Goal: Task Accomplishment & Management: Manage account settings

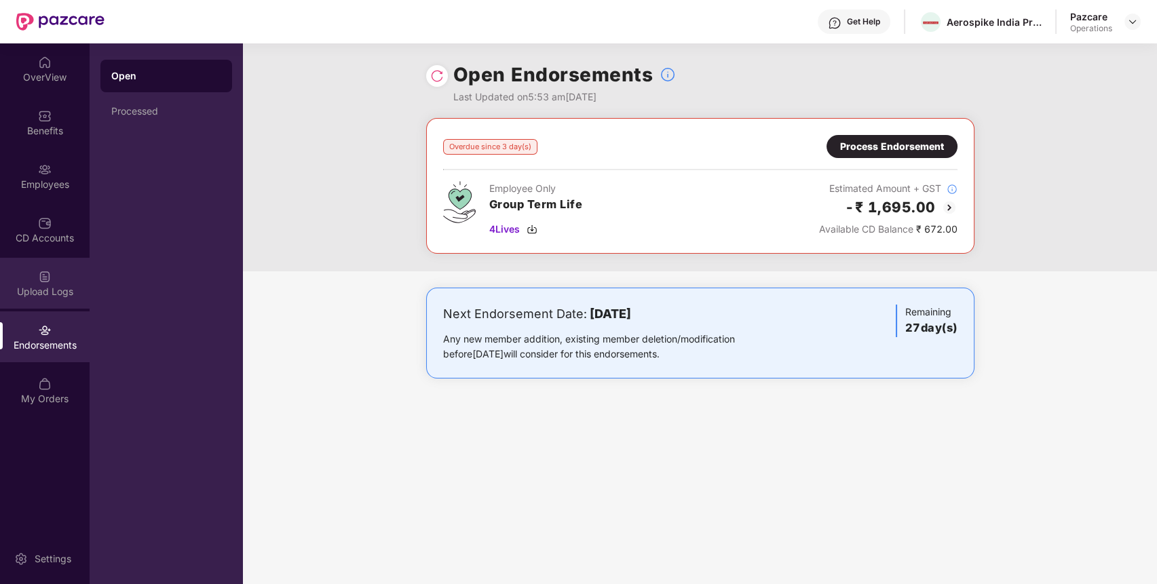
click at [56, 282] on div "Upload Logs" at bounding box center [45, 283] width 90 height 51
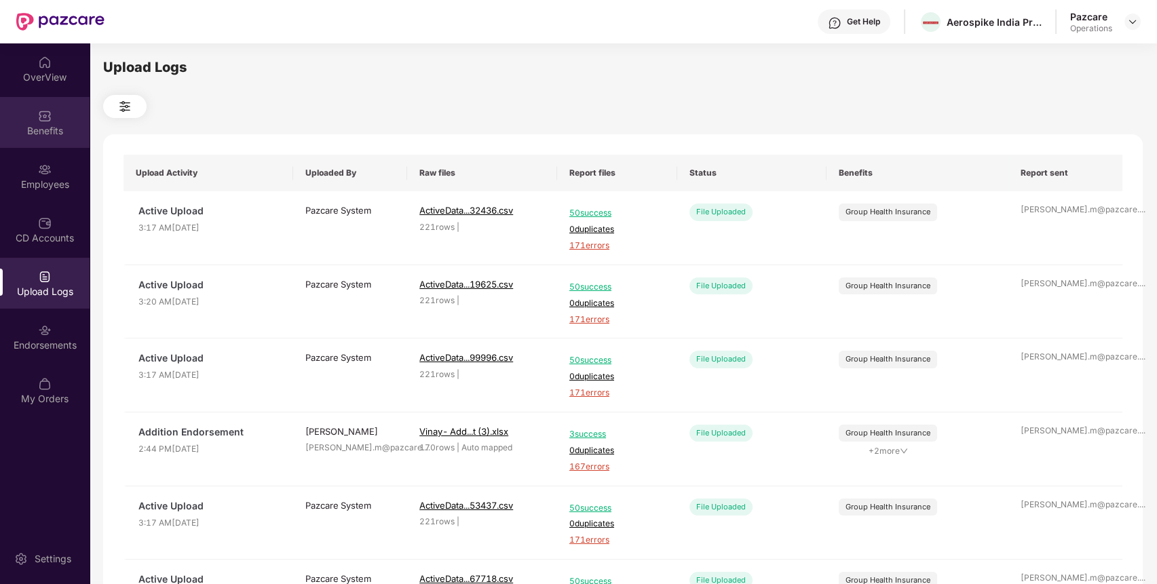
click at [43, 120] on img at bounding box center [45, 116] width 14 height 14
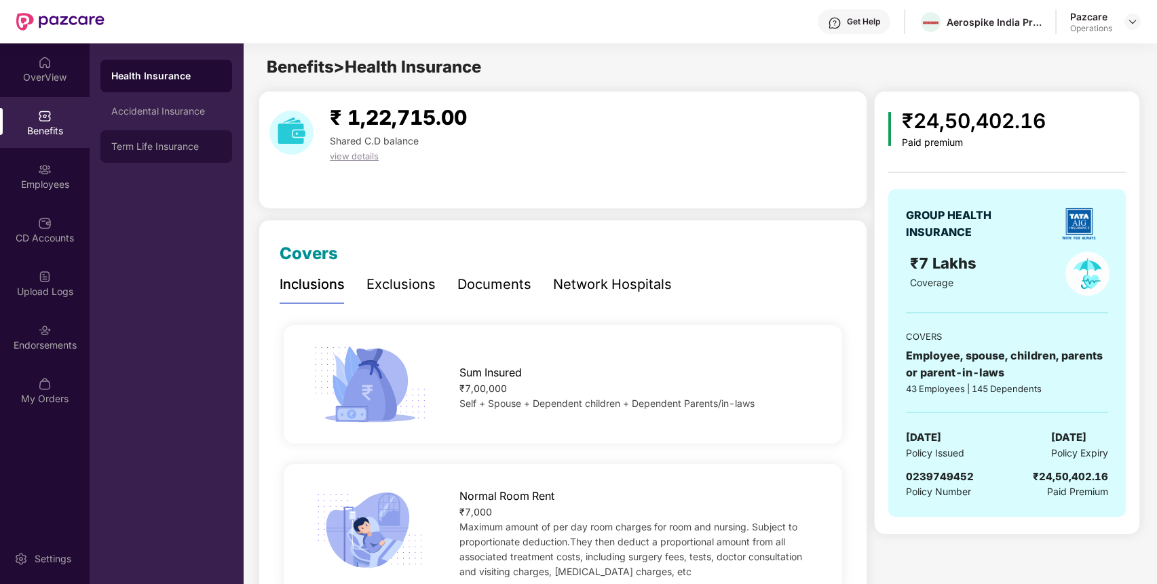
click at [189, 131] on div "Term Life Insurance" at bounding box center [166, 146] width 132 height 33
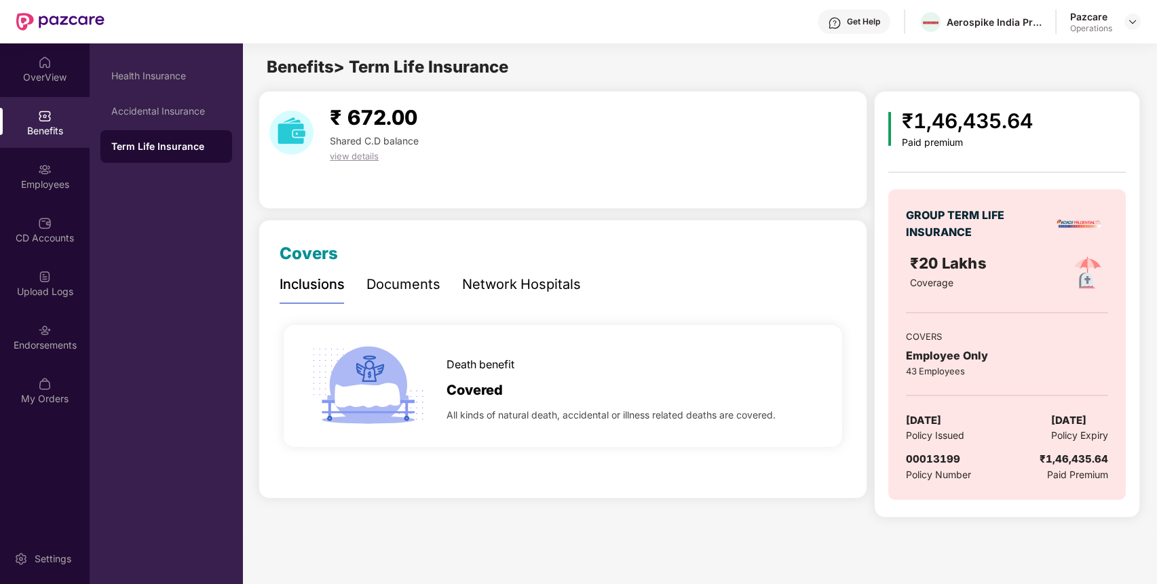
click at [941, 458] on span "00013199" at bounding box center [933, 459] width 54 height 13
copy span "00013199"
click at [38, 328] on img at bounding box center [45, 331] width 14 height 14
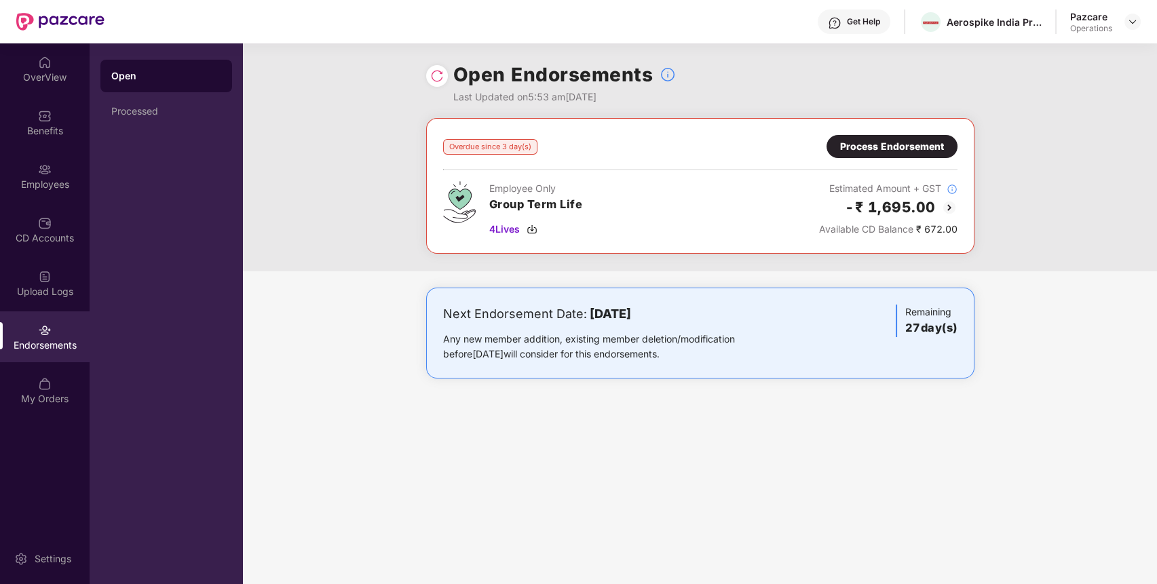
click at [916, 137] on div "Process Endorsement" at bounding box center [892, 146] width 131 height 23
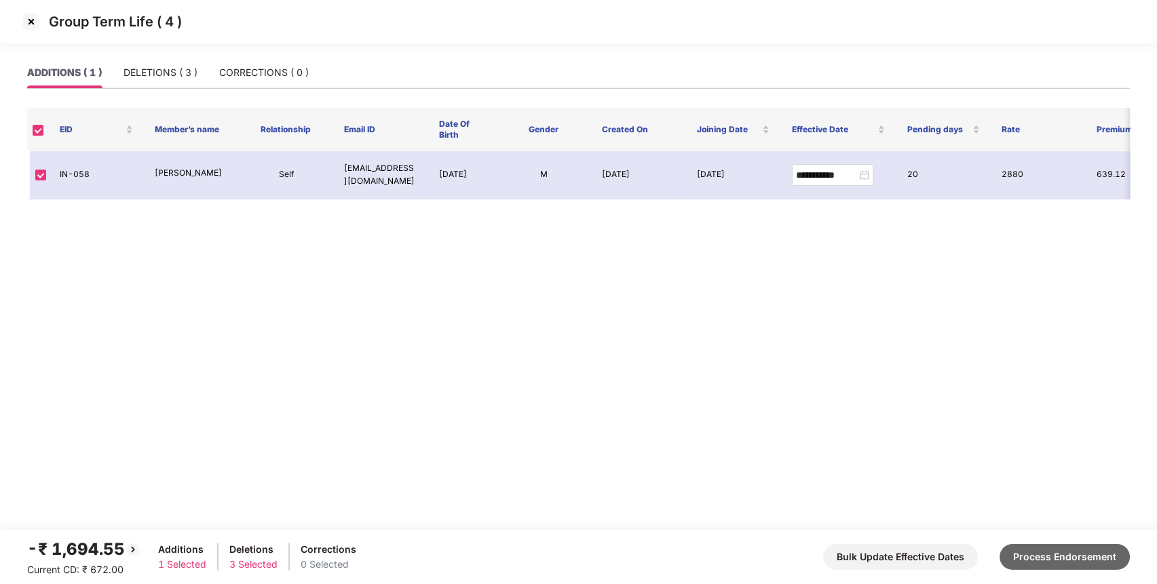
click at [1064, 550] on button "Process Endorsement" at bounding box center [1065, 557] width 130 height 26
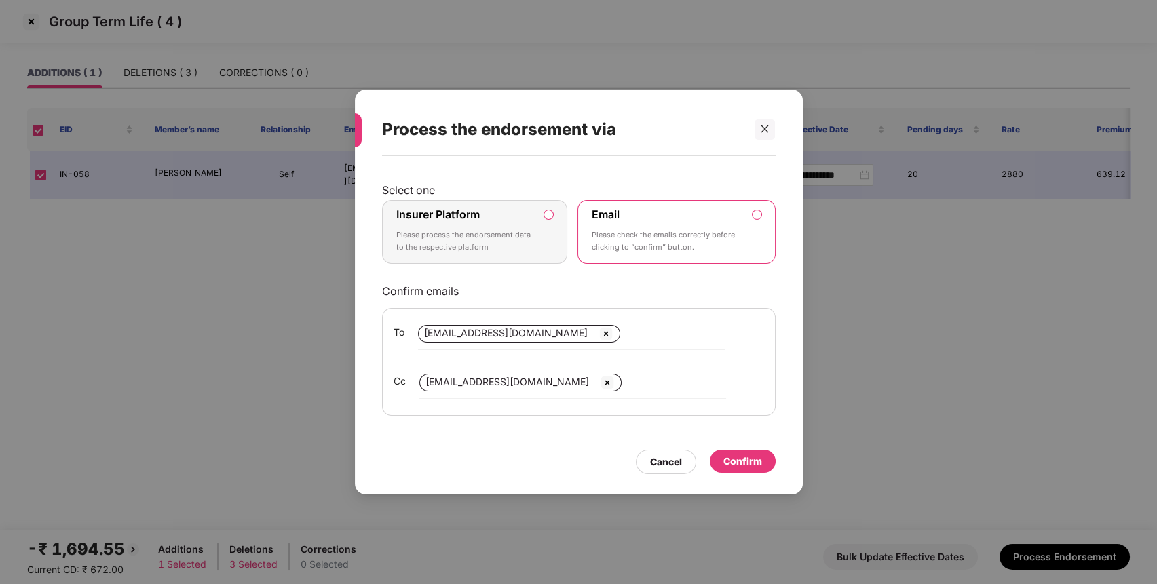
click at [523, 198] on div "Select one Insurer Platform Please process the endorsement data to the respecti…" at bounding box center [579, 299] width 394 height 233
drag, startPoint x: 526, startPoint y: 215, endPoint x: 517, endPoint y: 216, distance: 8.8
click at [517, 216] on div "Insurer Platform Please process the endorsement data to the respective platform" at bounding box center [465, 232] width 138 height 49
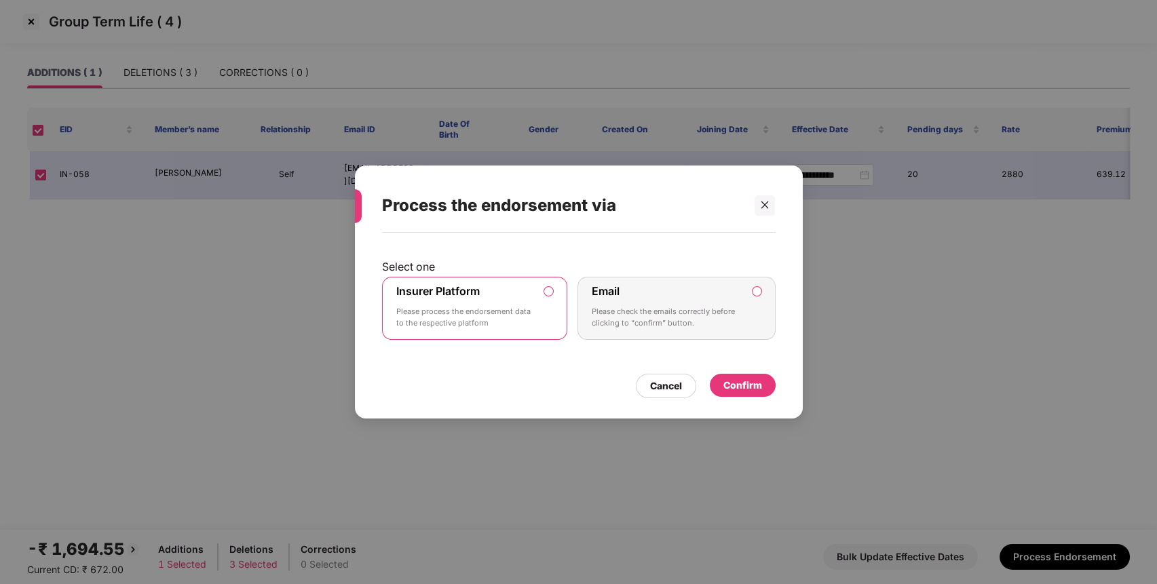
click at [517, 216] on div "Process the endorsement via" at bounding box center [562, 205] width 361 height 53
click at [745, 381] on div "Confirm" at bounding box center [743, 385] width 39 height 15
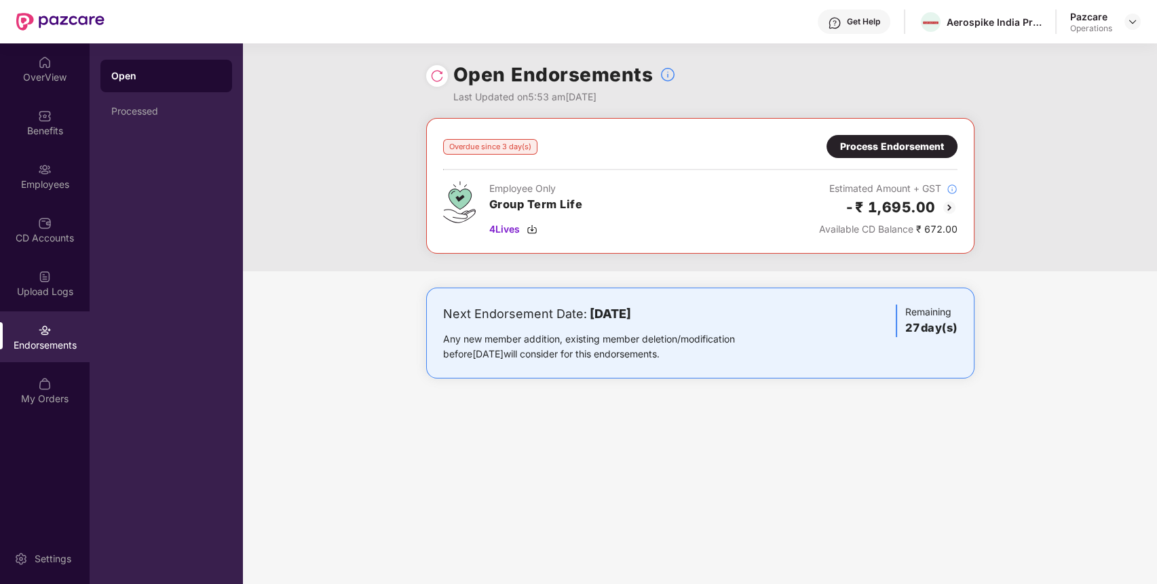
click at [432, 75] on img at bounding box center [437, 76] width 14 height 14
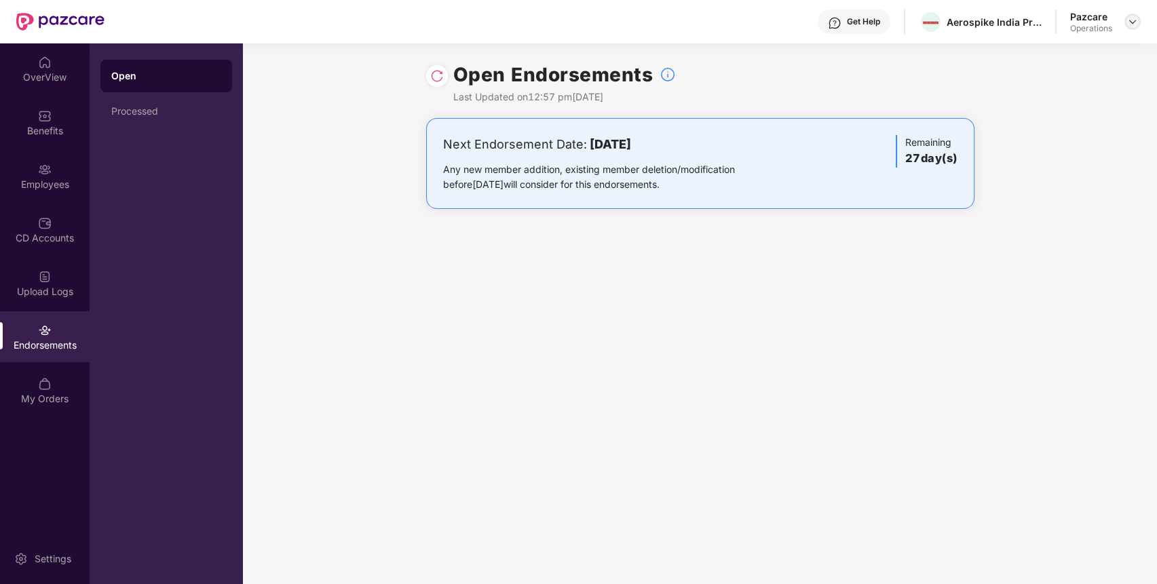
click at [1133, 22] on img at bounding box center [1132, 21] width 11 height 11
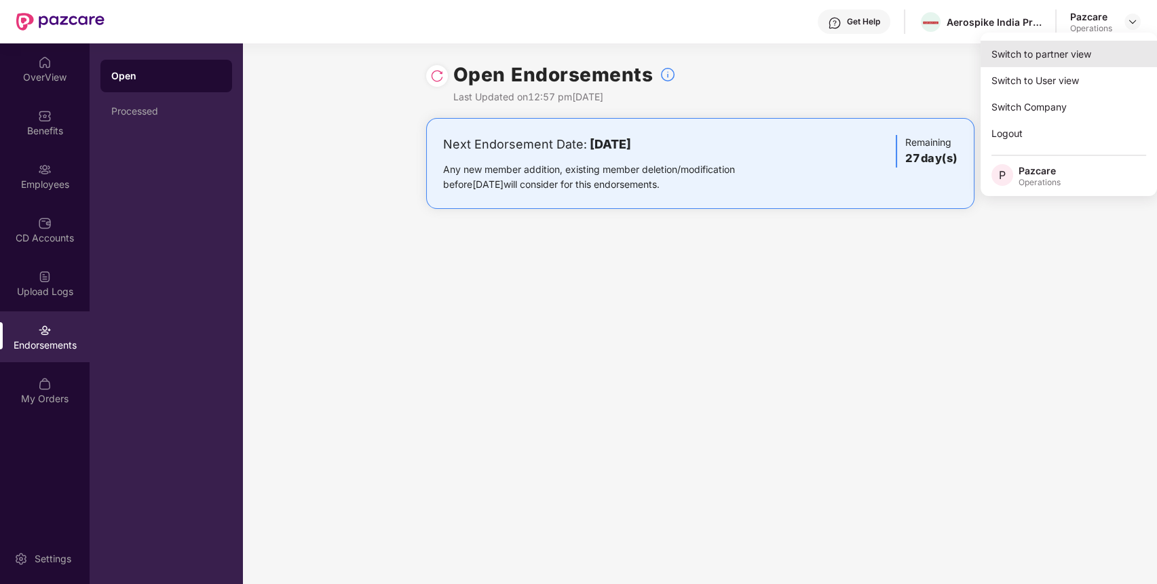
click at [1106, 49] on div "Switch to partner view" at bounding box center [1069, 54] width 176 height 26
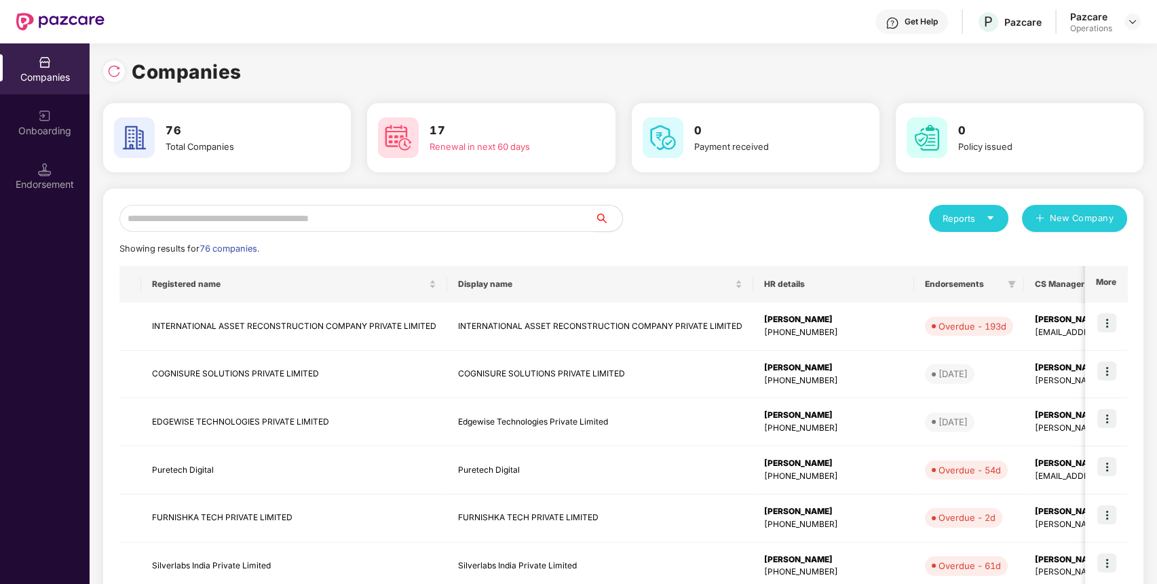
click at [521, 229] on input "text" at bounding box center [357, 218] width 476 height 27
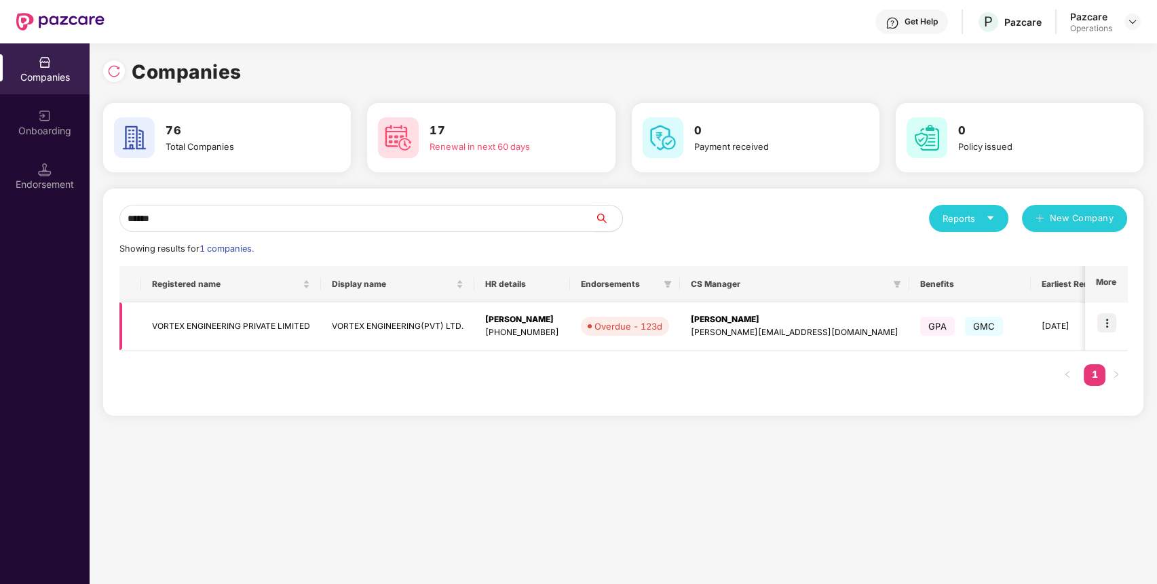
type input "******"
click at [1111, 321] on img at bounding box center [1107, 323] width 19 height 19
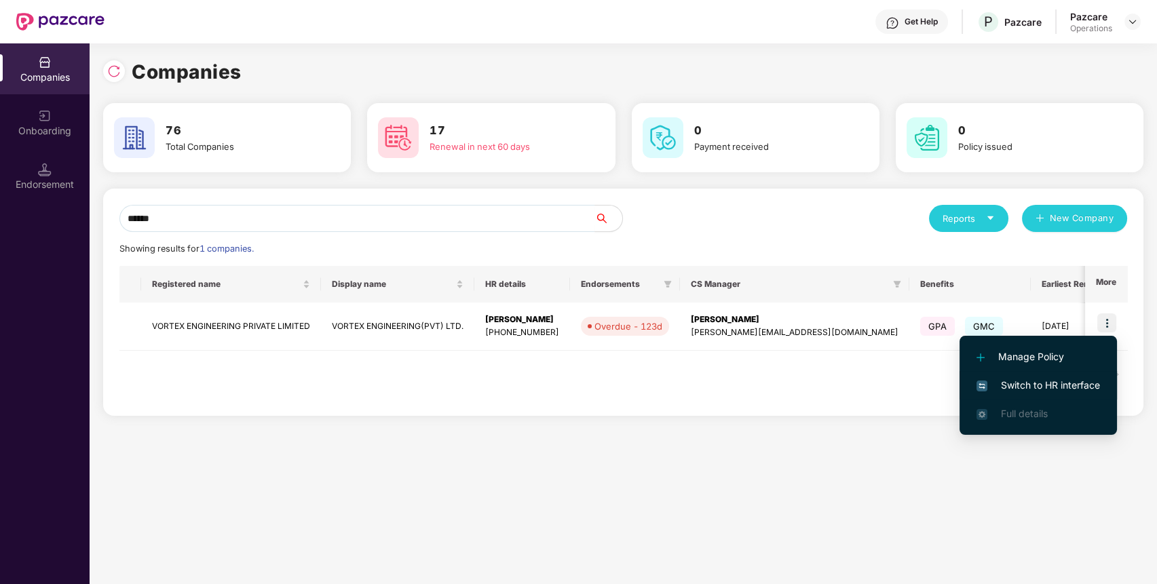
click at [1075, 381] on span "Switch to HR interface" at bounding box center [1039, 385] width 124 height 15
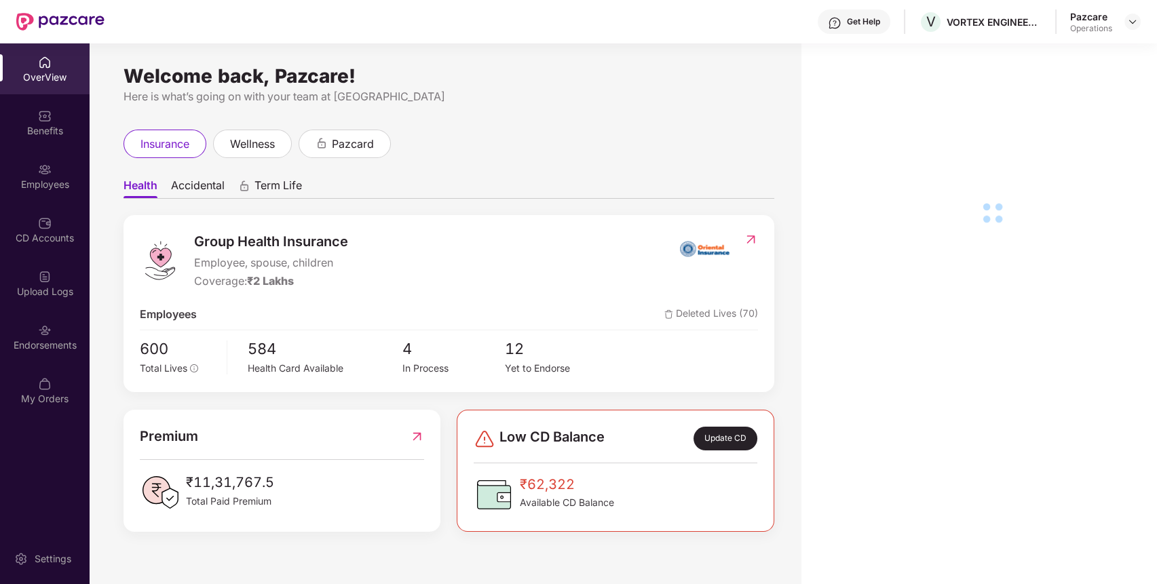
click at [75, 350] on div "Endorsements" at bounding box center [45, 346] width 90 height 14
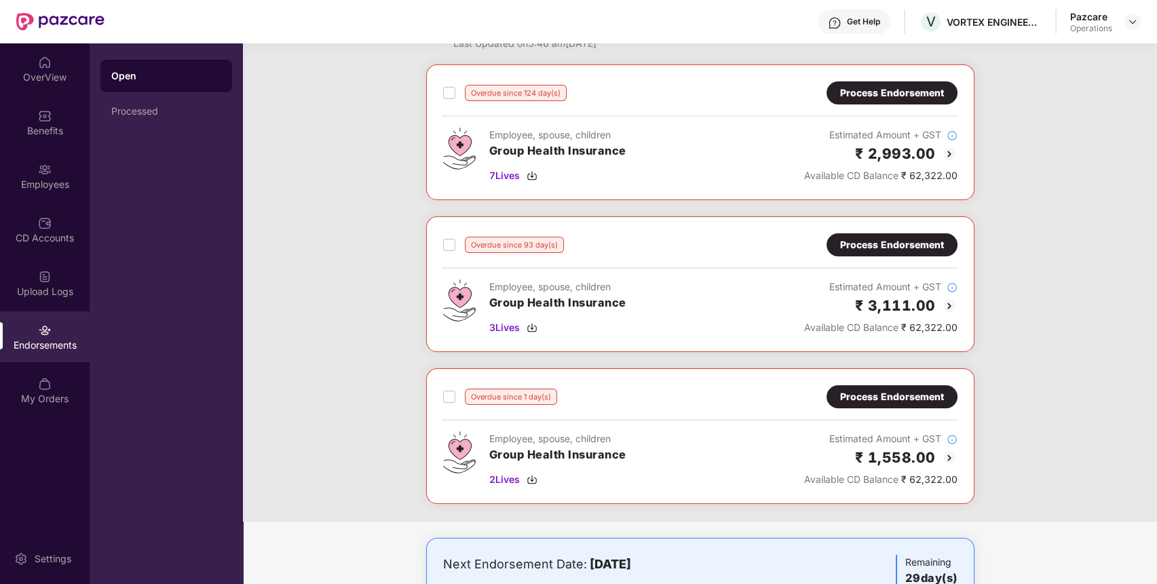
scroll to position [124, 0]
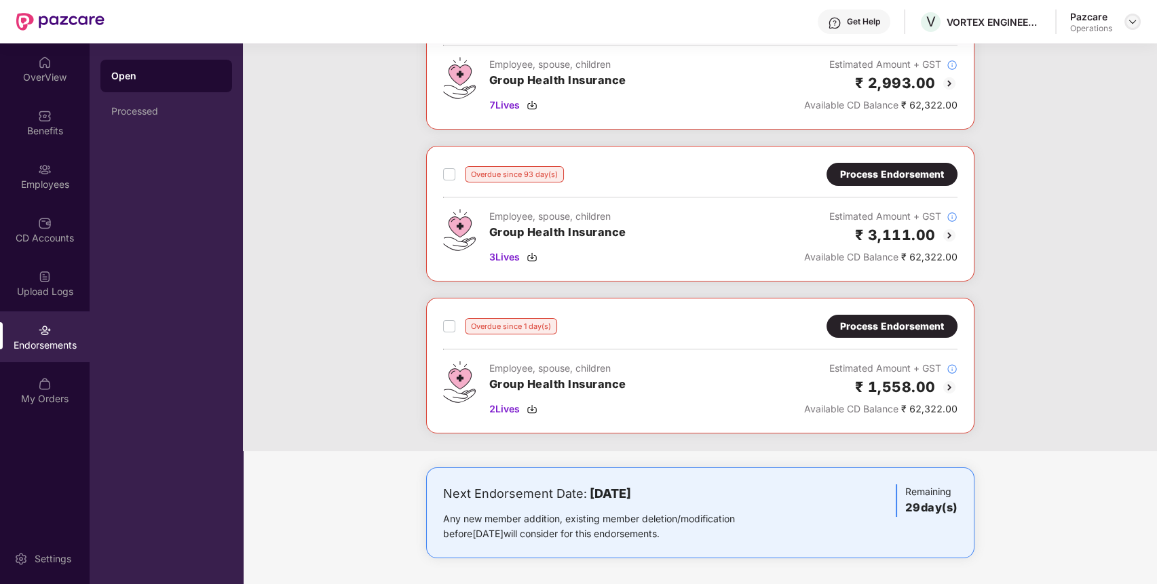
click at [1131, 18] on img at bounding box center [1132, 21] width 11 height 11
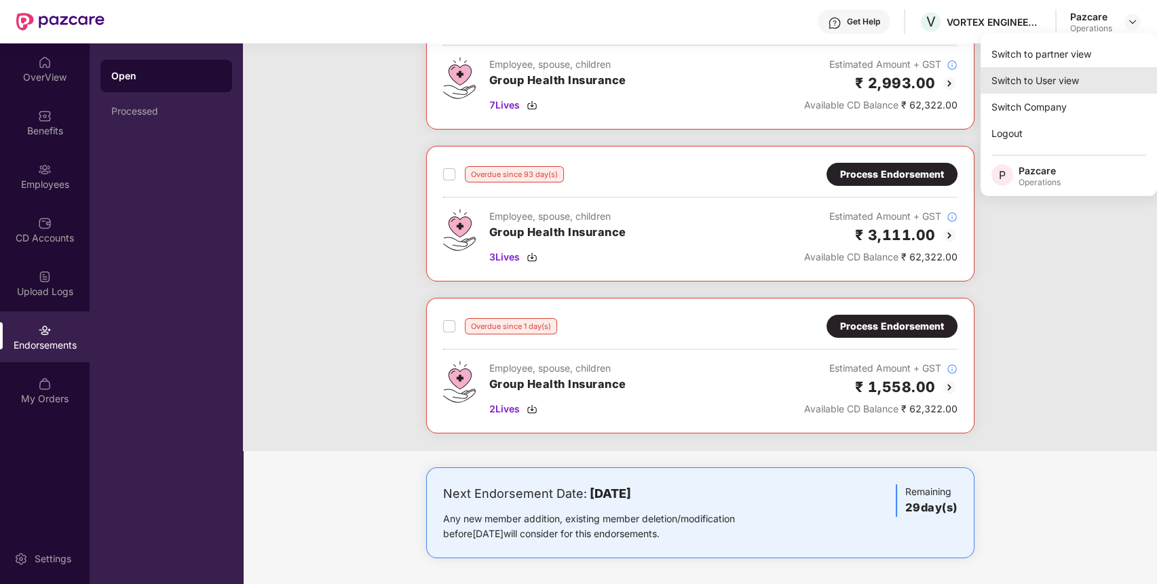
click at [1070, 69] on div "Switch to User view" at bounding box center [1069, 80] width 176 height 26
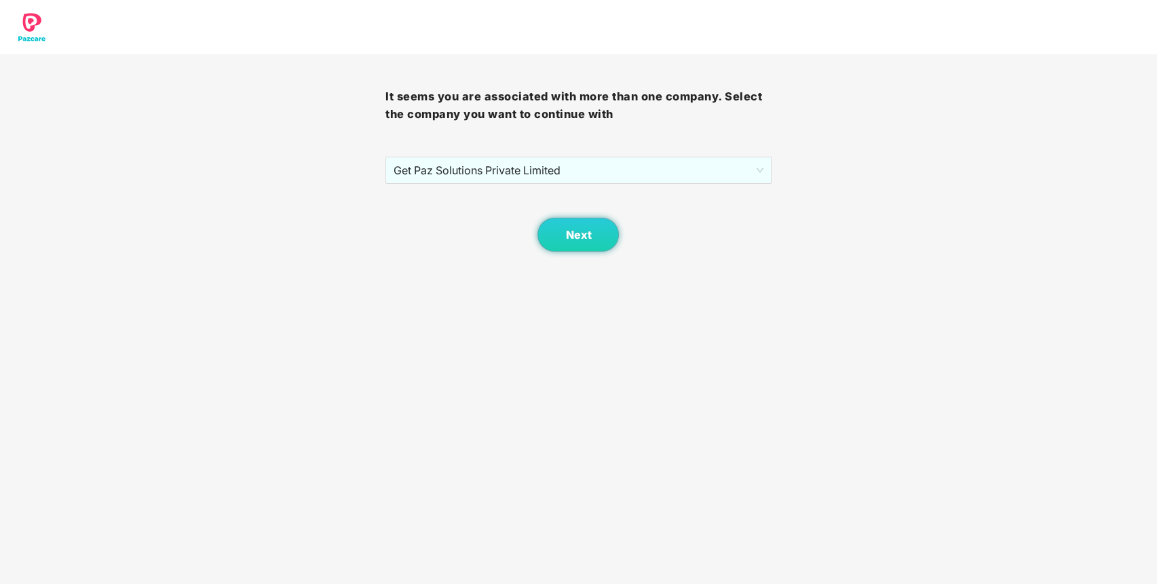
click at [676, 354] on body "It seems you are associated with more than one company. Select the company you …" at bounding box center [578, 292] width 1157 height 584
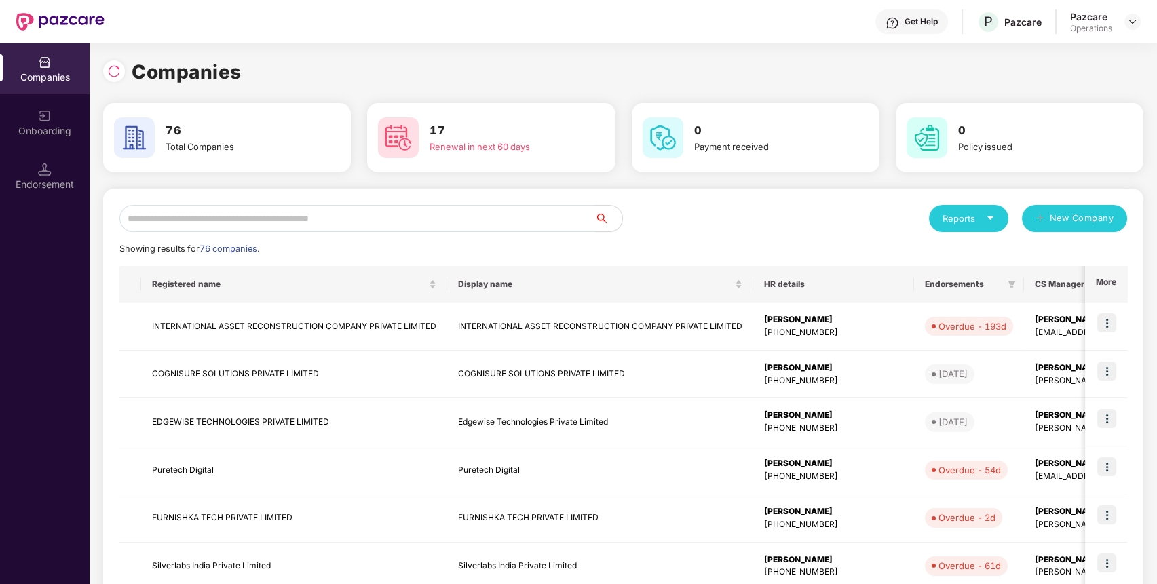
click at [520, 221] on input "text" at bounding box center [357, 218] width 476 height 27
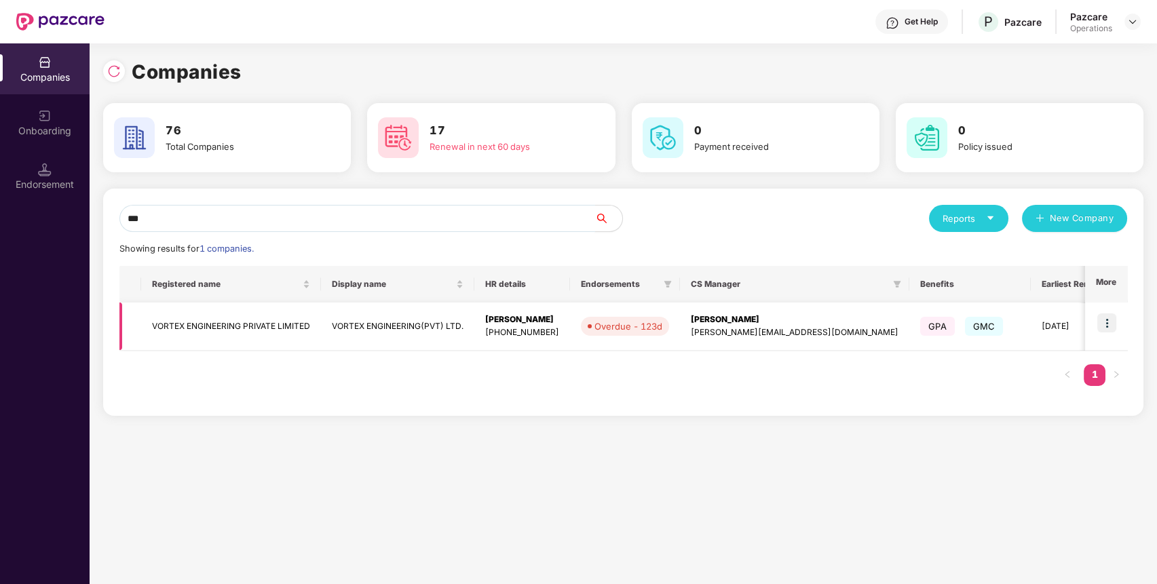
type input "***"
click at [1115, 320] on img at bounding box center [1107, 323] width 19 height 19
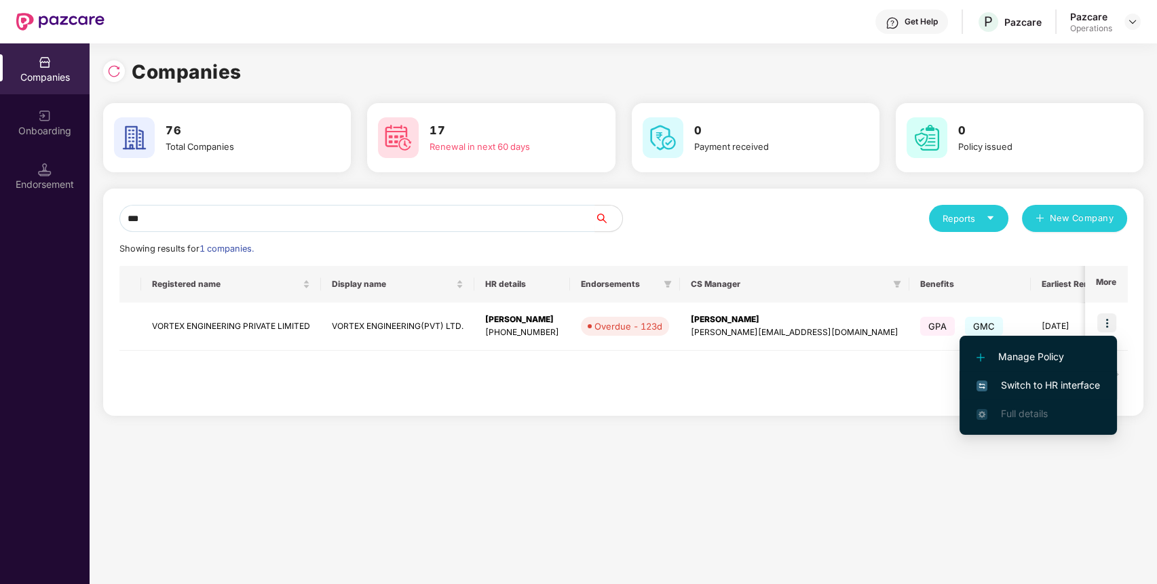
click at [1086, 380] on span "Switch to HR interface" at bounding box center [1039, 385] width 124 height 15
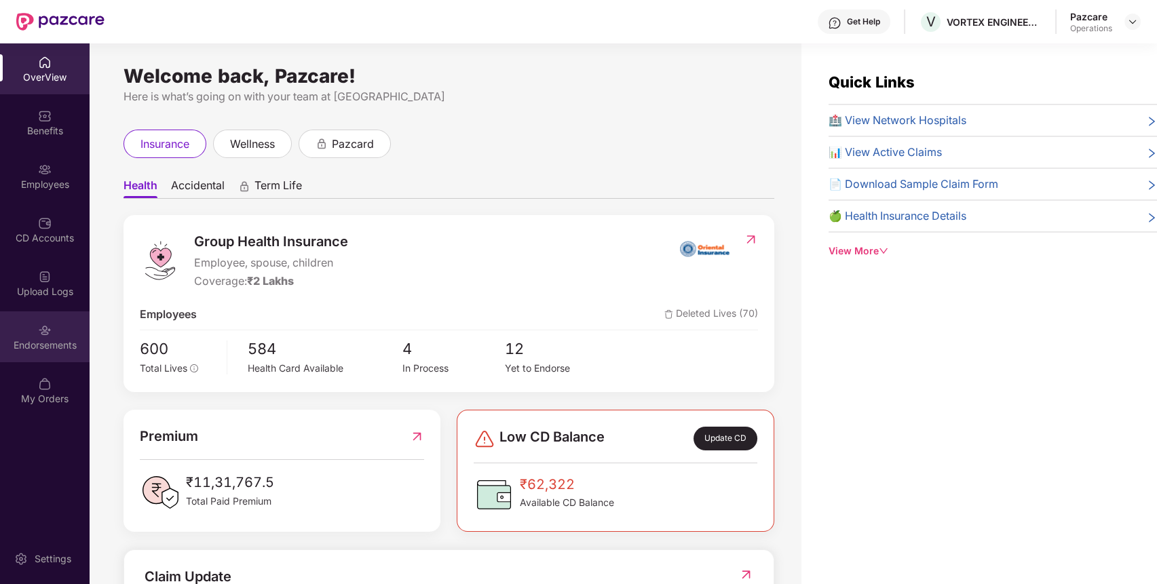
click at [39, 324] on img at bounding box center [45, 331] width 14 height 14
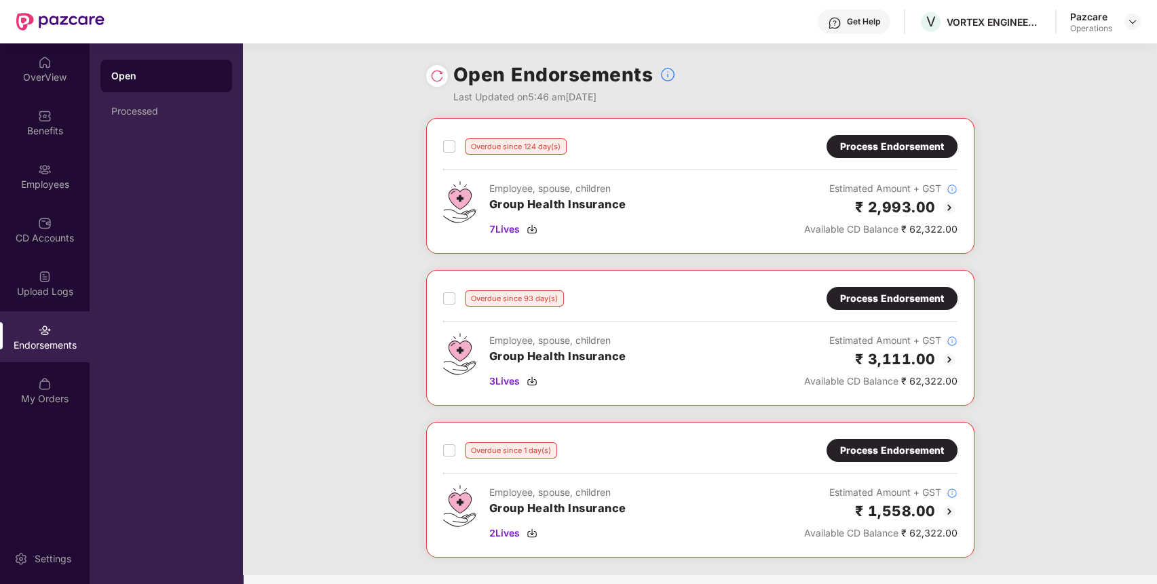
scroll to position [124, 0]
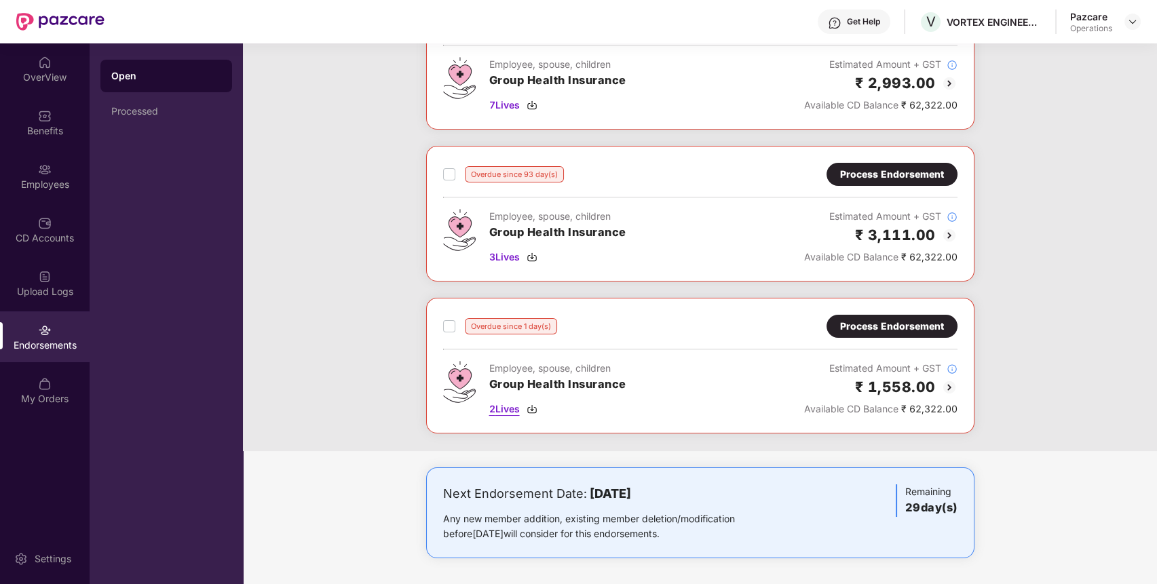
click at [501, 402] on span "2 Lives" at bounding box center [504, 409] width 31 height 15
click at [42, 119] on img at bounding box center [45, 116] width 14 height 14
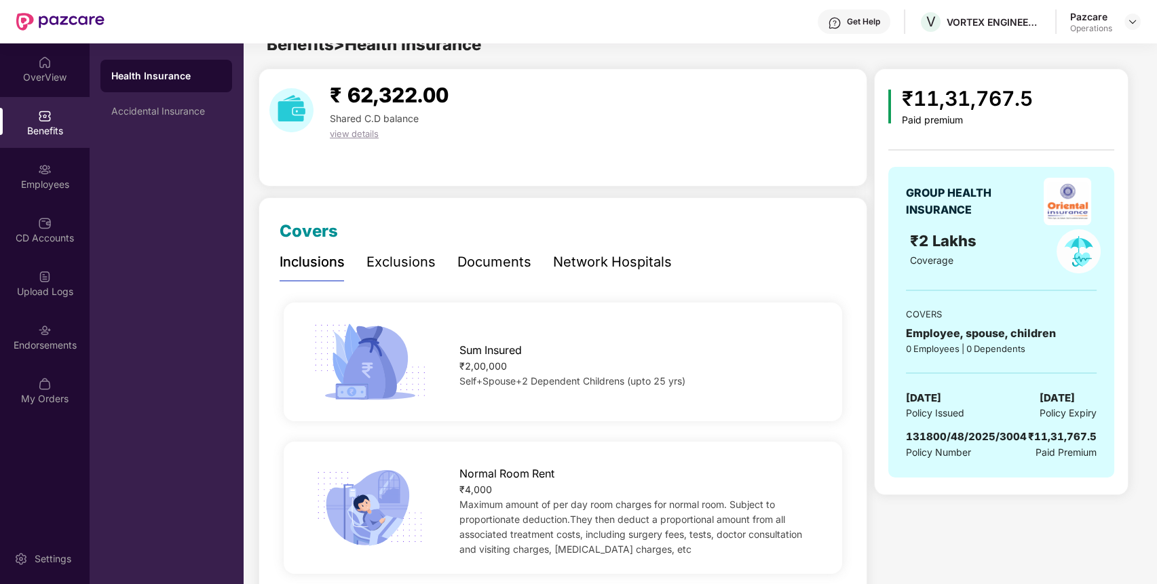
scroll to position [0, 0]
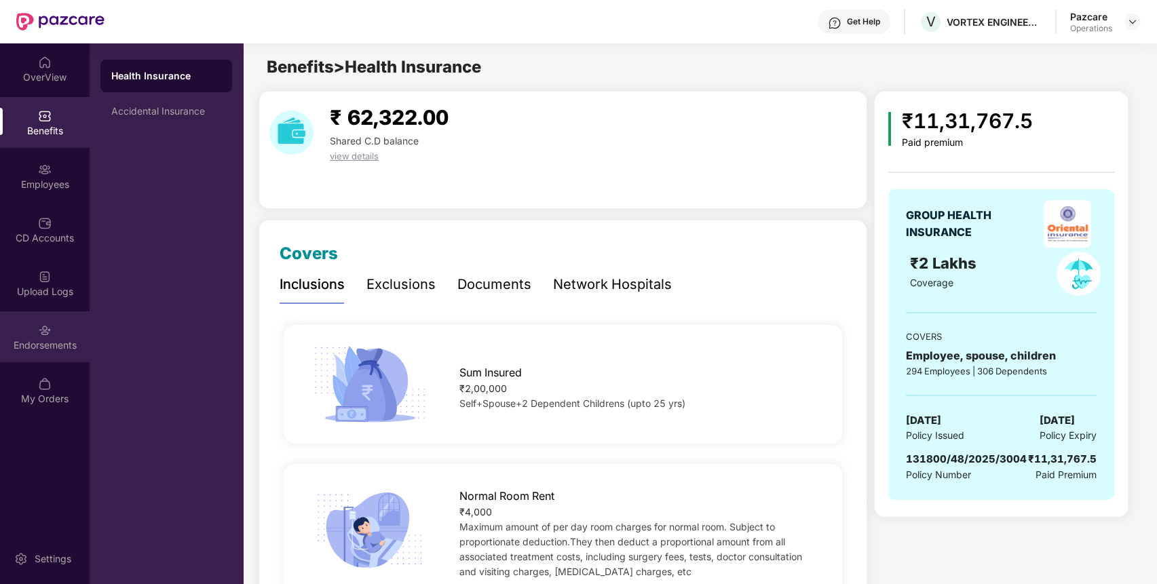
click at [55, 318] on div "Endorsements" at bounding box center [45, 337] width 90 height 51
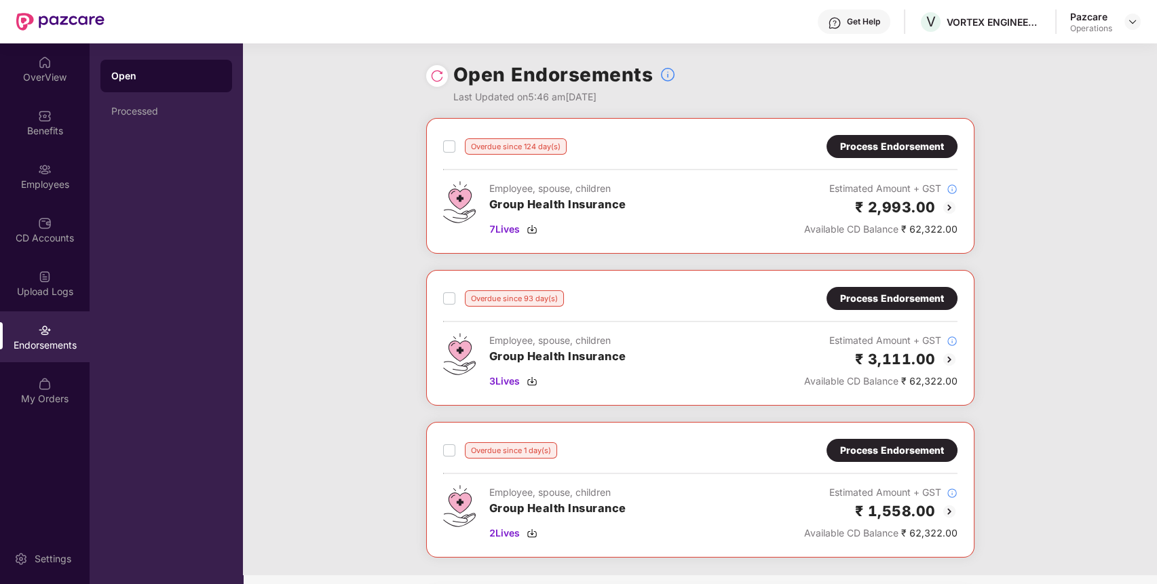
scroll to position [124, 0]
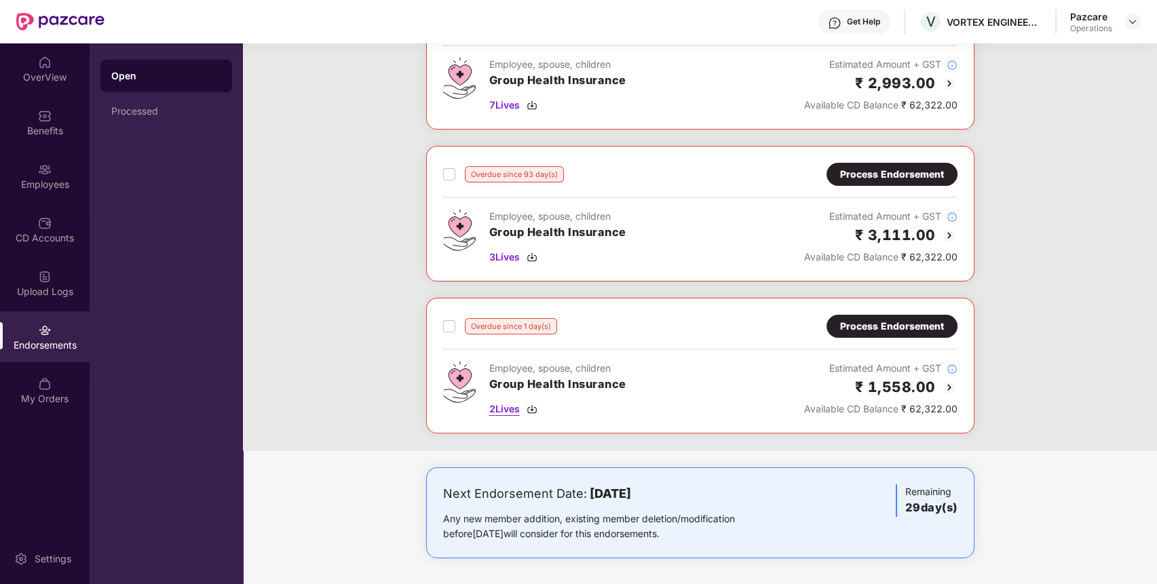
click at [508, 411] on span "2 Lives" at bounding box center [504, 409] width 31 height 15
click at [27, 126] on div "Benefits" at bounding box center [45, 131] width 90 height 14
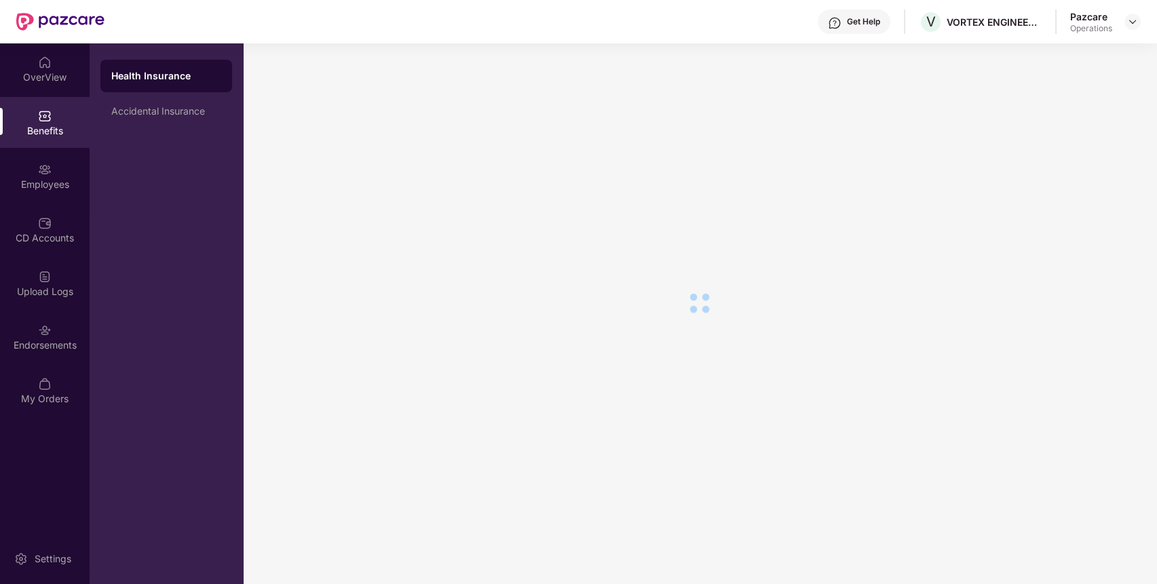
scroll to position [0, 0]
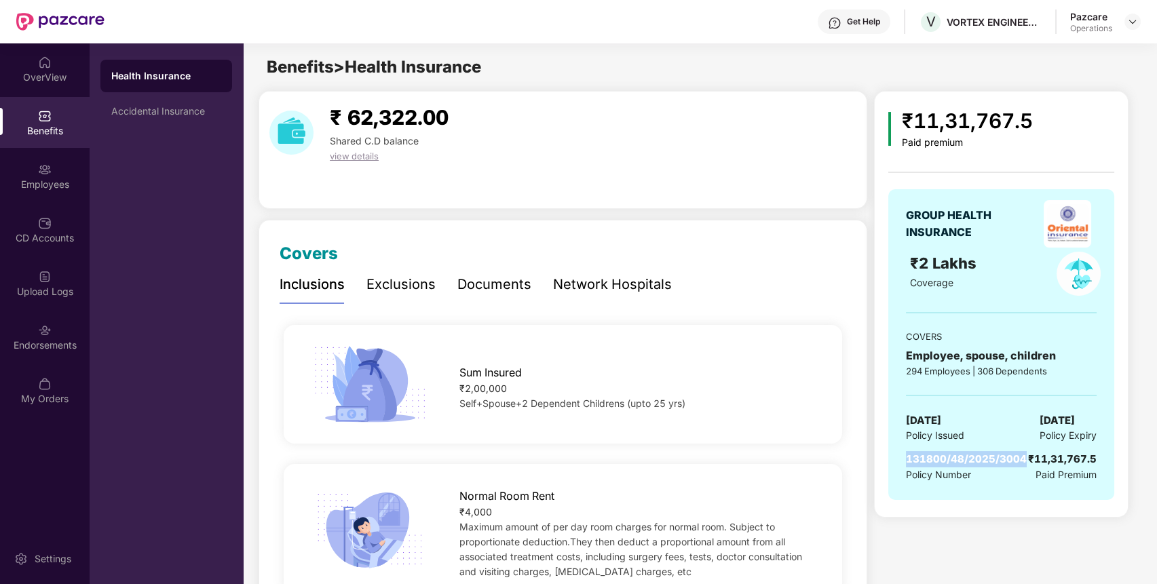
drag, startPoint x: 1021, startPoint y: 461, endPoint x: 890, endPoint y: 462, distance: 131.7
click at [890, 462] on div "GROUP HEALTH INSURANCE ₹2 Lakhs Coverage COVERS Employee, spouse, children 294 …" at bounding box center [1001, 344] width 226 height 311
copy span "131800/48/2025/3004"
click at [508, 189] on div "₹ 62,322.00 Shared C.D balance view details" at bounding box center [563, 150] width 609 height 118
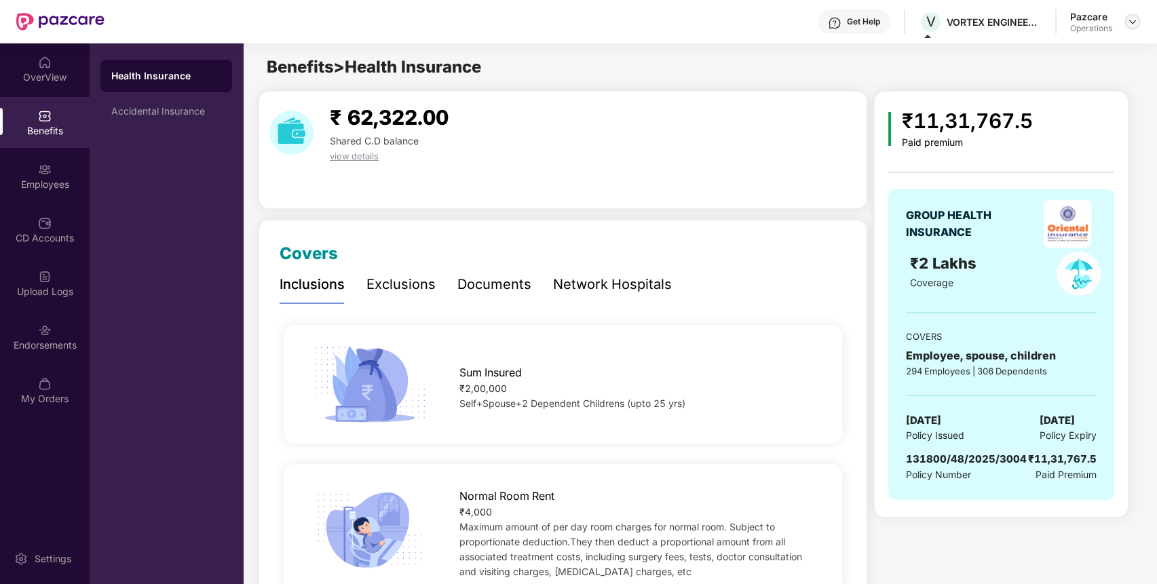
click at [1129, 26] on img at bounding box center [1132, 21] width 11 height 11
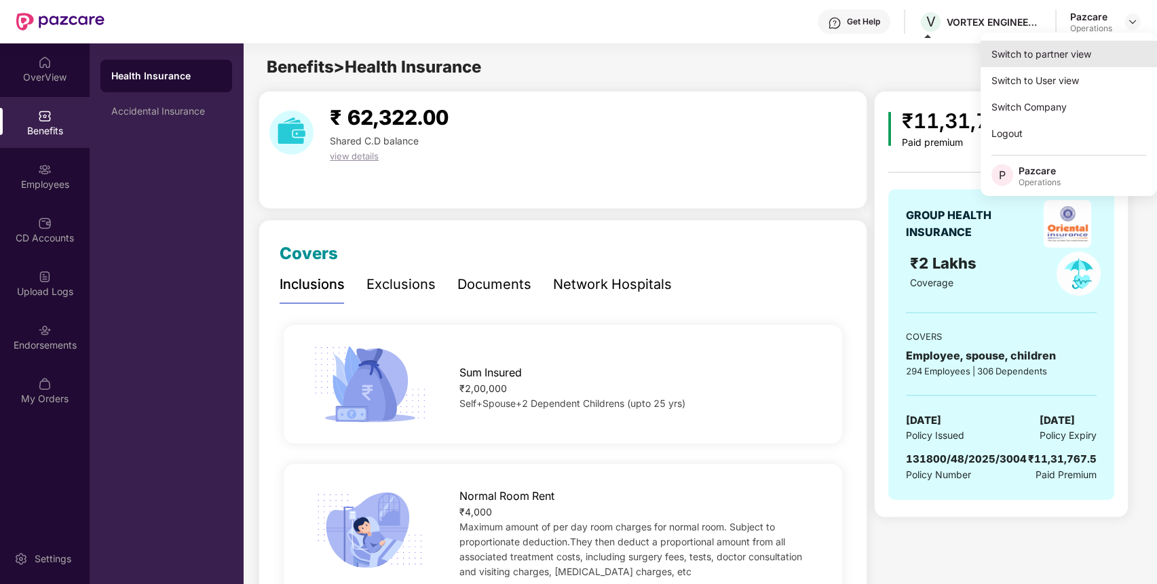
click at [1079, 58] on div "Switch to partner view" at bounding box center [1069, 54] width 176 height 26
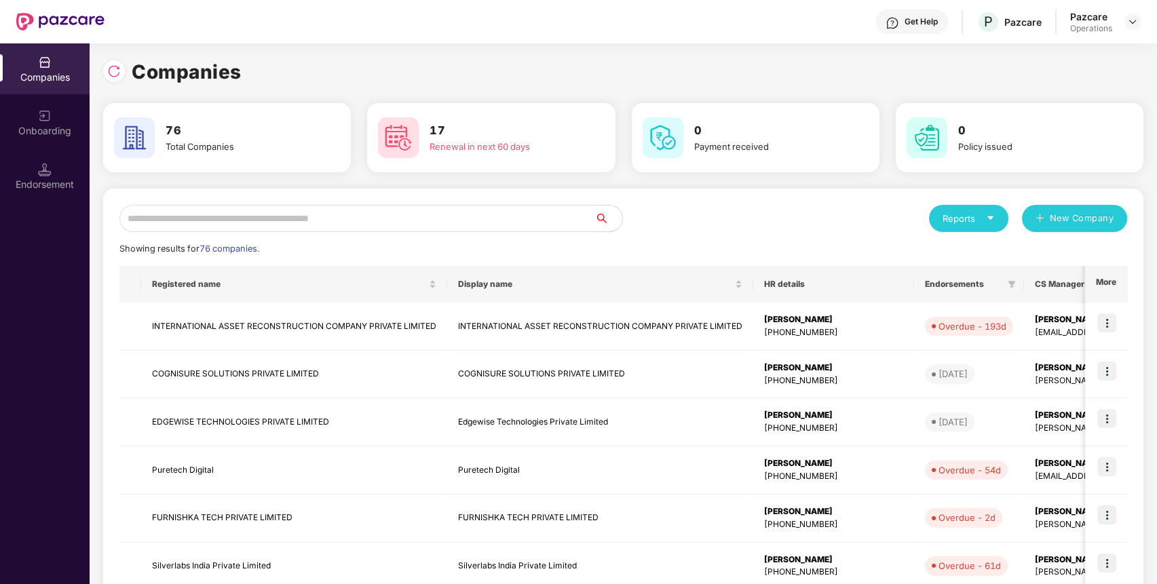
click at [547, 225] on input "text" at bounding box center [357, 218] width 476 height 27
click at [465, 216] on input "text" at bounding box center [357, 218] width 476 height 27
type input "*"
type input "**"
click at [1104, 367] on img at bounding box center [1107, 371] width 19 height 19
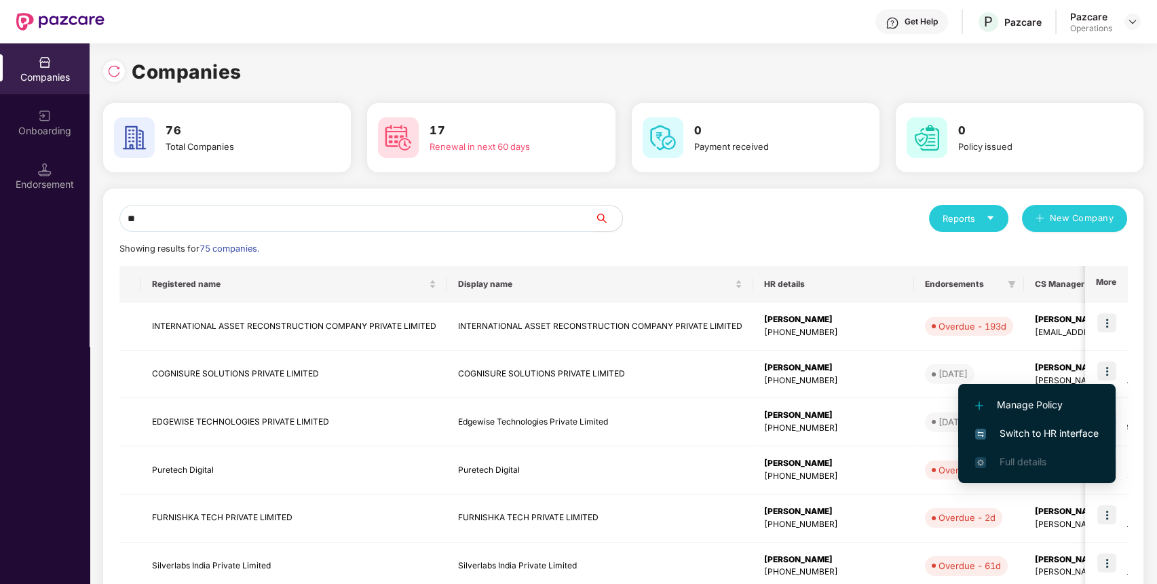
click at [1077, 432] on span "Switch to HR interface" at bounding box center [1037, 433] width 124 height 15
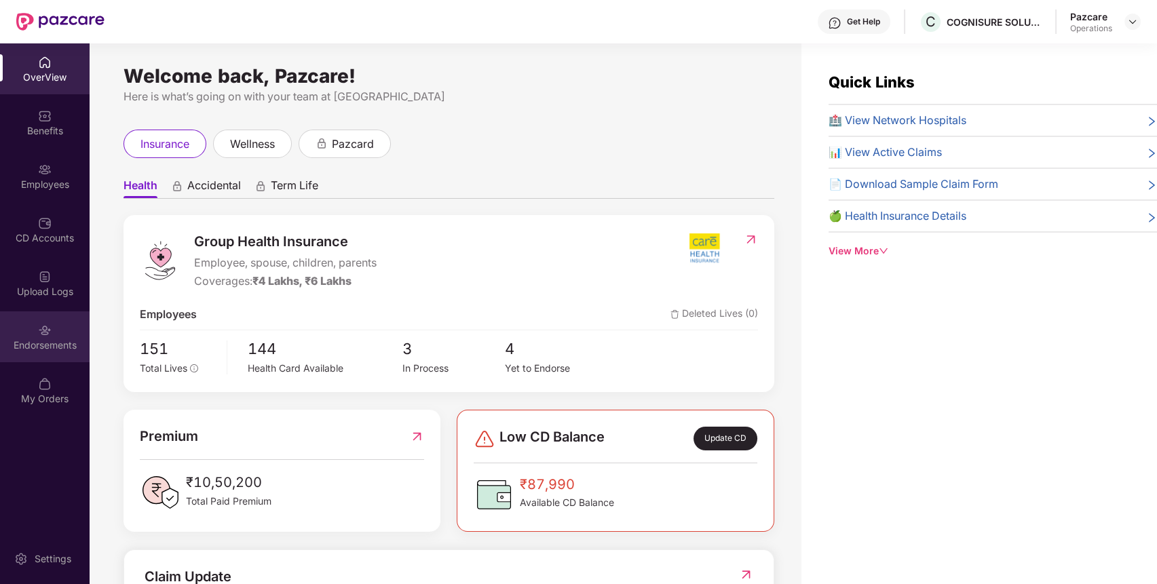
click at [50, 341] on div "Endorsements" at bounding box center [45, 346] width 90 height 14
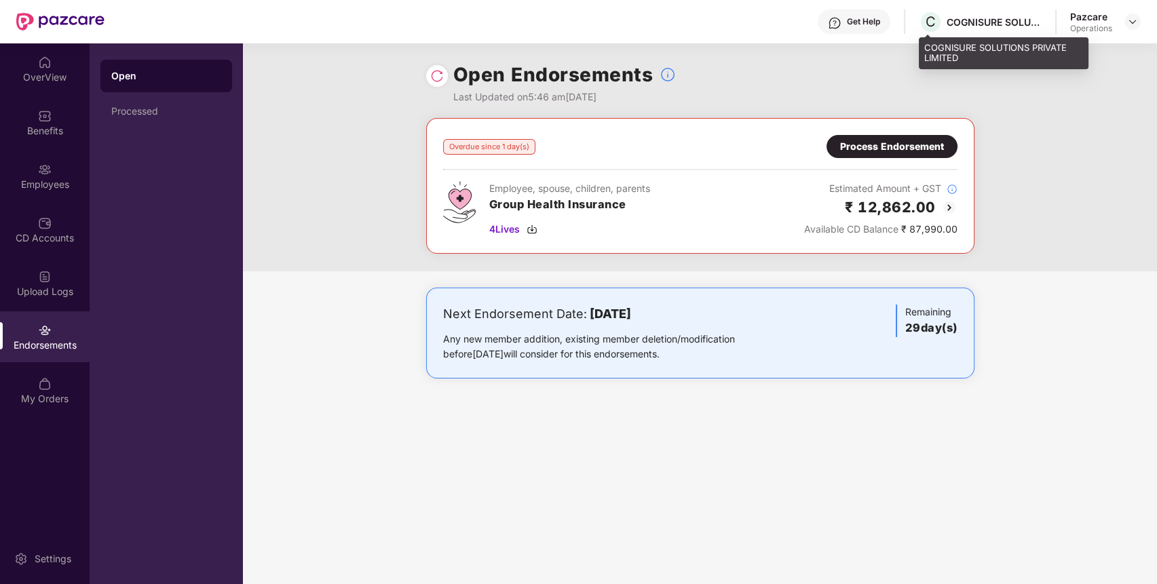
click at [983, 21] on div "COGNISURE SOLUTIONS PRIVATE LIMITED" at bounding box center [994, 22] width 95 height 13
copy div "COGNISURE SOLUTIONS PRIVATE LIMITED"
click at [983, 21] on div "COGNISURE SOLUTIONS PRIVATE LIMITED" at bounding box center [994, 22] width 95 height 13
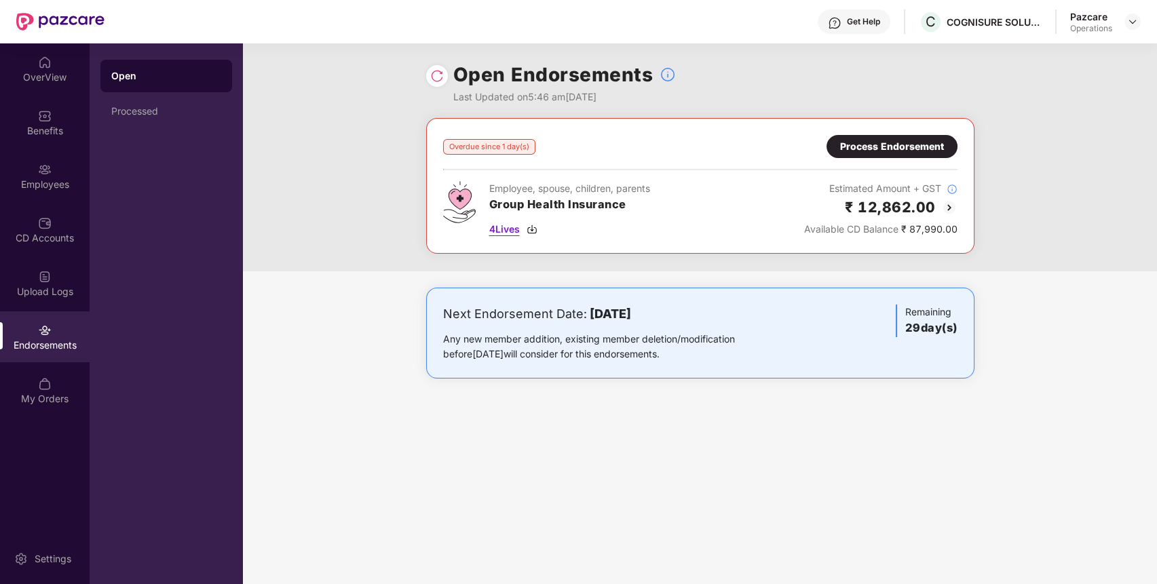
click at [505, 222] on span "4 Lives" at bounding box center [504, 229] width 31 height 15
click at [54, 131] on div "Benefits" at bounding box center [45, 131] width 90 height 14
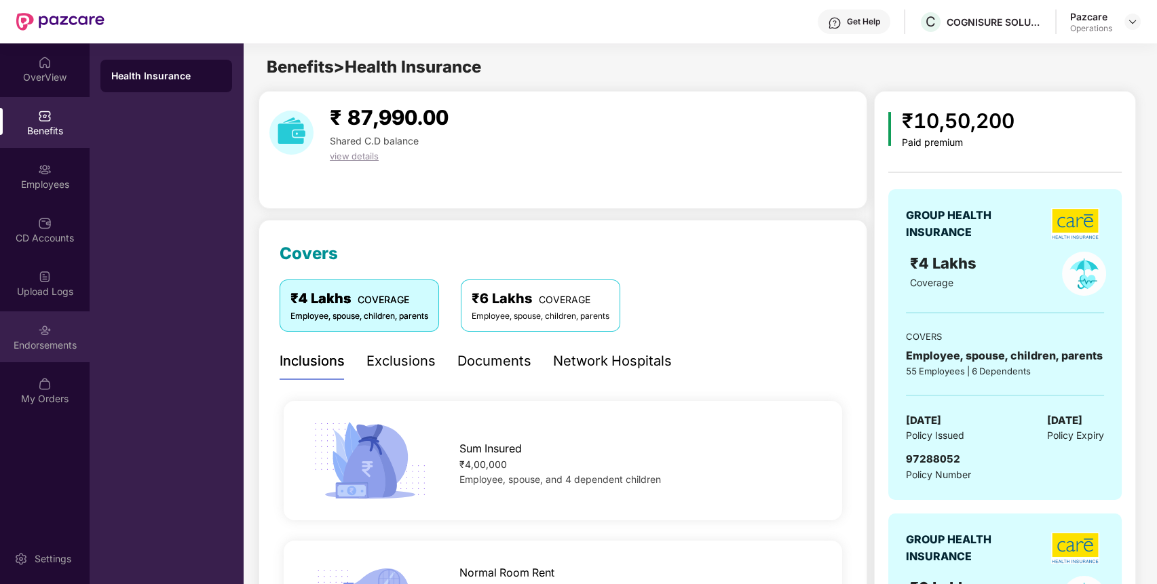
click at [54, 348] on div "Endorsements" at bounding box center [45, 346] width 90 height 14
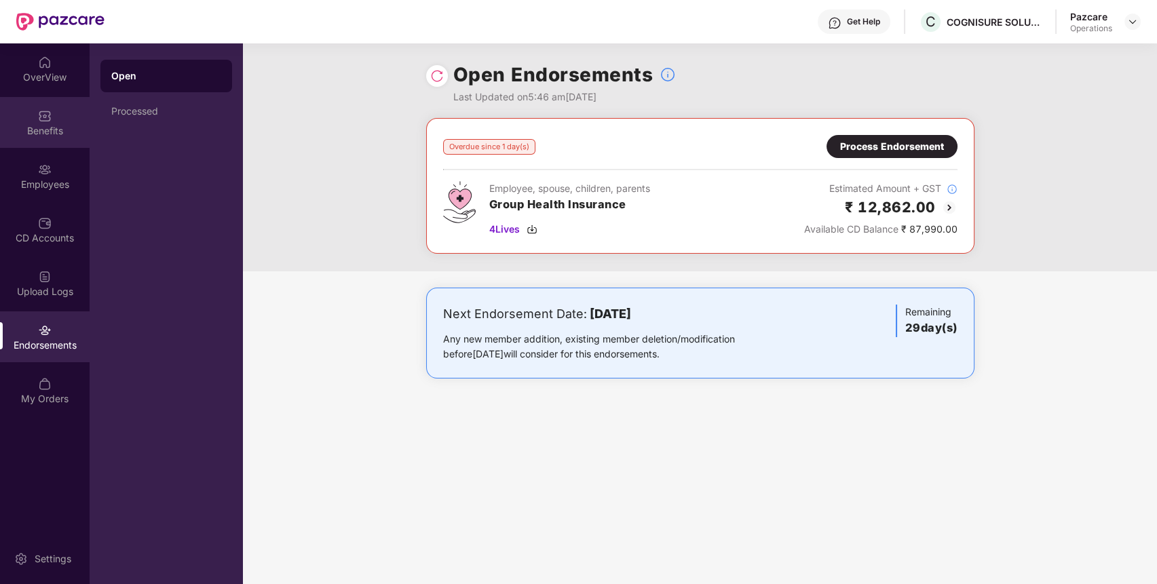
click at [24, 120] on div "Benefits" at bounding box center [45, 122] width 90 height 51
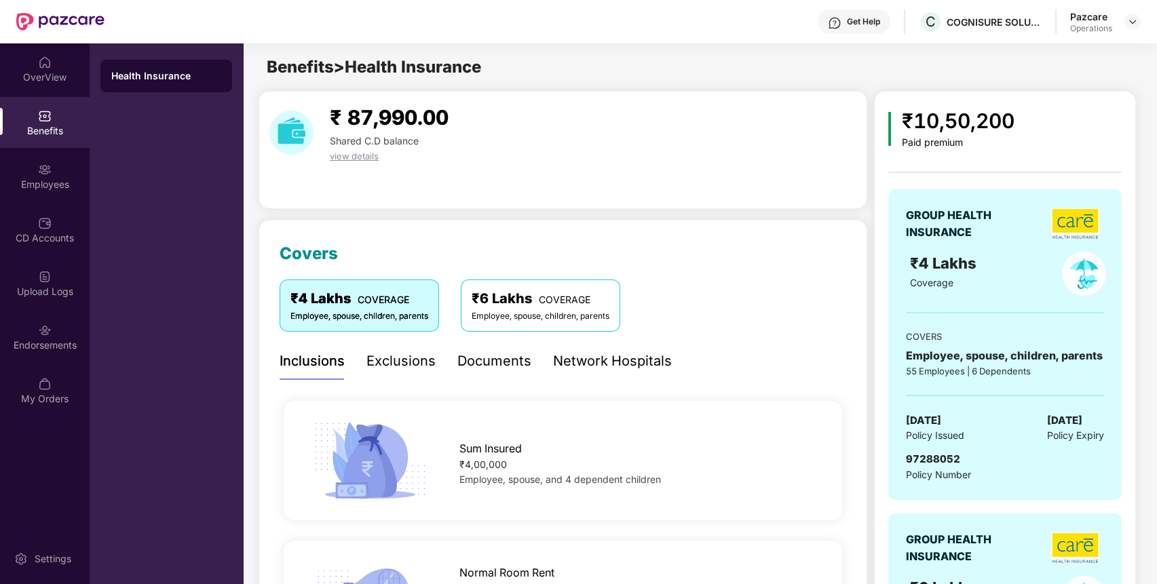
click at [924, 458] on span "97288052" at bounding box center [933, 459] width 54 height 13
copy span "97288052"
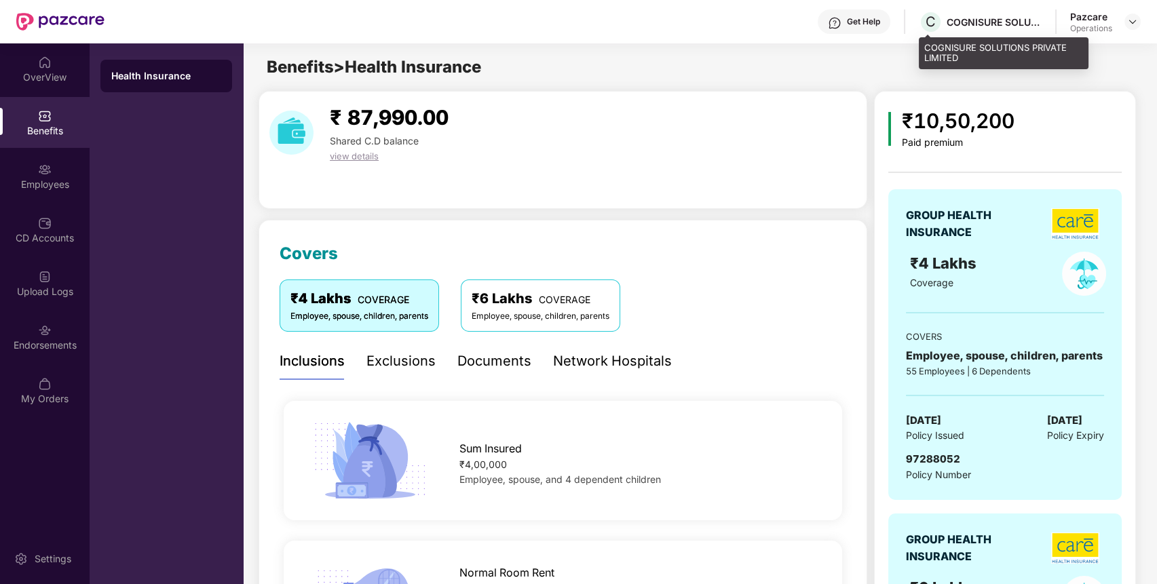
click at [995, 19] on div "COGNISURE SOLUTIONS PRIVATE LIMITED" at bounding box center [994, 22] width 95 height 13
copy div "COGNISURE SOLUTIONS PRIVATE LIMITED"
click at [995, 19] on div "COGNISURE SOLUTIONS PRIVATE LIMITED" at bounding box center [994, 22] width 95 height 13
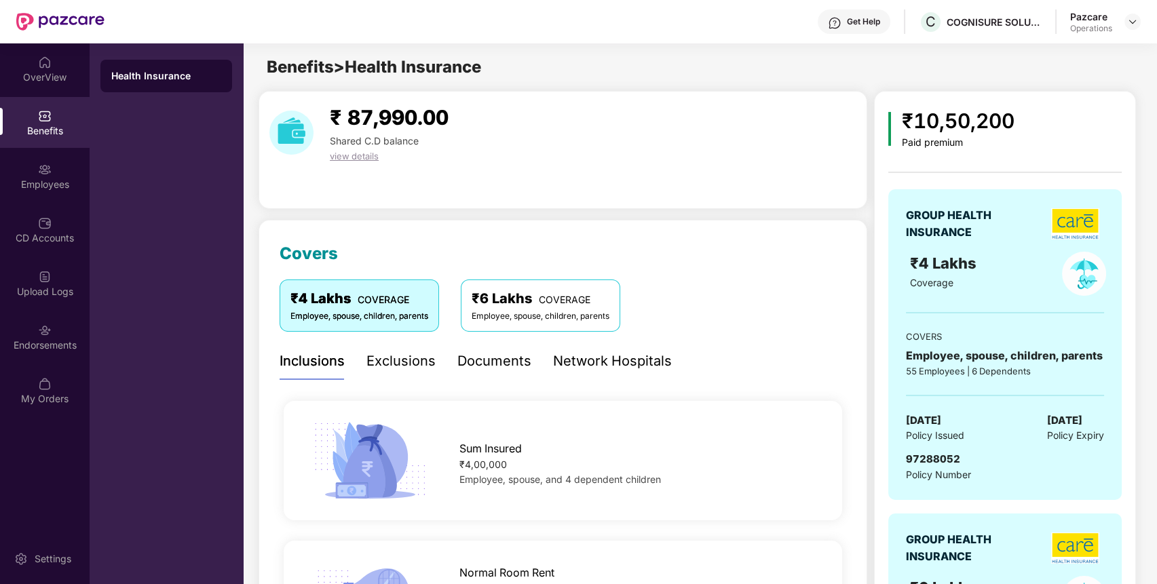
click at [928, 447] on div "GROUP HEALTH INSURANCE ₹4 Lakhs Coverage COVERS Employee, spouse, children, par…" at bounding box center [1004, 344] width 233 height 311
copy span "97288052"
click at [50, 344] on div "Endorsements" at bounding box center [45, 346] width 90 height 14
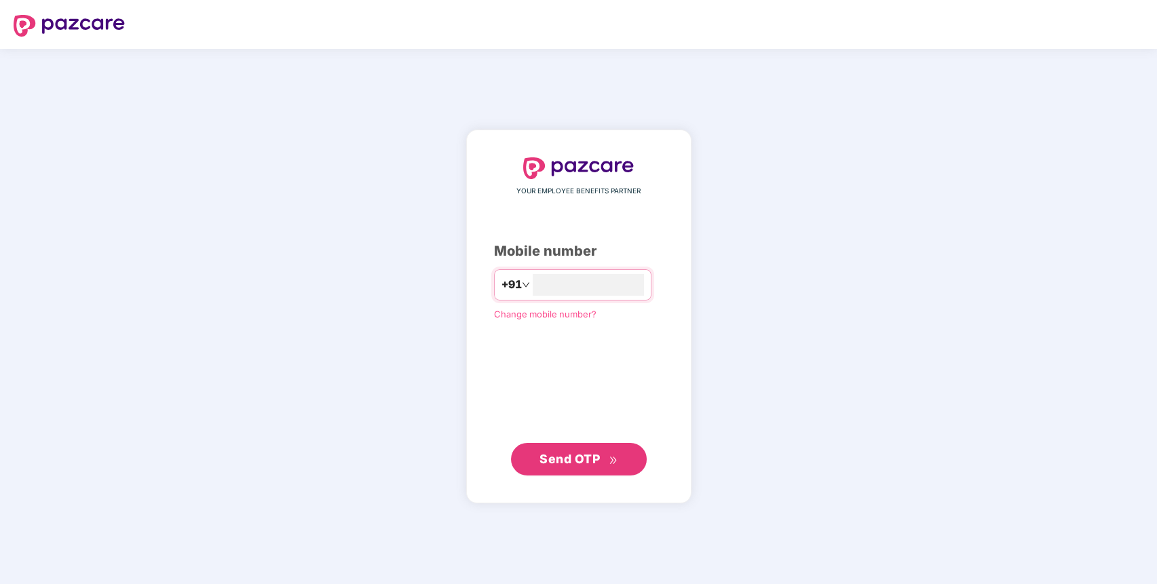
type input "**********"
click at [609, 456] on icon "double-right" at bounding box center [613, 459] width 9 height 9
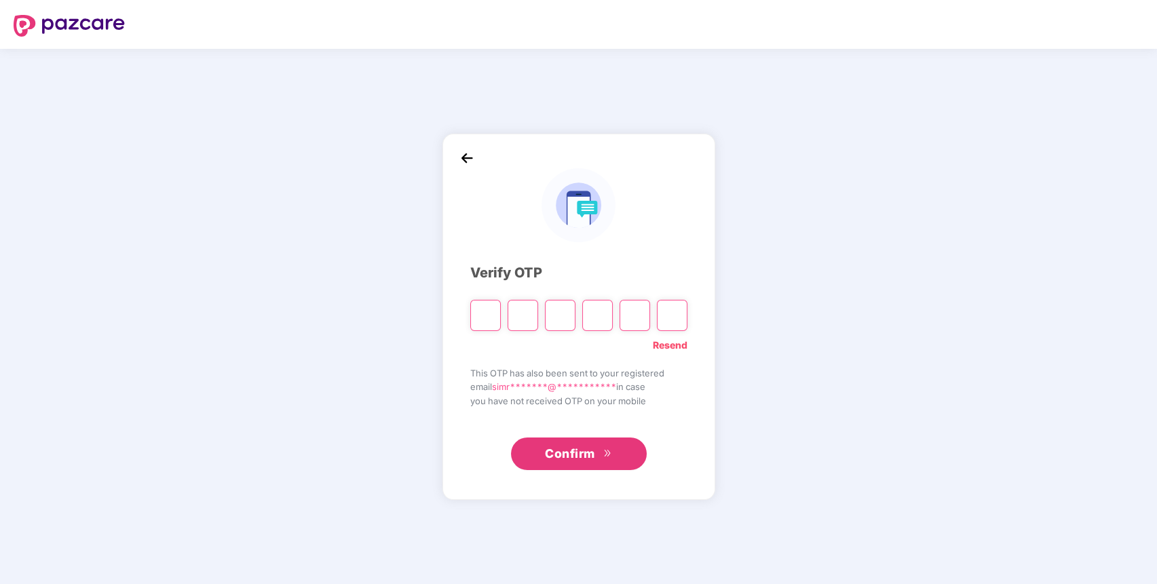
type input "*"
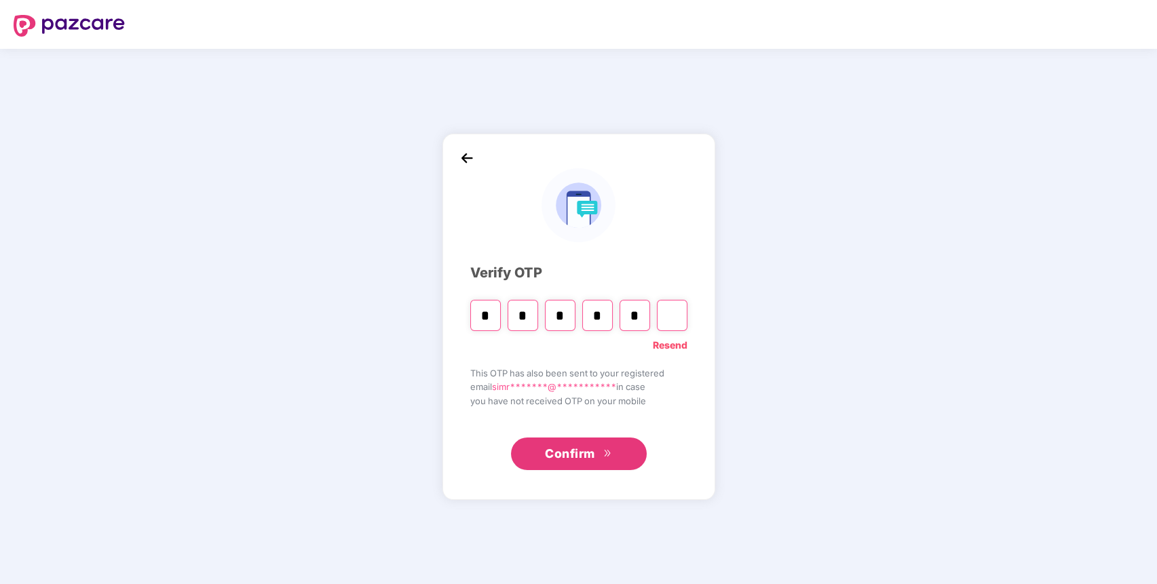
type input "*"
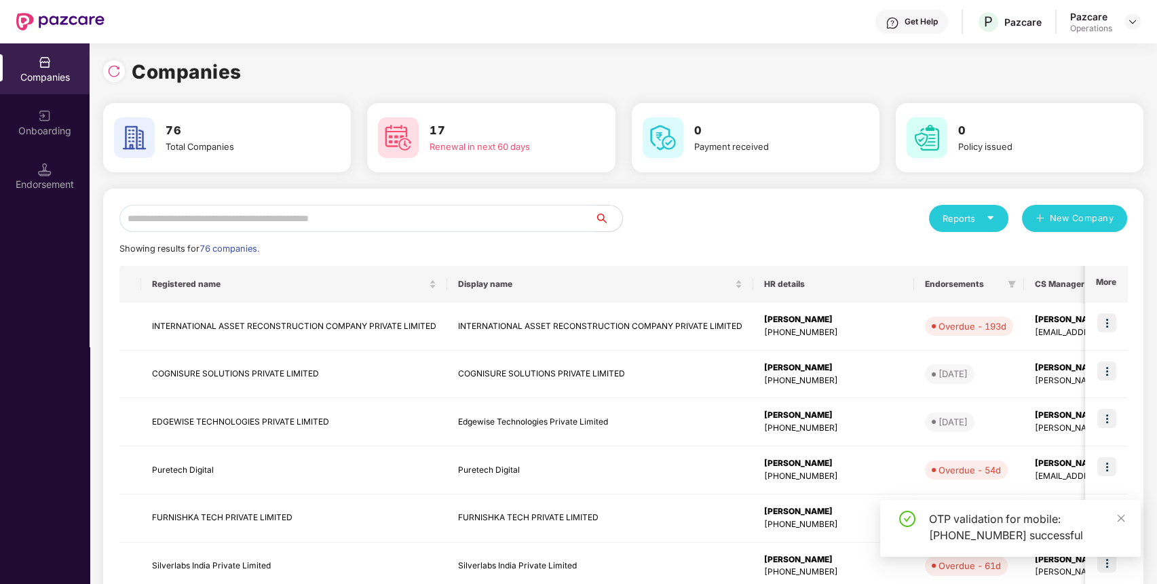
click at [482, 221] on input "text" at bounding box center [357, 218] width 476 height 27
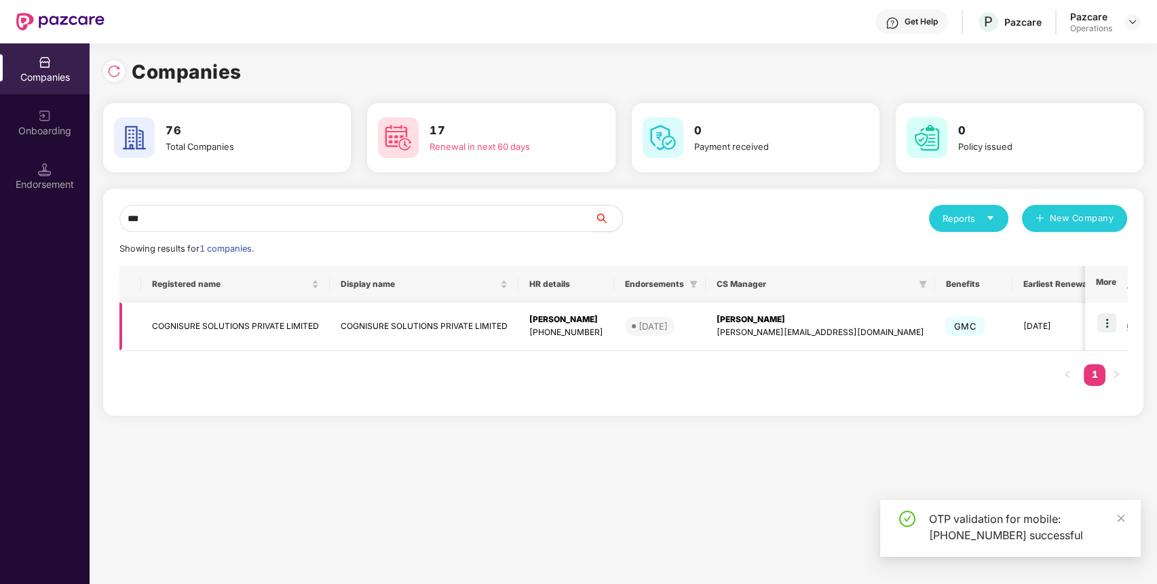
type input "***"
click at [1110, 322] on img at bounding box center [1107, 323] width 19 height 19
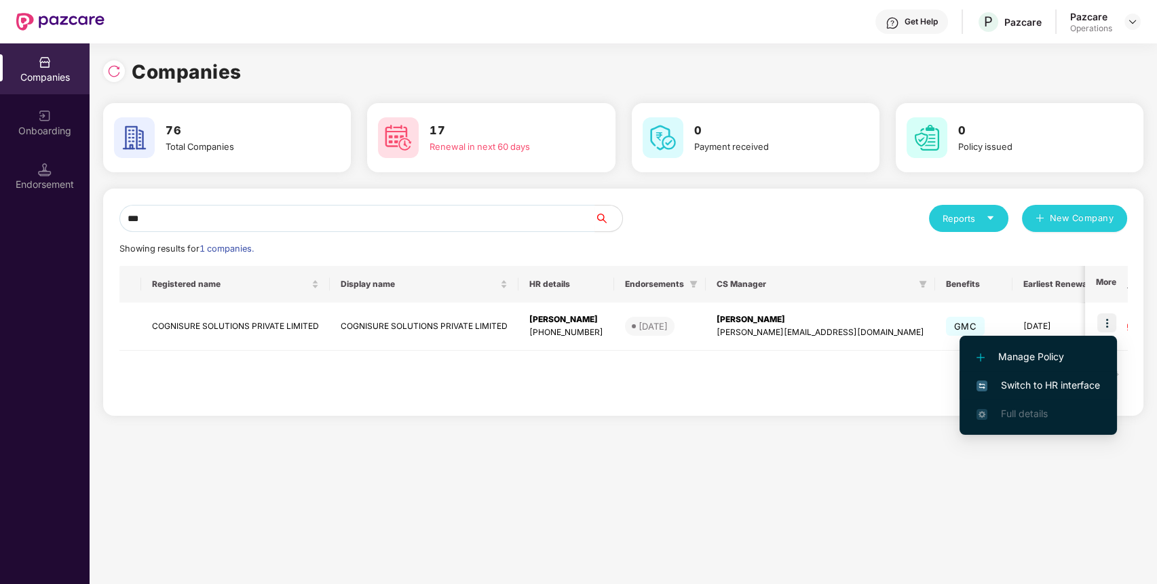
click at [1096, 386] on span "Switch to HR interface" at bounding box center [1039, 385] width 124 height 15
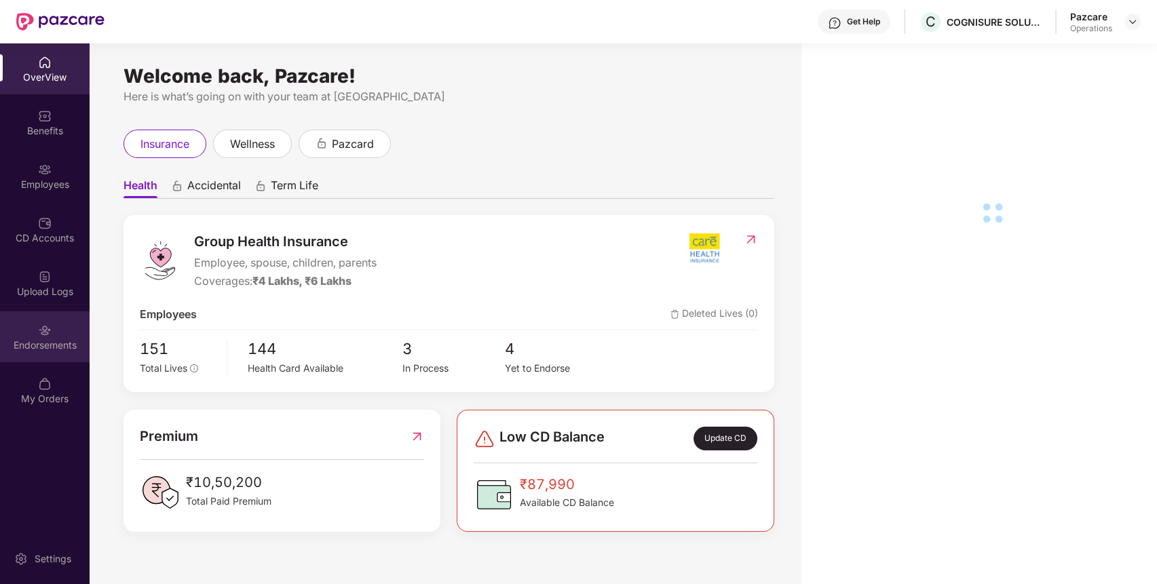
click at [53, 339] on div "Endorsements" at bounding box center [45, 346] width 90 height 14
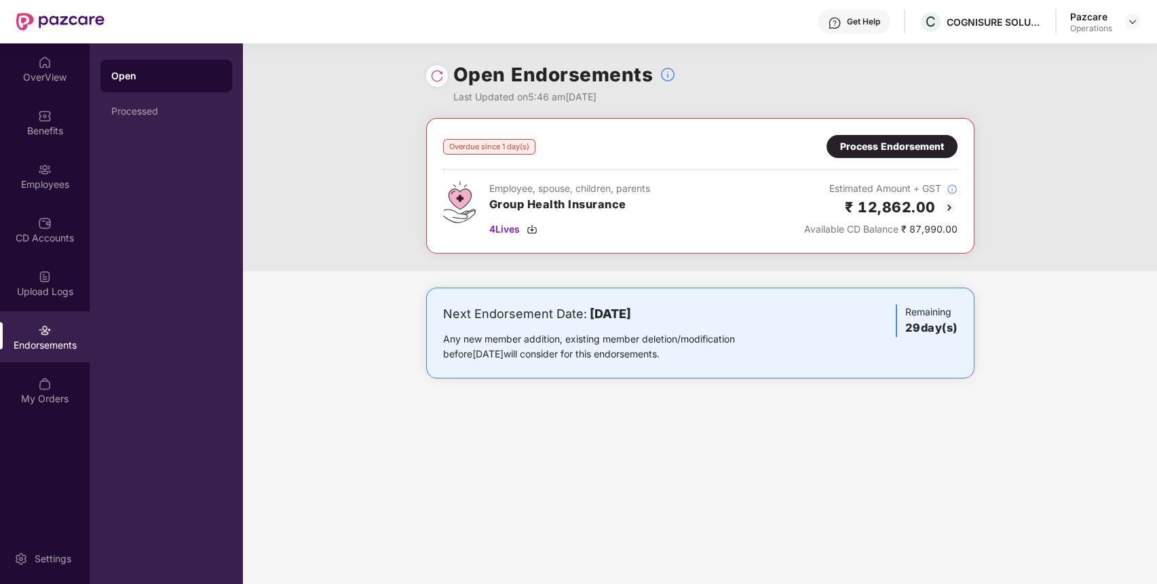
click at [894, 135] on div "Process Endorsement" at bounding box center [892, 146] width 131 height 23
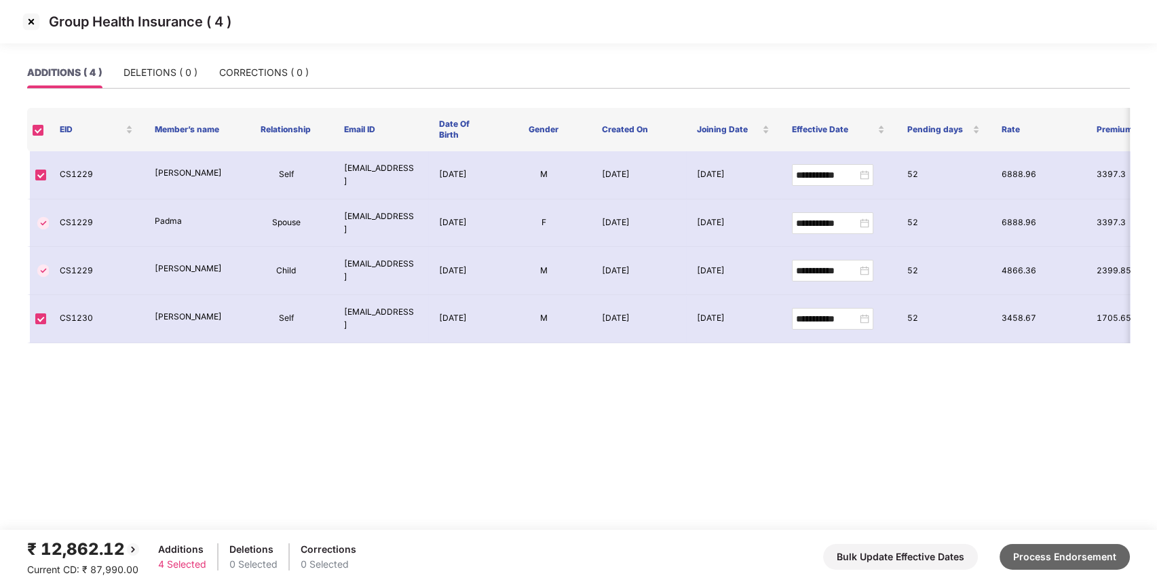
click at [1064, 563] on button "Process Endorsement" at bounding box center [1065, 557] width 130 height 26
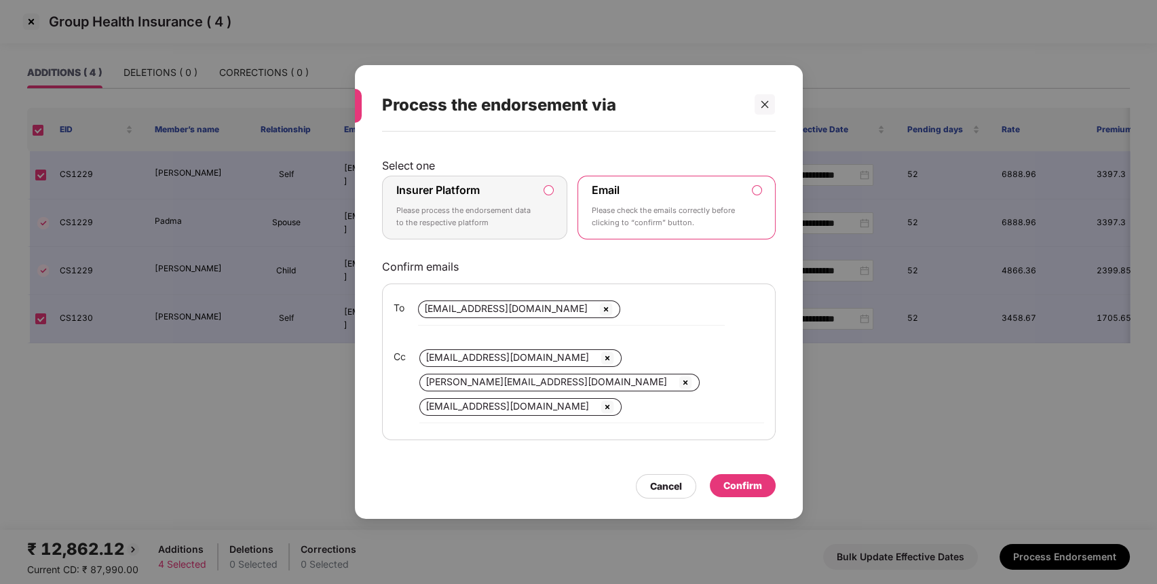
click at [439, 187] on label "Insurer Platform" at bounding box center [437, 190] width 83 height 14
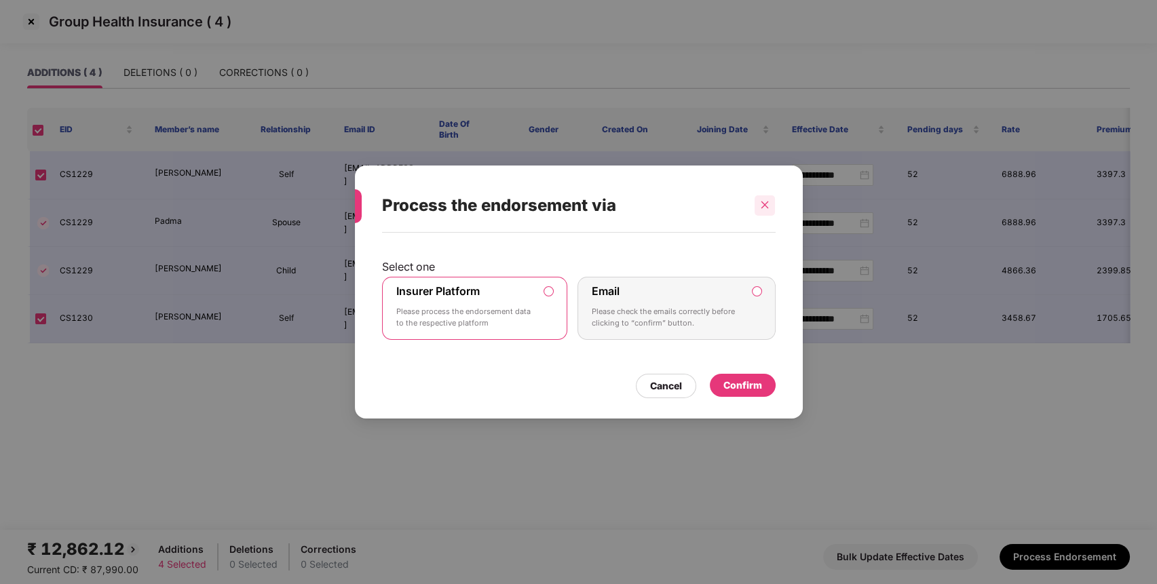
click at [770, 210] on div at bounding box center [765, 205] width 20 height 20
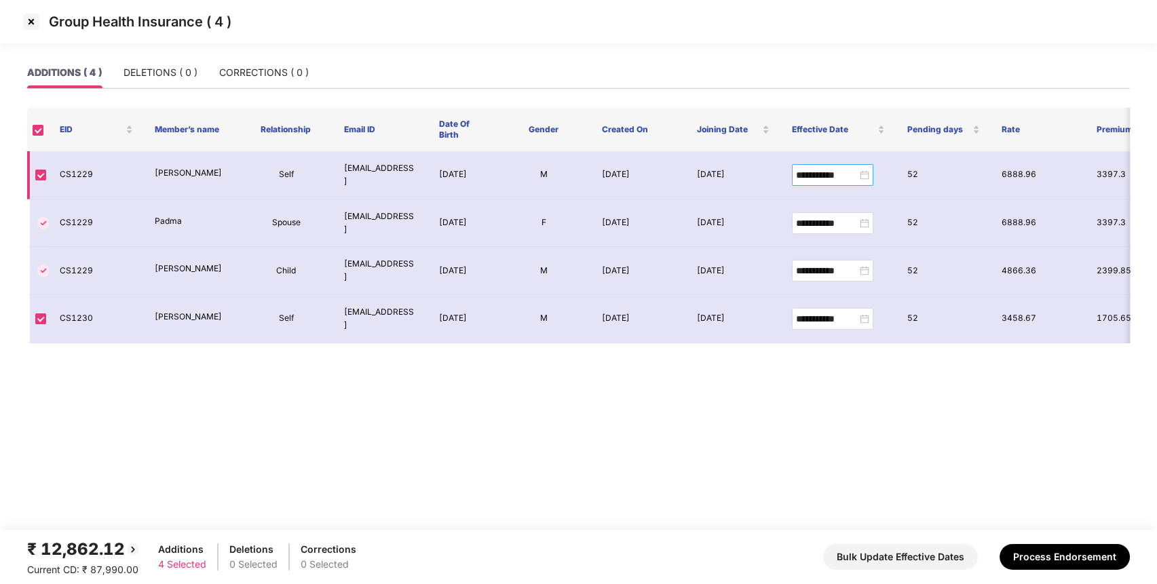
click at [867, 178] on div "**********" at bounding box center [832, 175] width 73 height 15
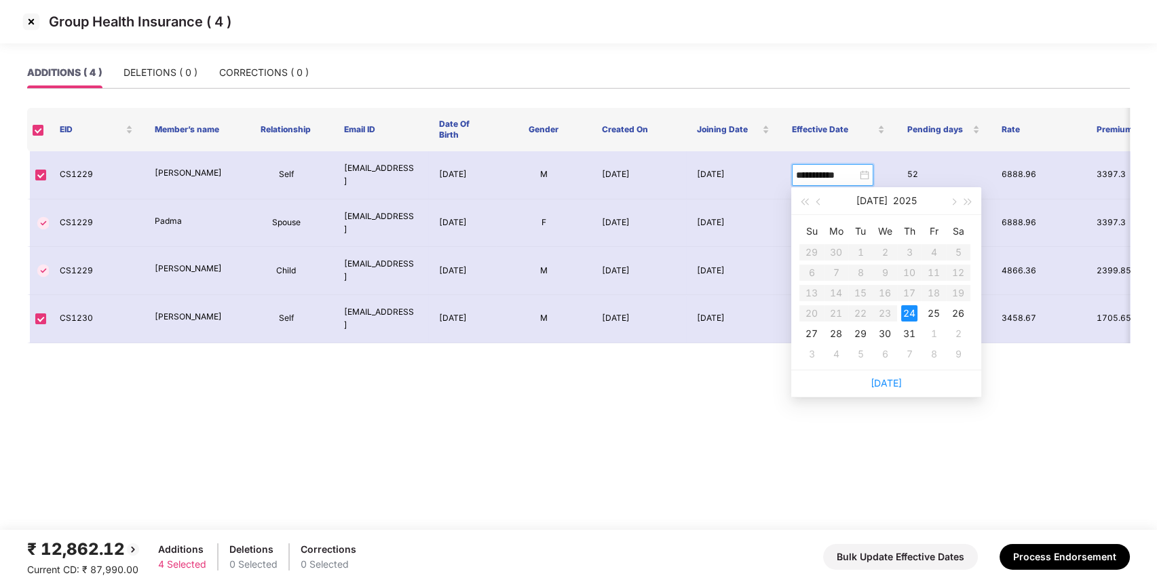
click at [740, 408] on main "**********" at bounding box center [578, 293] width 1157 height 473
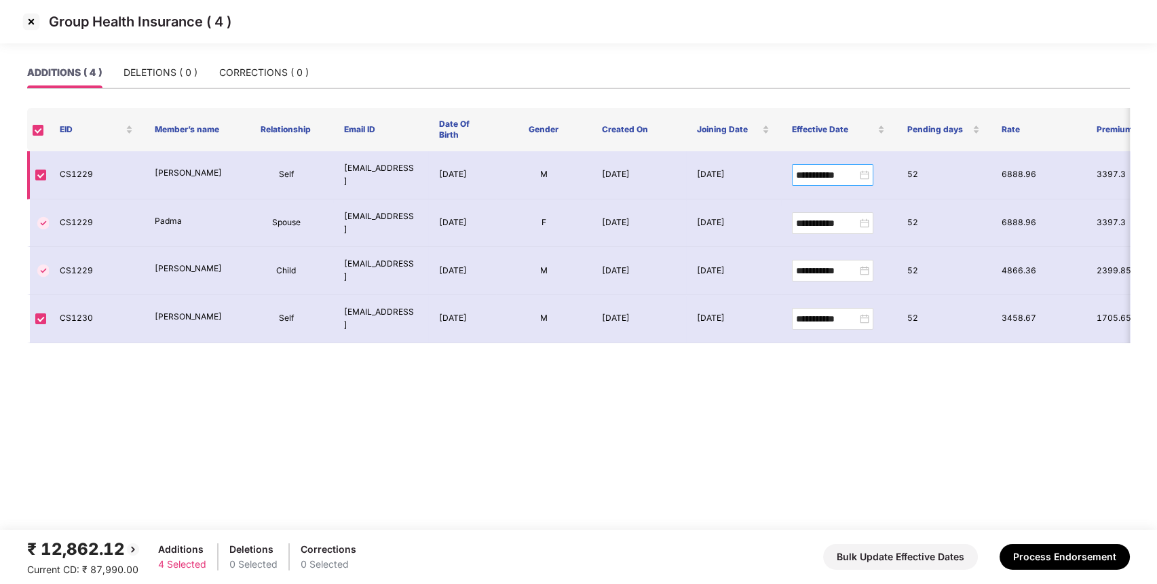
click at [863, 170] on div "**********" at bounding box center [832, 175] width 73 height 15
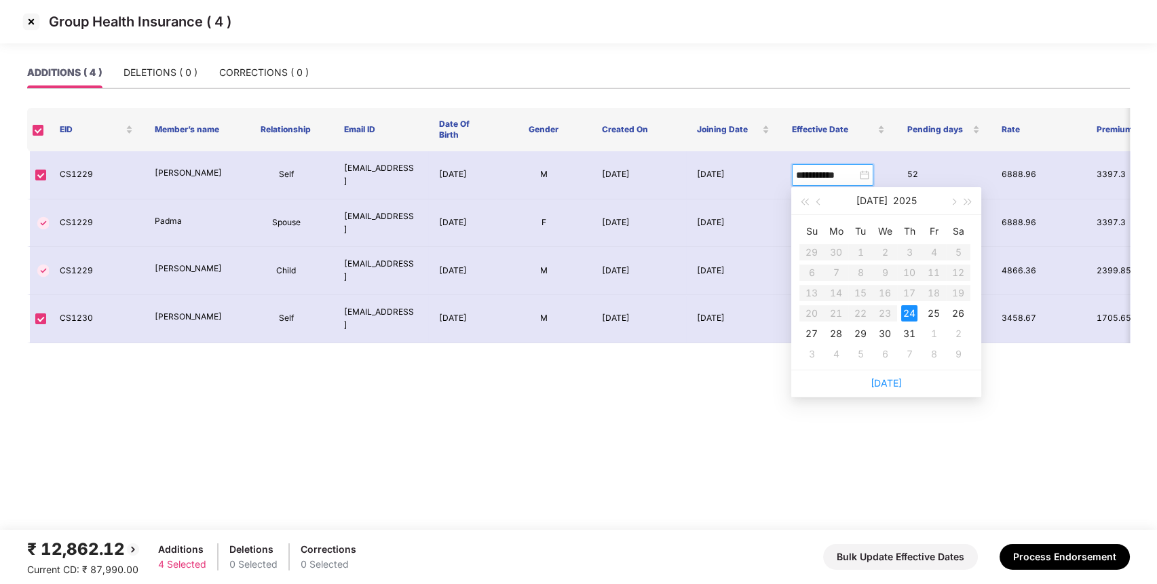
click at [694, 426] on main "**********" at bounding box center [578, 293] width 1157 height 473
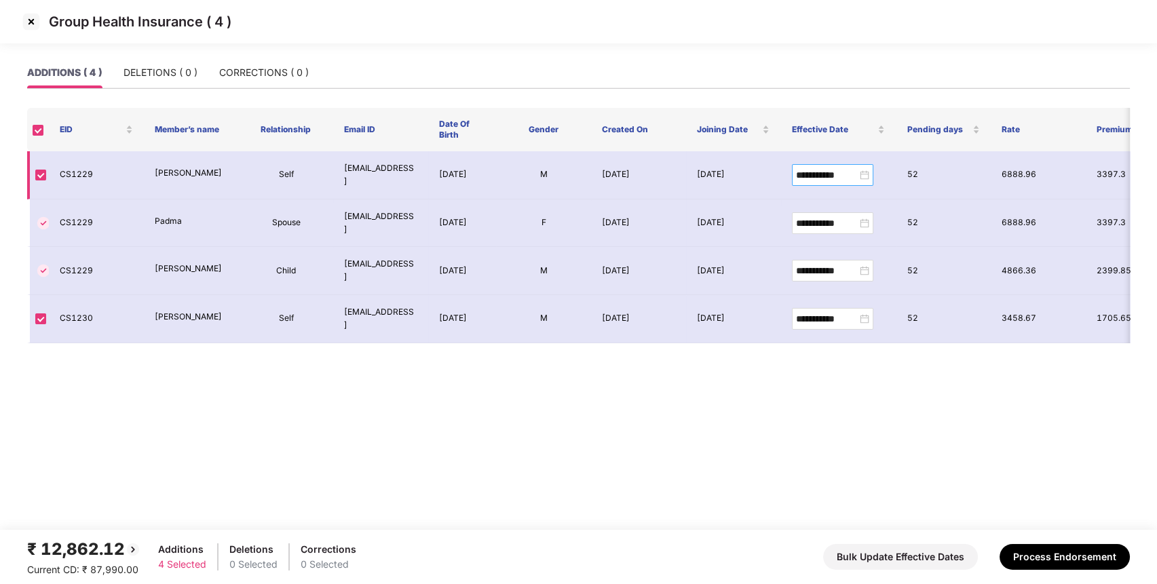
click at [863, 174] on div "**********" at bounding box center [832, 175] width 73 height 15
click at [759, 475] on main "**********" at bounding box center [578, 293] width 1157 height 473
click at [863, 171] on div "**********" at bounding box center [832, 175] width 73 height 15
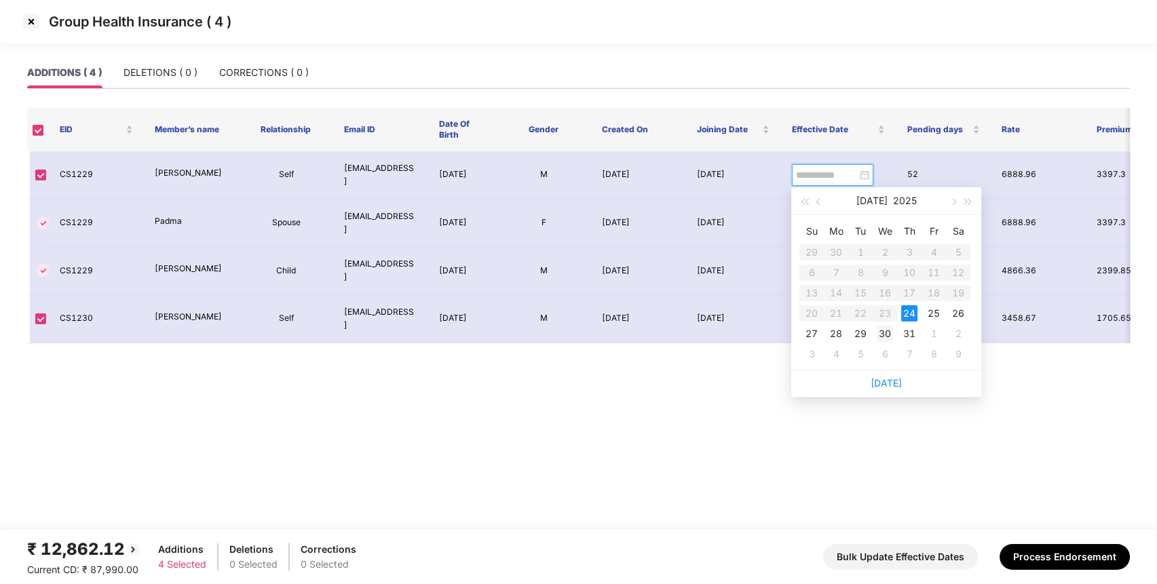
type input "**********"
click at [890, 335] on div "30" at bounding box center [885, 334] width 16 height 16
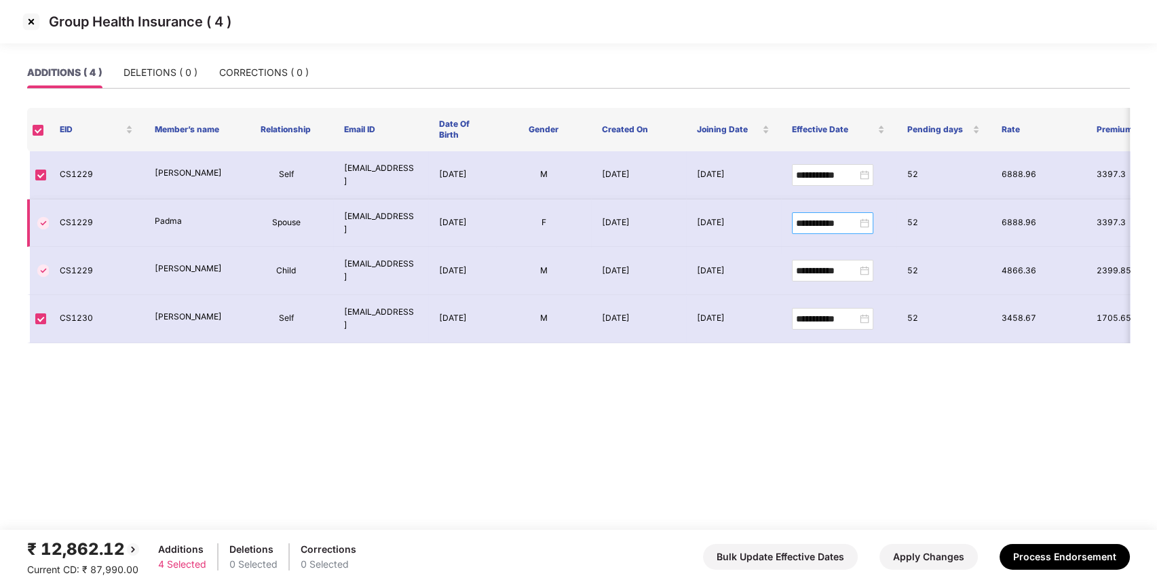
click at [864, 218] on div "**********" at bounding box center [832, 223] width 73 height 15
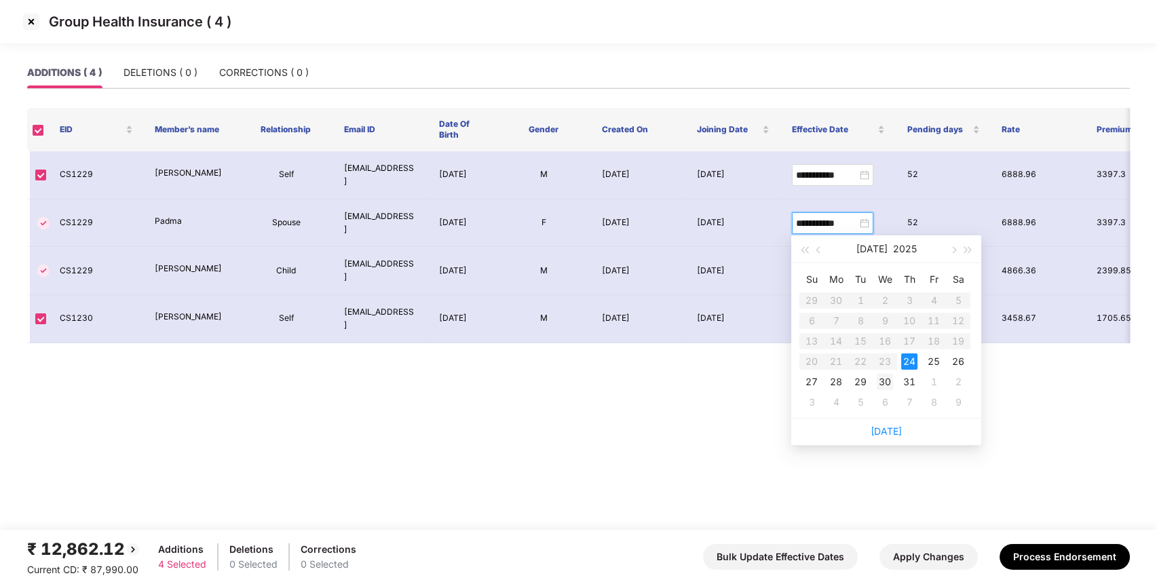
type input "**********"
click at [888, 386] on div "30" at bounding box center [885, 382] width 16 height 16
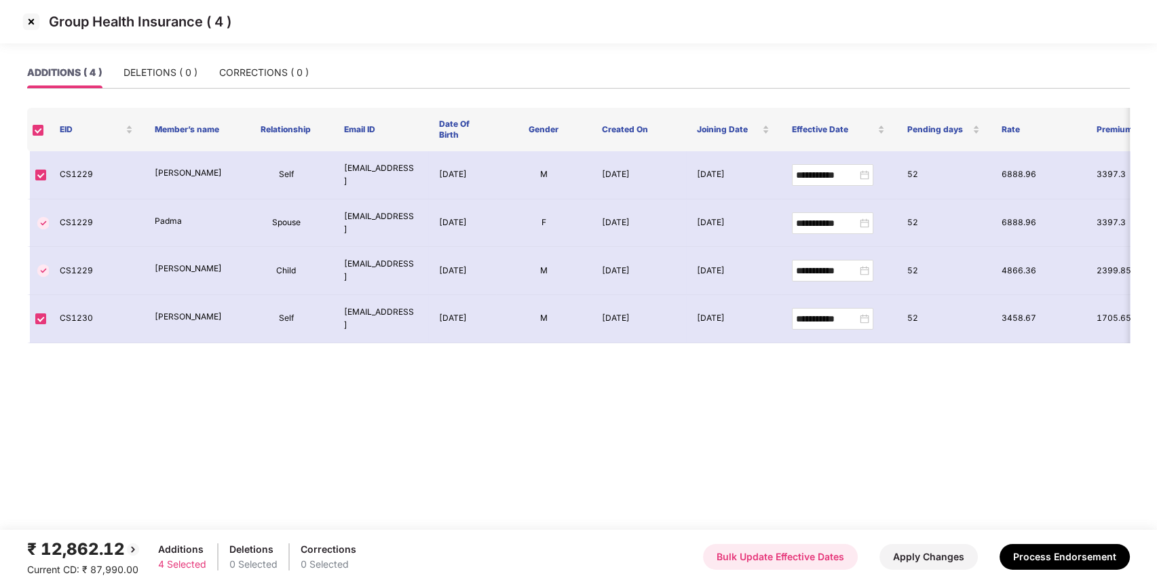
click at [804, 557] on button "Bulk Update Effective Dates" at bounding box center [780, 557] width 155 height 26
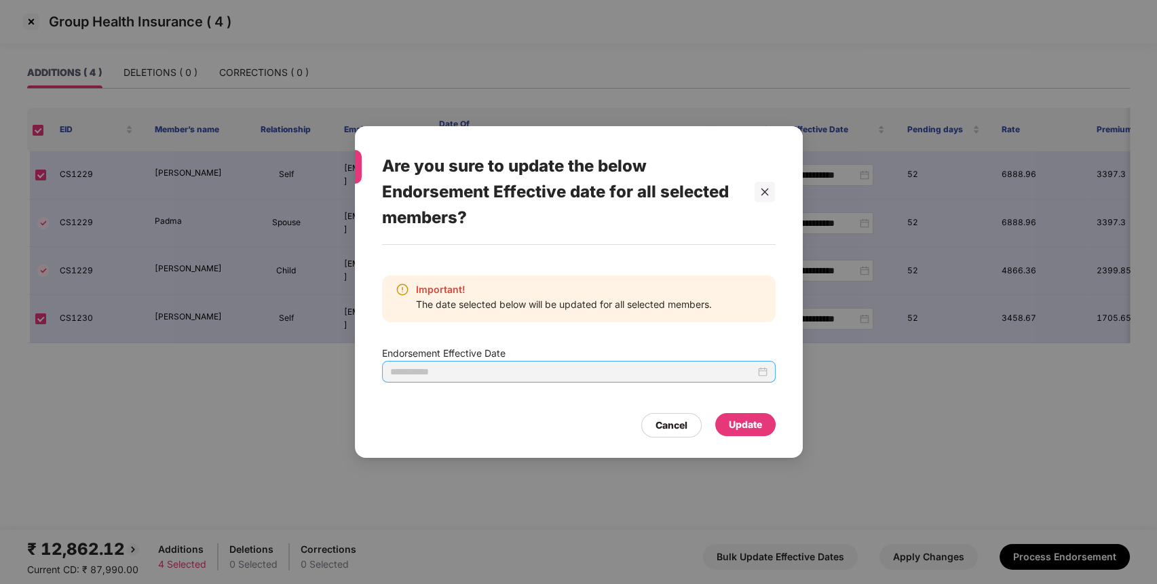
click at [766, 369] on div at bounding box center [578, 371] width 377 height 15
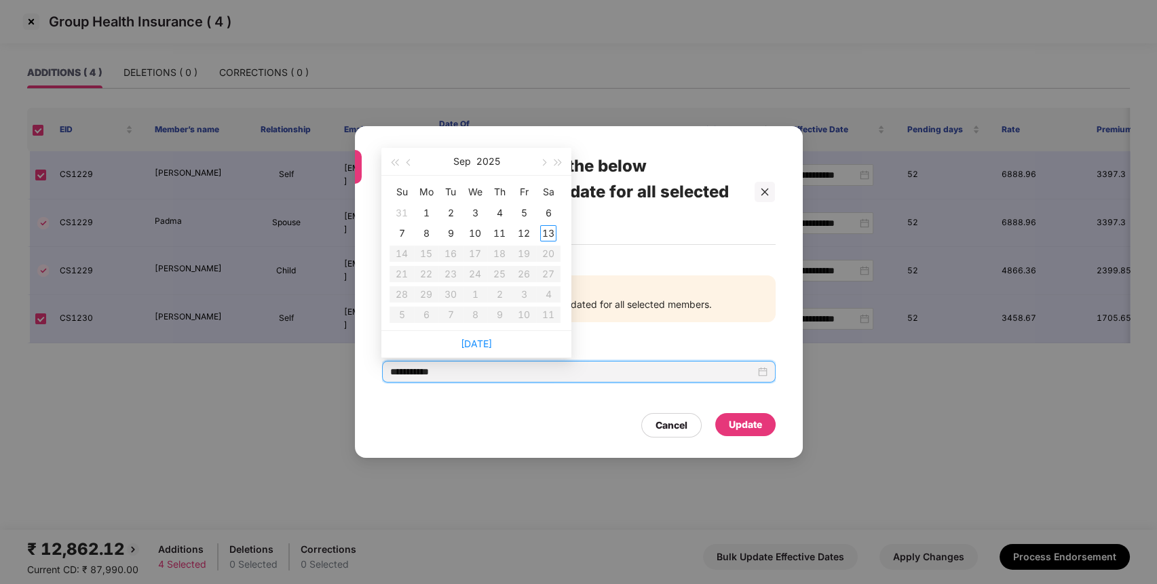
type input "**********"
click at [411, 161] on span "button" at bounding box center [410, 163] width 7 height 7
type input "**********"
click at [474, 295] on div "30" at bounding box center [475, 294] width 16 height 16
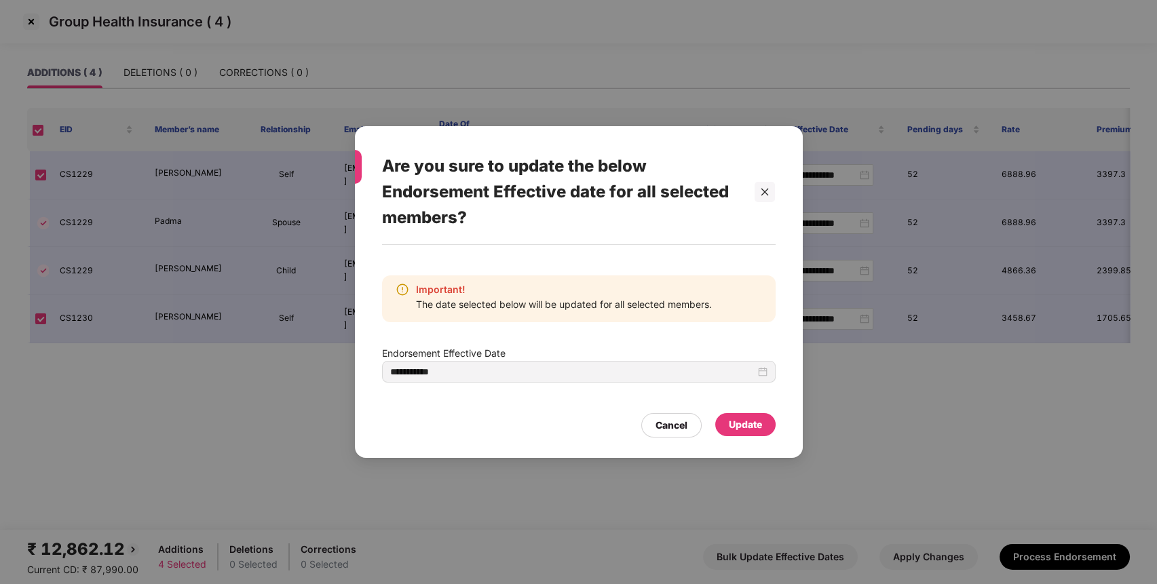
click at [738, 419] on div "Update" at bounding box center [745, 424] width 33 height 15
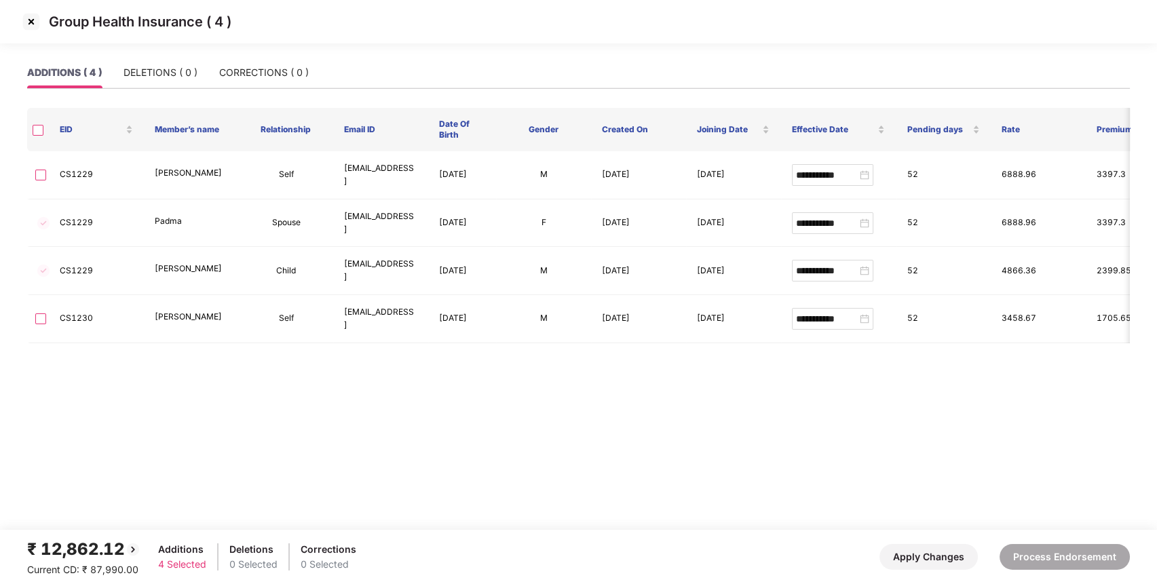
type input "**********"
click at [48, 140] on th at bounding box center [38, 129] width 22 height 43
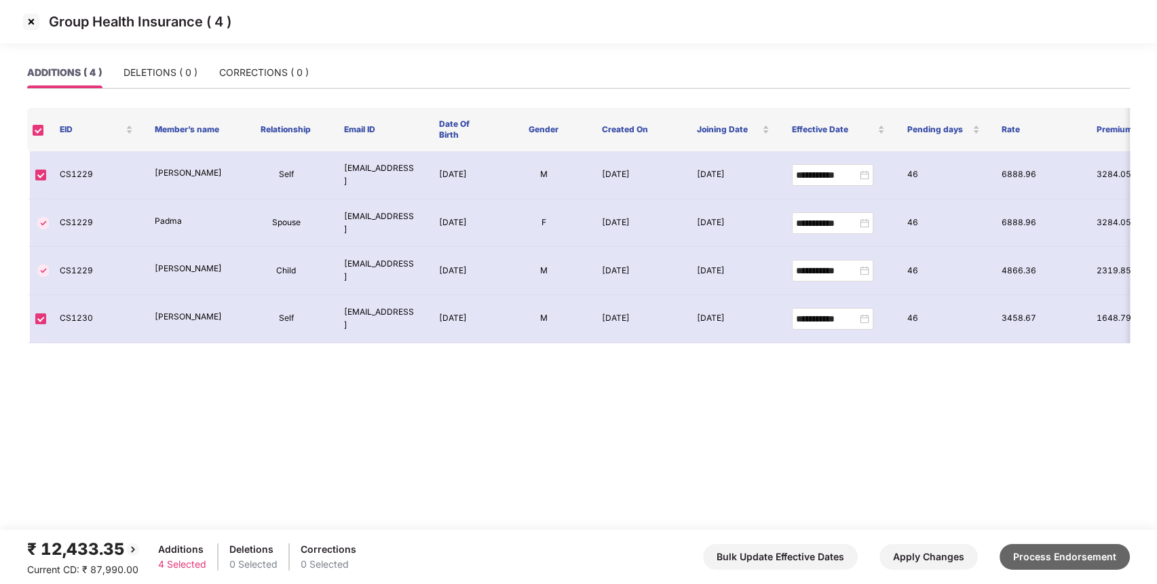
click at [1070, 562] on button "Process Endorsement" at bounding box center [1065, 557] width 130 height 26
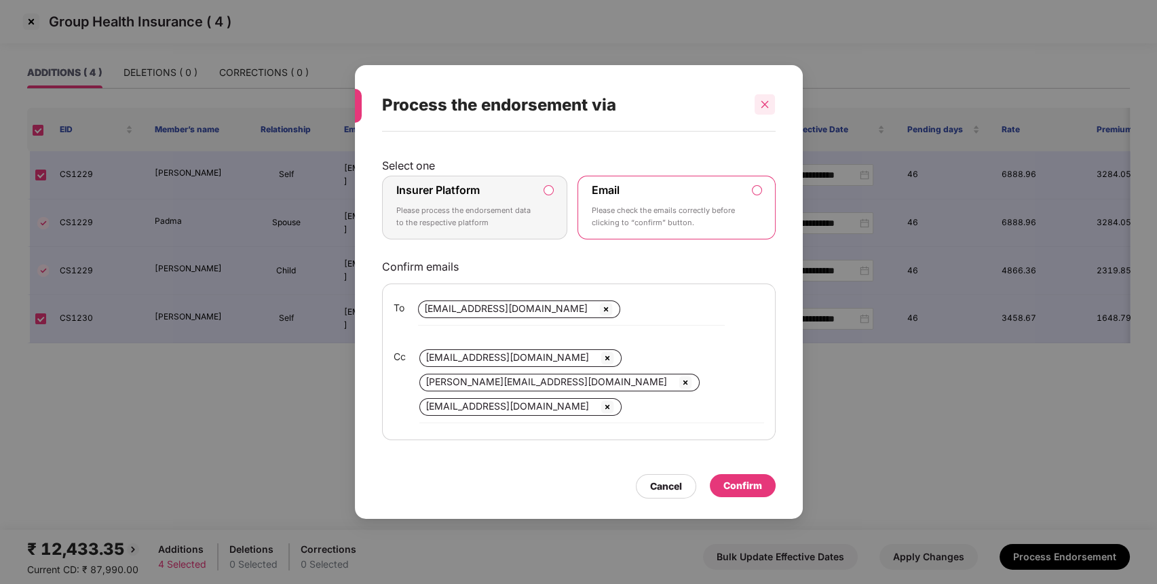
click at [759, 105] on div at bounding box center [765, 104] width 20 height 20
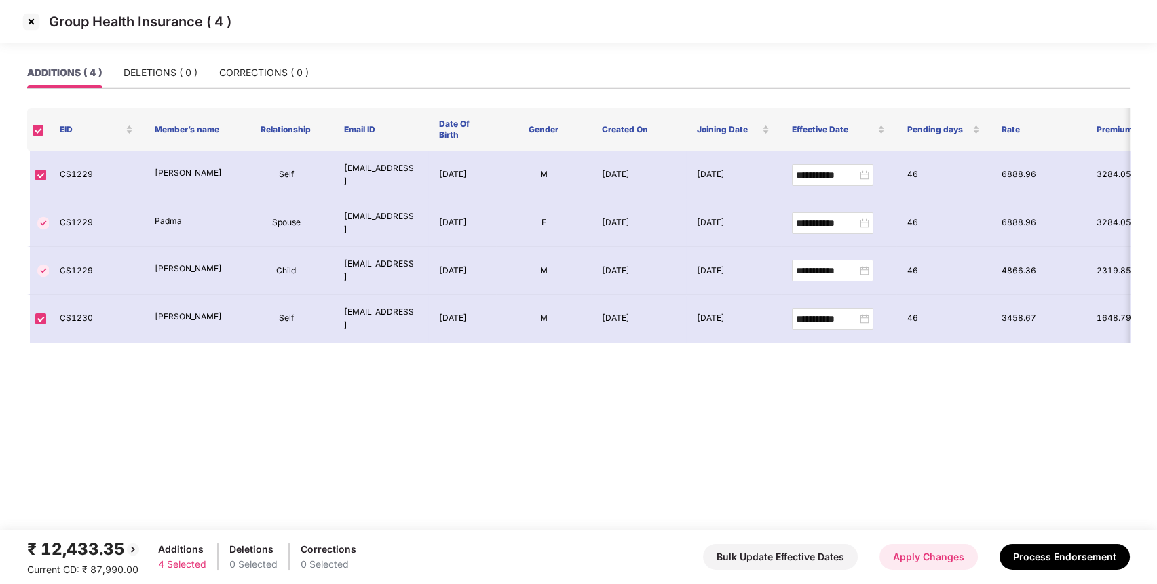
click at [933, 566] on button "Apply Changes" at bounding box center [929, 557] width 98 height 26
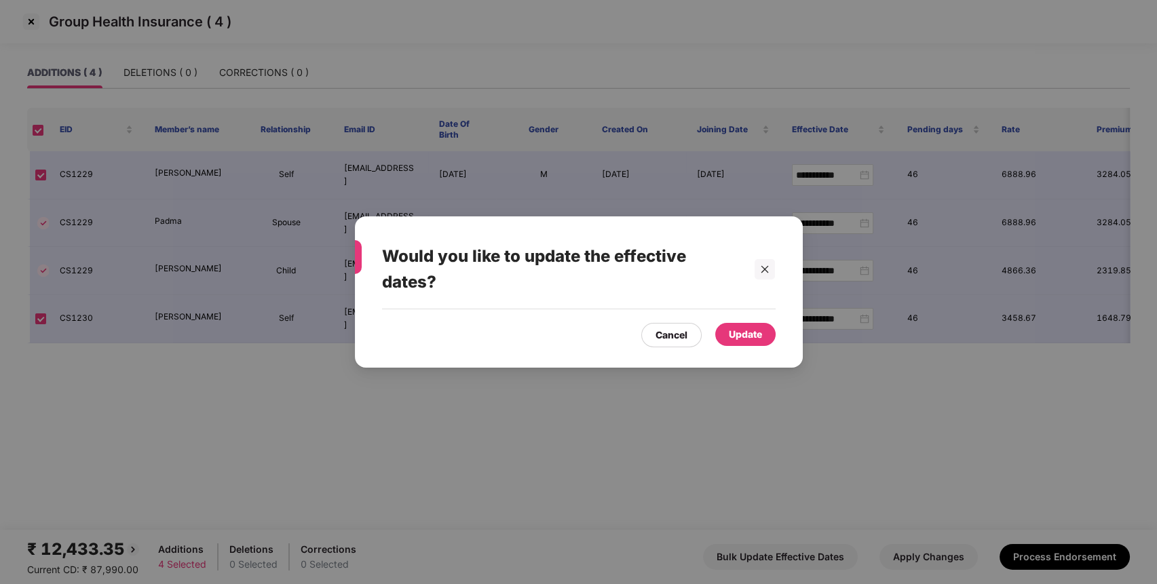
click at [746, 329] on div "Update" at bounding box center [745, 334] width 33 height 15
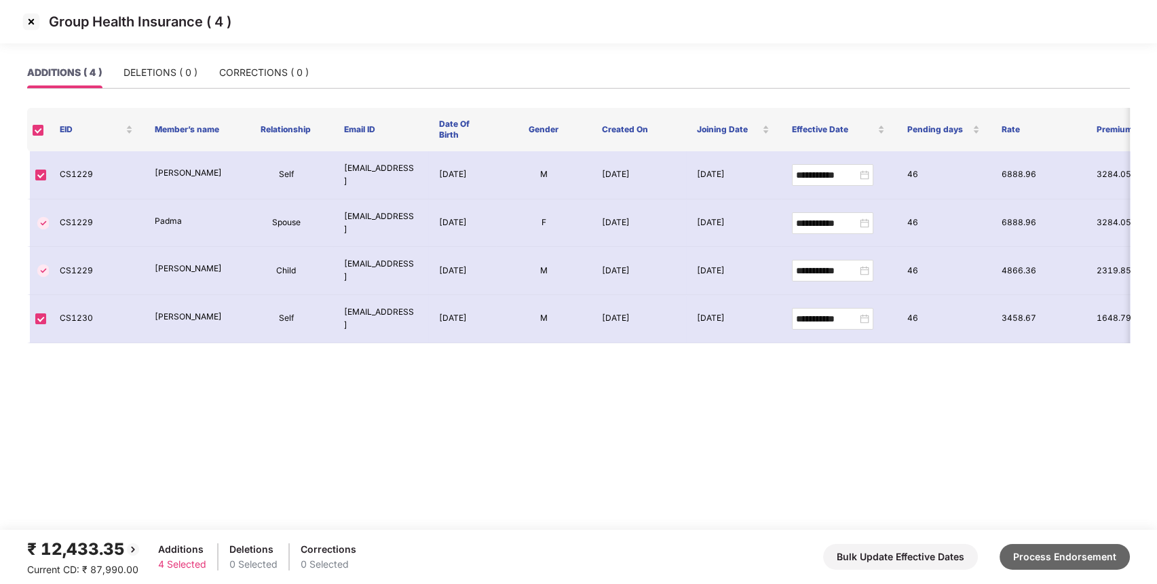
click at [1064, 559] on button "Process Endorsement" at bounding box center [1065, 557] width 130 height 26
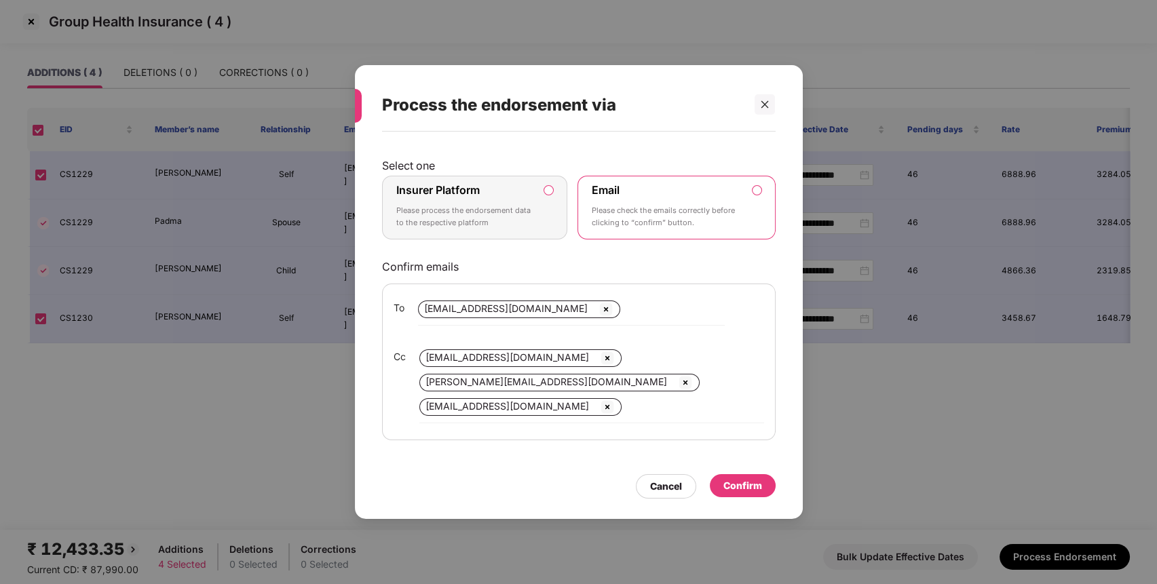
click at [488, 208] on p "Please process the endorsement data to the respective platform" at bounding box center [465, 217] width 138 height 24
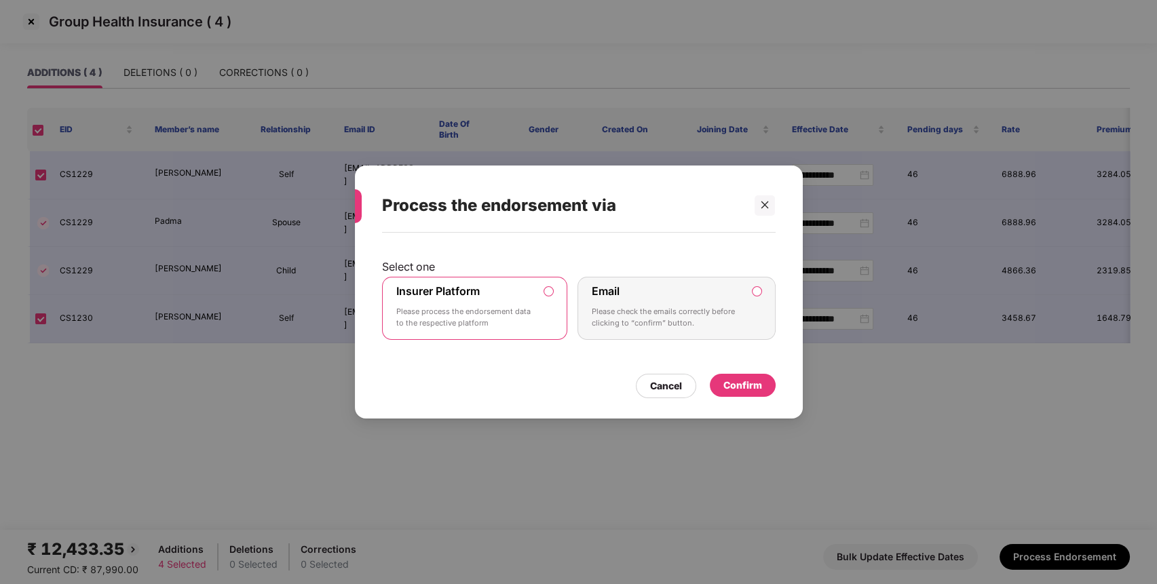
click at [756, 377] on div "Confirm" at bounding box center [743, 385] width 66 height 23
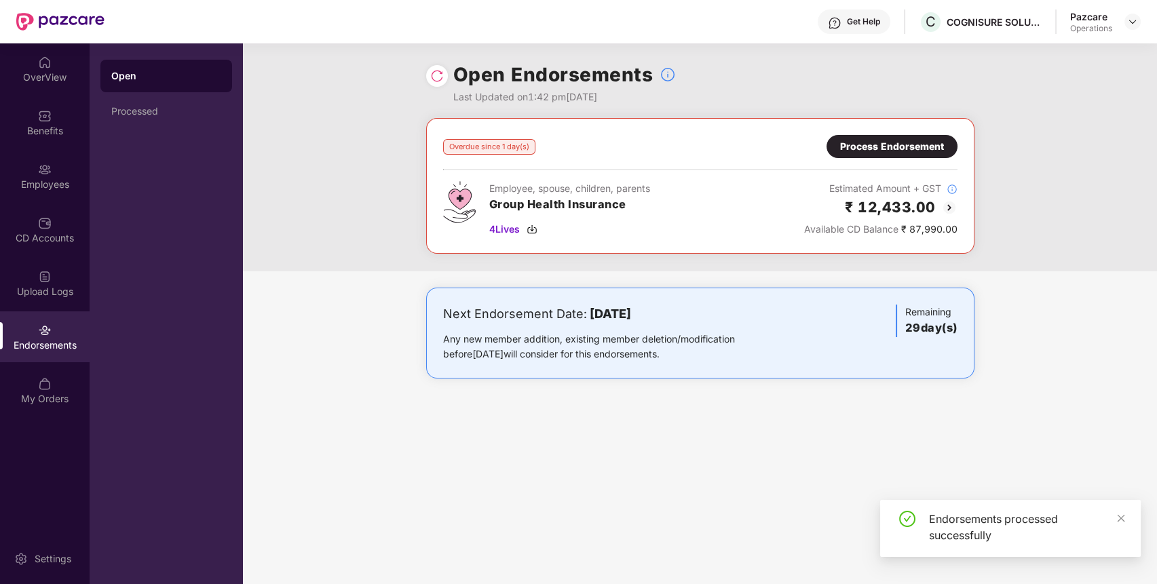
click at [437, 77] on img at bounding box center [437, 76] width 14 height 14
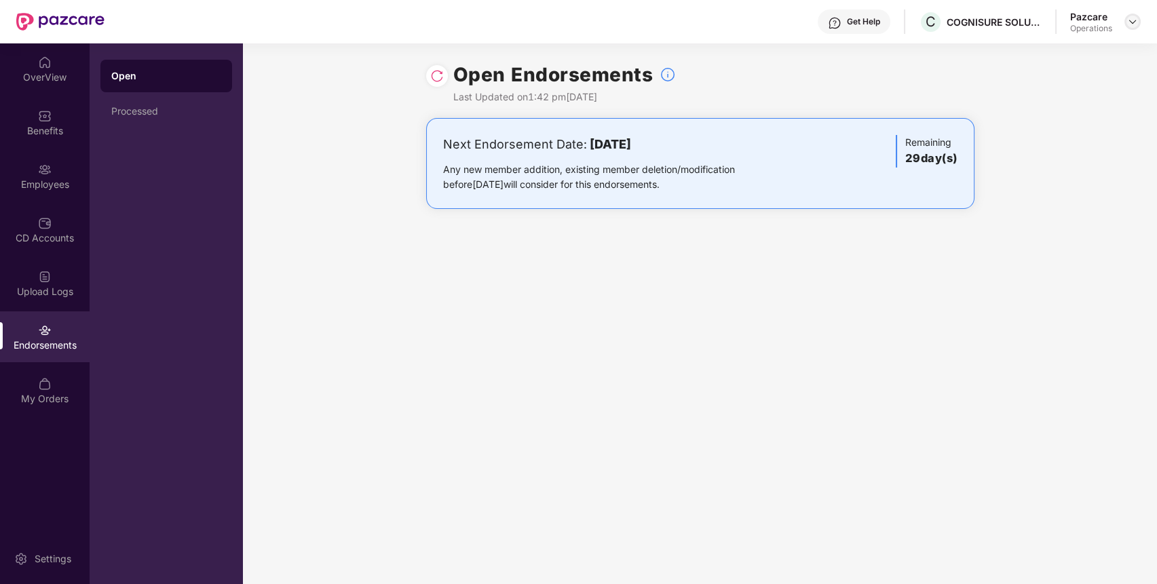
click at [1127, 21] on img at bounding box center [1132, 21] width 11 height 11
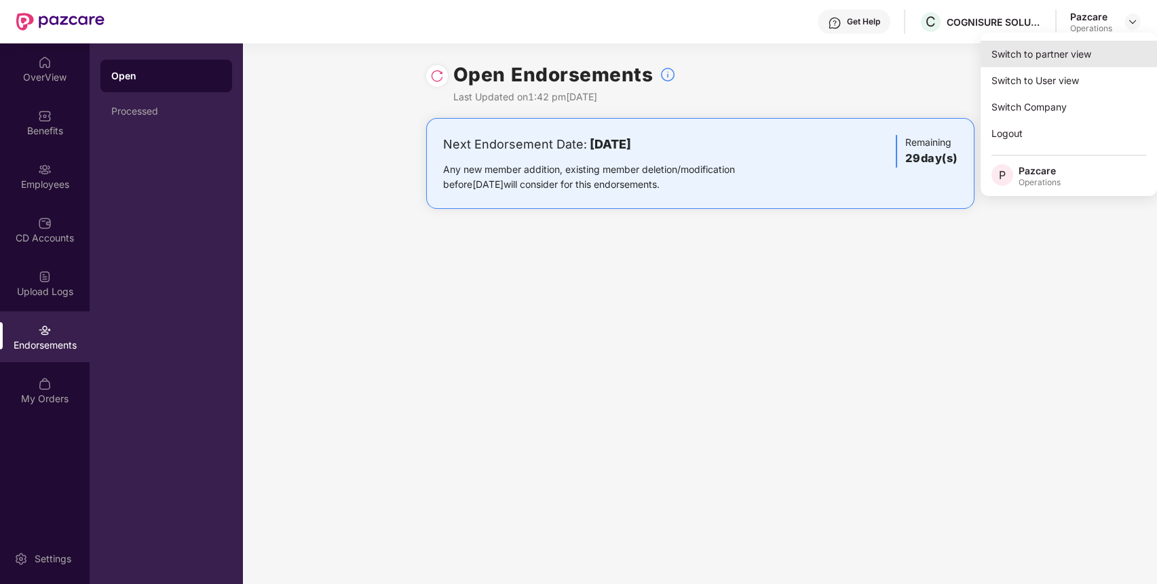
click at [1077, 54] on div "Switch to partner view" at bounding box center [1069, 54] width 176 height 26
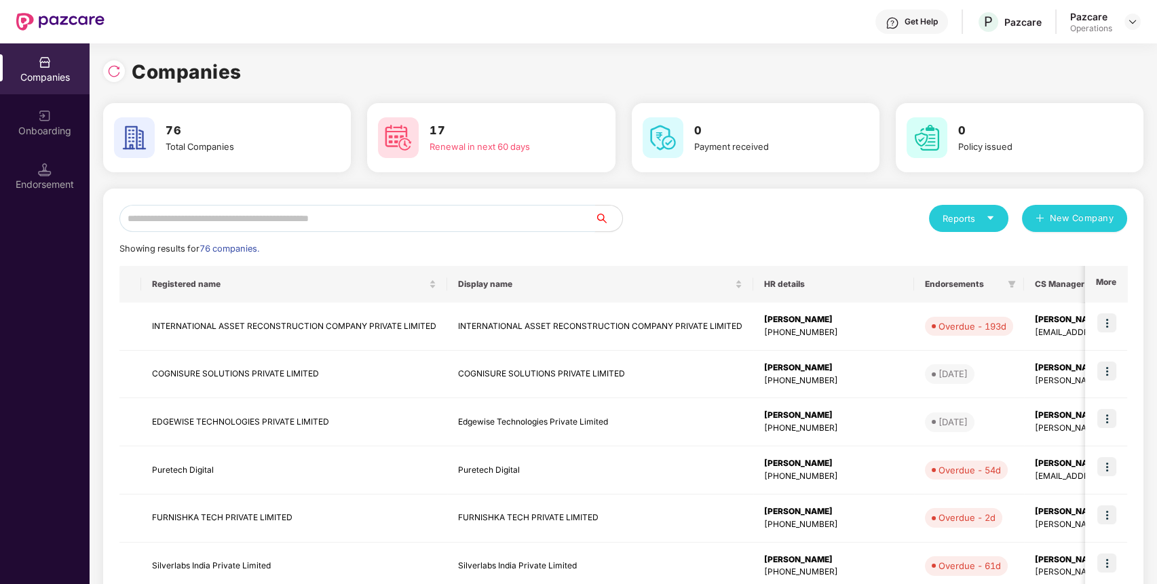
click at [493, 218] on input "text" at bounding box center [357, 218] width 476 height 27
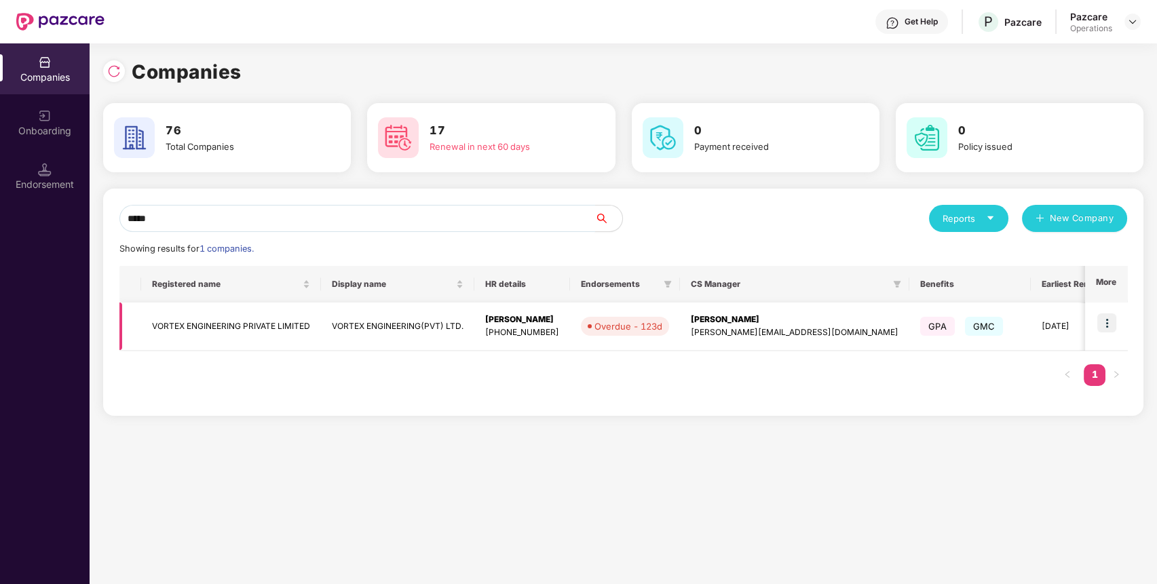
type input "*****"
click at [1111, 321] on img at bounding box center [1107, 323] width 19 height 19
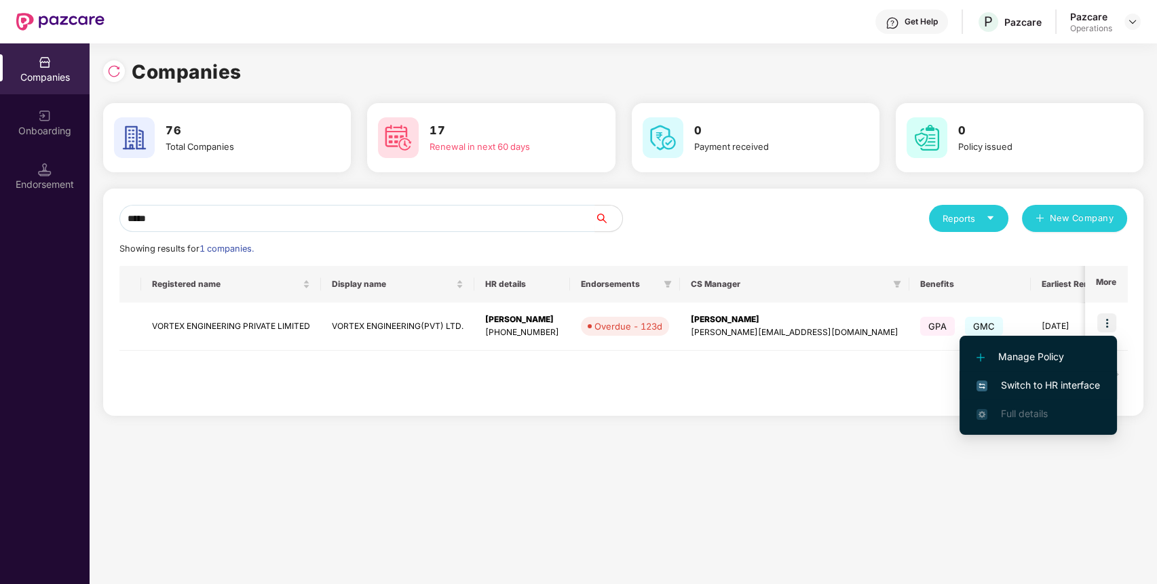
click at [1066, 391] on span "Switch to HR interface" at bounding box center [1039, 385] width 124 height 15
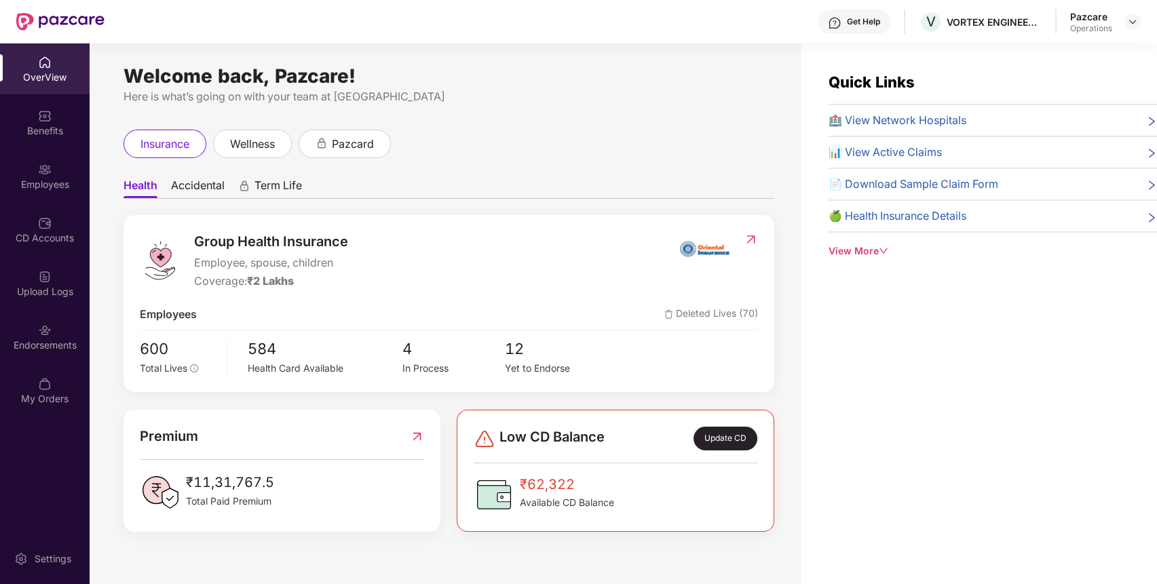
click at [22, 341] on div "Endorsements" at bounding box center [45, 346] width 90 height 14
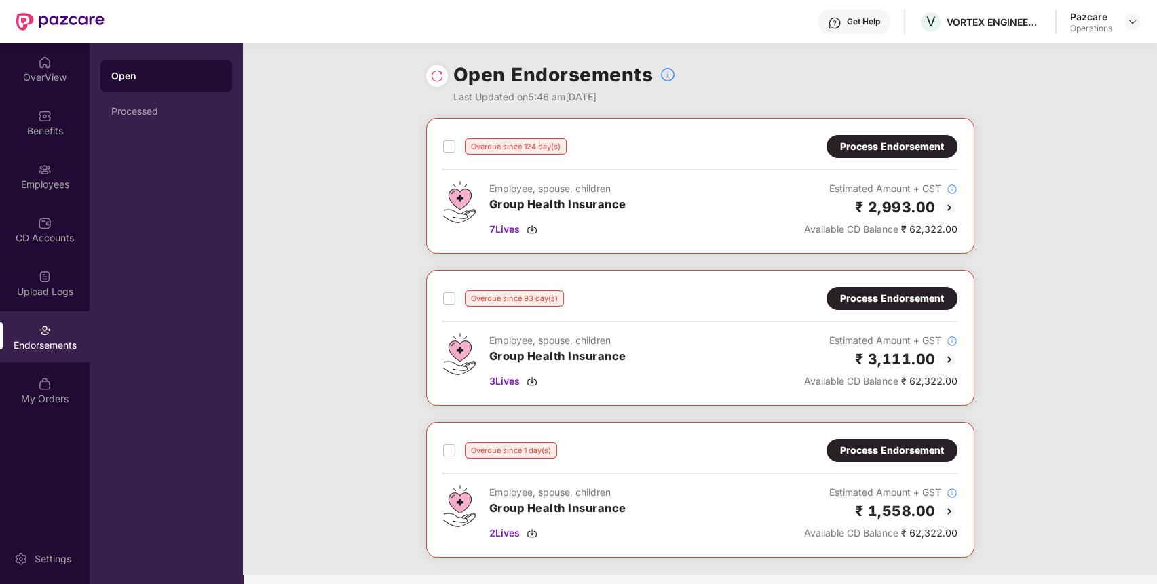
scroll to position [124, 0]
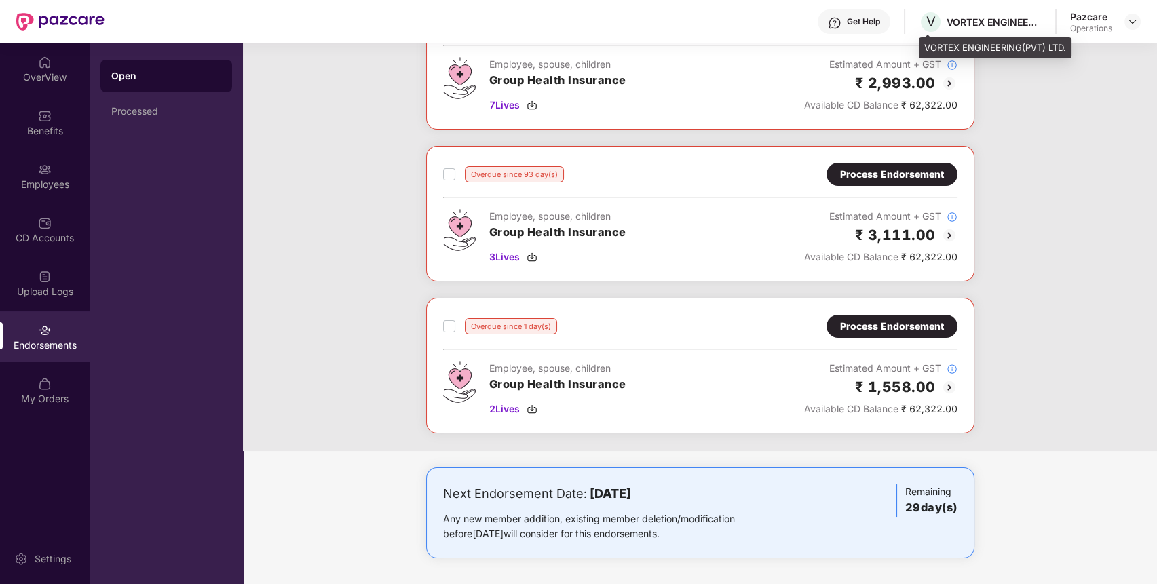
click at [1015, 19] on div "VORTEX ENGINEERING(PVT) LTD." at bounding box center [994, 22] width 95 height 13
copy div "VORTEX ENGINEERING(PVT) LTD."
click at [1015, 19] on div "VORTEX ENGINEERING(PVT) LTD." at bounding box center [994, 22] width 95 height 13
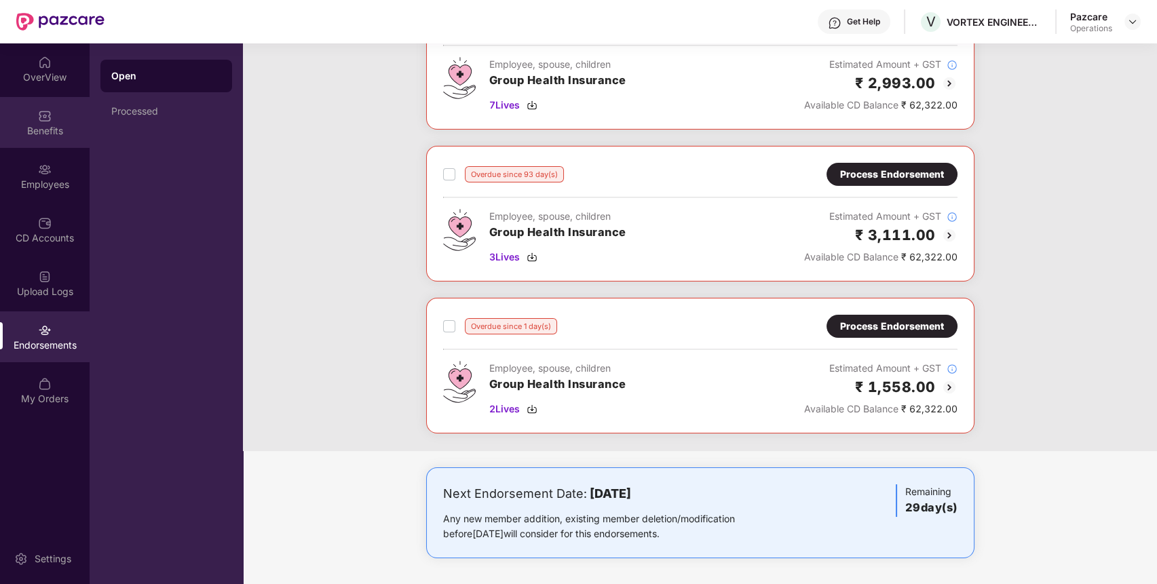
click at [48, 128] on div "Benefits" at bounding box center [45, 131] width 90 height 14
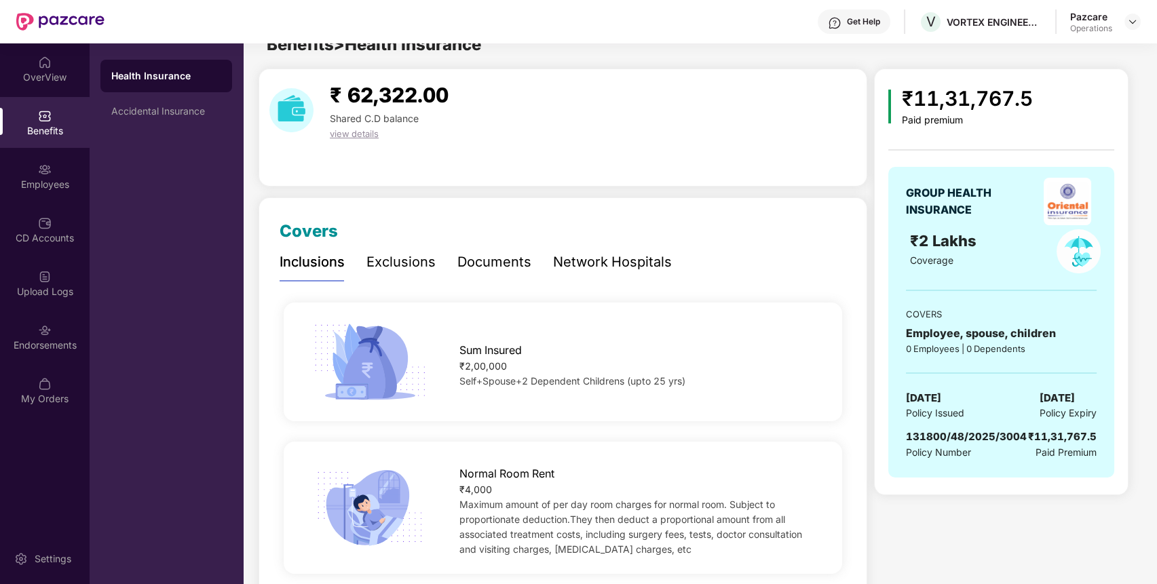
scroll to position [0, 0]
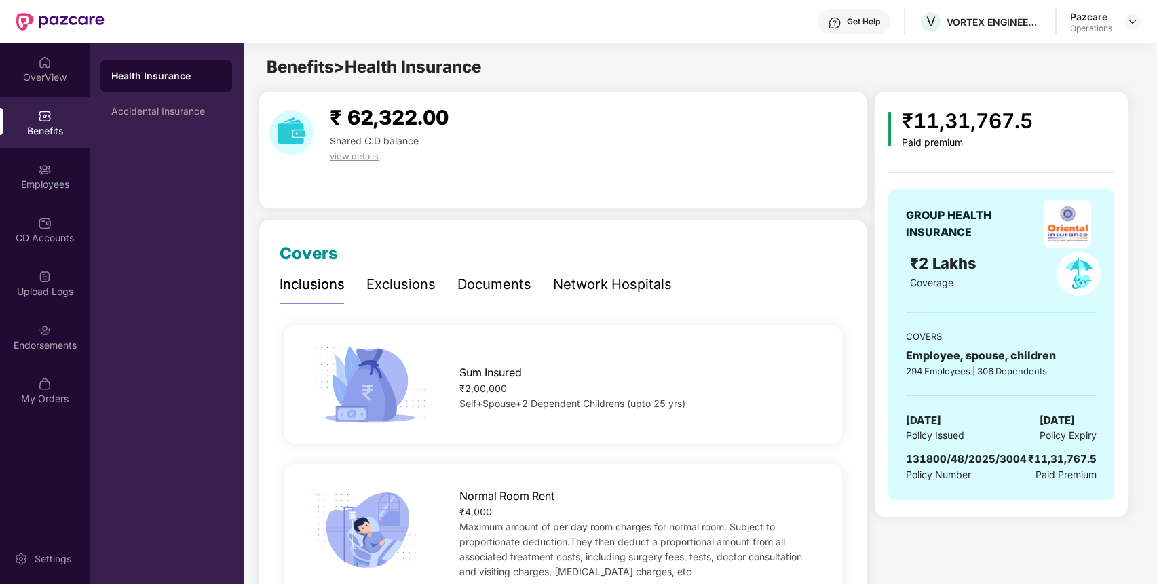
click at [974, 460] on span "131800/48/2025/3004" at bounding box center [966, 459] width 121 height 13
copy span "2025"
click at [1019, 465] on div "131800/48/2025/3004" at bounding box center [966, 459] width 121 height 16
drag, startPoint x: 1021, startPoint y: 457, endPoint x: 903, endPoint y: 451, distance: 117.5
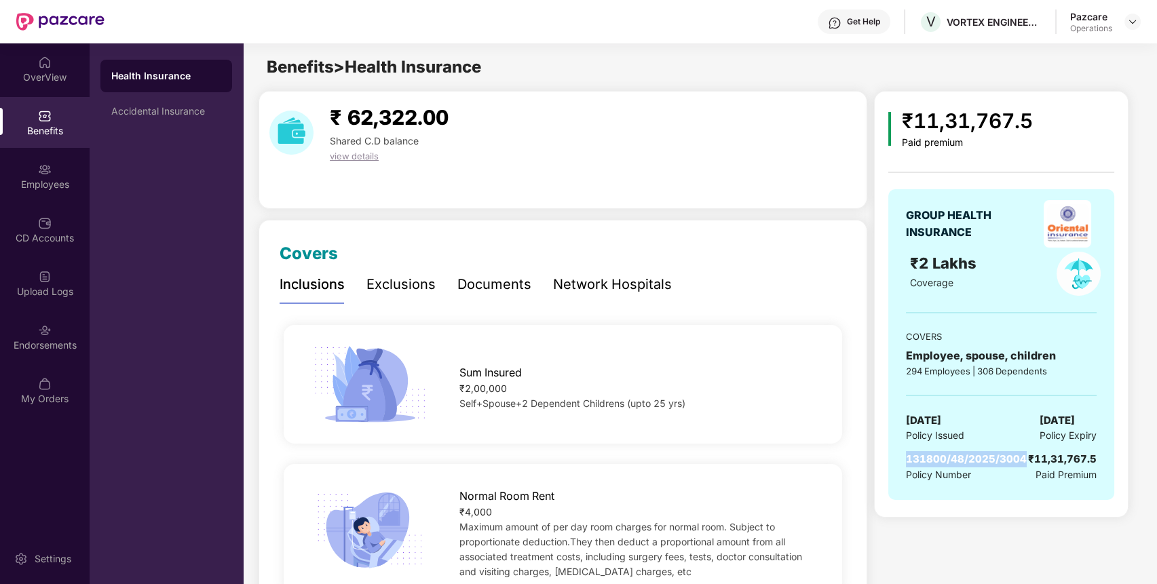
click at [903, 451] on div "GROUP HEALTH INSURANCE ₹2 Lakhs Coverage COVERS Employee, spouse, children 294 …" at bounding box center [1001, 344] width 226 height 311
copy span "131800/48/2025/3004"
click at [39, 341] on div "Endorsements" at bounding box center [45, 346] width 90 height 14
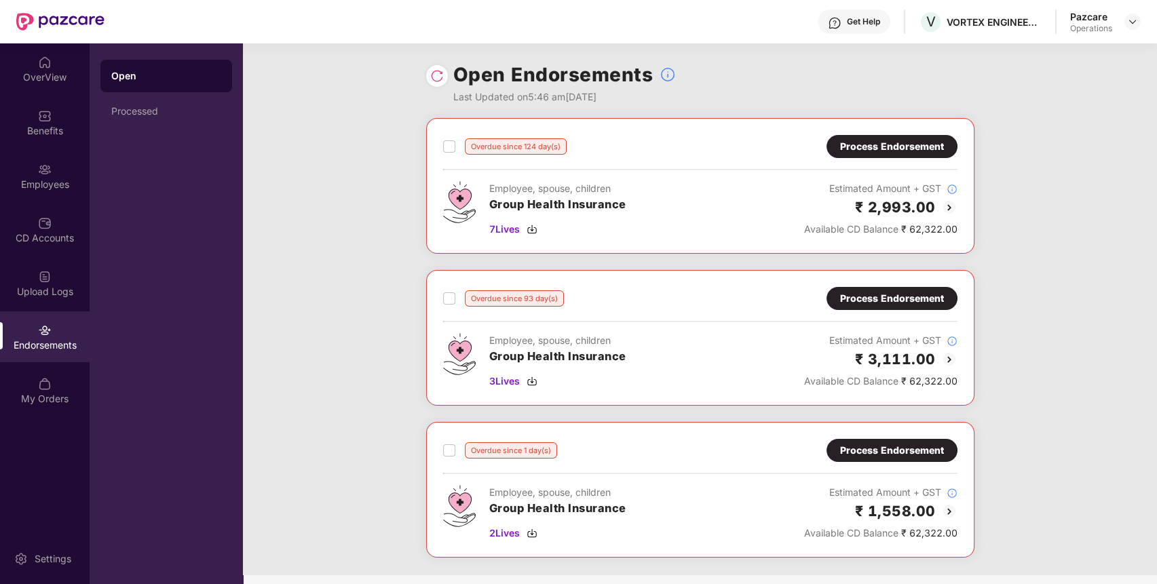
scroll to position [124, 0]
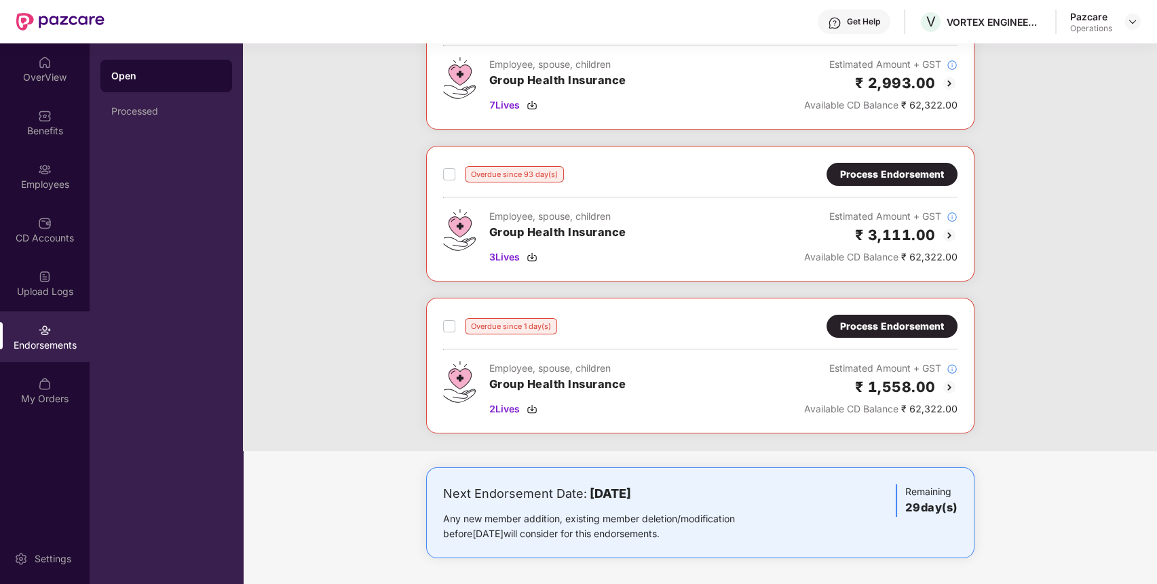
click at [919, 326] on div "Process Endorsement" at bounding box center [892, 326] width 104 height 15
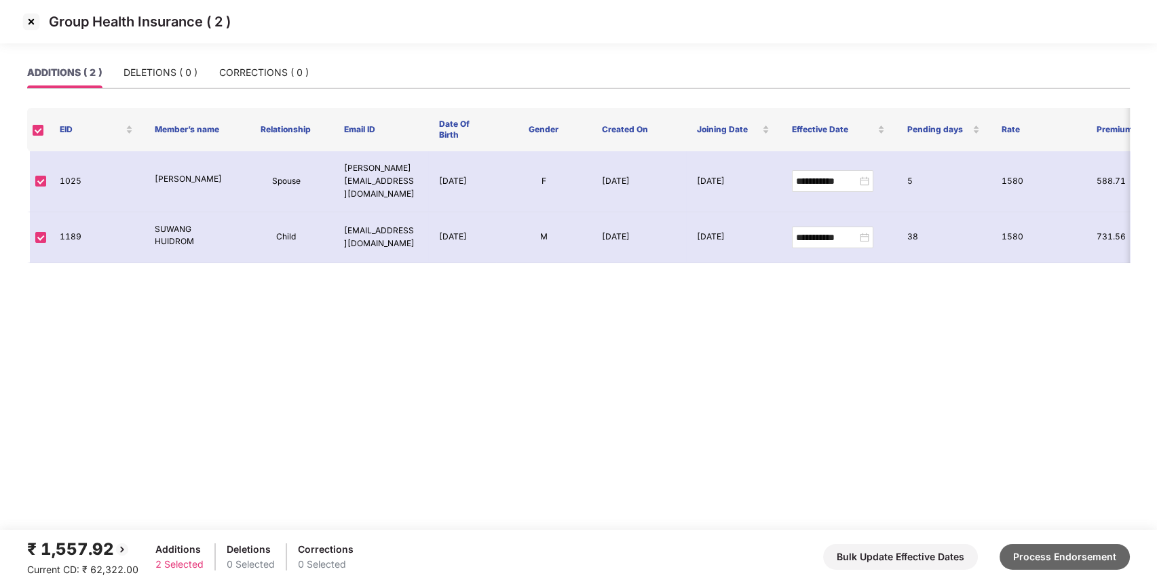
click at [1047, 569] on button "Process Endorsement" at bounding box center [1065, 557] width 130 height 26
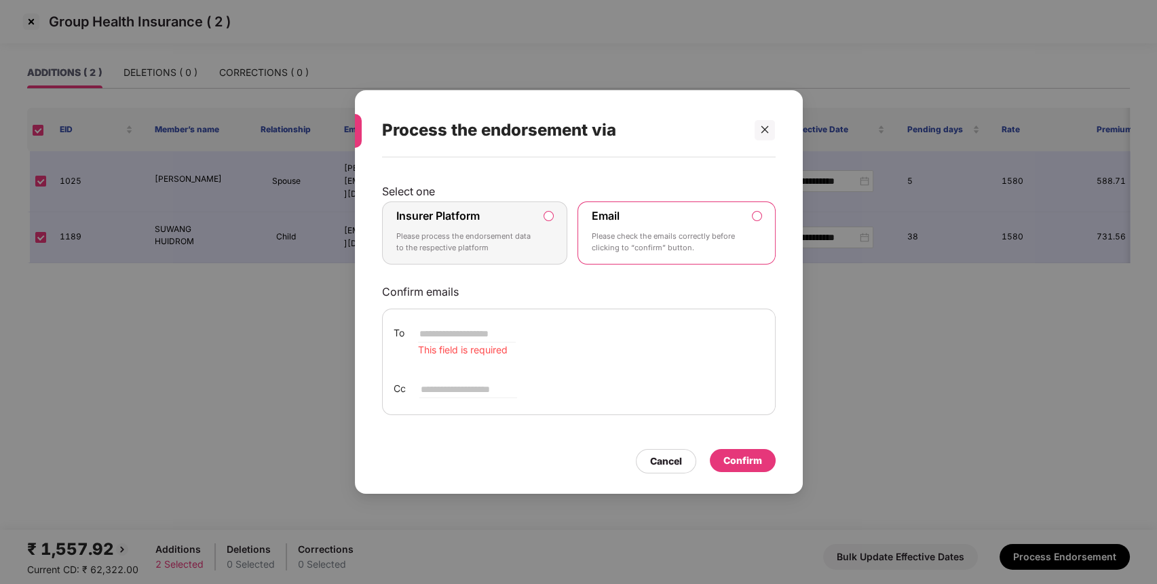
click at [501, 233] on p "Please process the endorsement data to the respective platform" at bounding box center [465, 243] width 138 height 24
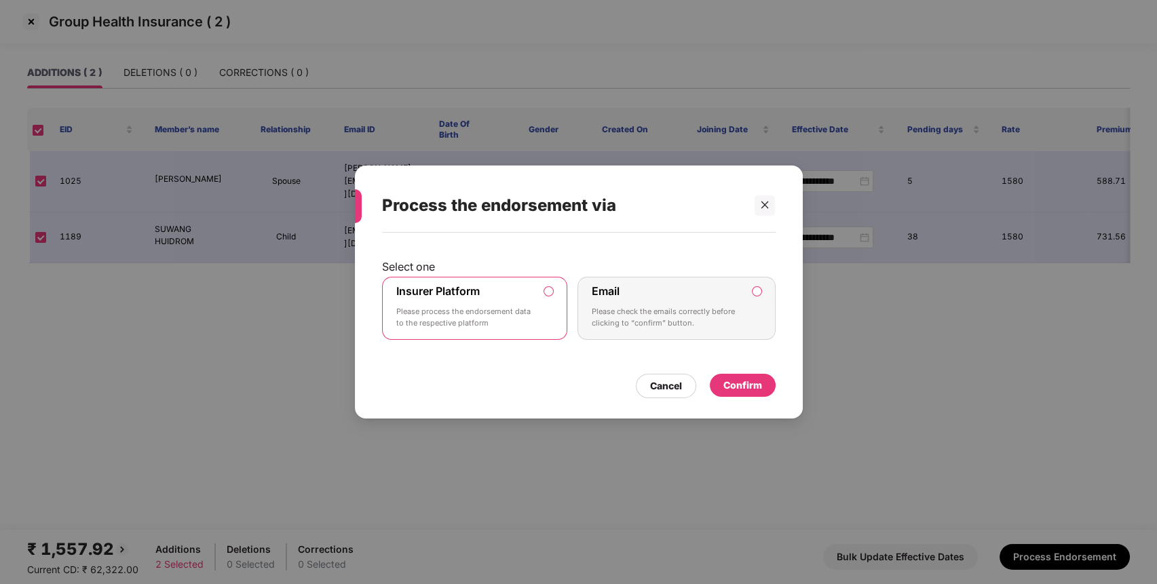
click at [738, 388] on div "Confirm" at bounding box center [743, 385] width 39 height 15
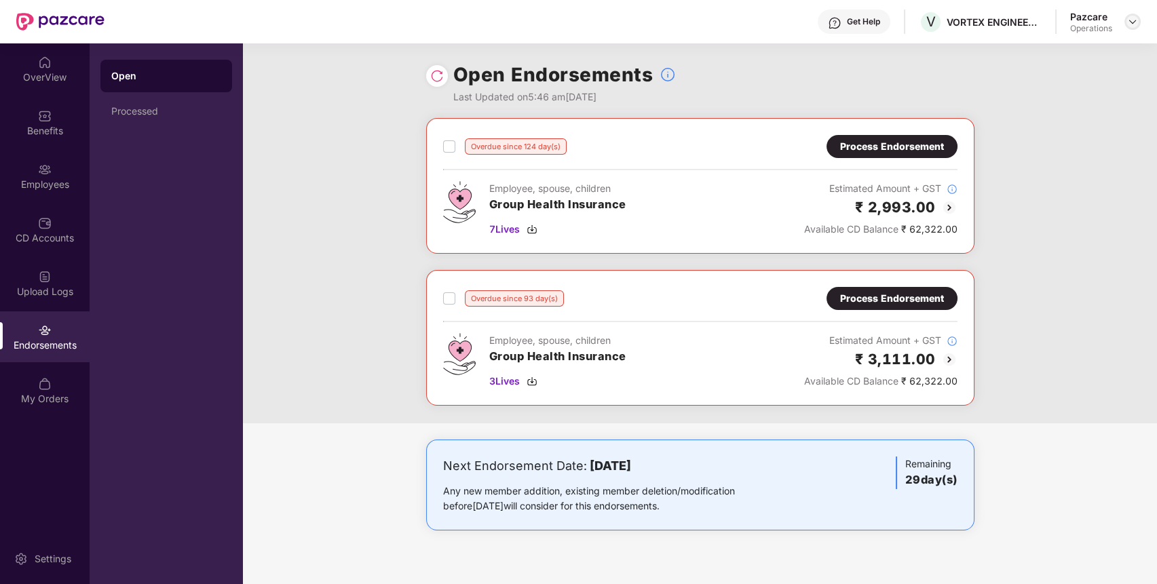
click at [1132, 24] on img at bounding box center [1132, 21] width 11 height 11
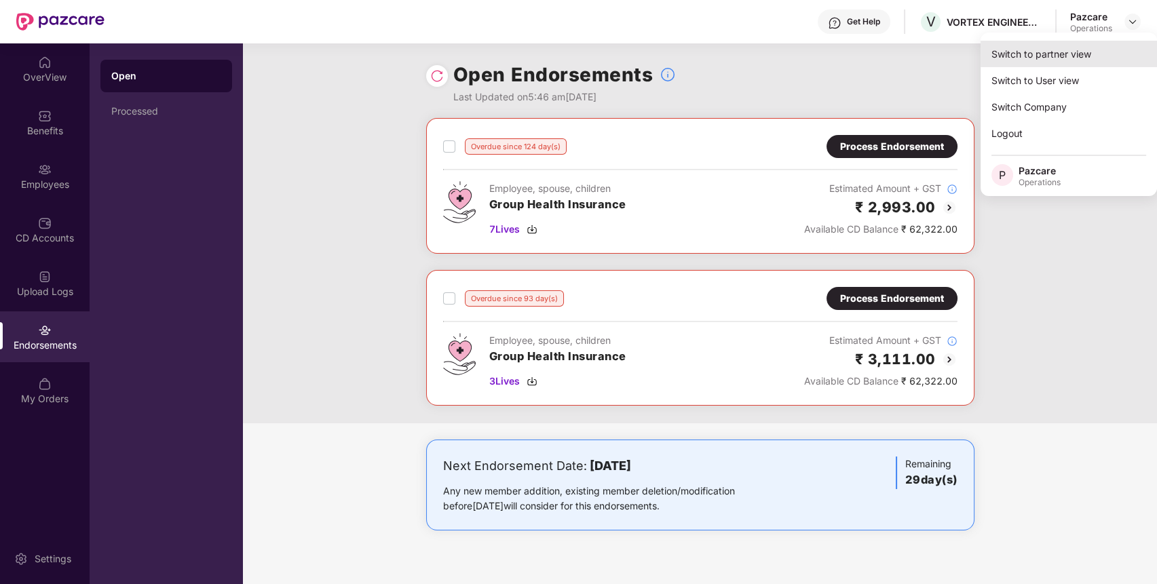
click at [1095, 48] on div "Switch to partner view" at bounding box center [1069, 54] width 176 height 26
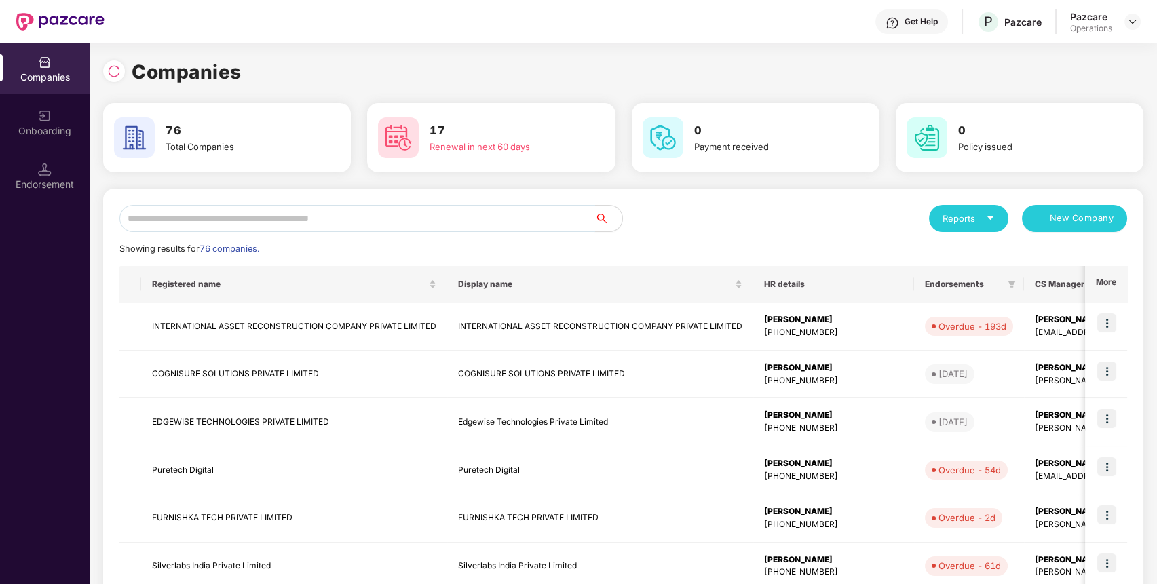
click at [515, 213] on input "text" at bounding box center [357, 218] width 476 height 27
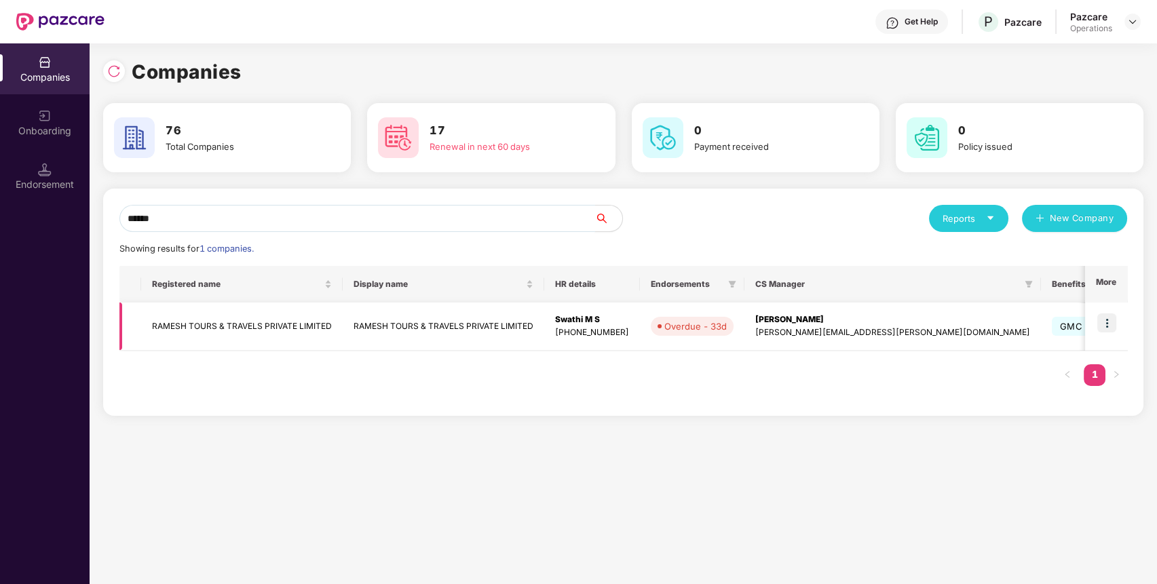
type input "******"
click at [1108, 320] on img at bounding box center [1107, 323] width 19 height 19
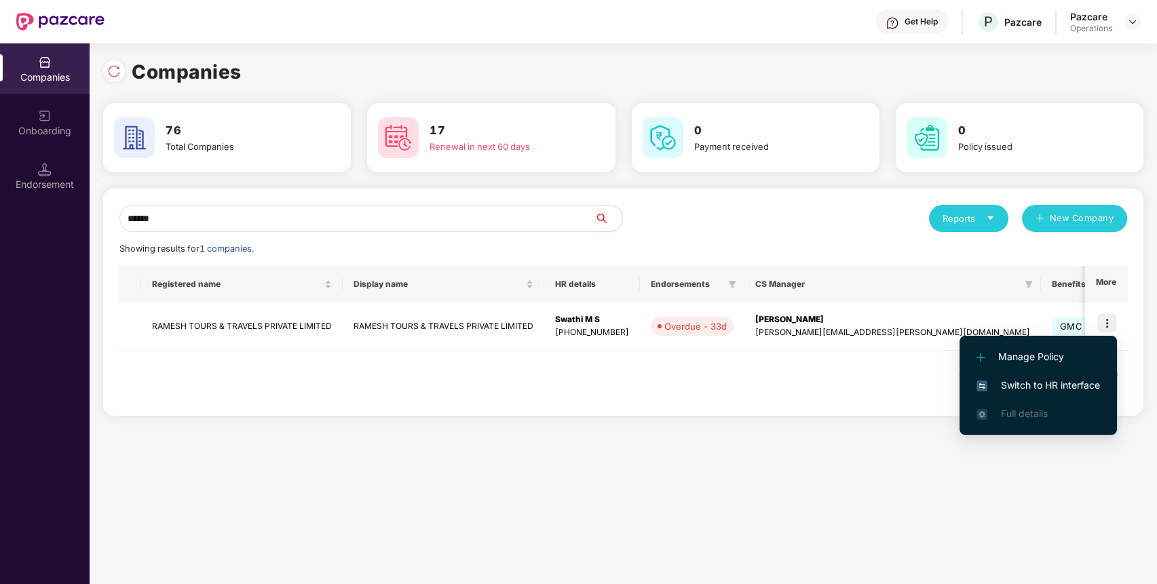
click at [1033, 377] on li "Switch to HR interface" at bounding box center [1038, 385] width 157 height 29
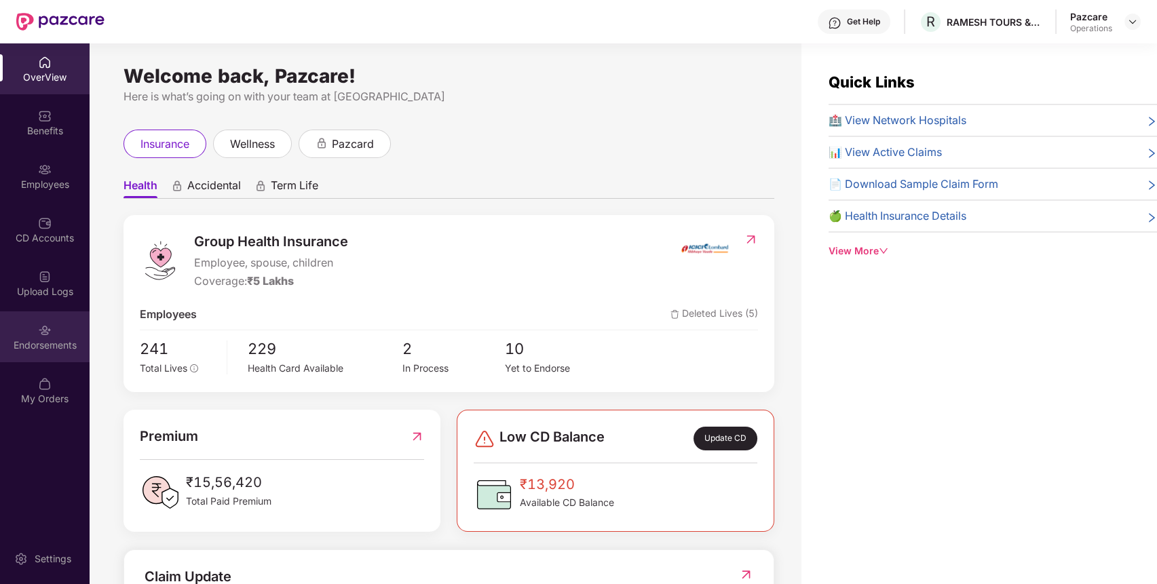
click at [58, 329] on div "Endorsements" at bounding box center [45, 337] width 90 height 51
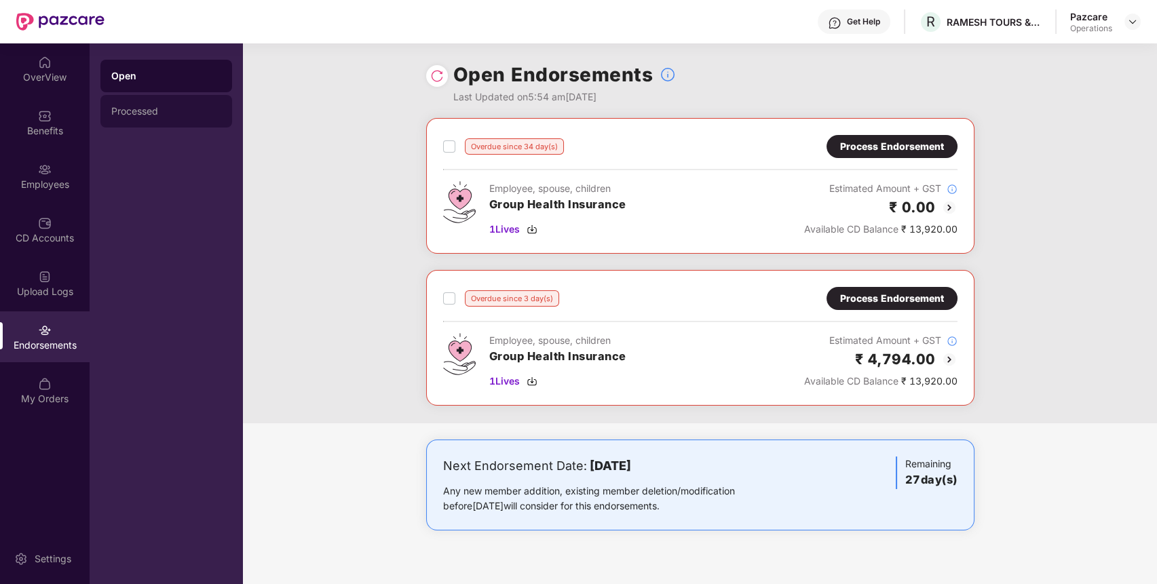
click at [193, 117] on div "Processed" at bounding box center [166, 111] width 132 height 33
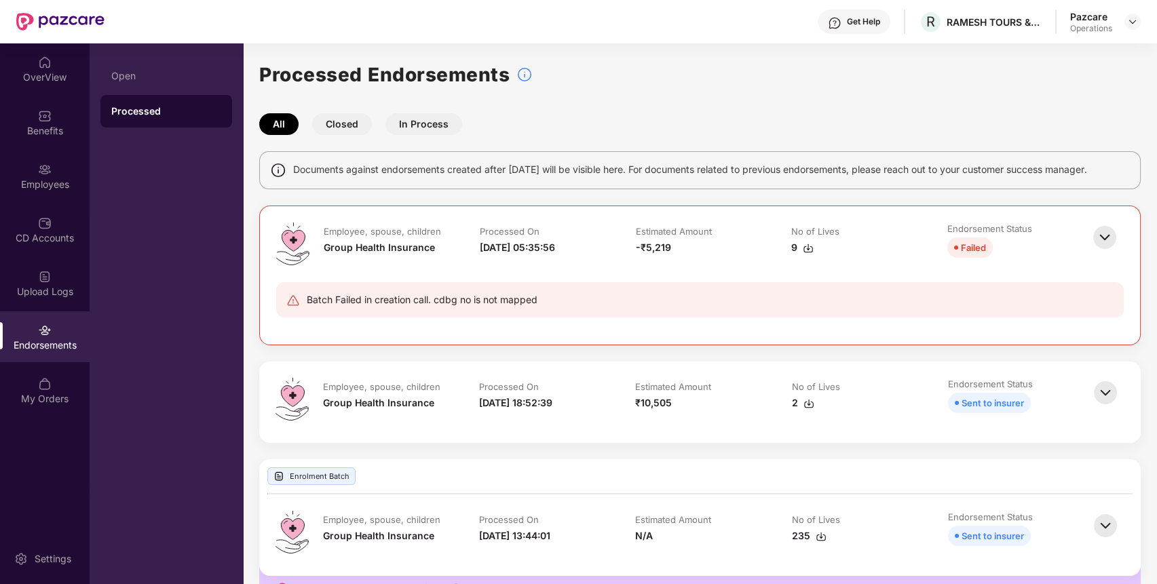
click at [614, 315] on div "Batch Failed in creation call. cdbg no is not mapped" at bounding box center [700, 299] width 848 height 35
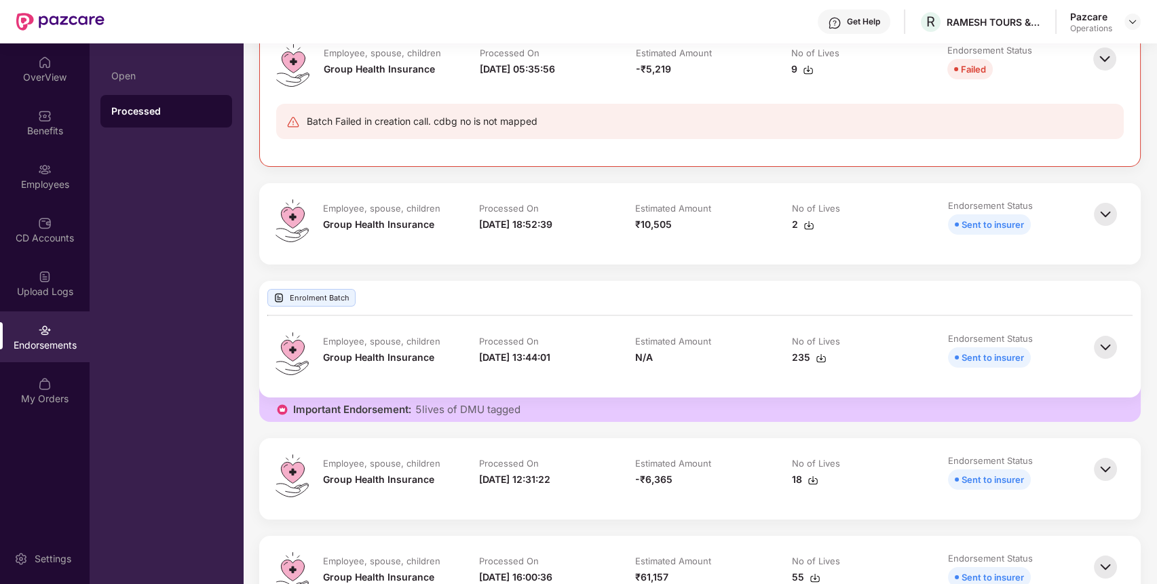
scroll to position [0, 0]
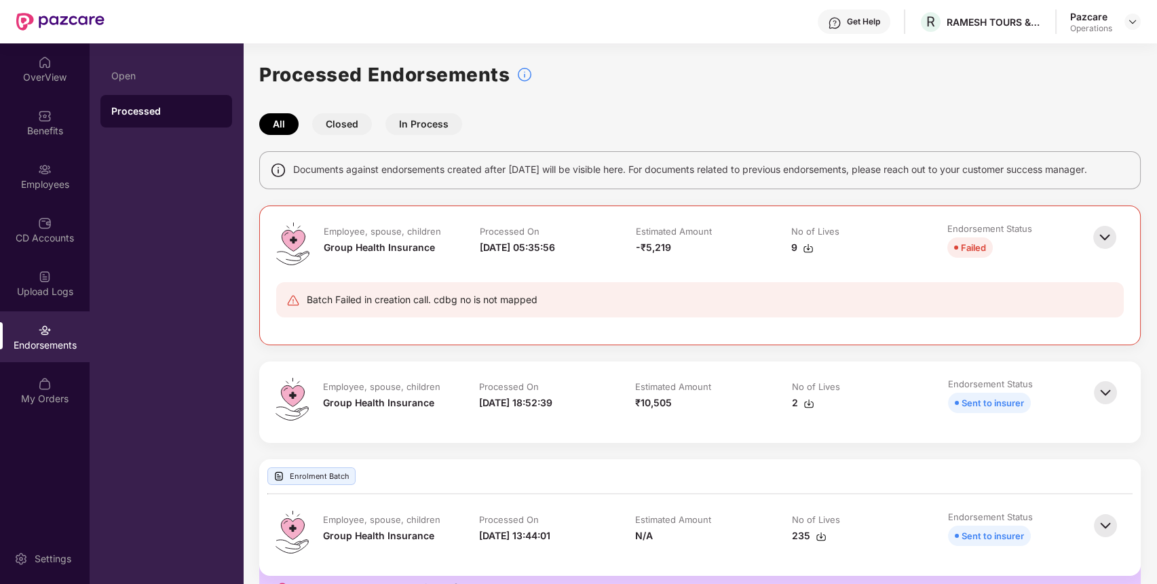
click at [345, 118] on button "Closed" at bounding box center [342, 124] width 60 height 22
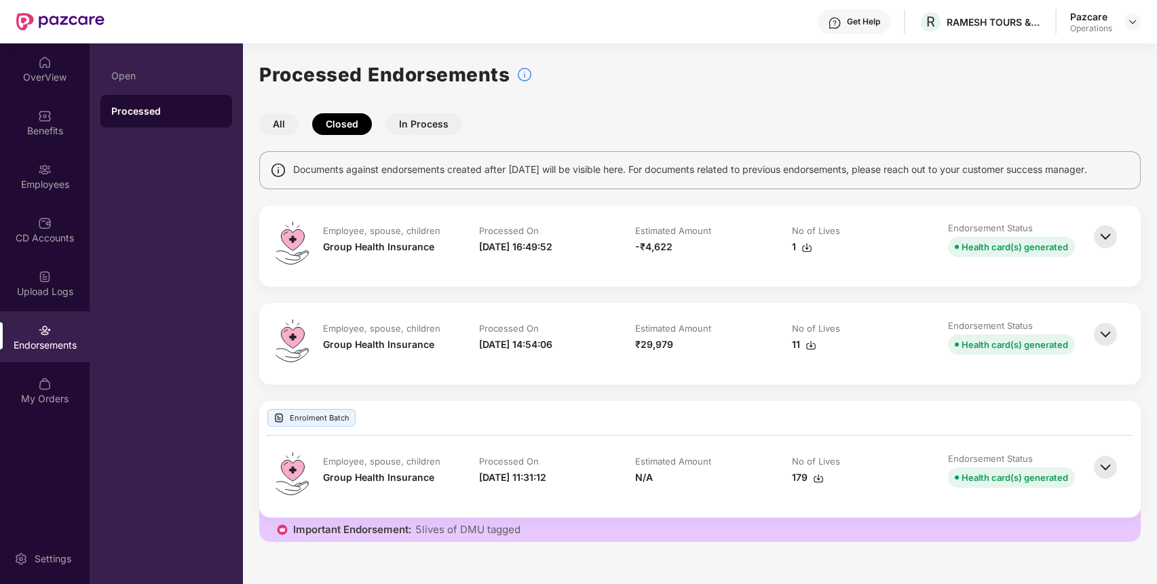
click at [401, 126] on button "In Process" at bounding box center [424, 124] width 77 height 22
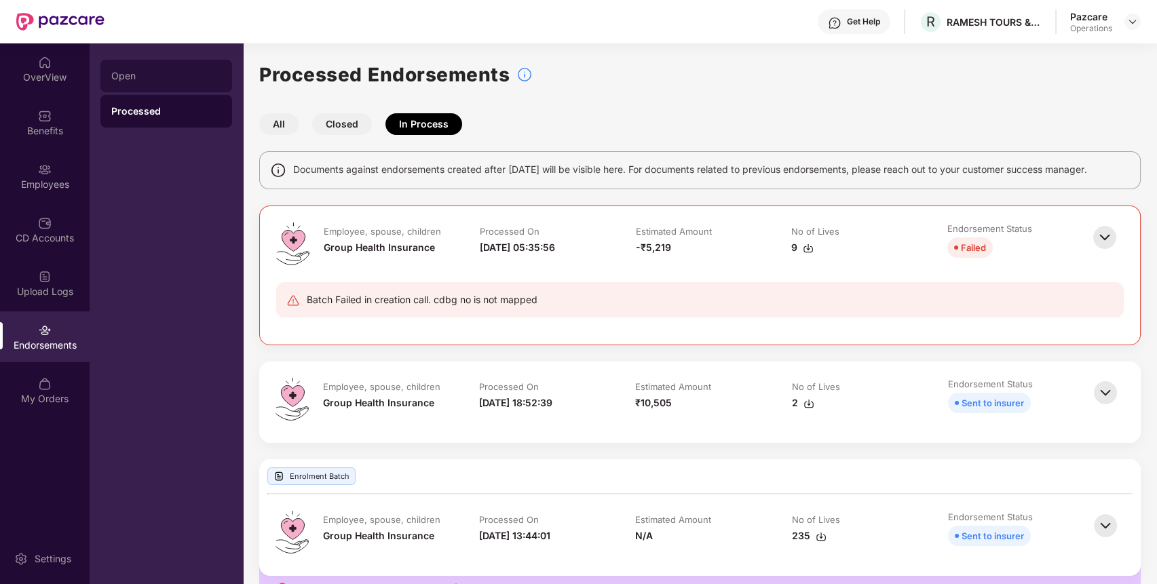
click at [174, 71] on div "Open" at bounding box center [166, 76] width 110 height 11
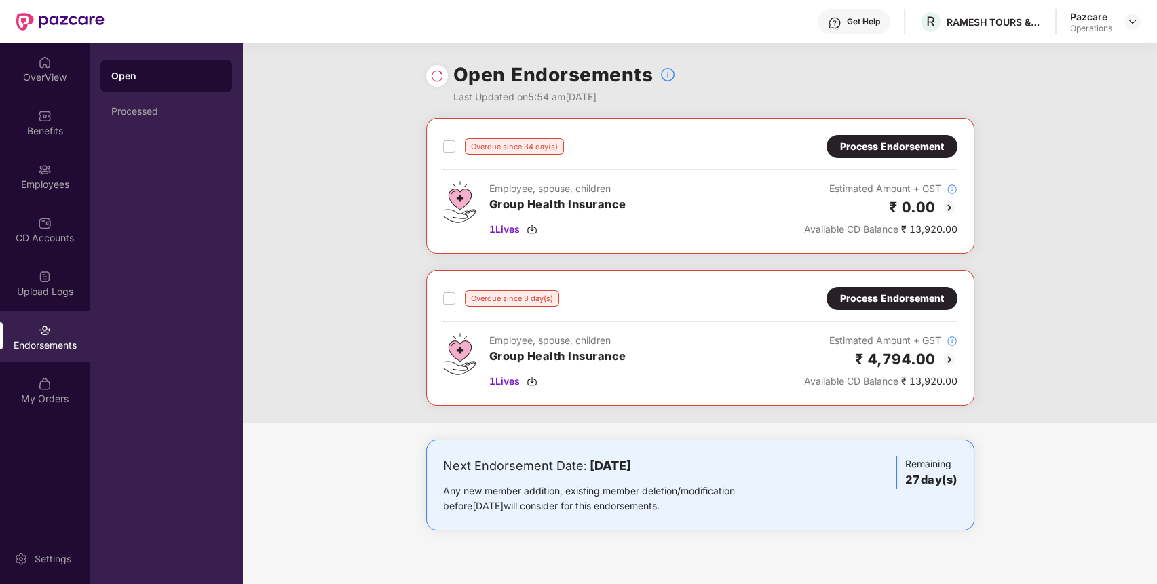
click at [909, 293] on div "Process Endorsement" at bounding box center [892, 298] width 104 height 15
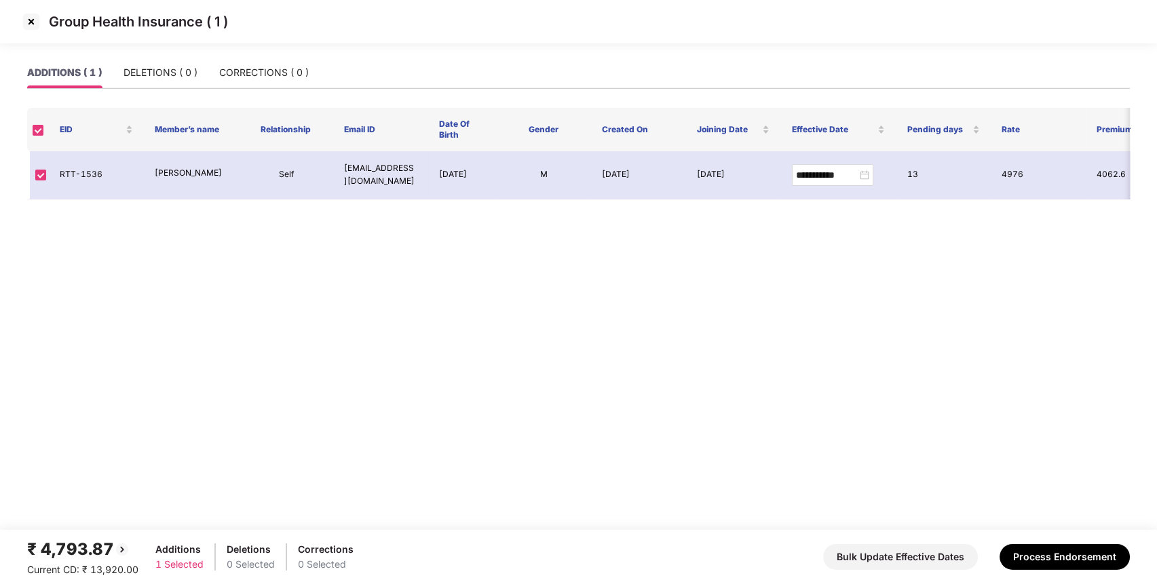
click at [31, 20] on img at bounding box center [31, 22] width 22 height 22
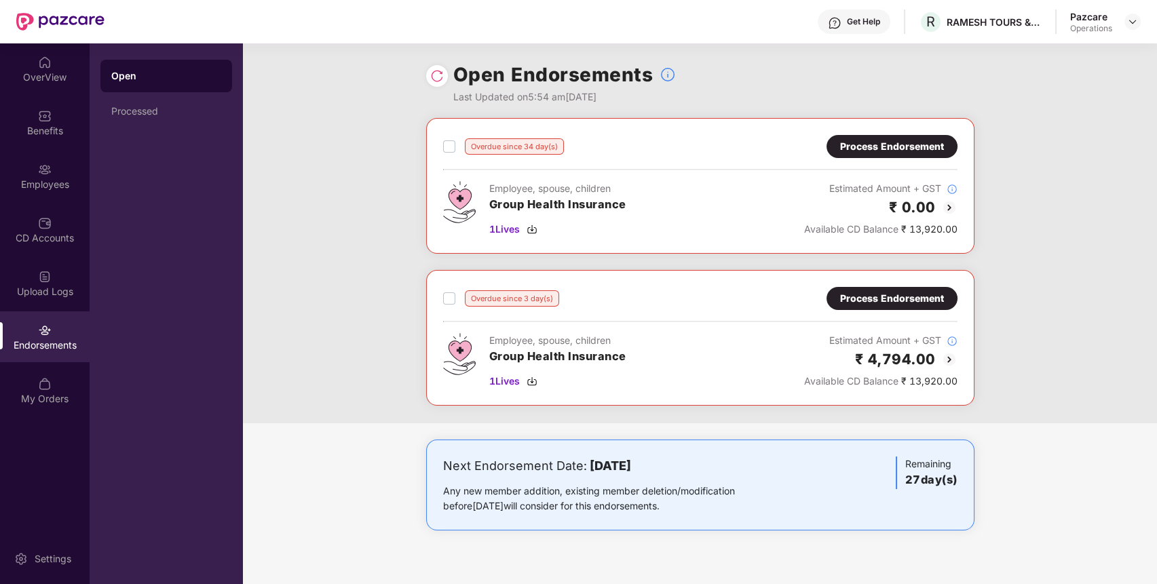
click at [928, 303] on div "Process Endorsement" at bounding box center [892, 298] width 104 height 15
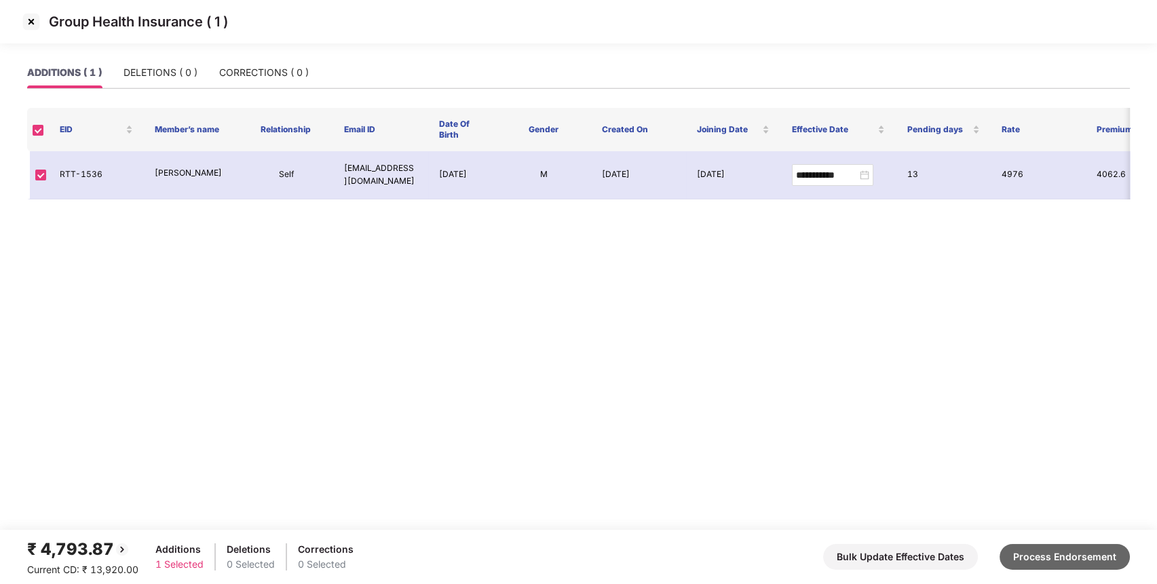
click at [1079, 561] on button "Process Endorsement" at bounding box center [1065, 557] width 130 height 26
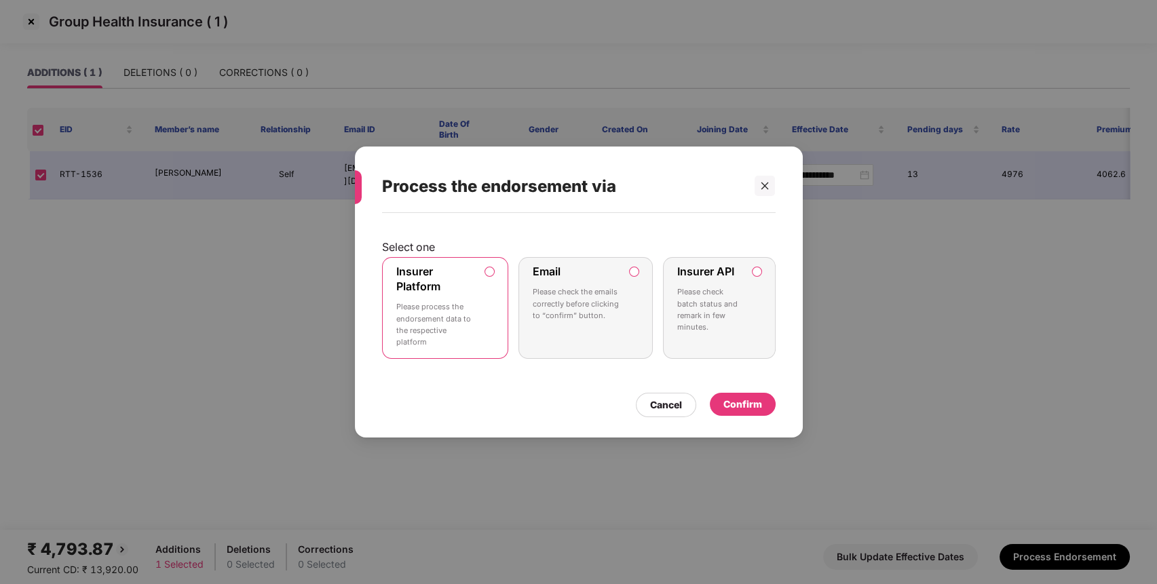
click at [741, 315] on p "Please check batch status and remark in few minutes." at bounding box center [709, 309] width 64 height 47
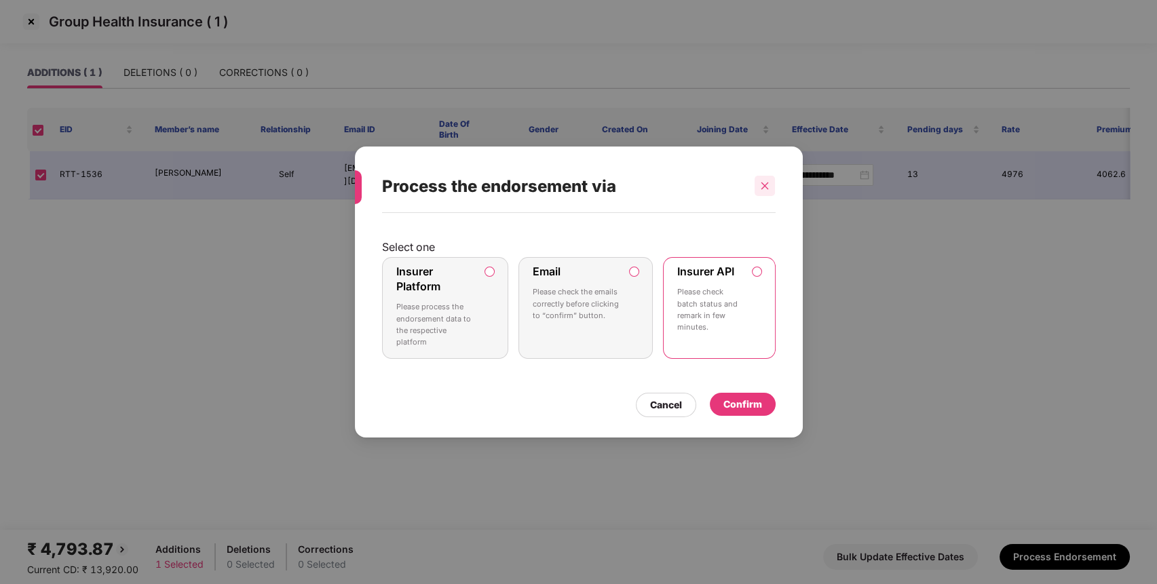
click at [762, 191] on div at bounding box center [765, 186] width 20 height 20
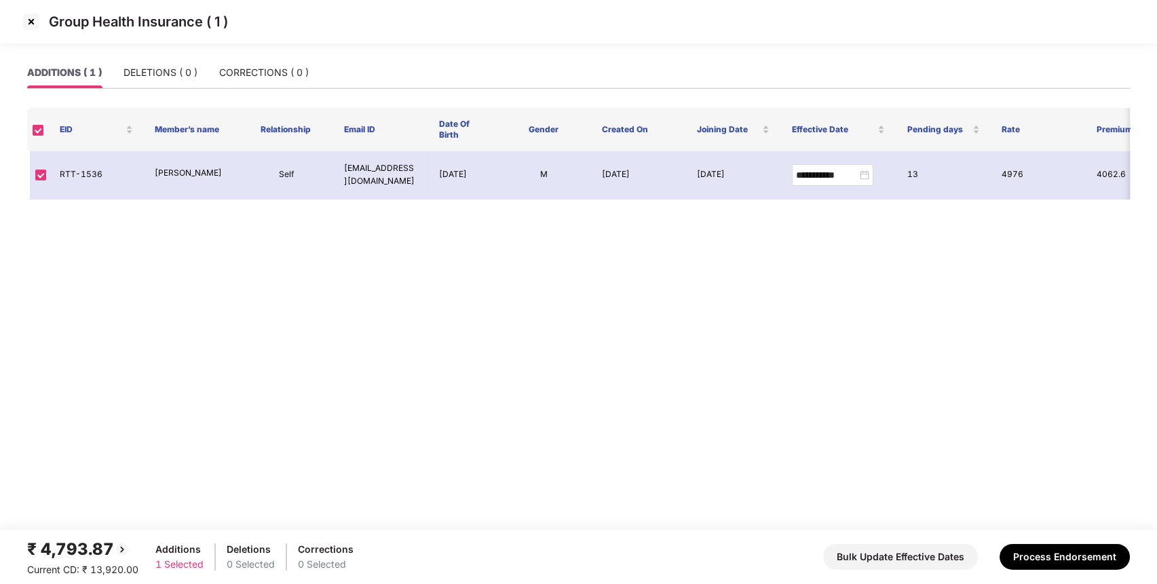
click at [762, 191] on td "[DATE]" at bounding box center [733, 175] width 95 height 48
click at [33, 24] on img at bounding box center [31, 22] width 22 height 22
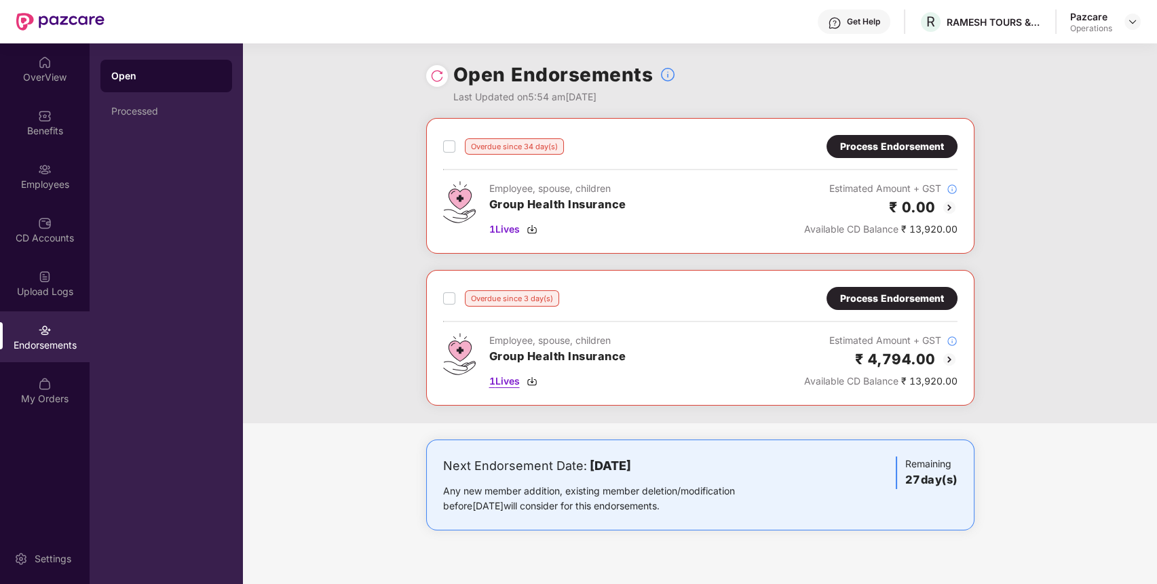
click at [515, 377] on span "1 Lives" at bounding box center [504, 381] width 31 height 15
click at [914, 151] on div "Process Endorsement" at bounding box center [892, 146] width 104 height 15
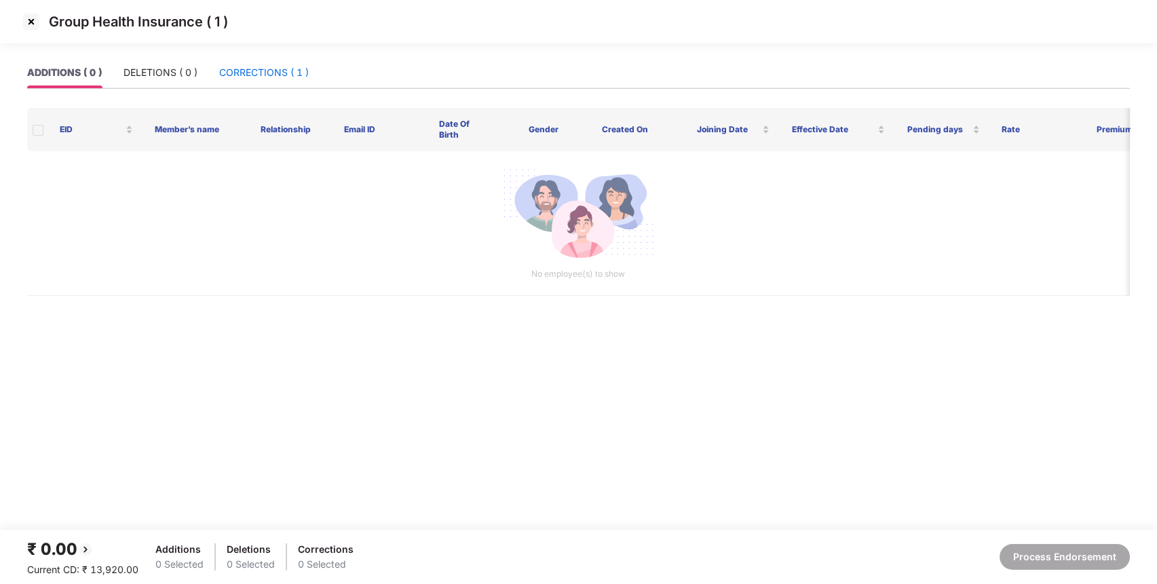
click at [254, 79] on div "CORRECTIONS ( 1 )" at bounding box center [264, 72] width 90 height 15
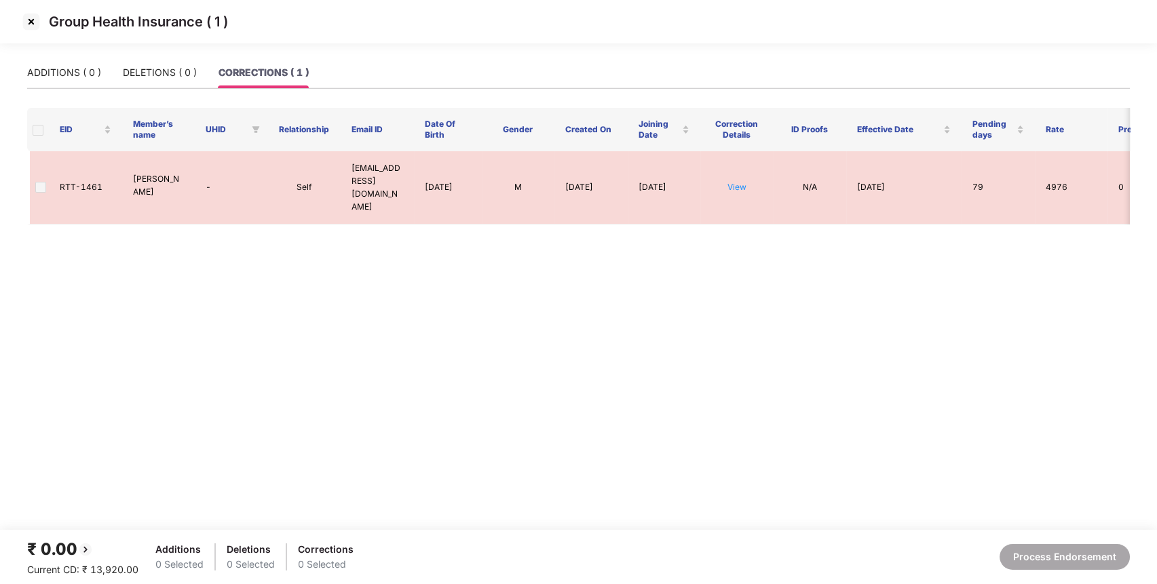
click at [22, 22] on img at bounding box center [31, 22] width 22 height 22
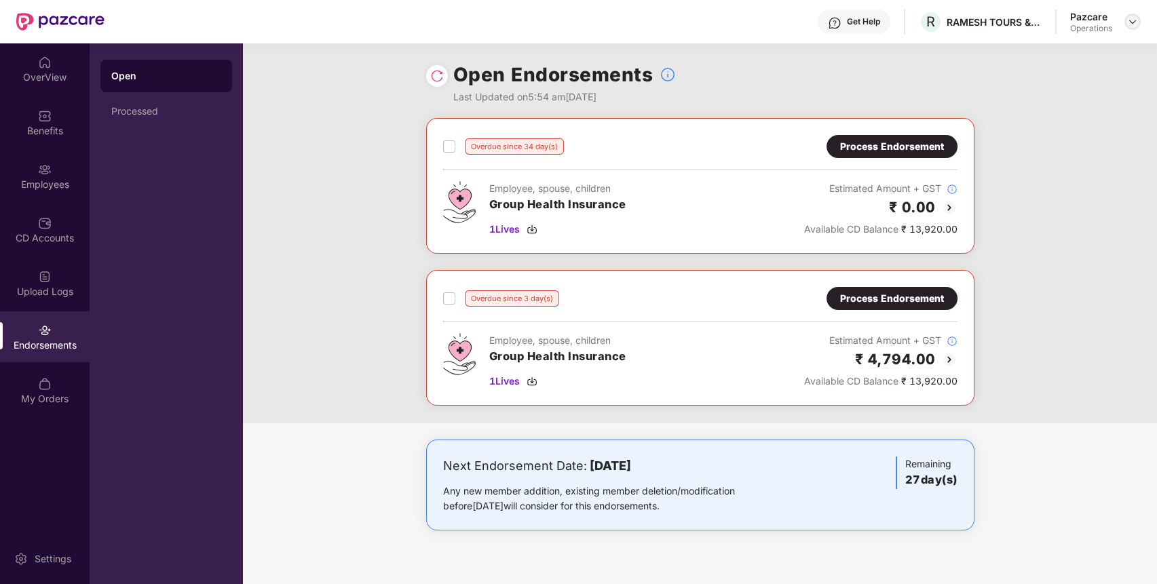
click at [1133, 26] on img at bounding box center [1132, 21] width 11 height 11
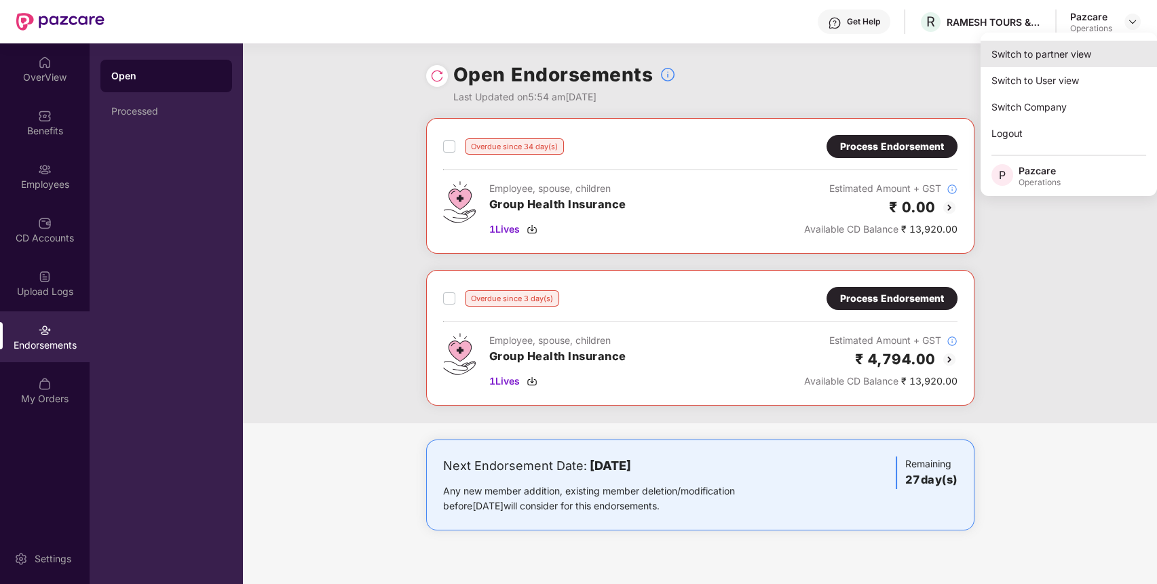
click at [1094, 50] on div "Switch to partner view" at bounding box center [1069, 54] width 176 height 26
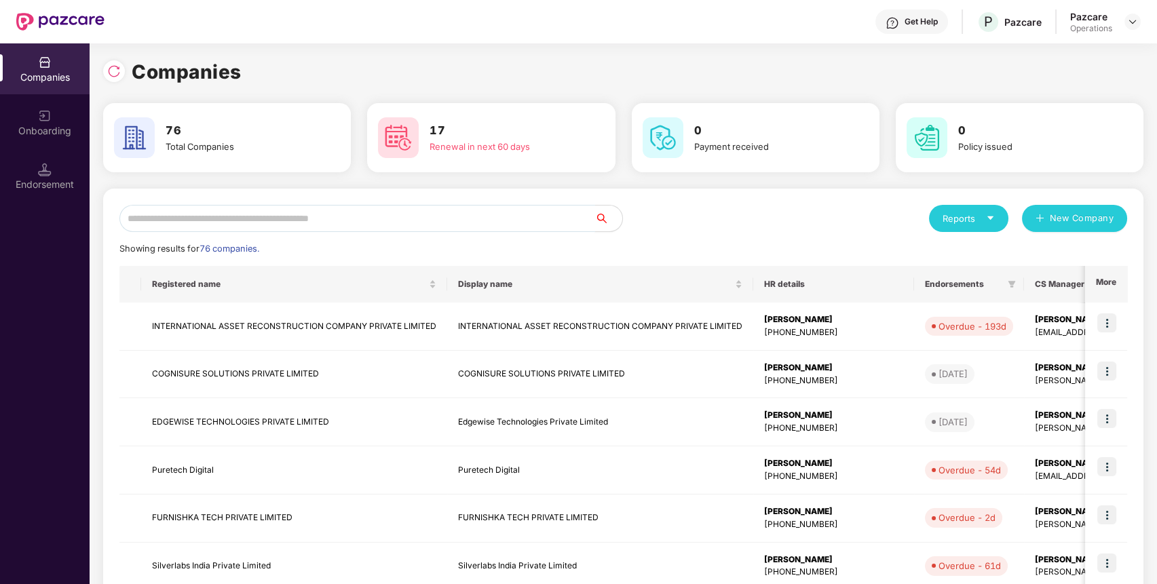
click at [565, 223] on input "text" at bounding box center [357, 218] width 476 height 27
type input "*"
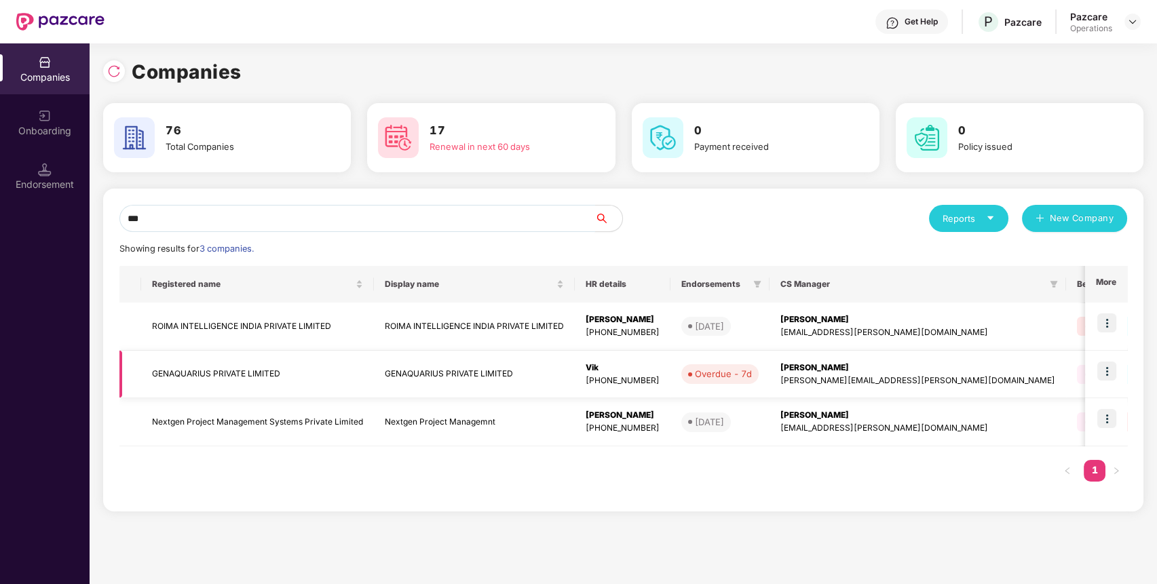
type input "***"
click at [1104, 379] on img at bounding box center [1107, 371] width 19 height 19
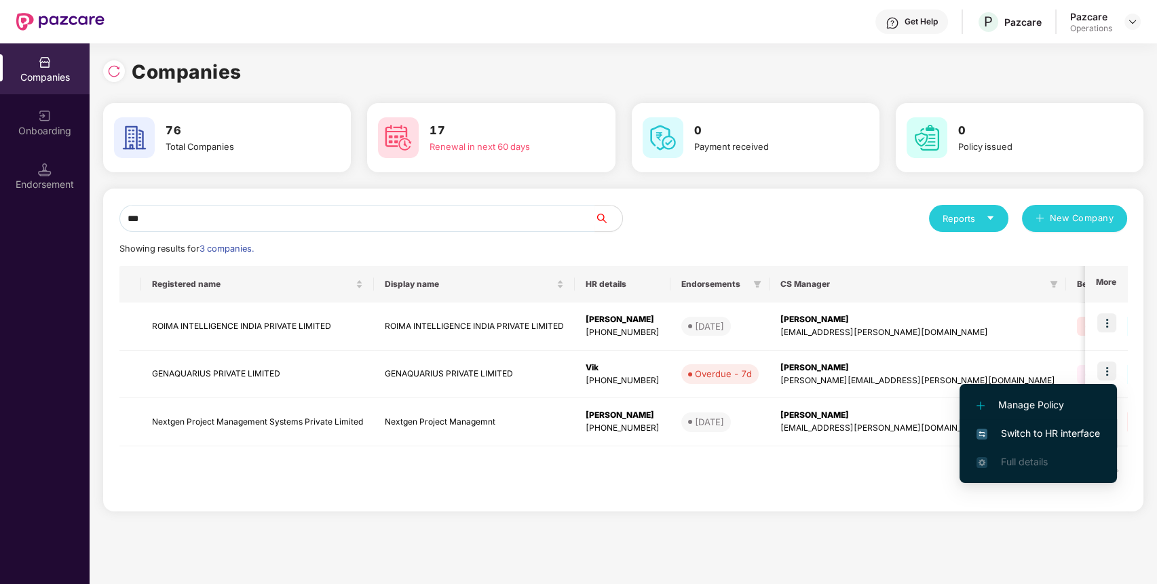
click at [1068, 430] on span "Switch to HR interface" at bounding box center [1039, 433] width 124 height 15
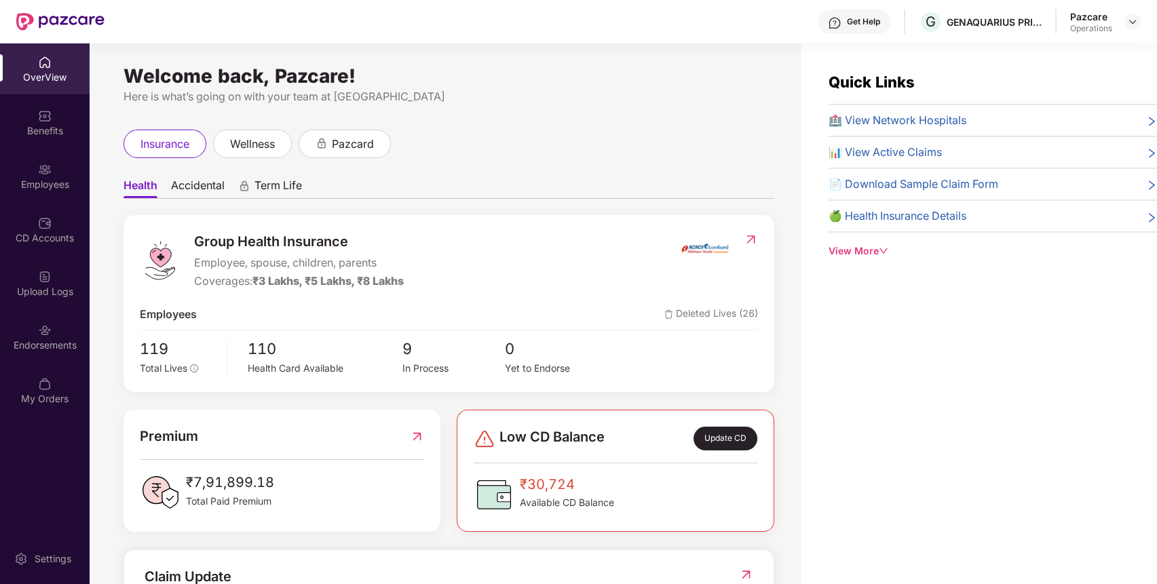
click at [18, 345] on div "Endorsements" at bounding box center [45, 346] width 90 height 14
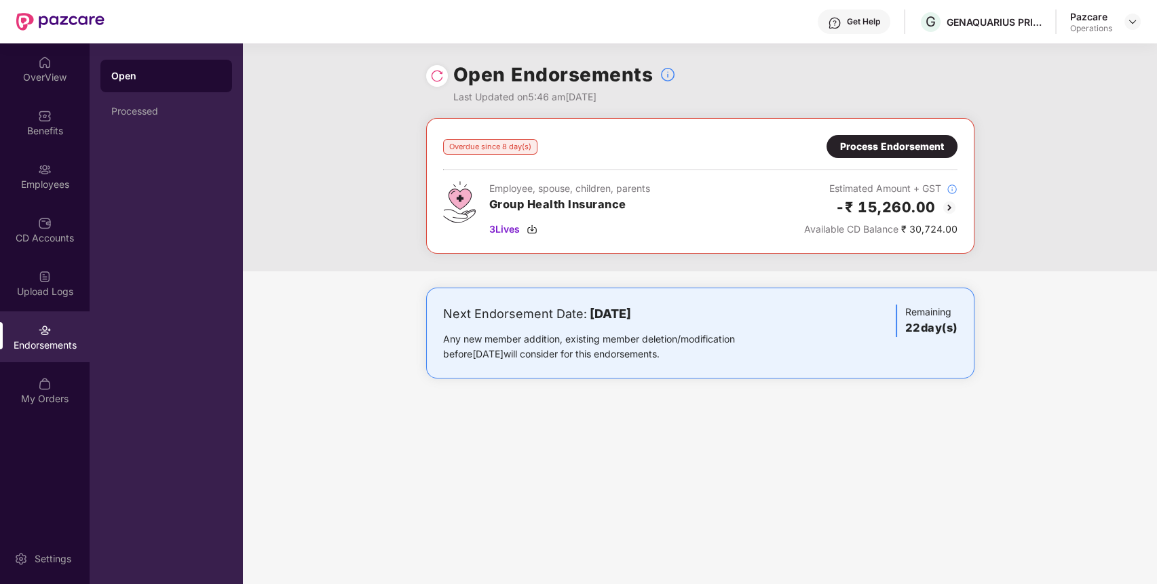
click at [918, 149] on div "Process Endorsement" at bounding box center [892, 146] width 104 height 15
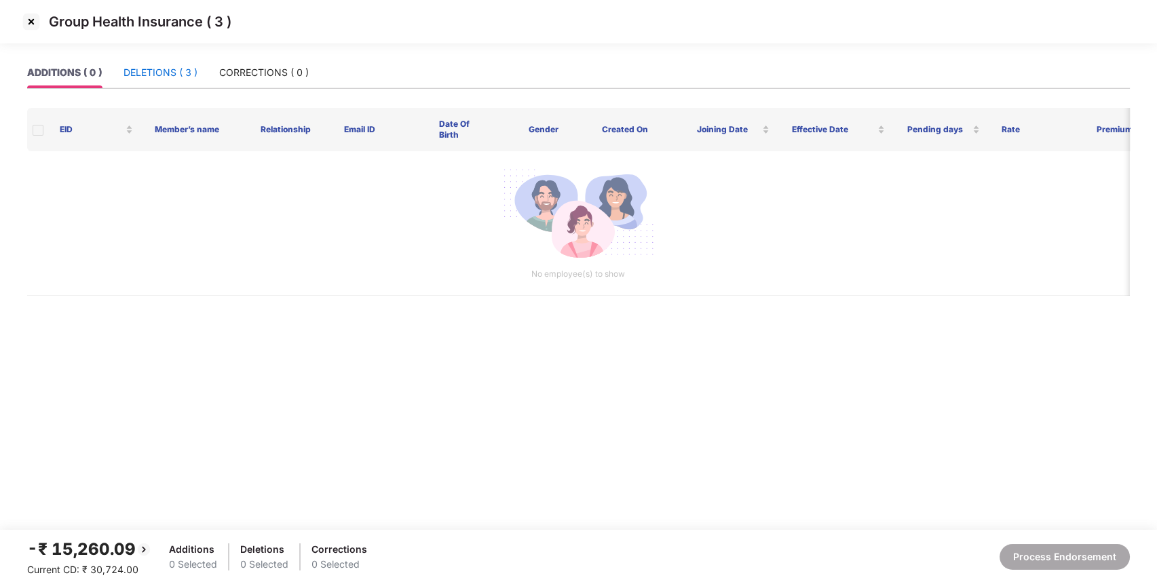
click at [157, 67] on div "DELETIONS ( 3 )" at bounding box center [161, 72] width 74 height 15
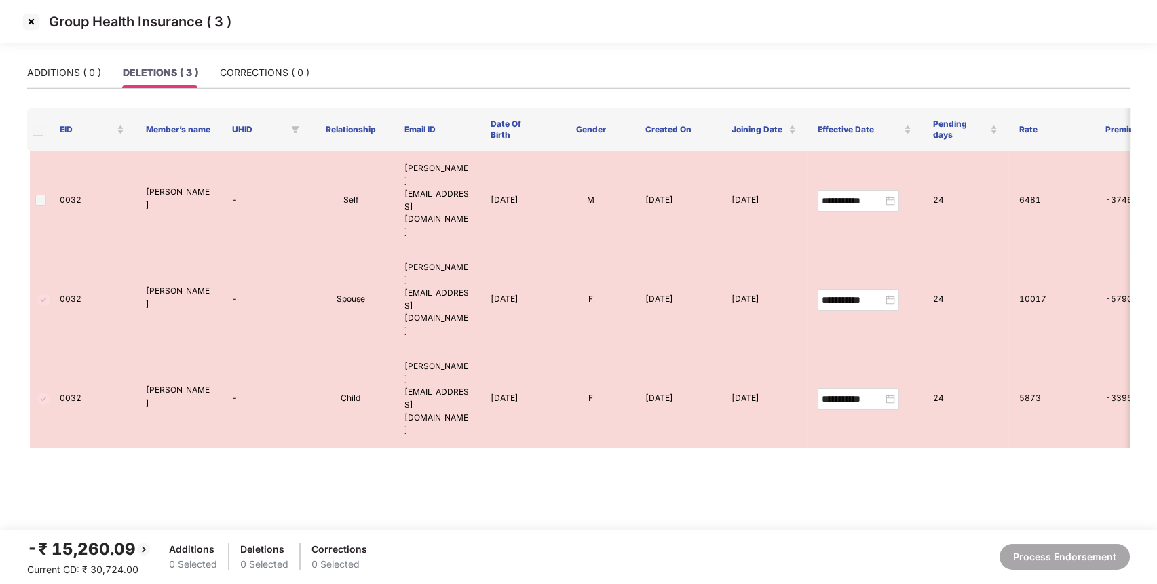
click at [32, 17] on img at bounding box center [31, 22] width 22 height 22
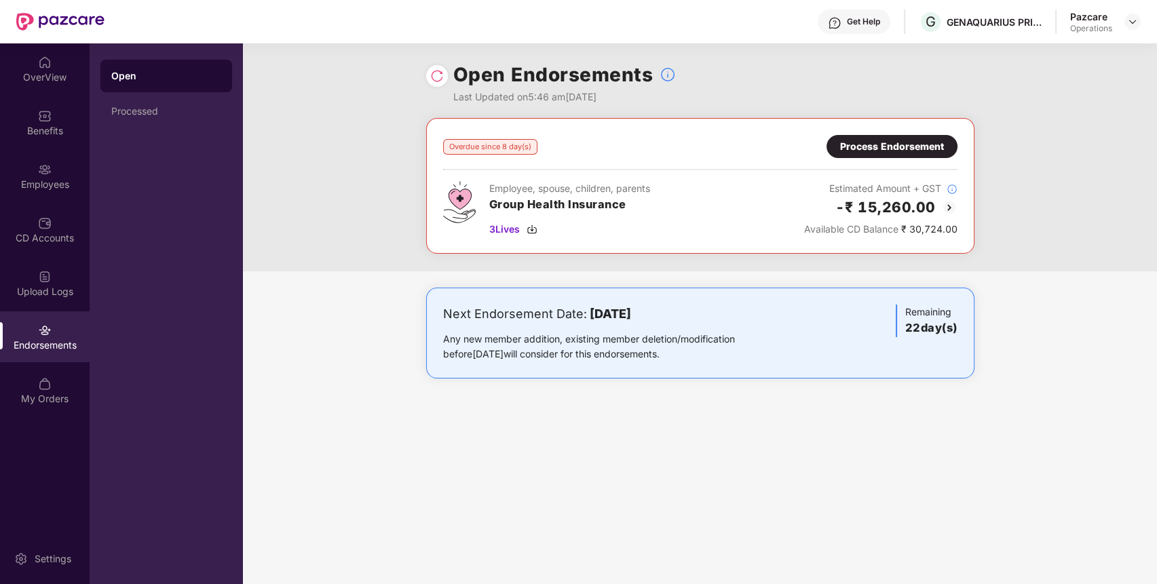
click at [54, 182] on div "Employees" at bounding box center [45, 185] width 90 height 14
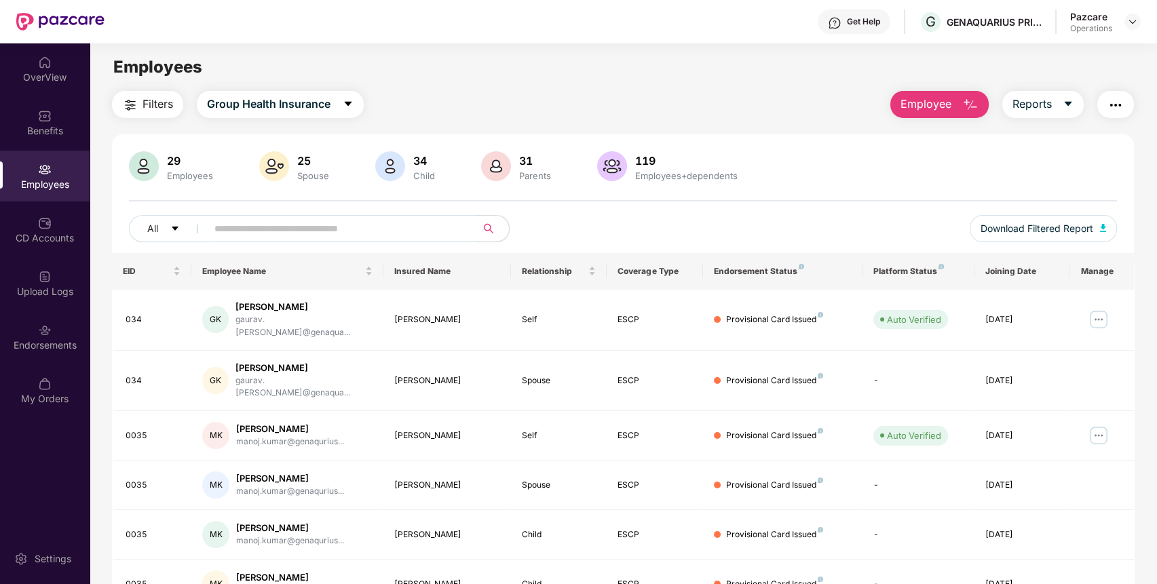
click at [1117, 100] on img "button" at bounding box center [1116, 105] width 16 height 16
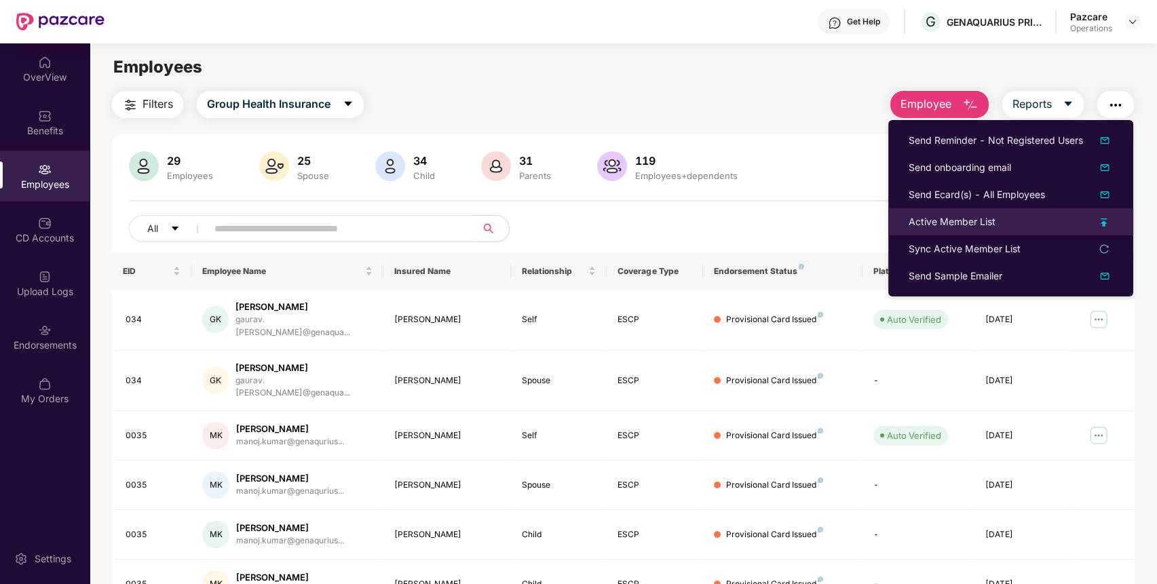
click at [999, 228] on div "Active Member List" at bounding box center [1011, 221] width 204 height 15
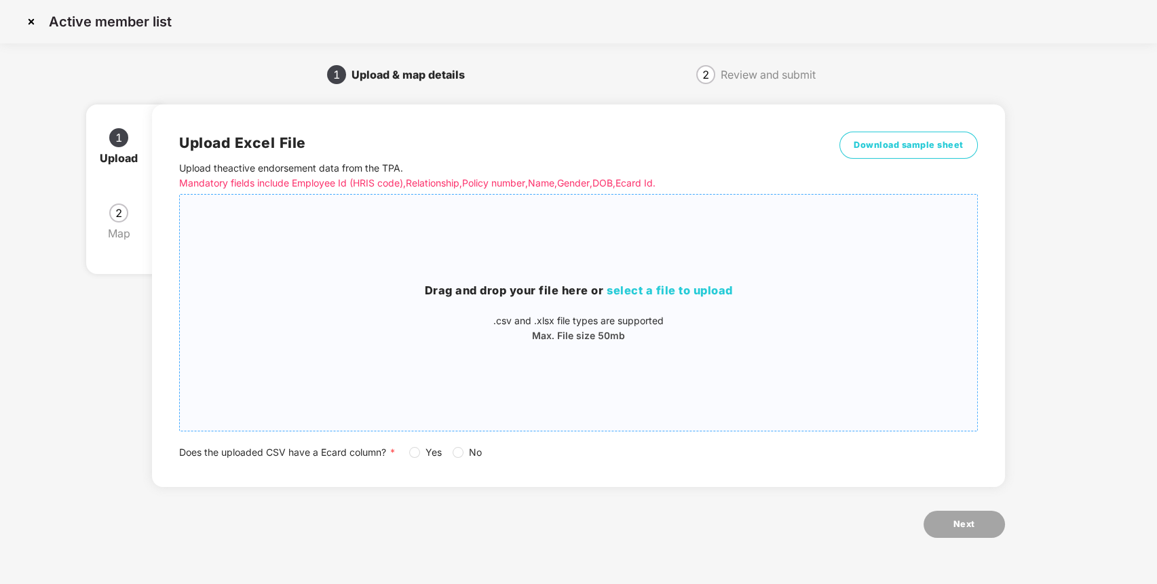
click at [635, 288] on span "select a file to upload" at bounding box center [670, 291] width 126 height 14
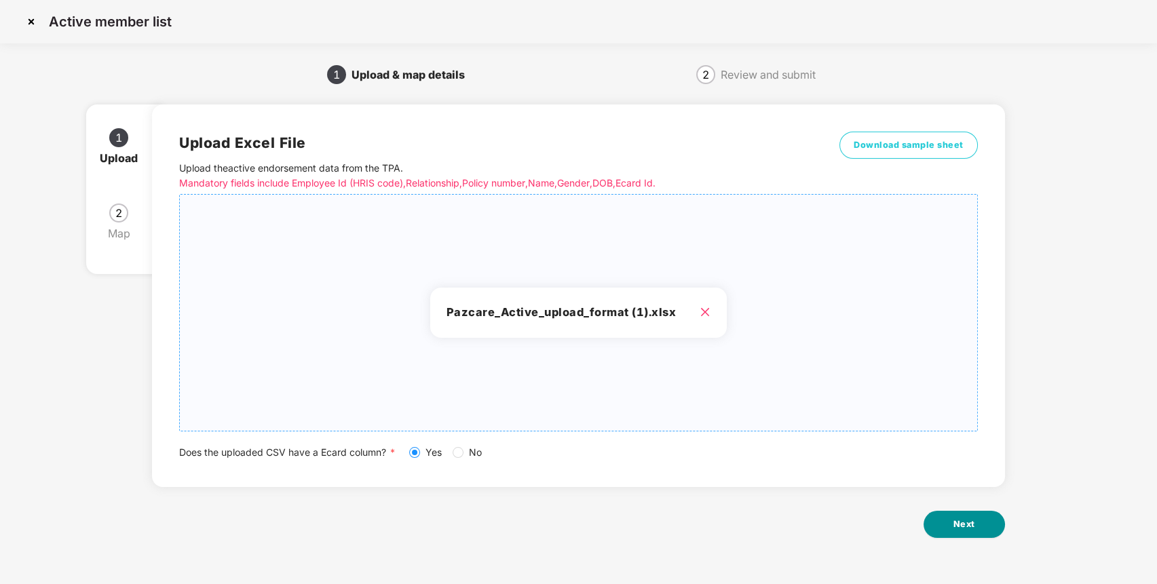
click at [937, 527] on button "Next" at bounding box center [964, 524] width 81 height 27
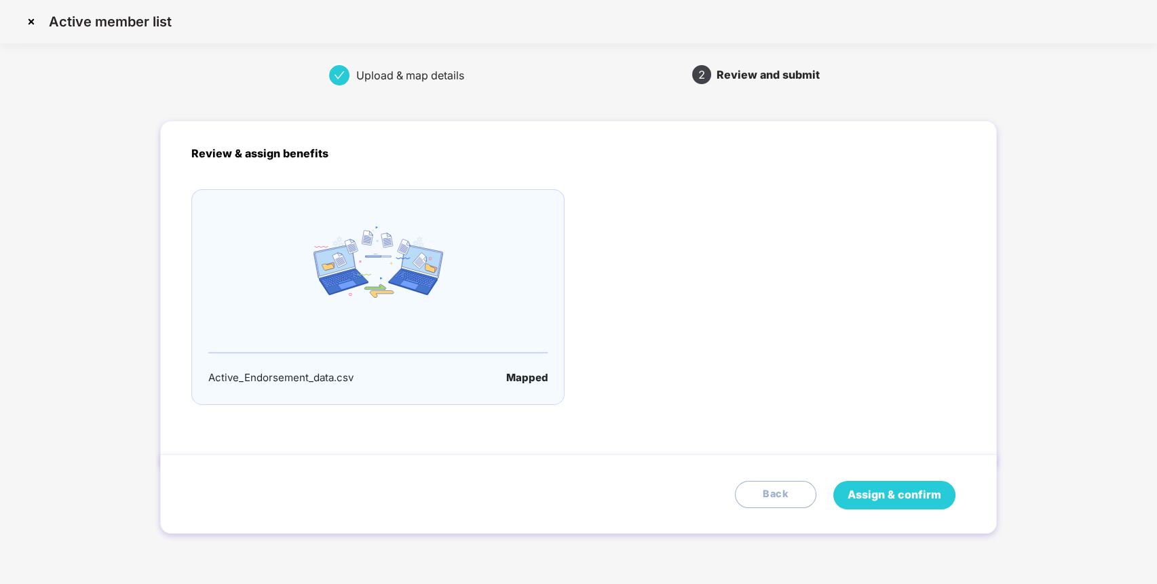
click at [892, 491] on span "Assign & confirm" at bounding box center [895, 495] width 94 height 17
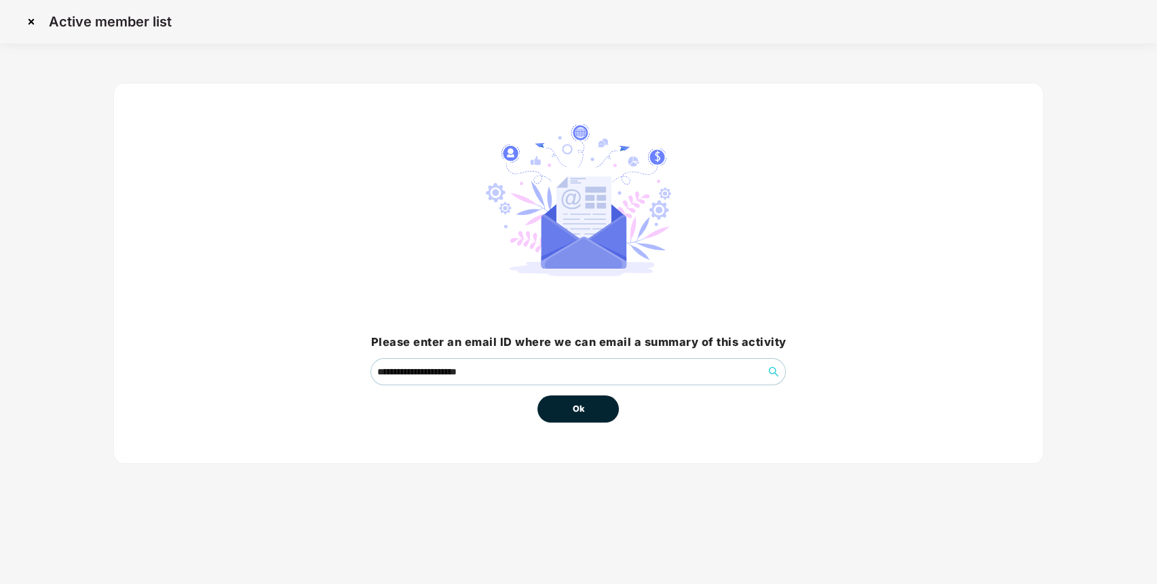
click at [603, 418] on button "Ok" at bounding box center [578, 409] width 81 height 27
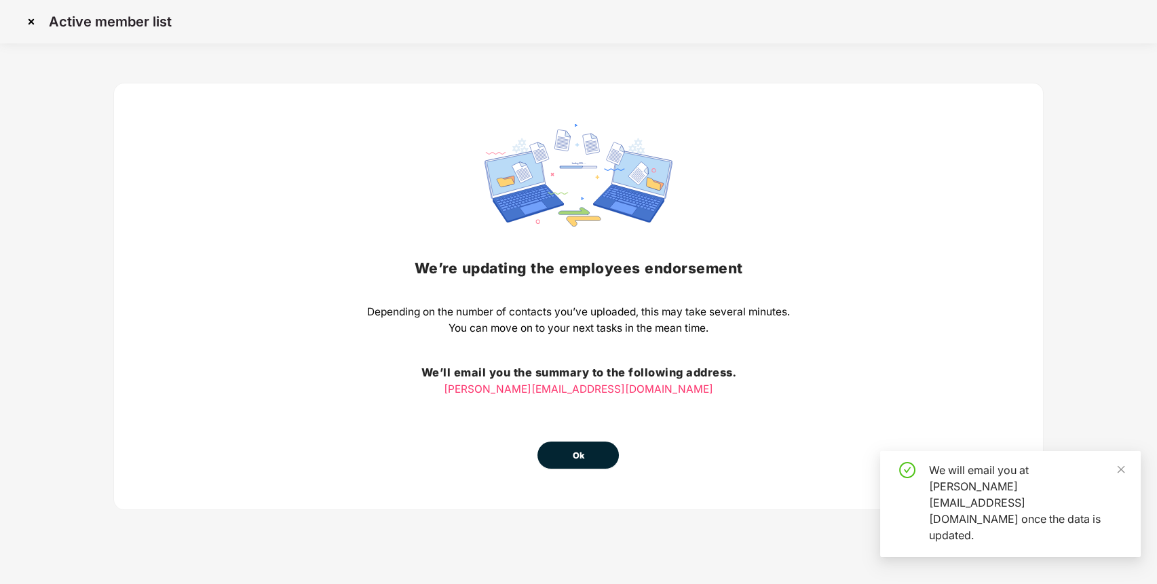
click at [570, 462] on button "Ok" at bounding box center [578, 455] width 81 height 27
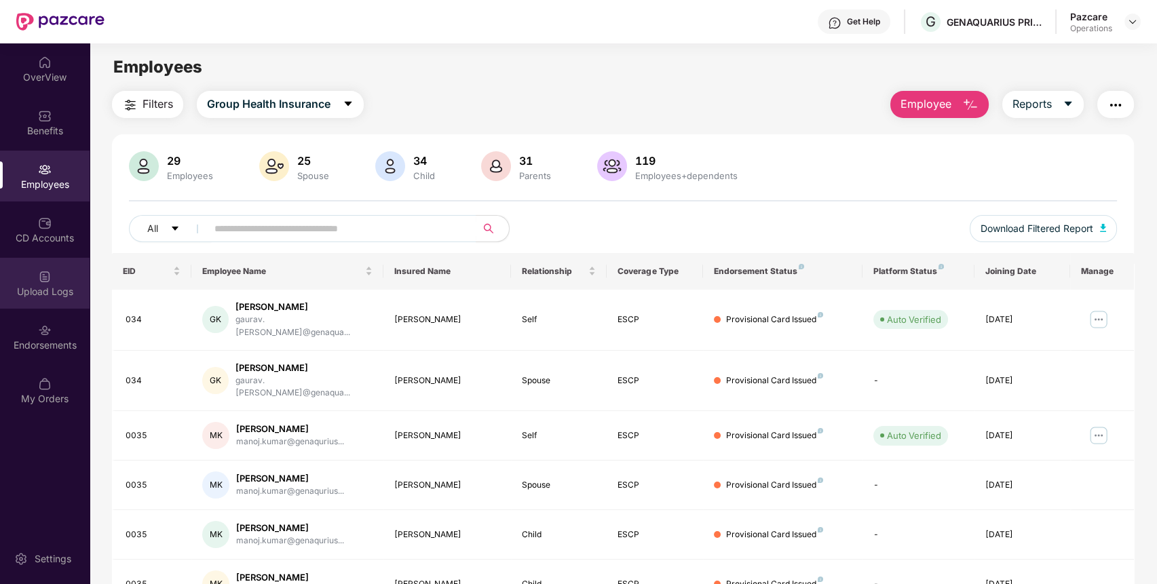
click at [49, 273] on img at bounding box center [45, 277] width 14 height 14
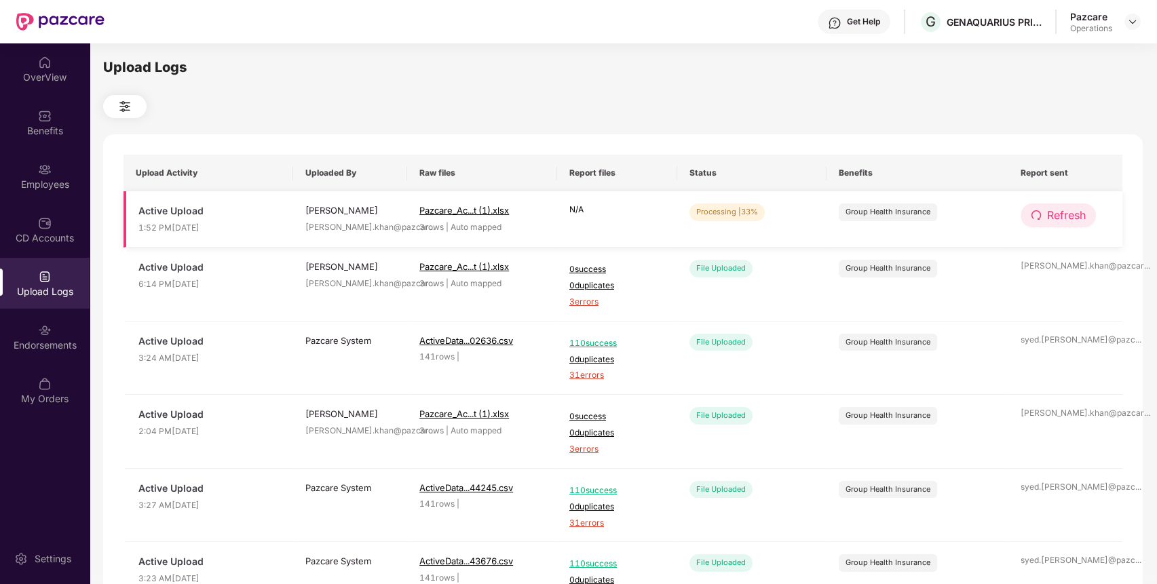
click at [1074, 214] on span "Refresh" at bounding box center [1066, 215] width 39 height 17
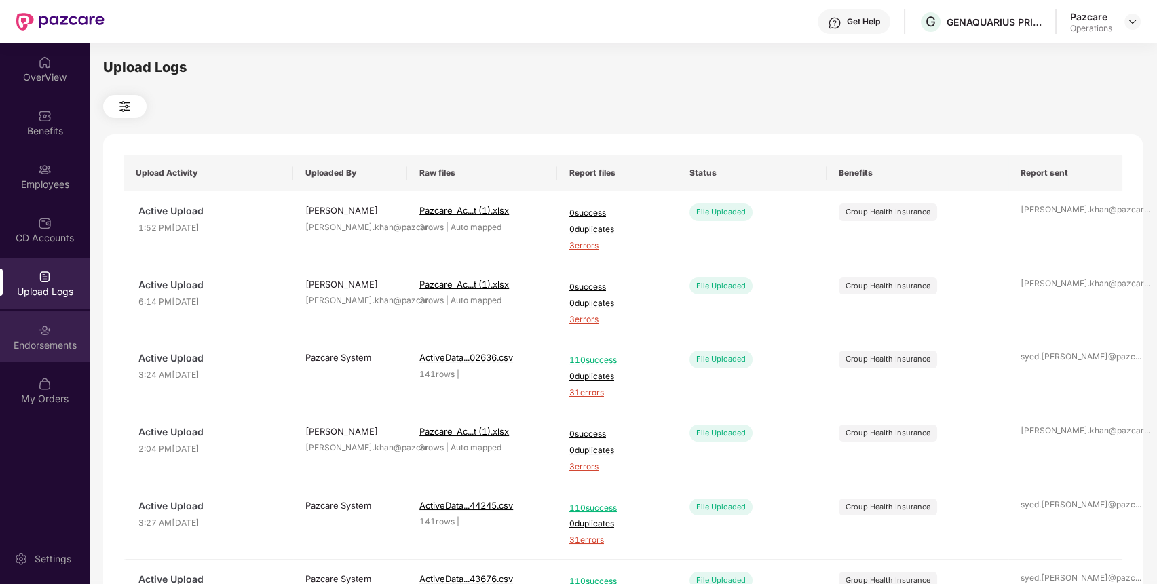
click at [56, 326] on div "Endorsements" at bounding box center [45, 337] width 90 height 51
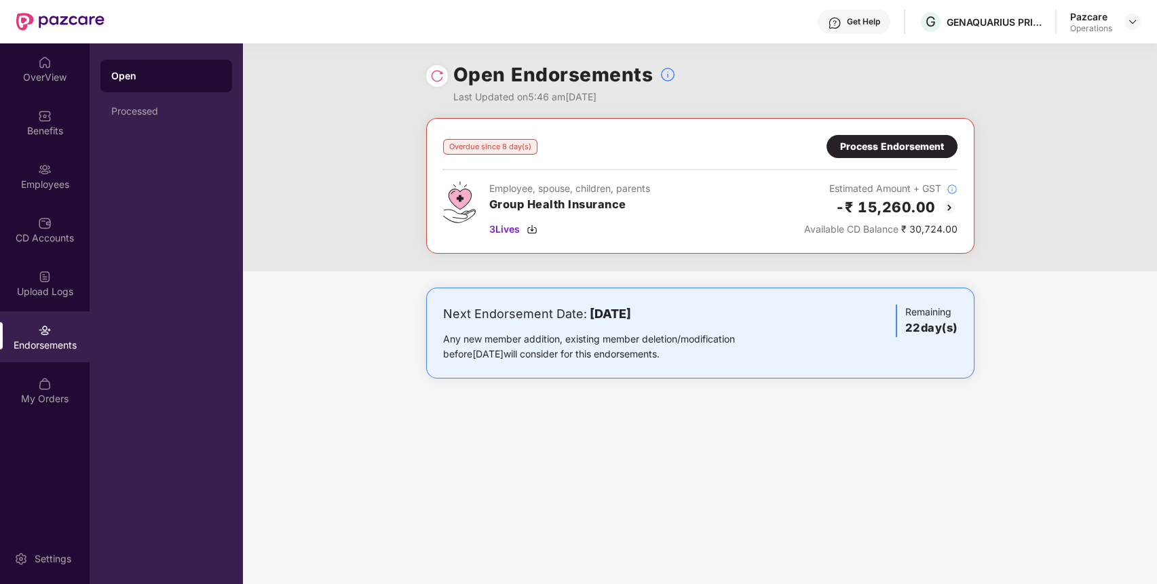
click at [914, 142] on div "Process Endorsement" at bounding box center [892, 146] width 104 height 15
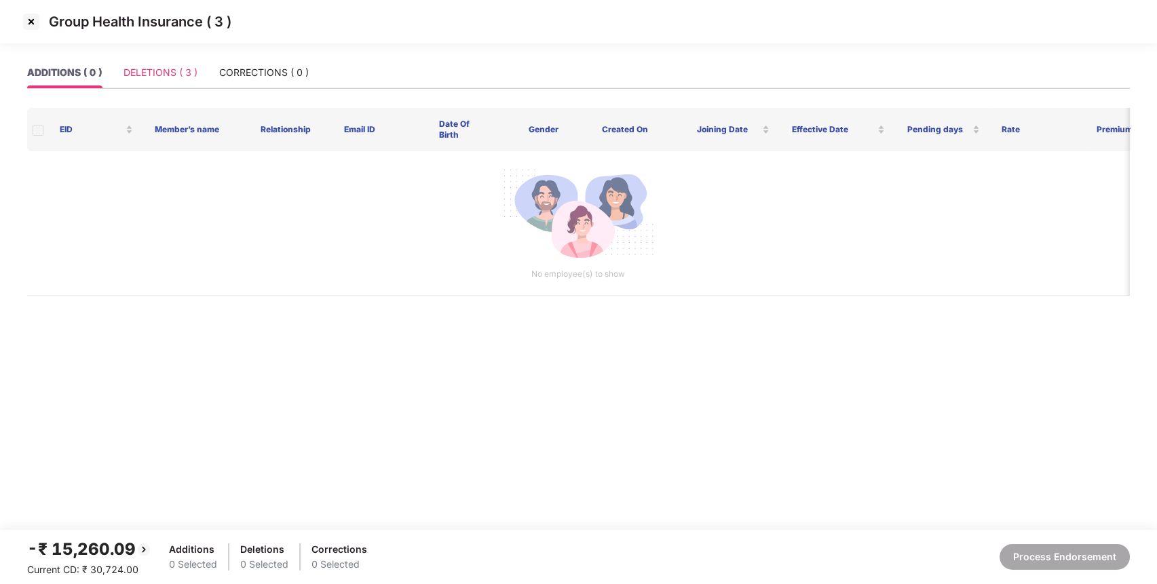
click at [161, 62] on div "DELETIONS ( 3 )" at bounding box center [161, 72] width 74 height 31
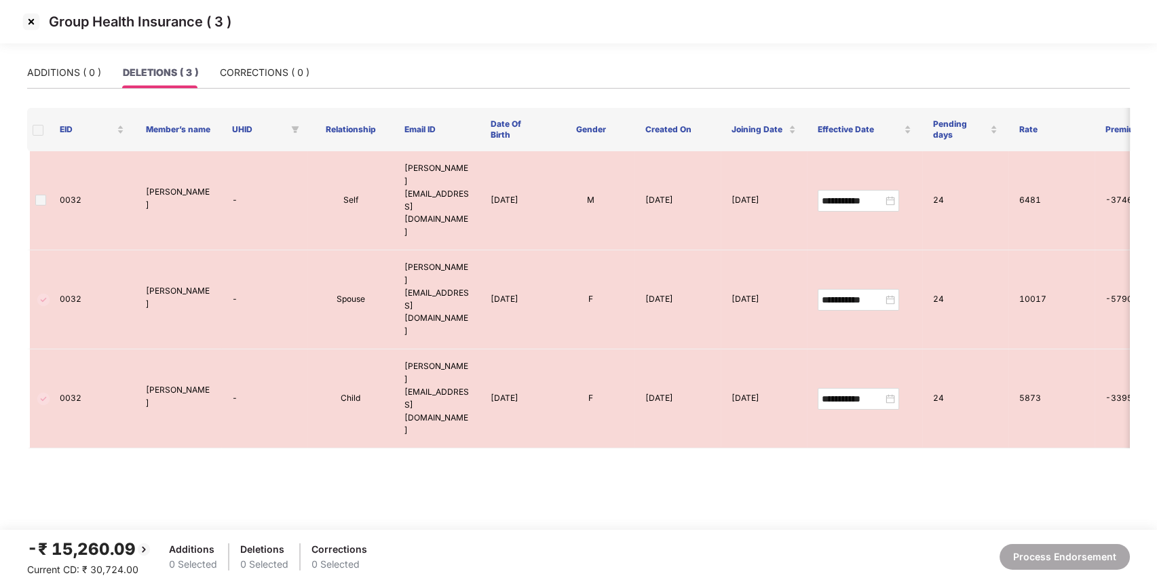
click at [34, 116] on th at bounding box center [38, 129] width 22 height 43
click at [29, 22] on img at bounding box center [31, 22] width 22 height 22
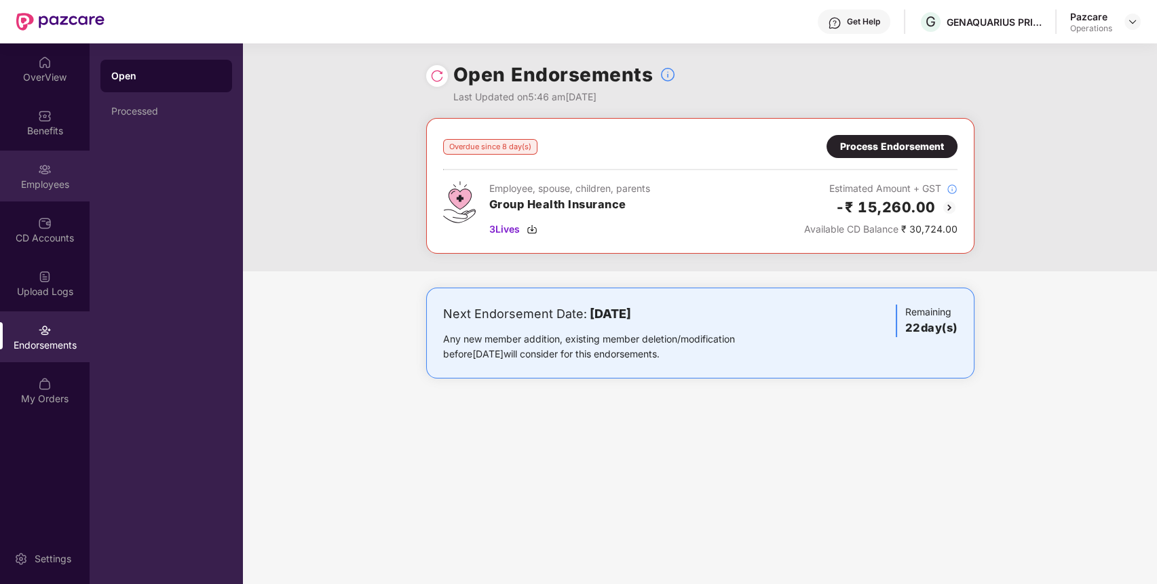
click at [55, 183] on div "Employees" at bounding box center [45, 185] width 90 height 14
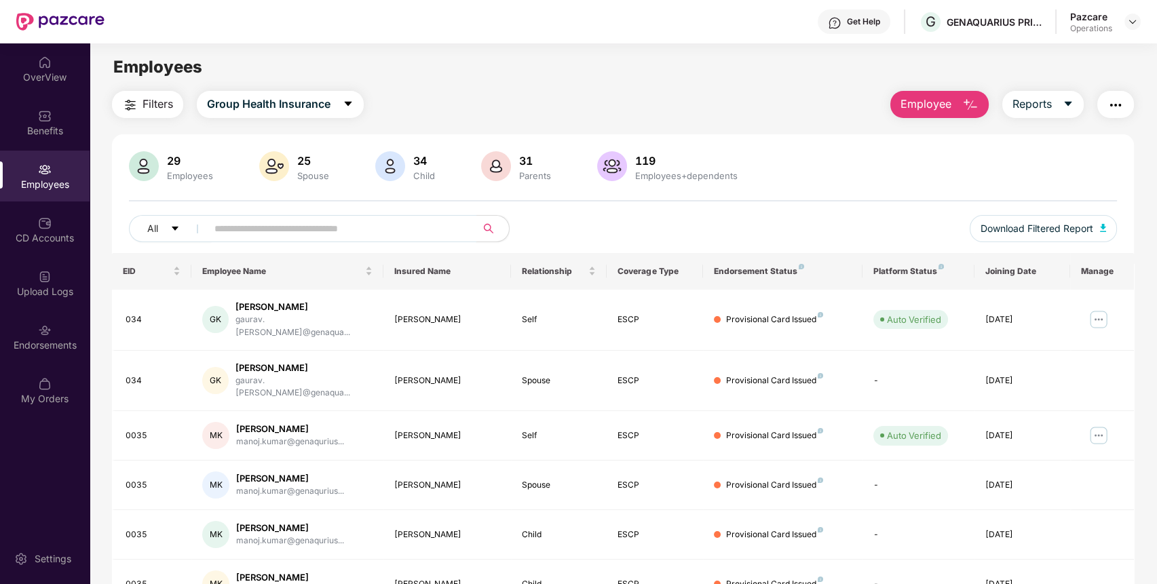
click at [240, 221] on input "text" at bounding box center [336, 229] width 244 height 20
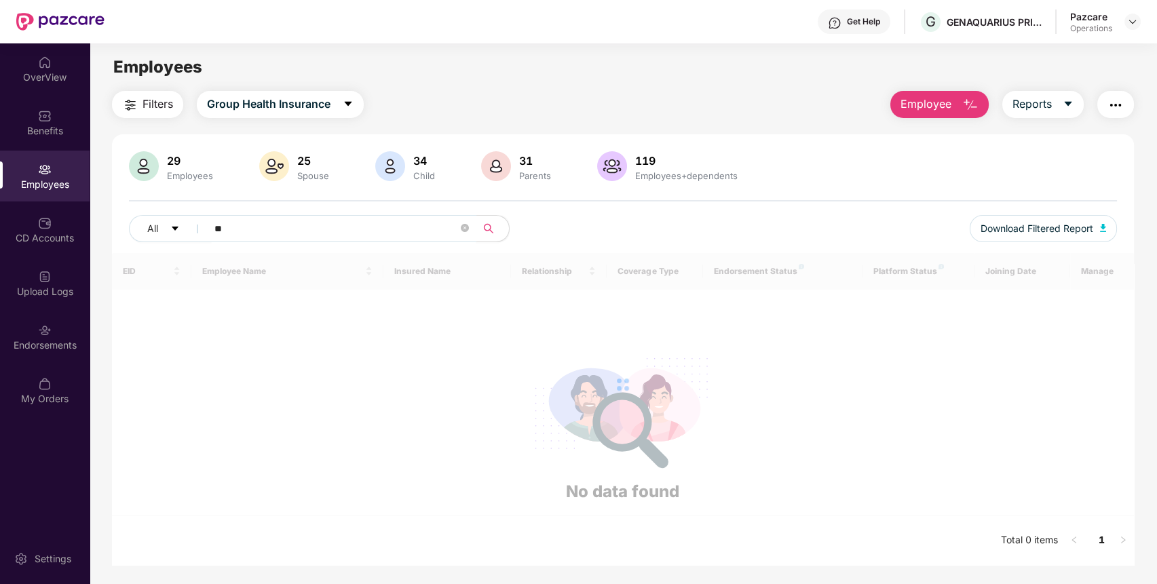
click at [215, 233] on input "**" at bounding box center [336, 229] width 244 height 20
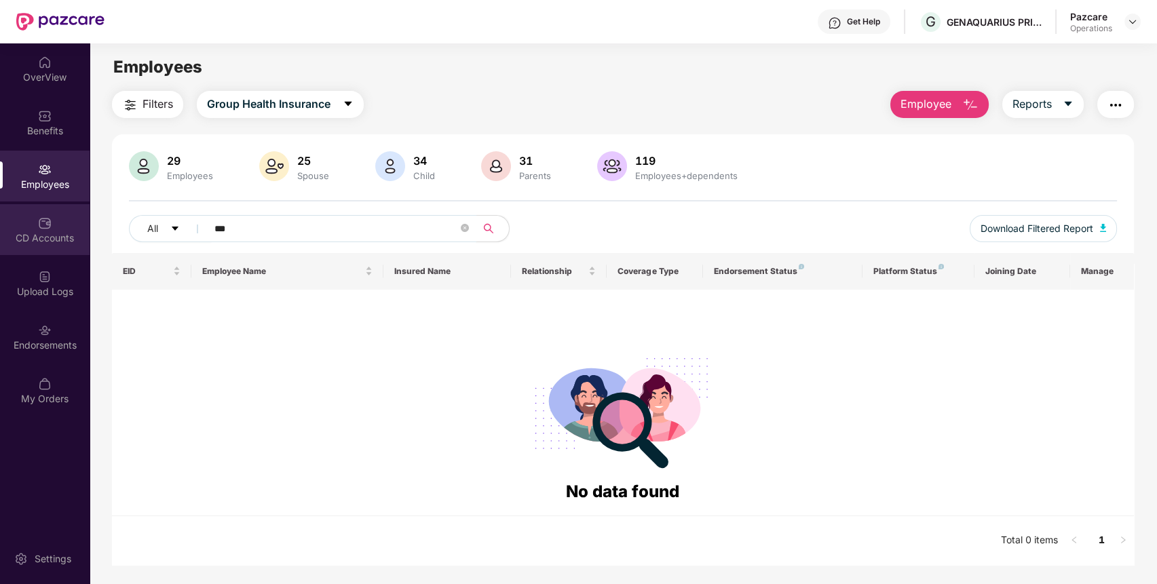
drag, startPoint x: 330, startPoint y: 227, endPoint x: 49, endPoint y: 250, distance: 281.9
click at [49, 250] on div "OverView Benefits Employees CD Accounts Upload Logs Endorsements My Orders Sett…" at bounding box center [578, 313] width 1157 height 541
paste input "**********"
type input "**********"
click at [267, 93] on button "Group Health Insurance" at bounding box center [280, 104] width 167 height 27
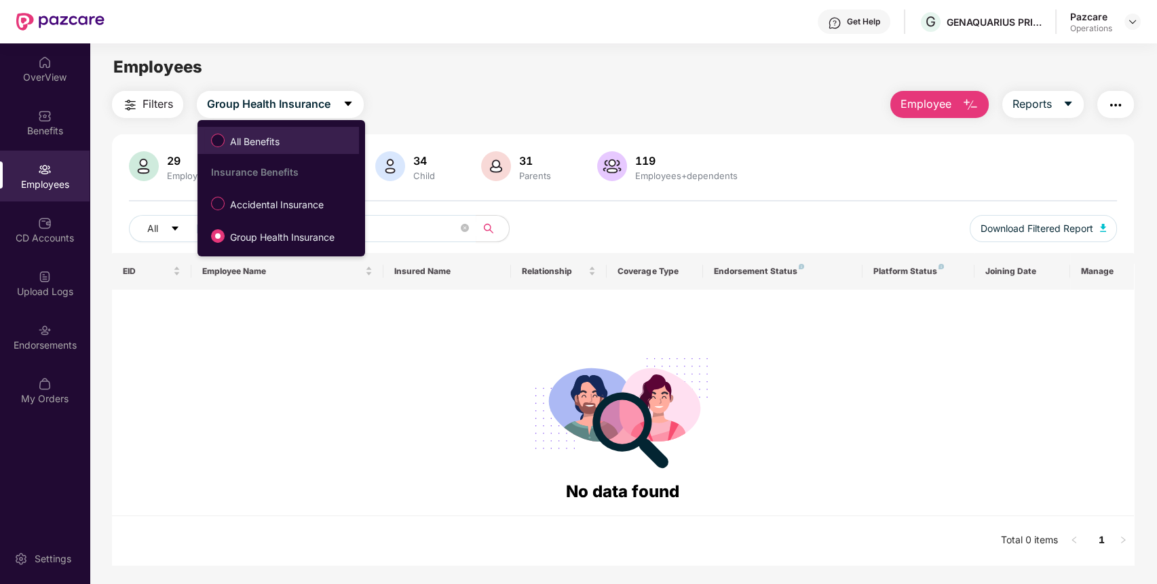
click at [263, 145] on span "All Benefits" at bounding box center [255, 141] width 60 height 15
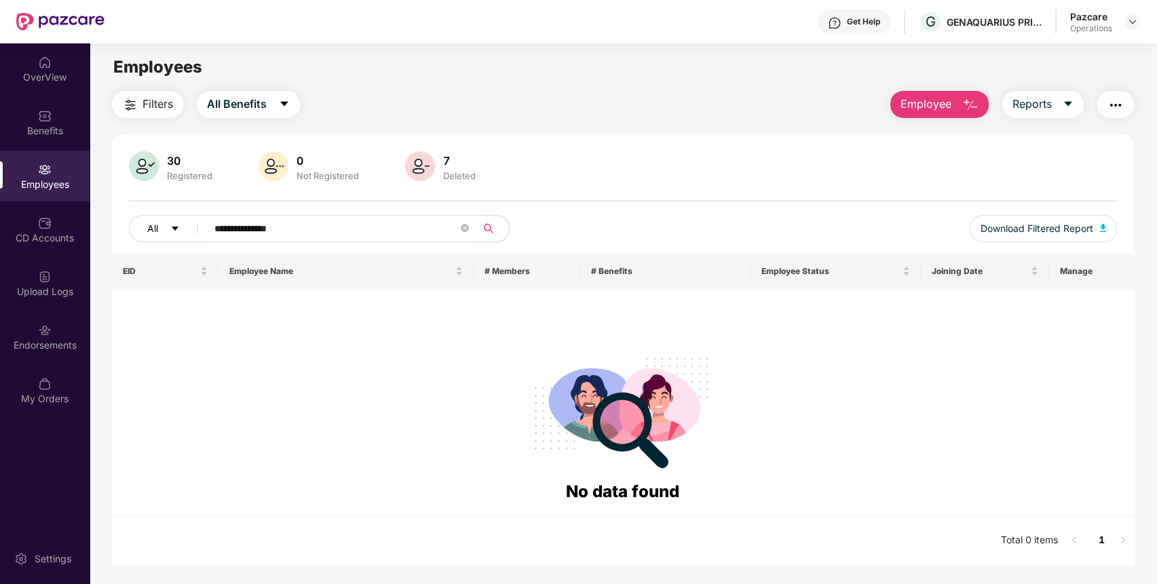
drag, startPoint x: 303, startPoint y: 228, endPoint x: 137, endPoint y: 233, distance: 166.4
click at [137, 233] on div "**********" at bounding box center [417, 228] width 577 height 27
click at [61, 312] on div "Endorsements" at bounding box center [45, 337] width 90 height 51
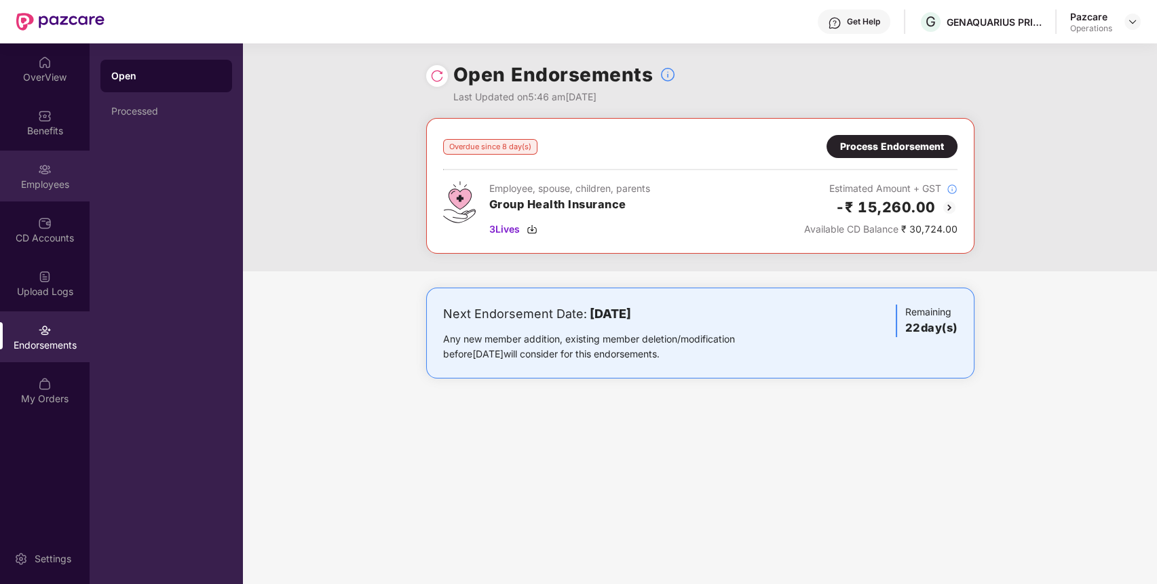
click at [56, 190] on div "Employees" at bounding box center [45, 185] width 90 height 14
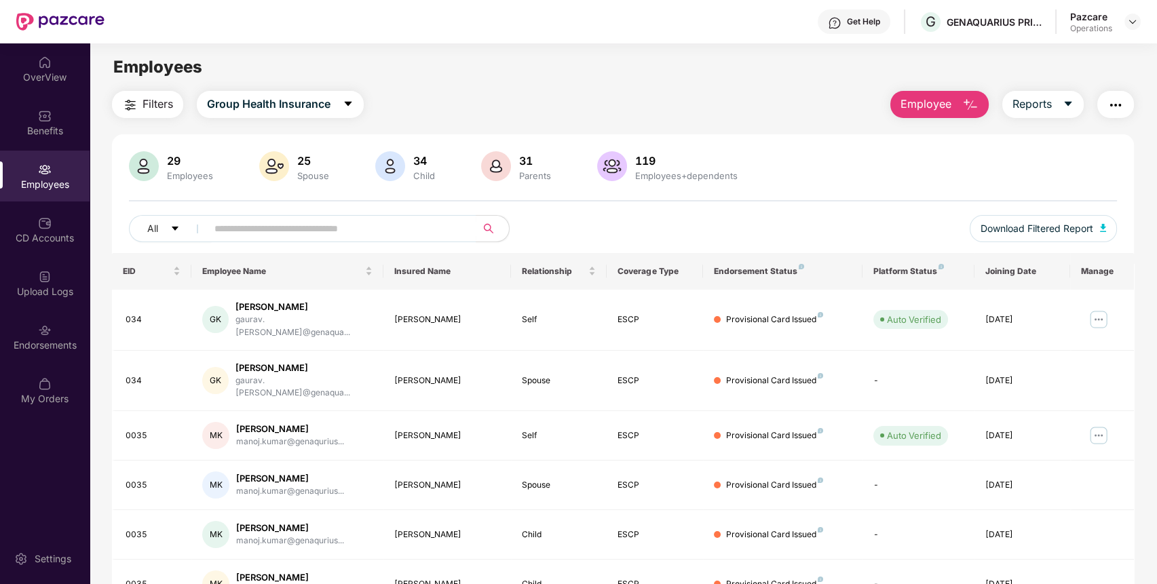
click at [1119, 94] on button "button" at bounding box center [1116, 104] width 37 height 27
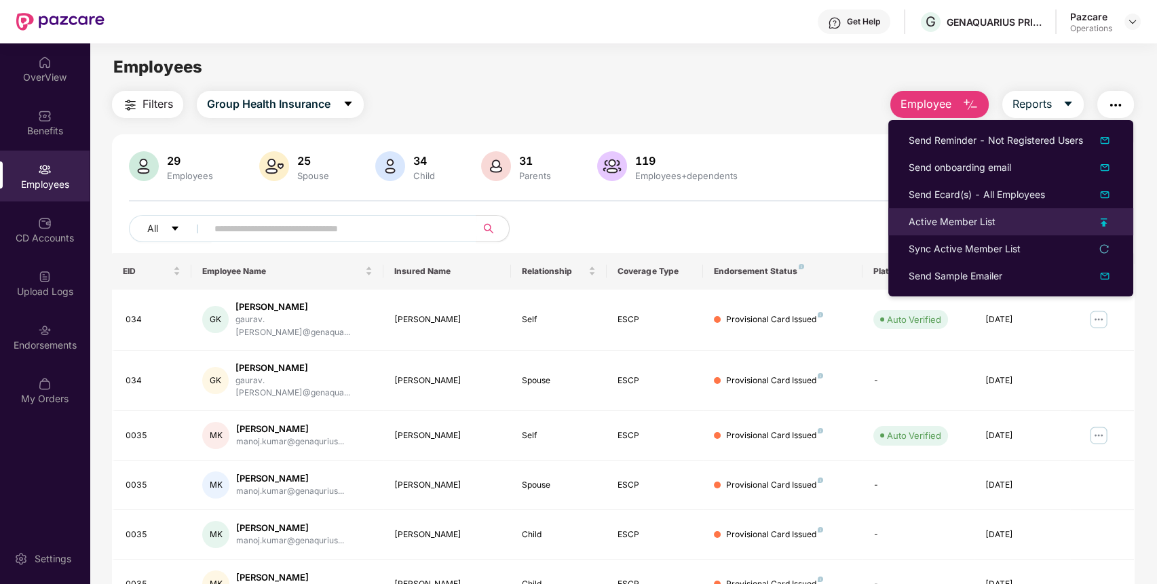
click at [1013, 226] on div "Active Member List" at bounding box center [1011, 221] width 204 height 15
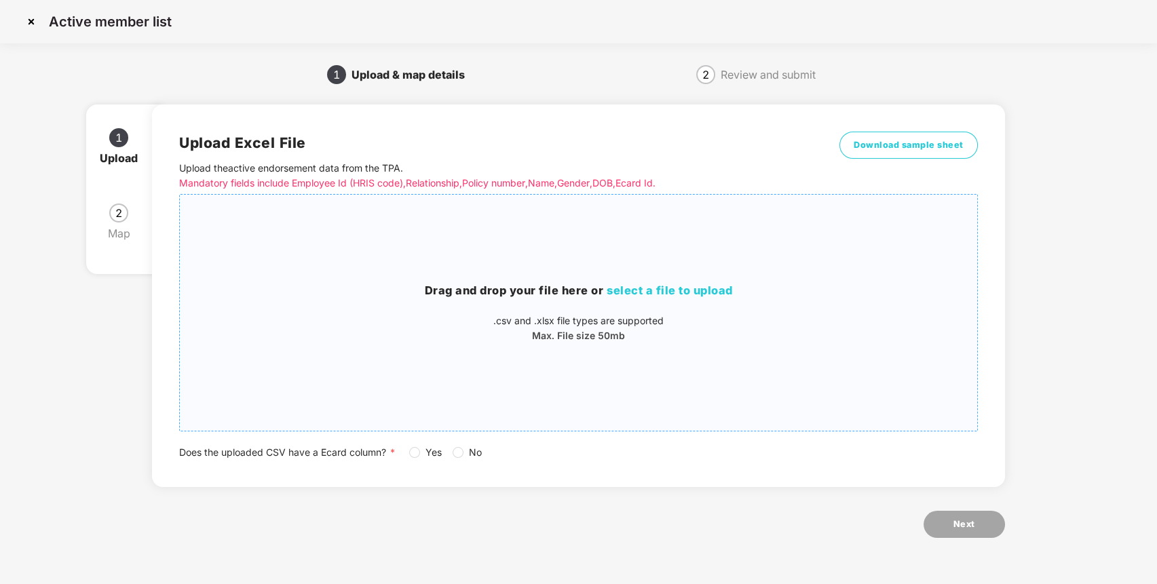
click at [677, 288] on span "select a file to upload" at bounding box center [670, 291] width 126 height 14
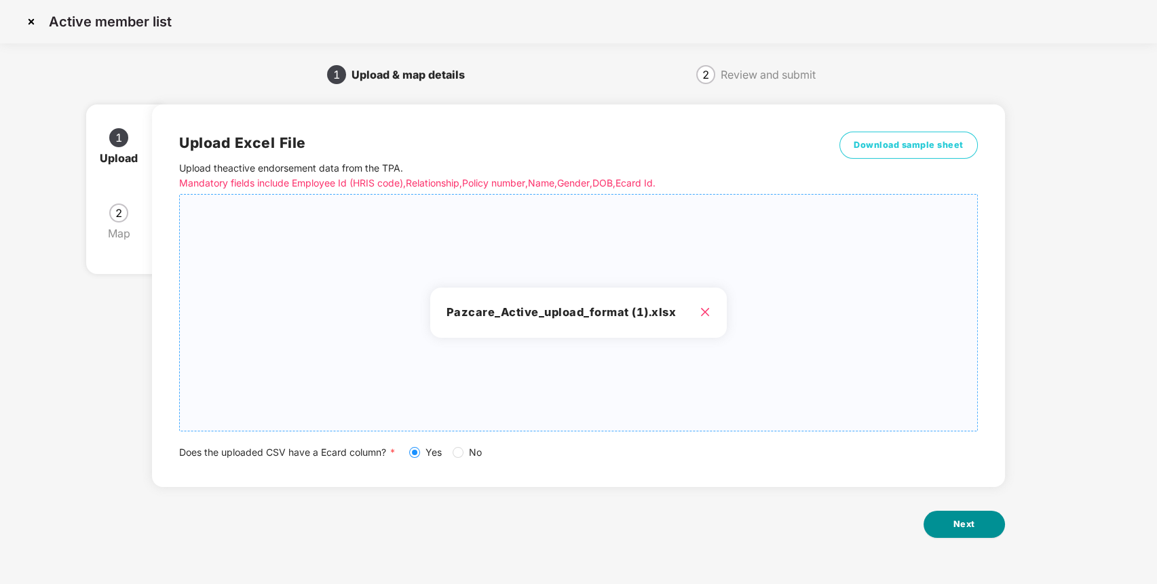
click at [960, 523] on span "Next" at bounding box center [965, 525] width 22 height 14
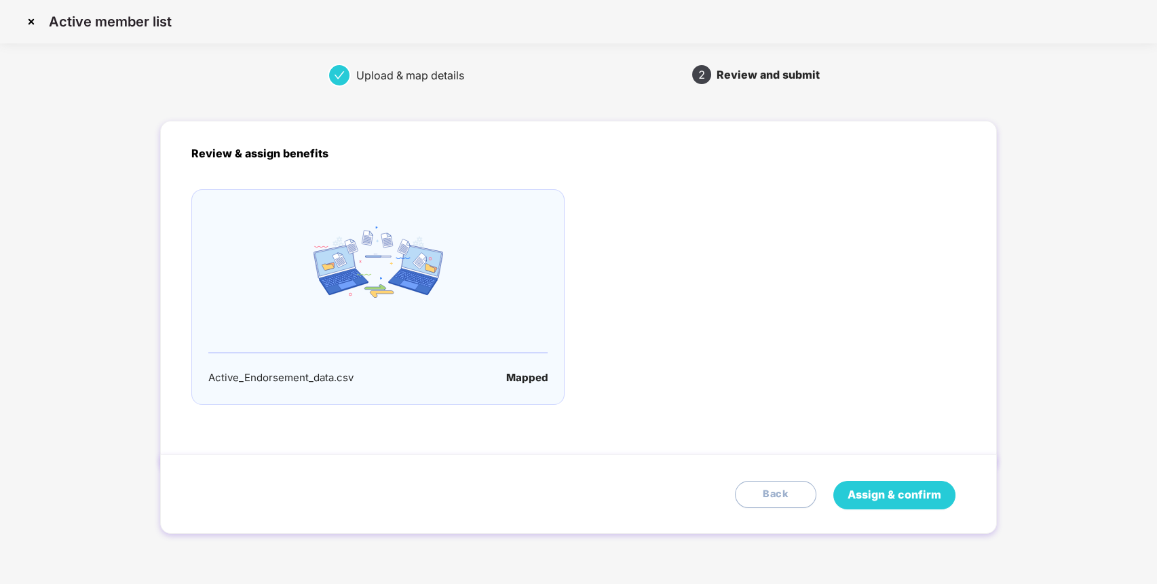
click at [896, 487] on span "Assign & confirm" at bounding box center [895, 495] width 94 height 17
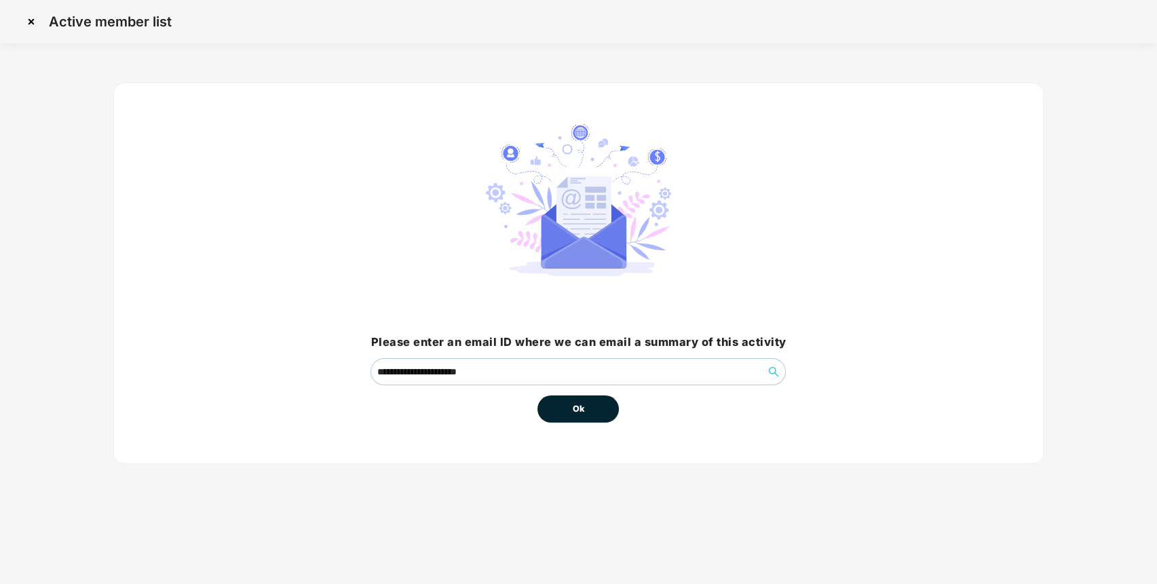
click at [604, 407] on button "Ok" at bounding box center [578, 409] width 81 height 27
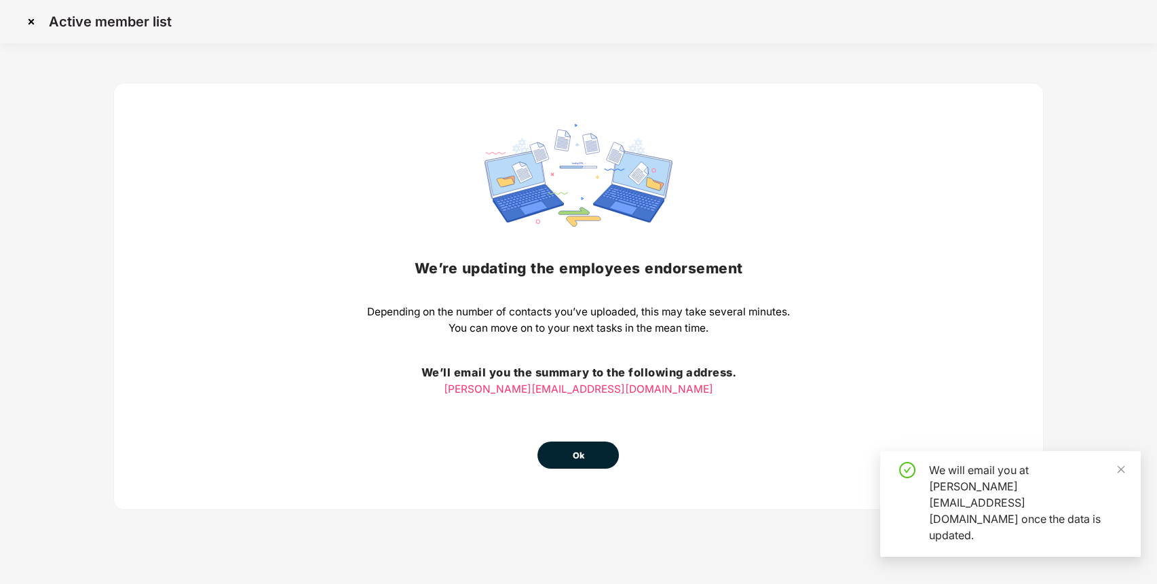
click at [595, 453] on button "Ok" at bounding box center [578, 455] width 81 height 27
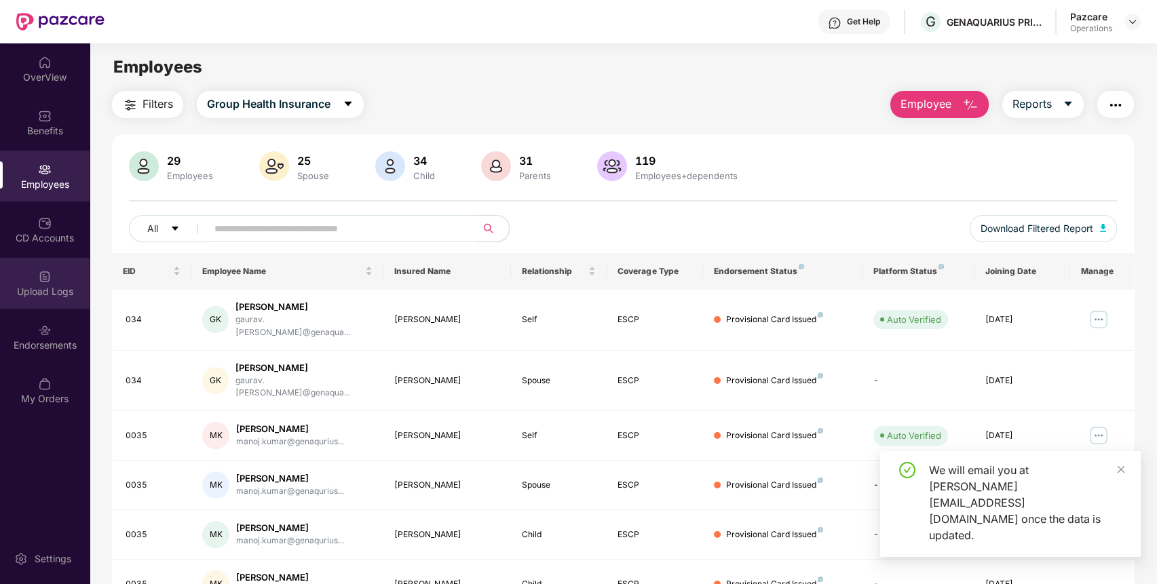
click at [41, 288] on div "Upload Logs" at bounding box center [45, 292] width 90 height 14
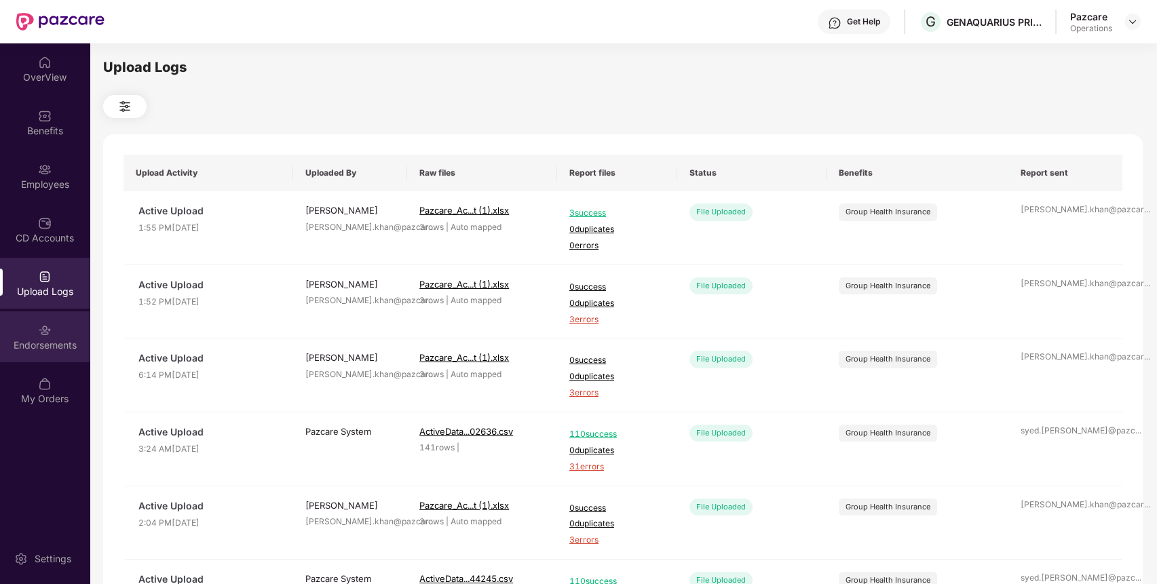
click at [29, 339] on div "Endorsements" at bounding box center [45, 346] width 90 height 14
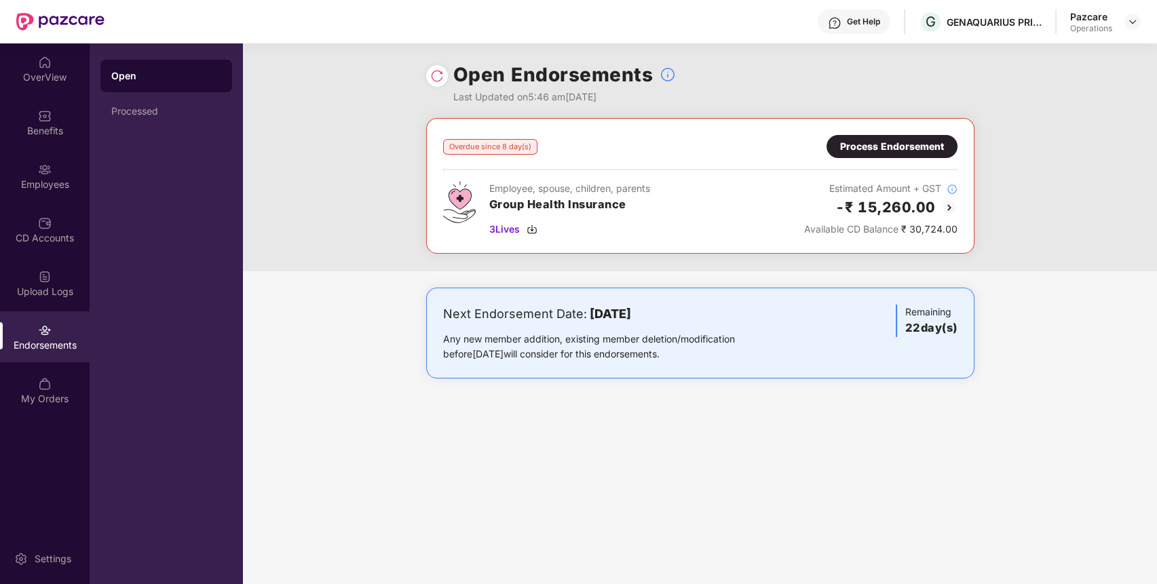
click at [926, 151] on div "Process Endorsement" at bounding box center [892, 146] width 104 height 15
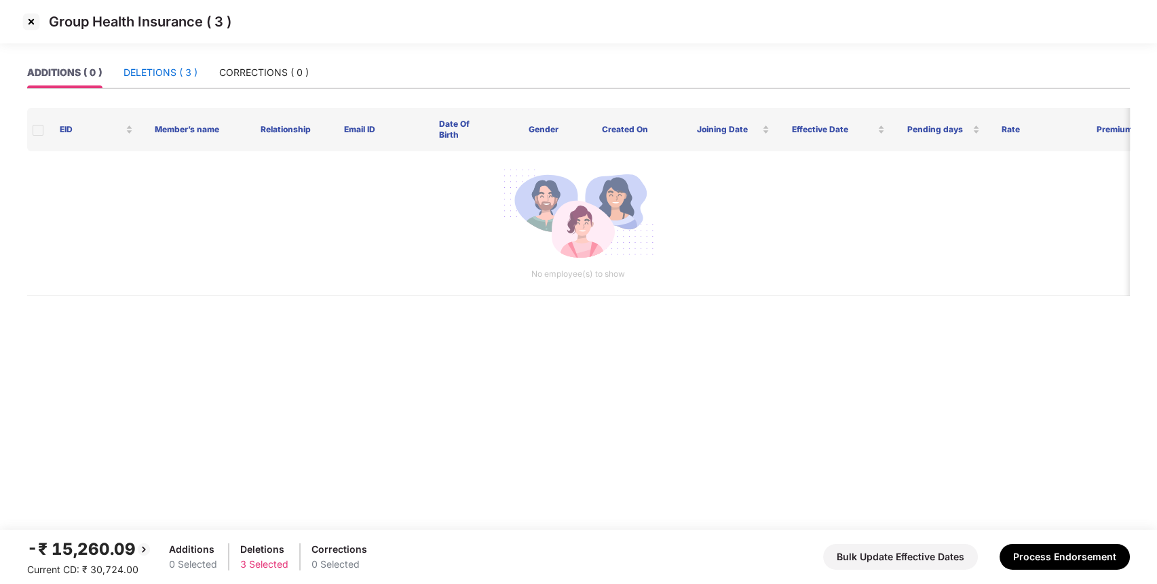
click at [160, 76] on div "DELETIONS ( 3 )" at bounding box center [161, 72] width 74 height 15
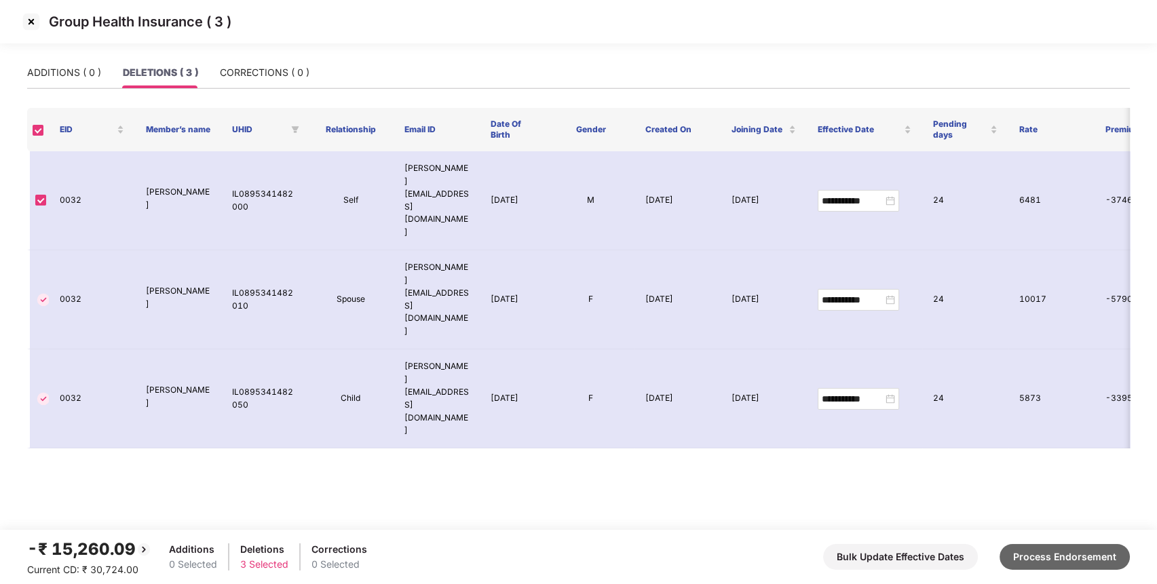
click at [1049, 563] on button "Process Endorsement" at bounding box center [1065, 557] width 130 height 26
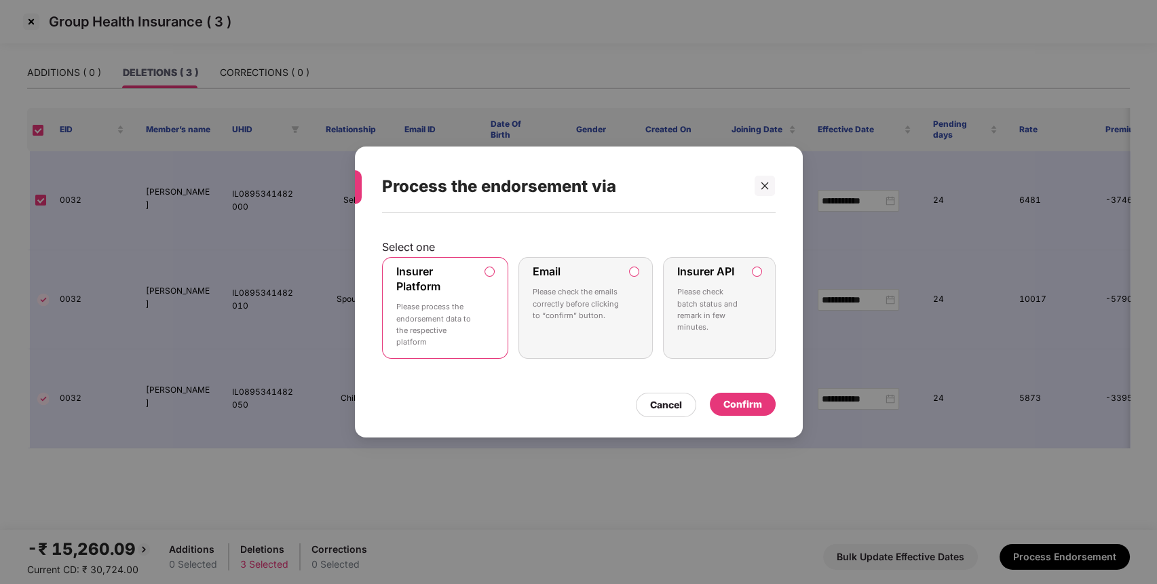
click at [747, 400] on div "Confirm" at bounding box center [743, 404] width 39 height 15
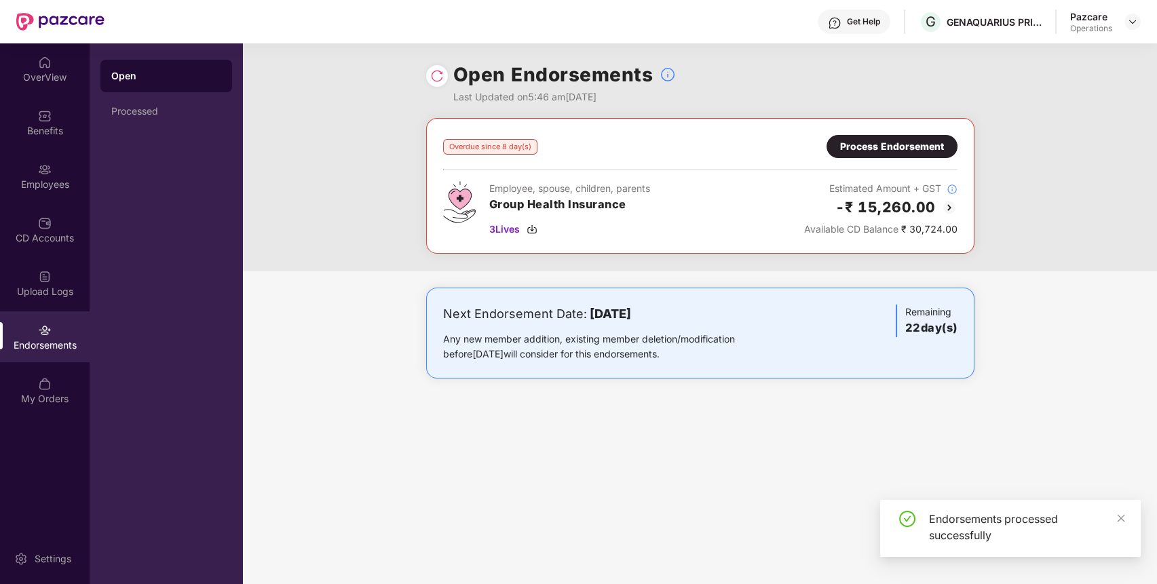
click at [440, 83] on div at bounding box center [437, 76] width 22 height 22
click at [440, 74] on img at bounding box center [437, 76] width 14 height 14
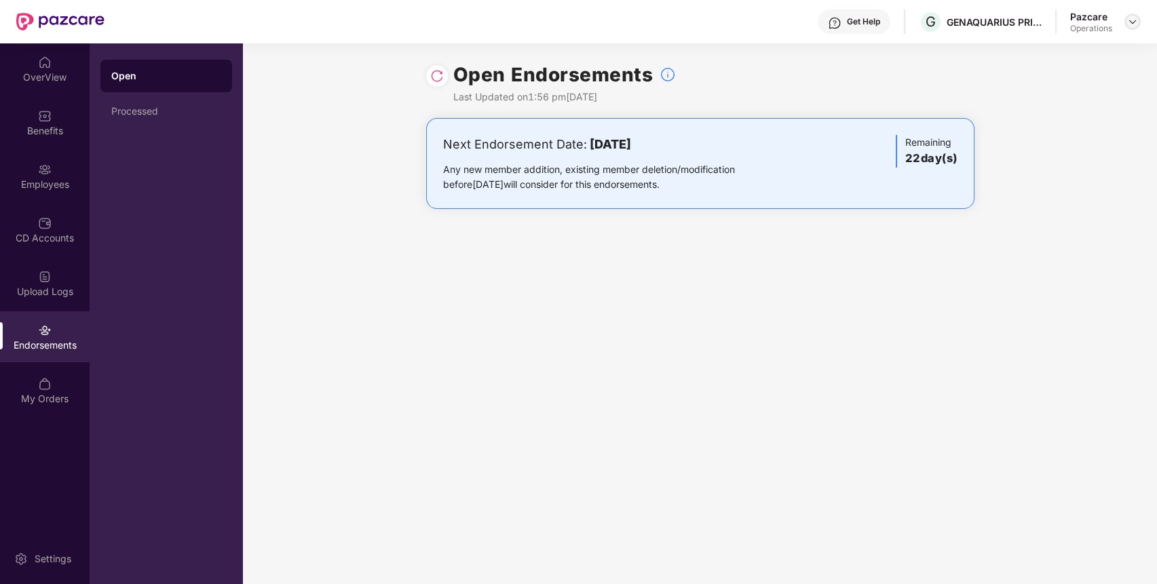
click at [1130, 14] on div at bounding box center [1133, 22] width 16 height 16
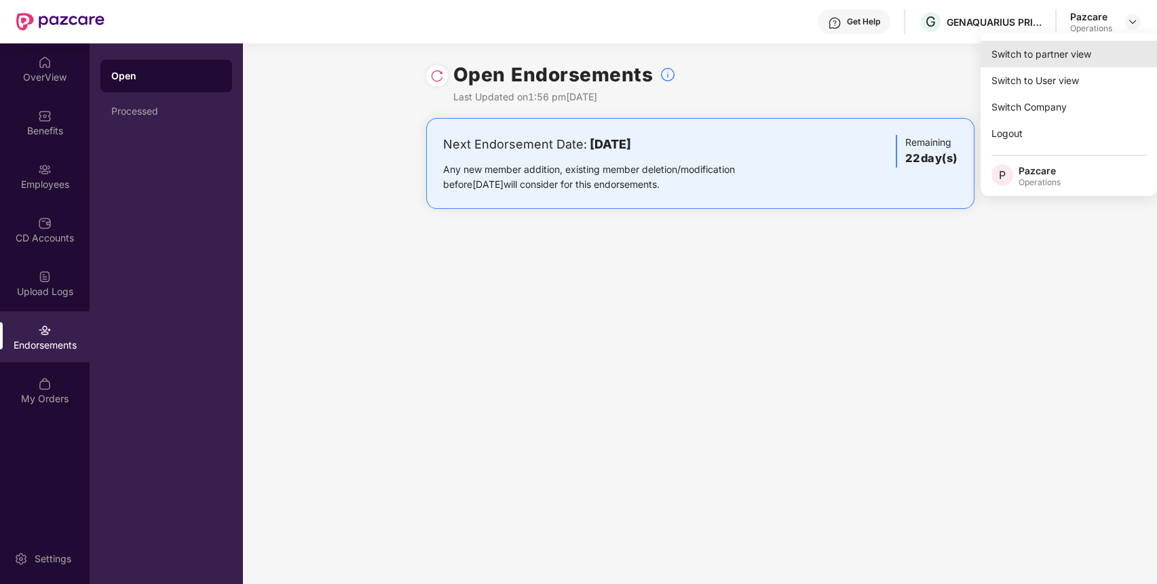
click at [1059, 64] on div "Switch to partner view" at bounding box center [1069, 54] width 176 height 26
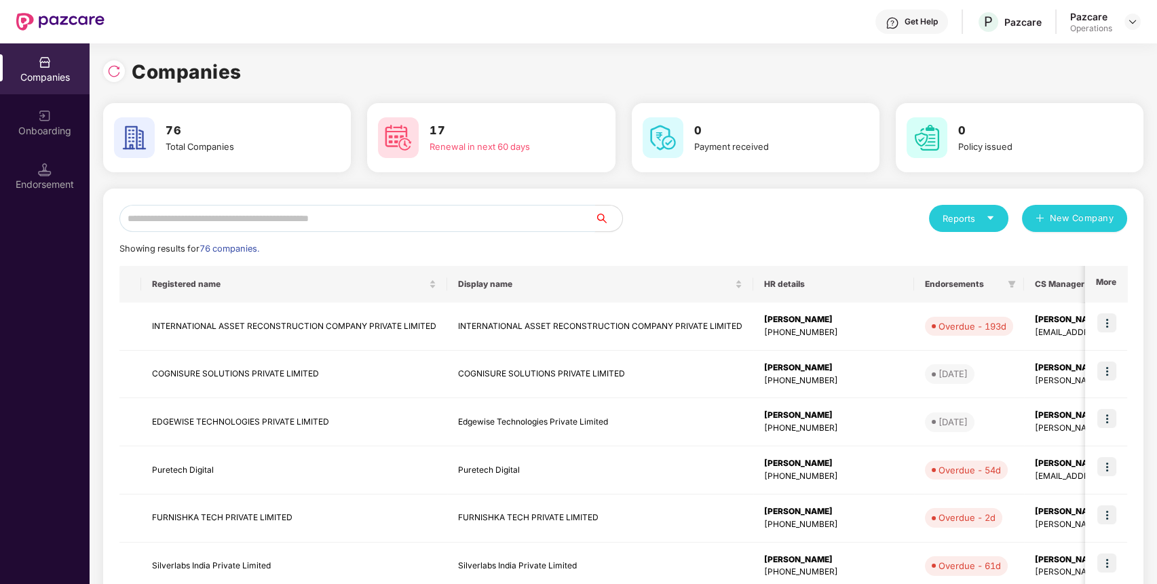
click at [547, 225] on input "text" at bounding box center [357, 218] width 476 height 27
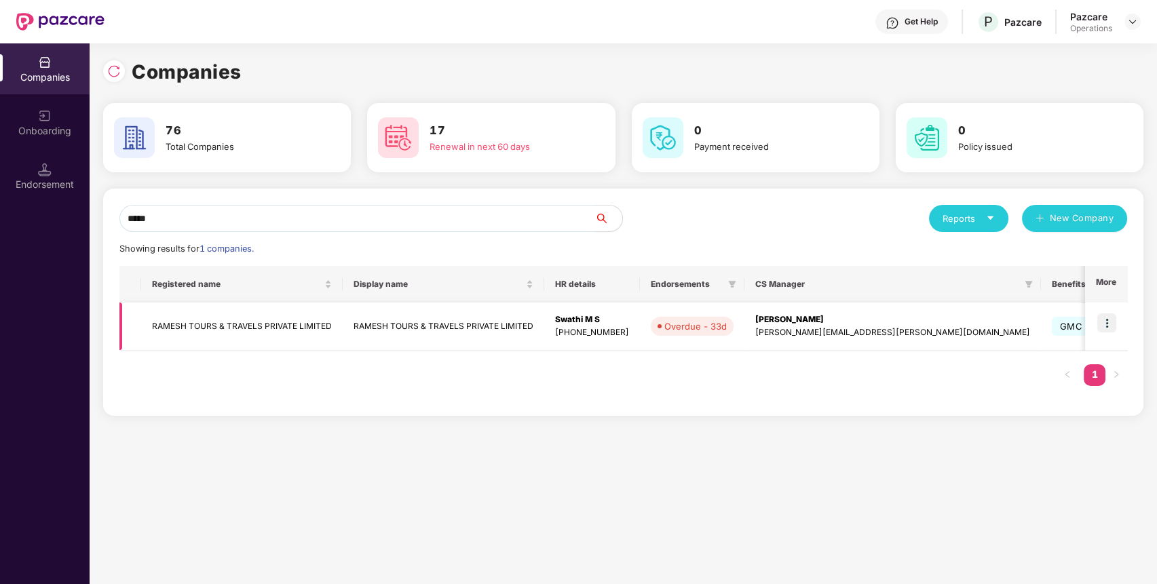
type input "*****"
click at [1104, 312] on td at bounding box center [1106, 327] width 42 height 48
click at [1114, 328] on img at bounding box center [1107, 323] width 19 height 19
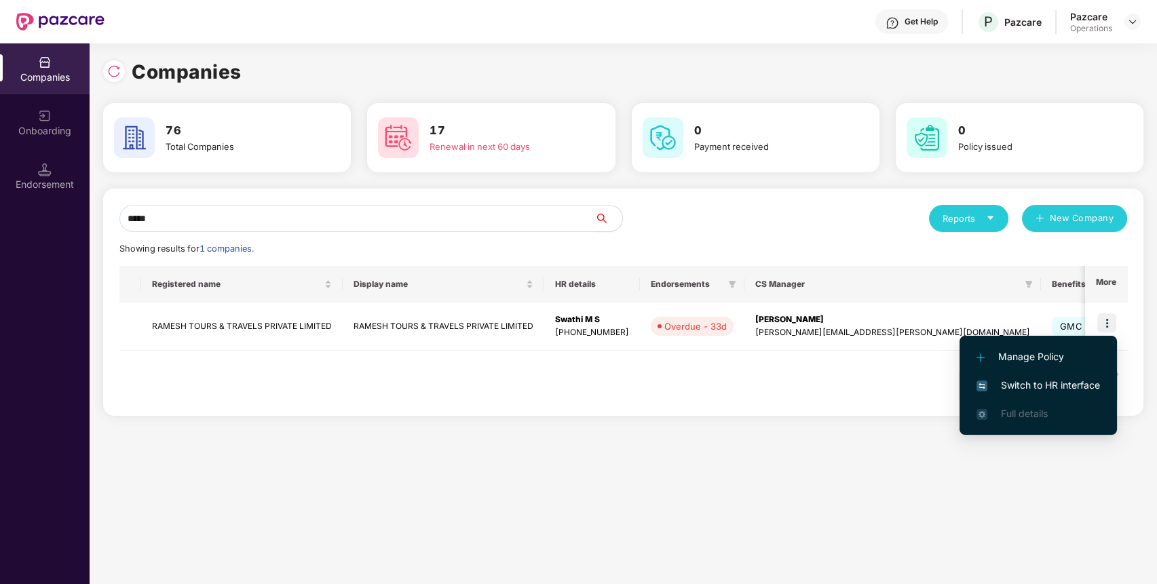
click at [1066, 386] on span "Switch to HR interface" at bounding box center [1039, 385] width 124 height 15
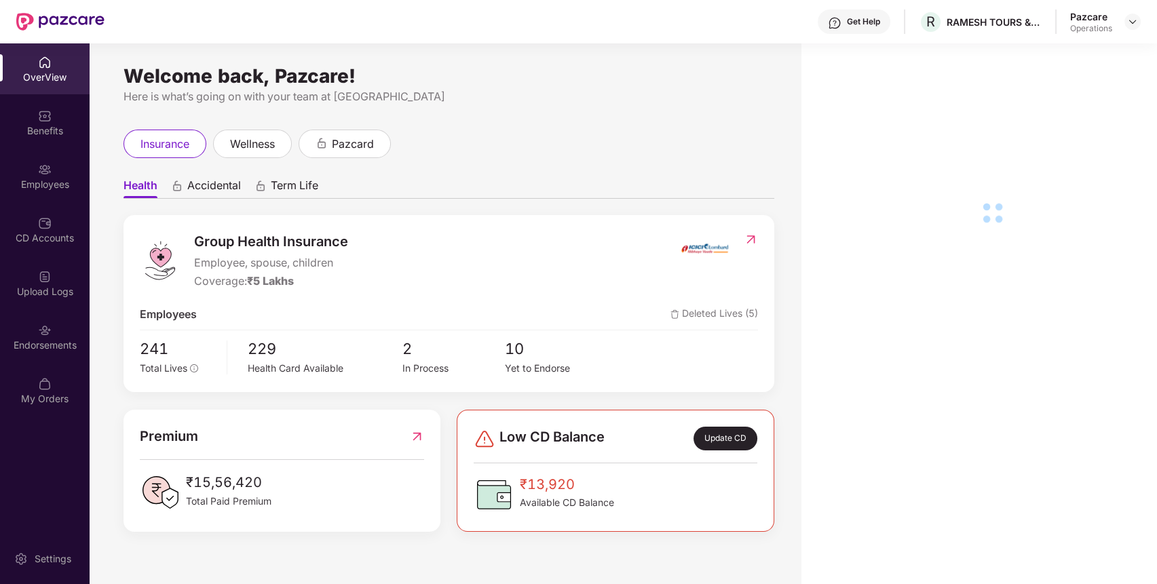
click at [35, 320] on div "Endorsements" at bounding box center [45, 337] width 90 height 51
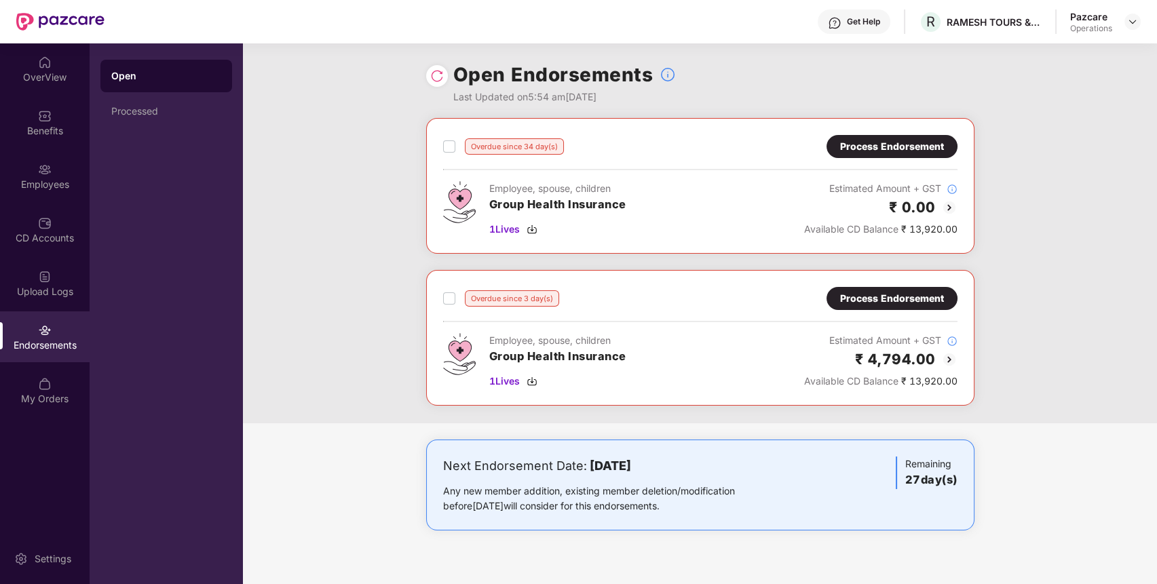
click at [869, 136] on div "Process Endorsement" at bounding box center [892, 146] width 131 height 23
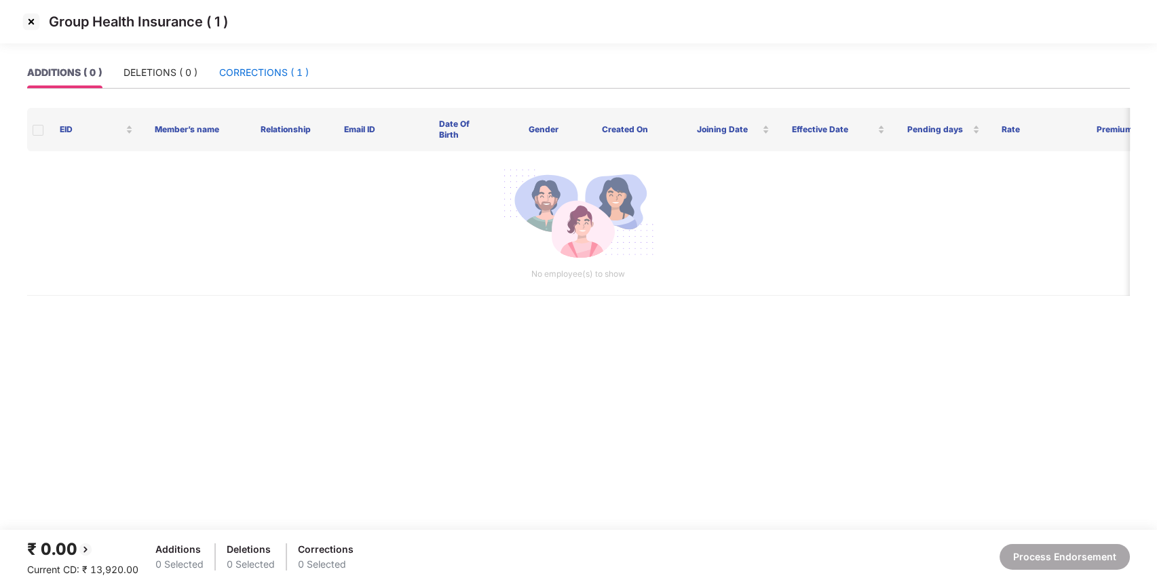
click at [278, 73] on div "CORRECTIONS ( 1 )" at bounding box center [264, 72] width 90 height 15
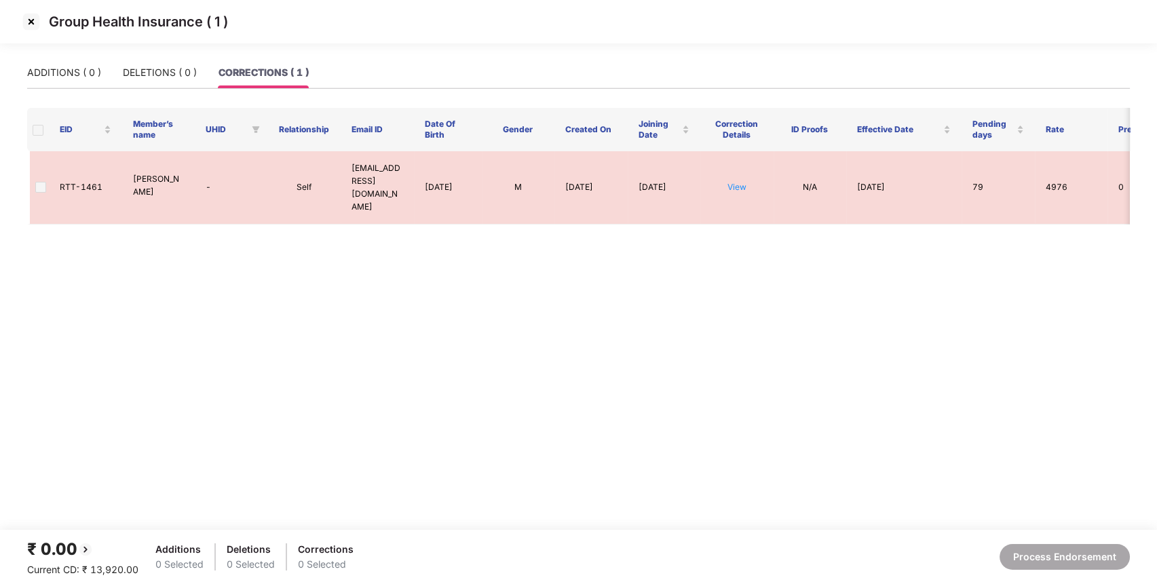
click at [33, 18] on img at bounding box center [31, 22] width 22 height 22
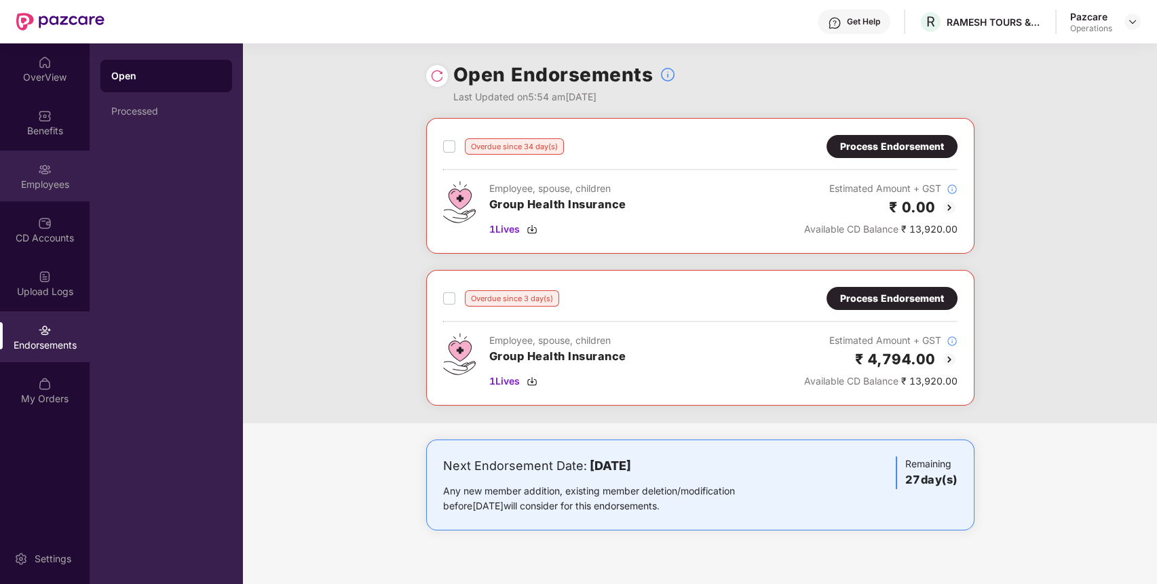
click at [49, 165] on img at bounding box center [45, 170] width 14 height 14
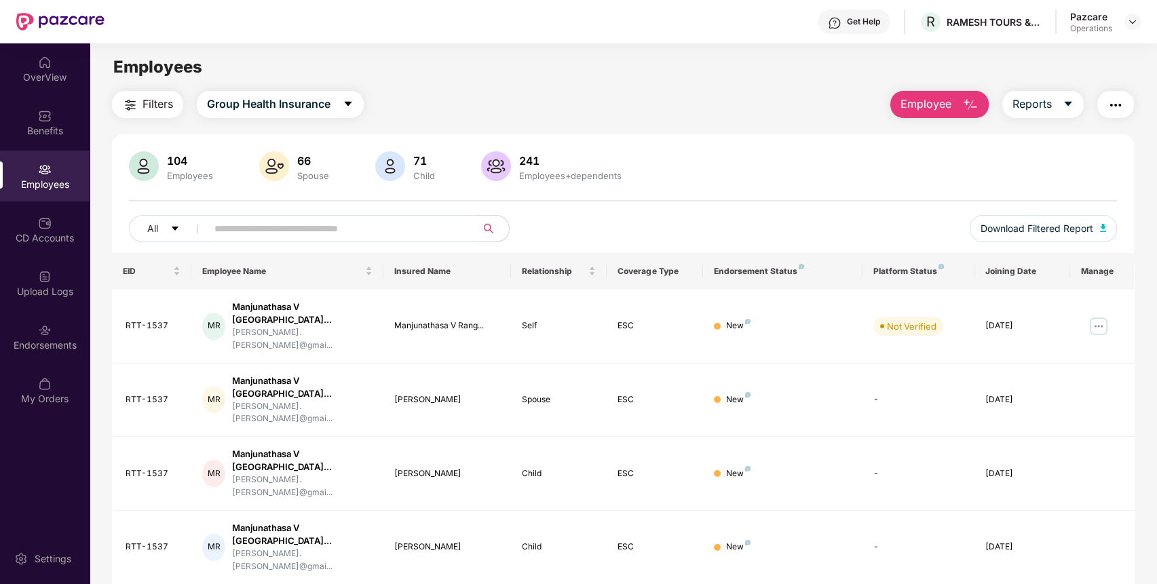
click at [1121, 107] on img "button" at bounding box center [1116, 105] width 16 height 16
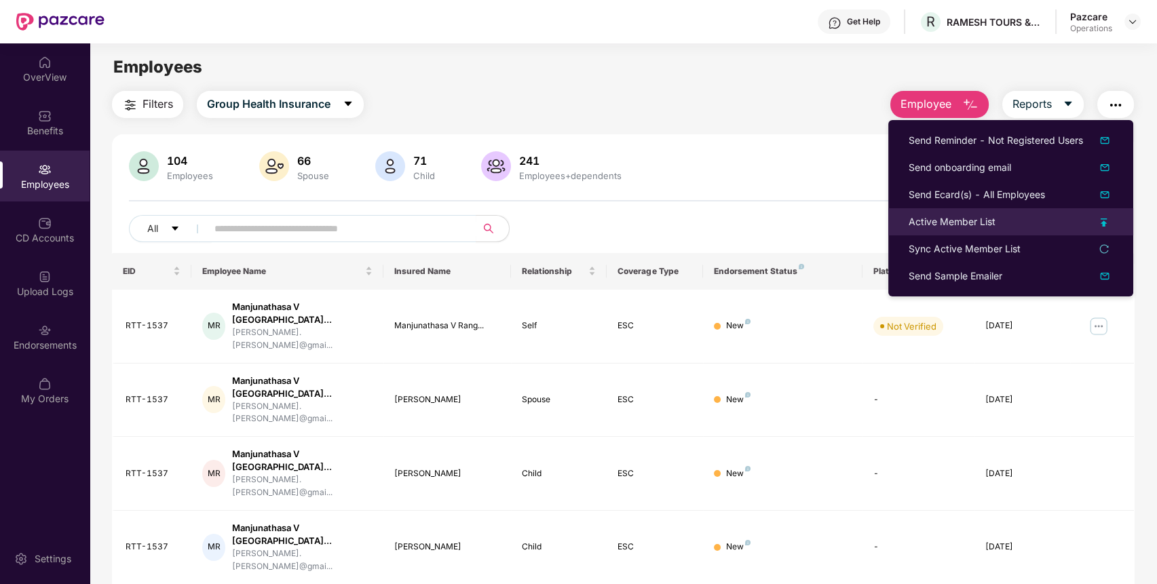
click at [1006, 219] on div "Active Member List" at bounding box center [1011, 221] width 204 height 15
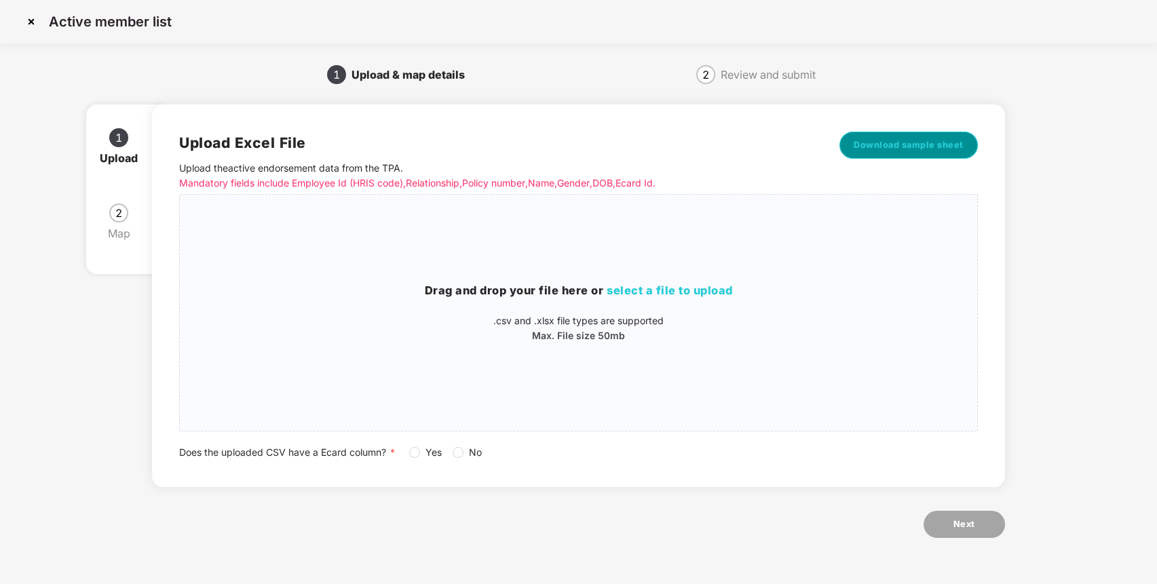
click at [905, 141] on span "Download sample sheet" at bounding box center [909, 145] width 110 height 14
click at [672, 292] on span "select a file to upload" at bounding box center [670, 291] width 126 height 14
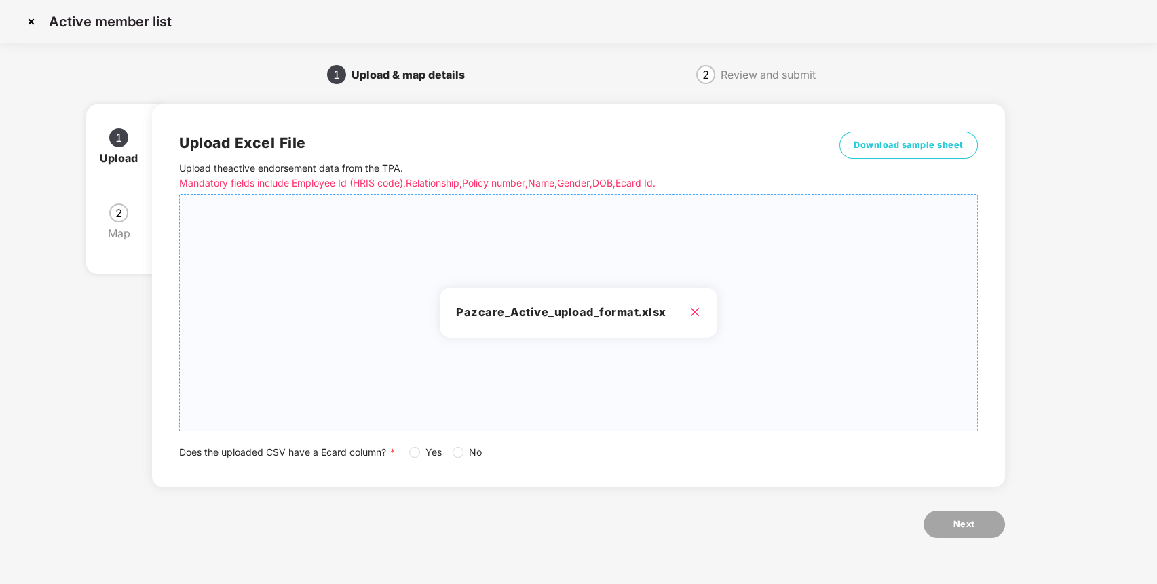
click at [426, 456] on span "Yes" at bounding box center [433, 452] width 27 height 15
click at [978, 523] on button "Next" at bounding box center [964, 524] width 81 height 27
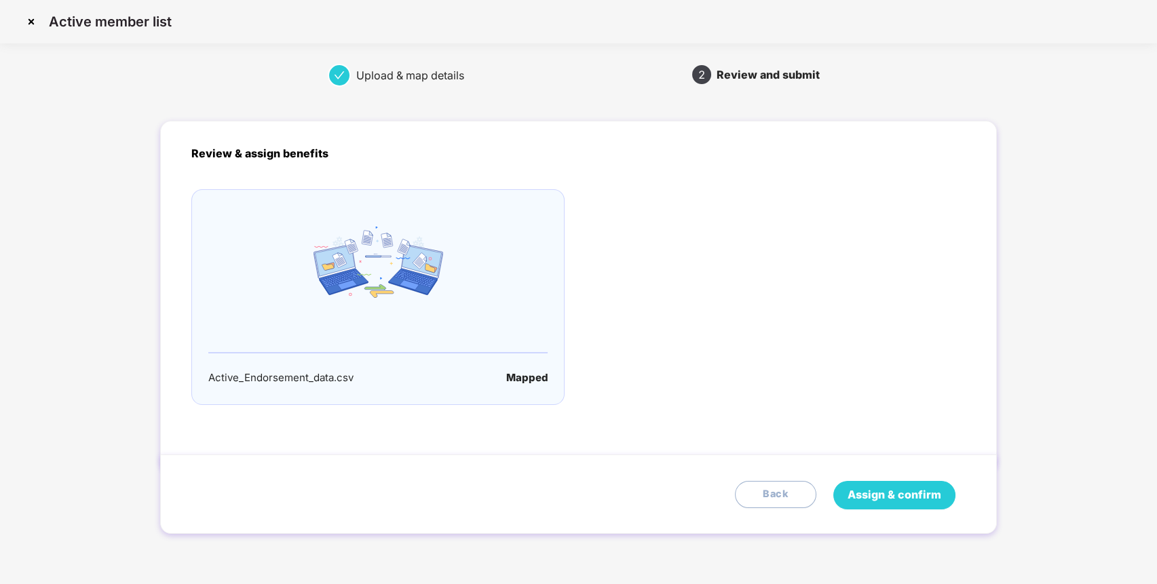
click at [916, 491] on span "Assign & confirm" at bounding box center [895, 495] width 94 height 17
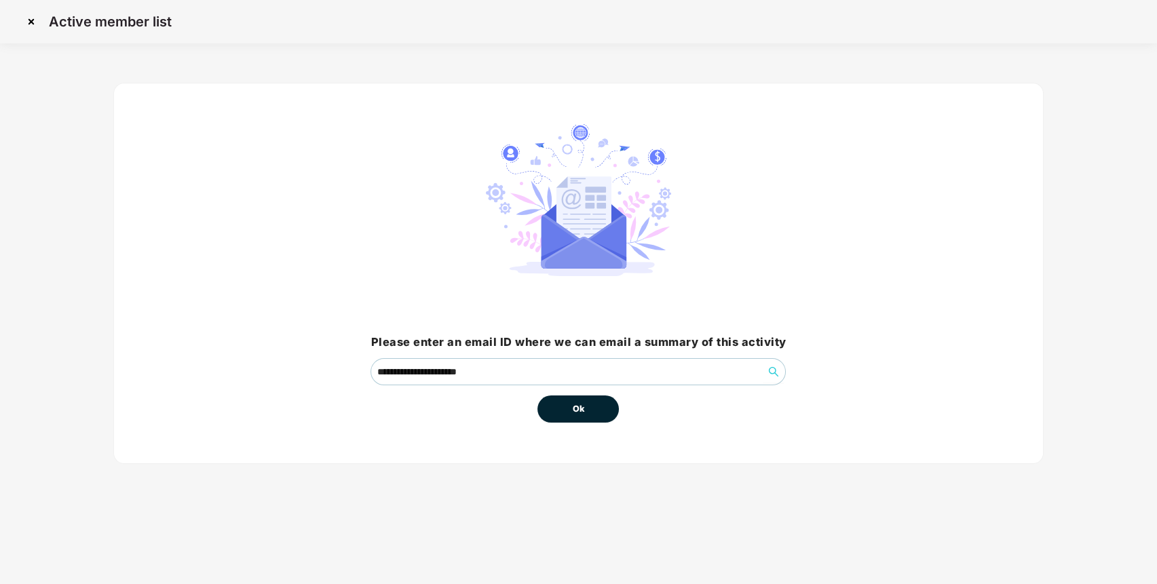
click at [597, 410] on button "Ok" at bounding box center [578, 409] width 81 height 27
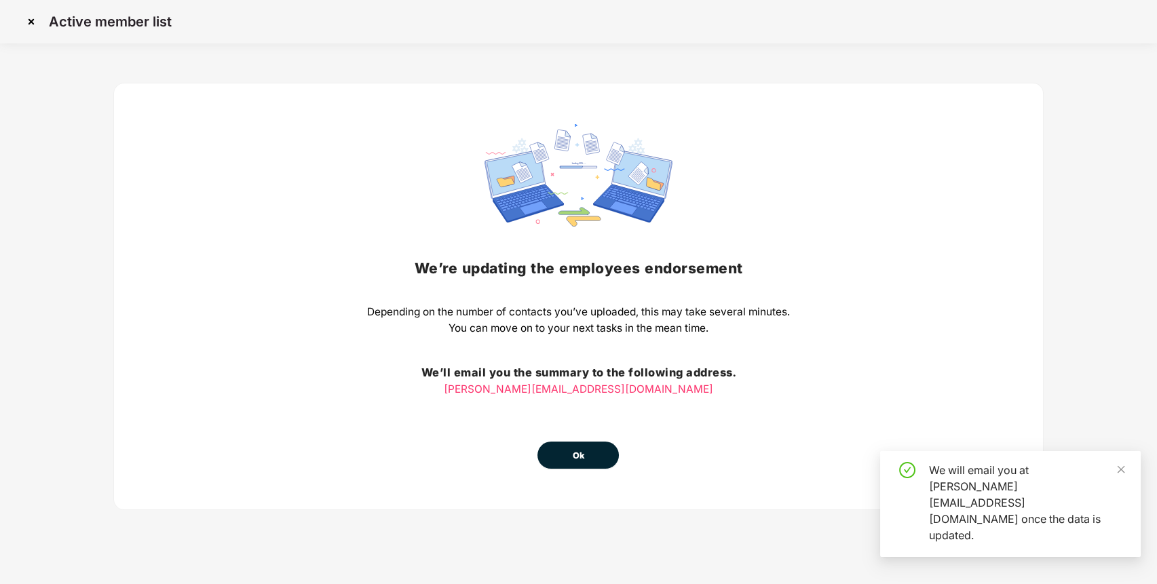
click at [577, 462] on span "Ok" at bounding box center [578, 456] width 12 height 14
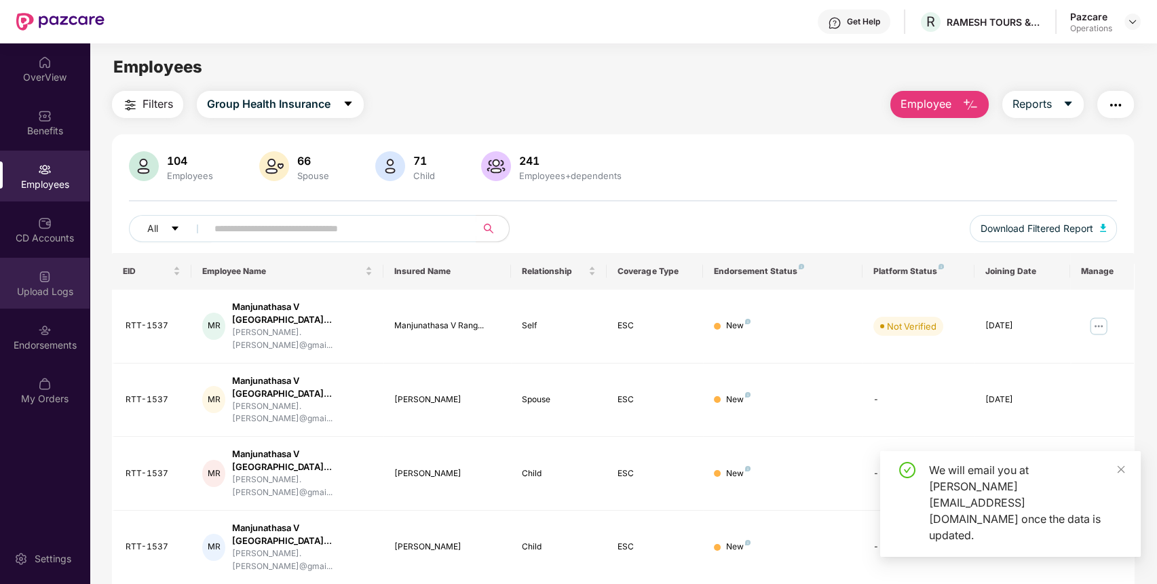
click at [48, 287] on div "Upload Logs" at bounding box center [45, 292] width 90 height 14
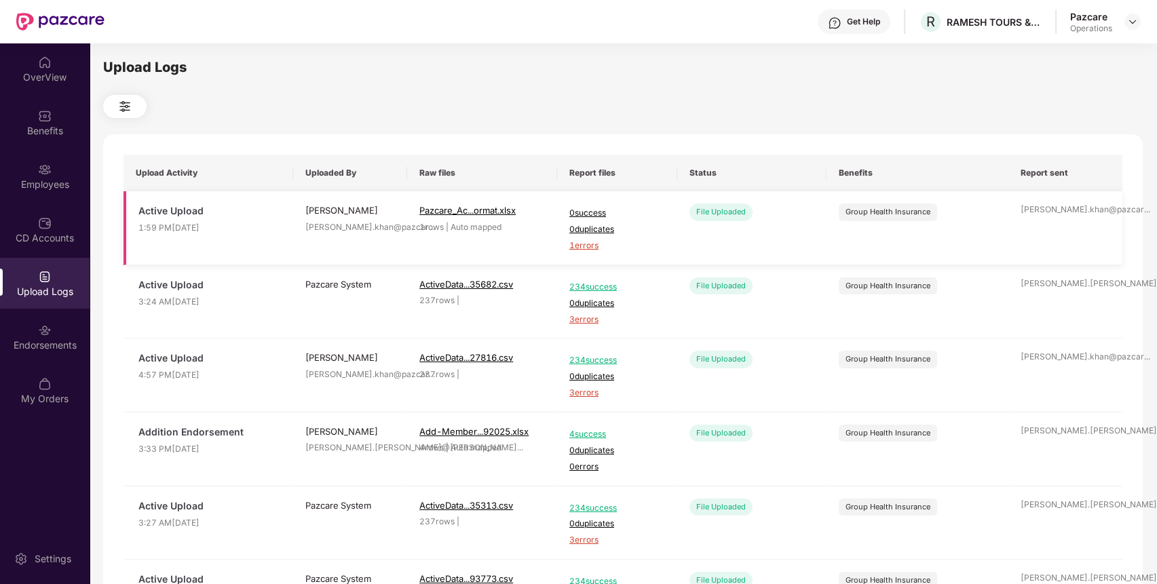
click at [582, 246] on span "1 errors" at bounding box center [617, 246] width 96 height 13
click at [52, 187] on div "Employees" at bounding box center [45, 185] width 90 height 14
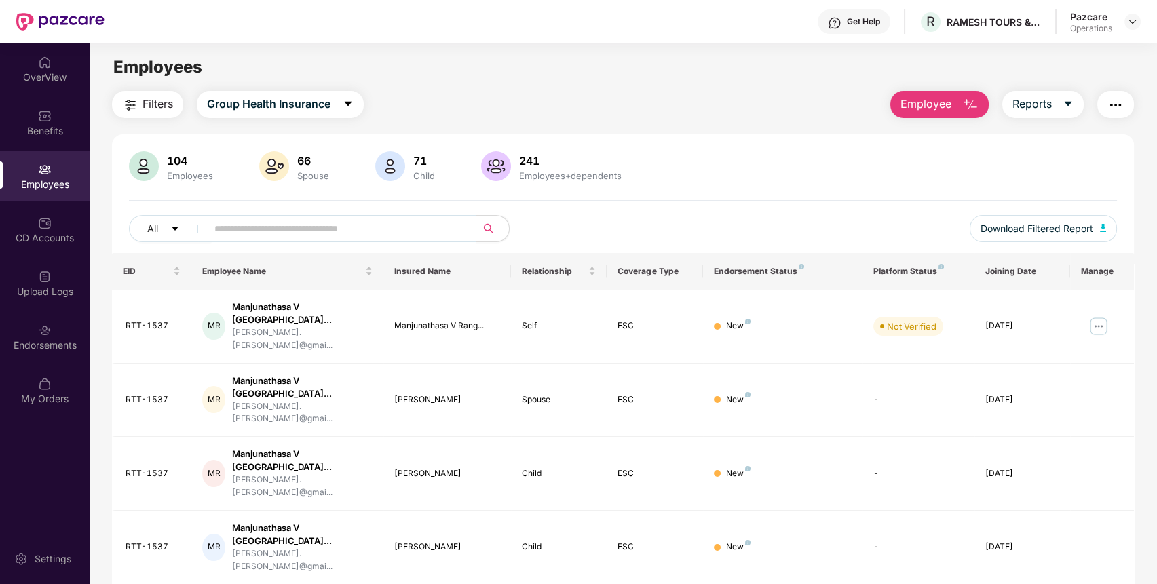
click at [1117, 91] on button "button" at bounding box center [1116, 104] width 37 height 27
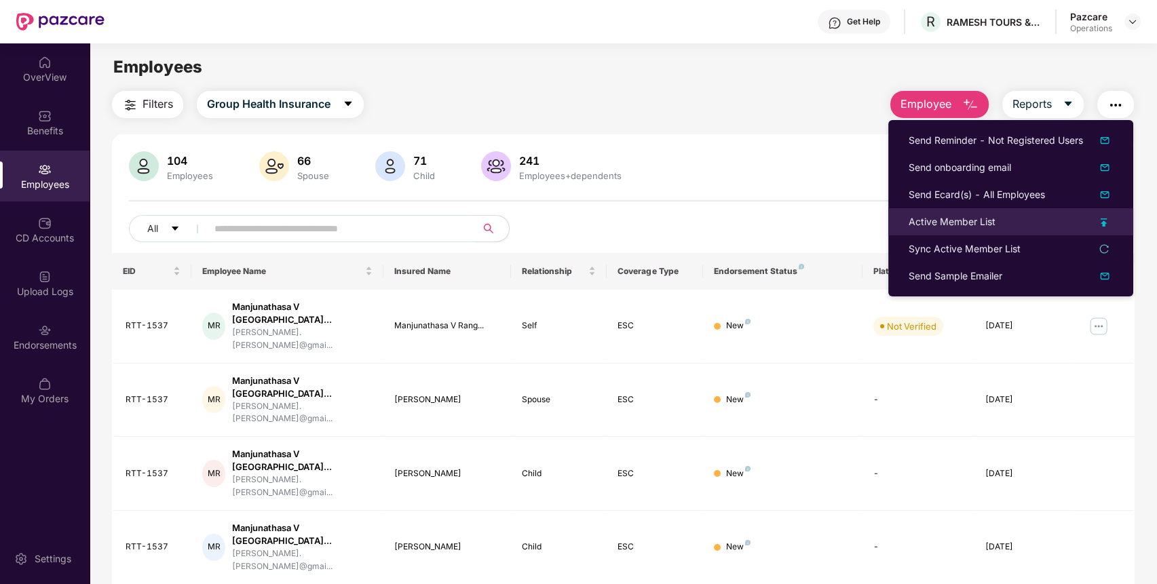
click at [979, 231] on li "Active Member List" at bounding box center [1010, 221] width 245 height 27
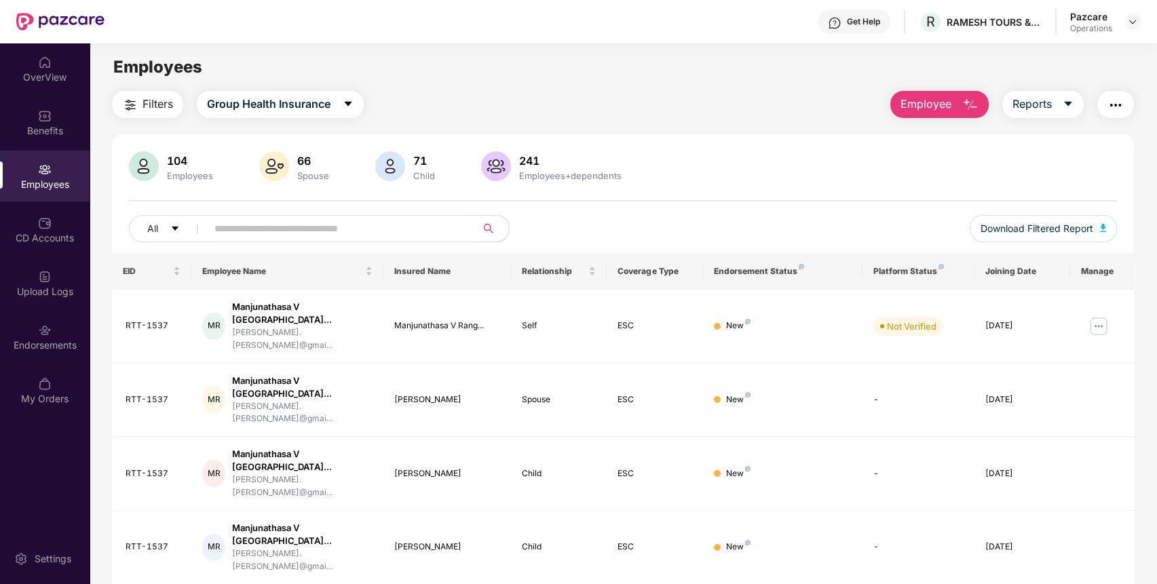
click at [1121, 105] on img "button" at bounding box center [1116, 105] width 16 height 16
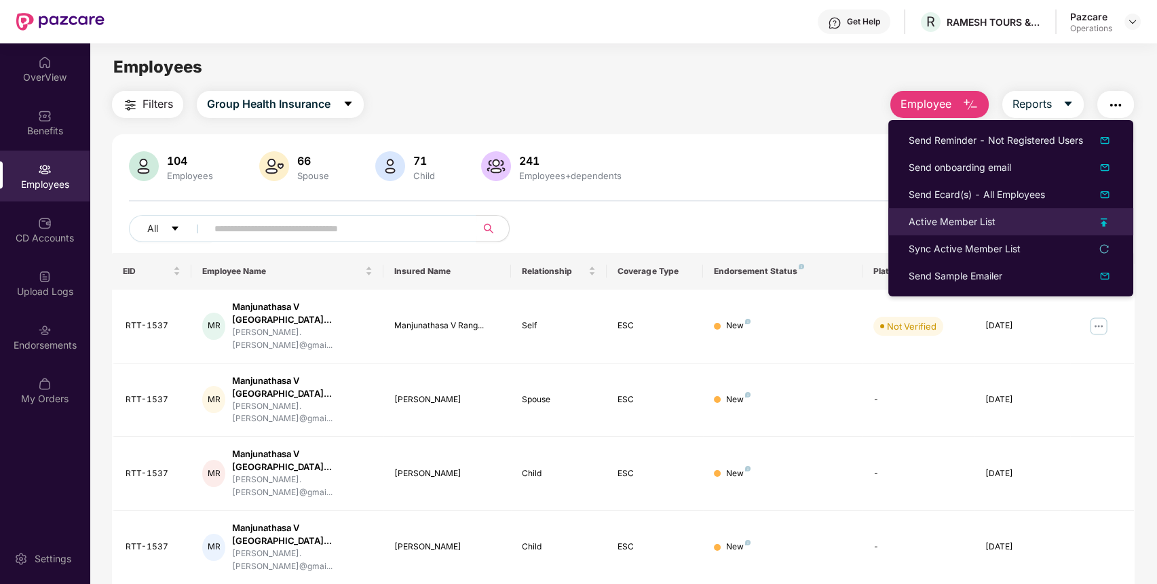
click at [972, 221] on div "Active Member List" at bounding box center [952, 221] width 87 height 15
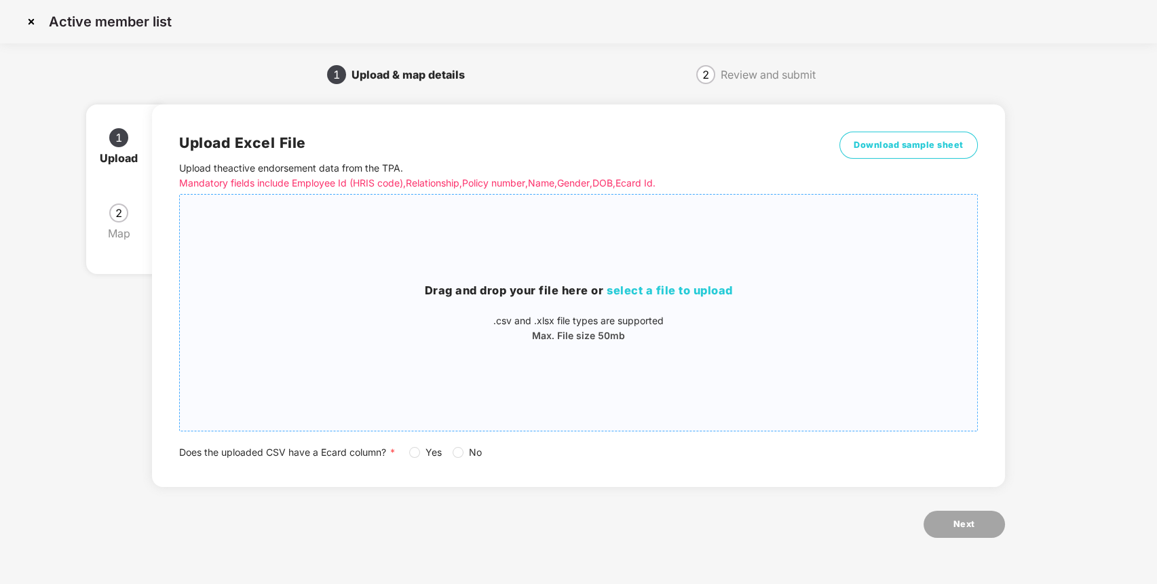
click at [727, 288] on span "select a file to upload" at bounding box center [670, 291] width 126 height 14
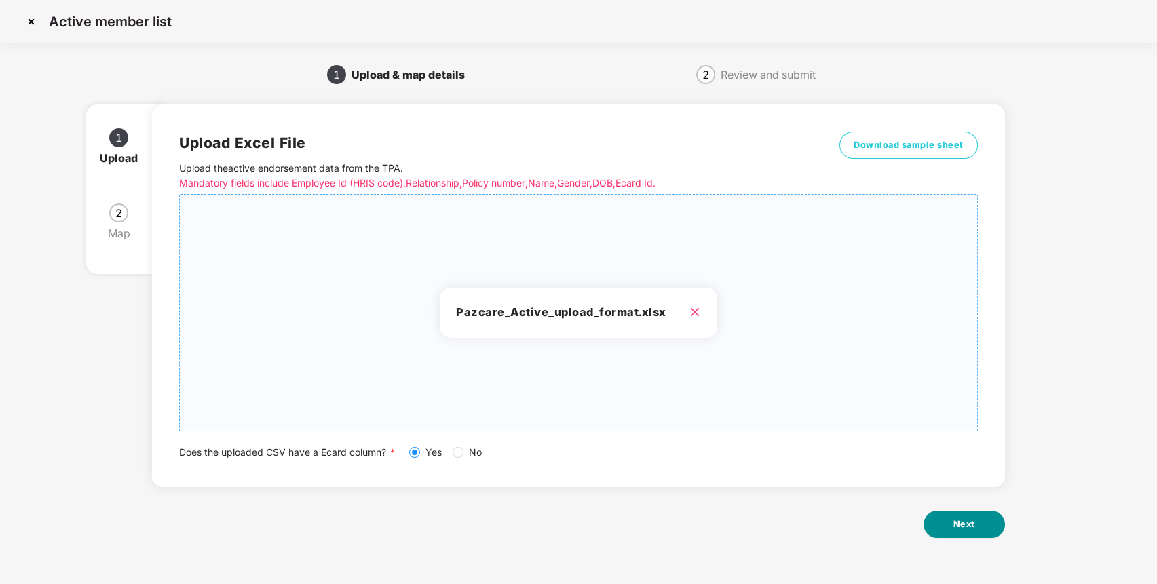
click at [971, 529] on span "Next" at bounding box center [965, 525] width 22 height 14
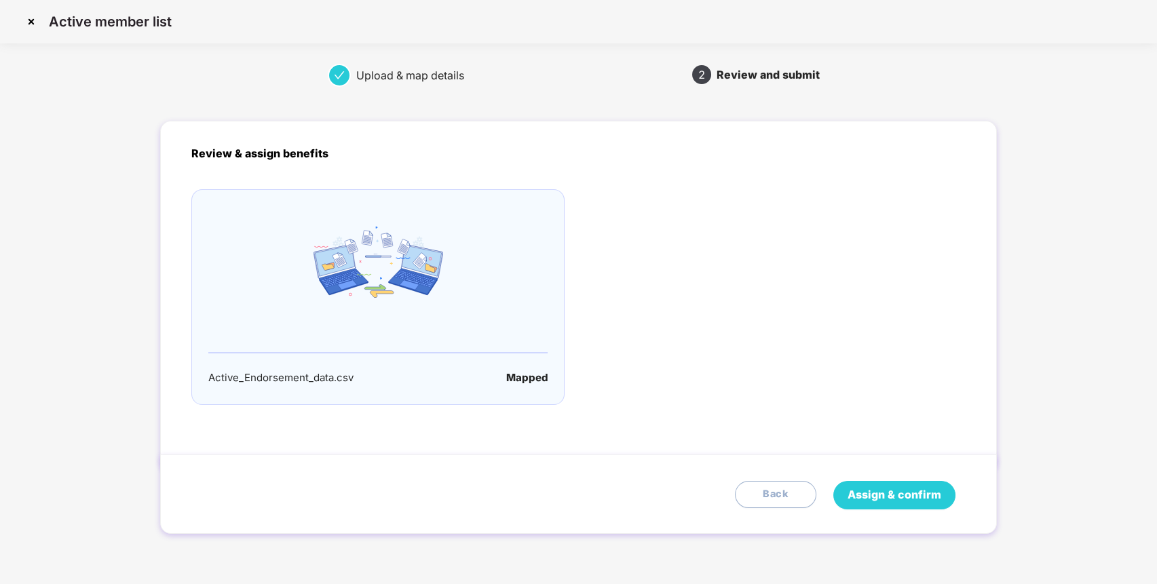
click at [872, 487] on span "Assign & confirm" at bounding box center [895, 495] width 94 height 17
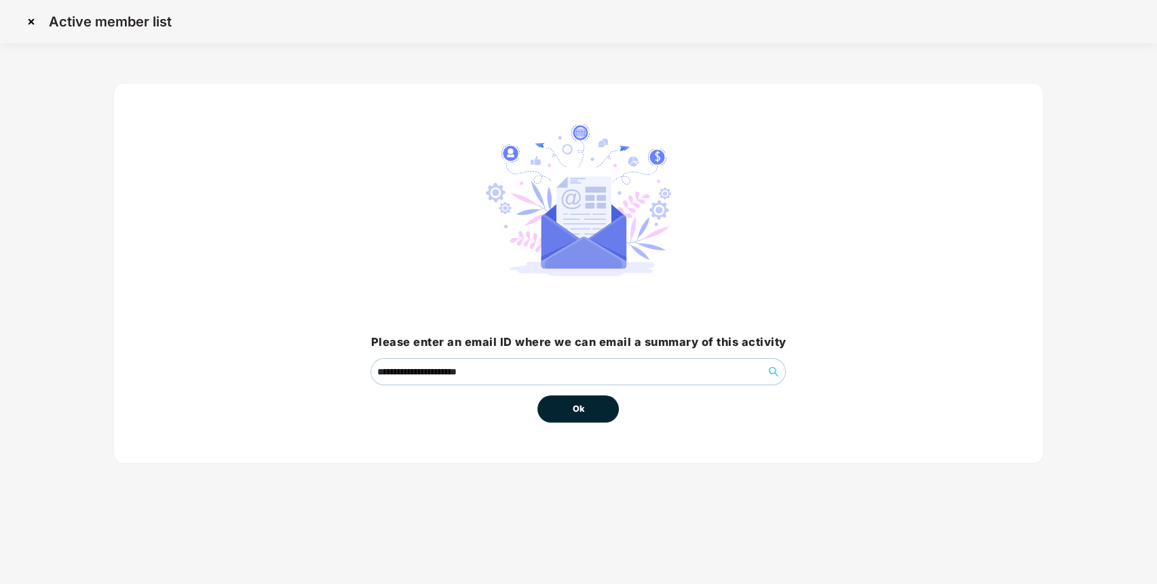
click at [601, 409] on button "Ok" at bounding box center [578, 409] width 81 height 27
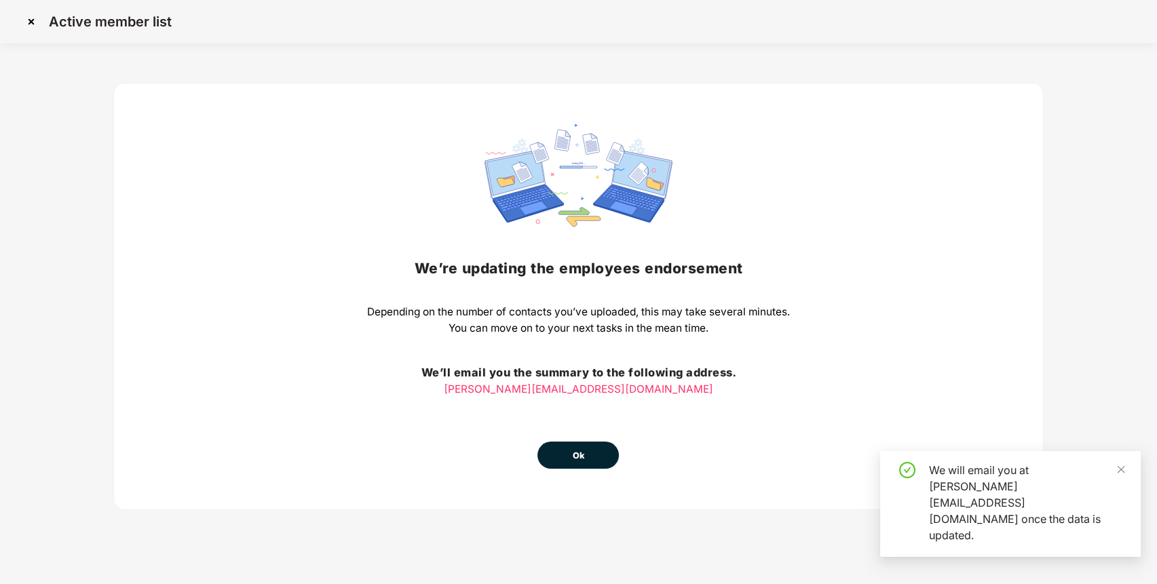
click at [566, 460] on button "Ok" at bounding box center [578, 455] width 81 height 27
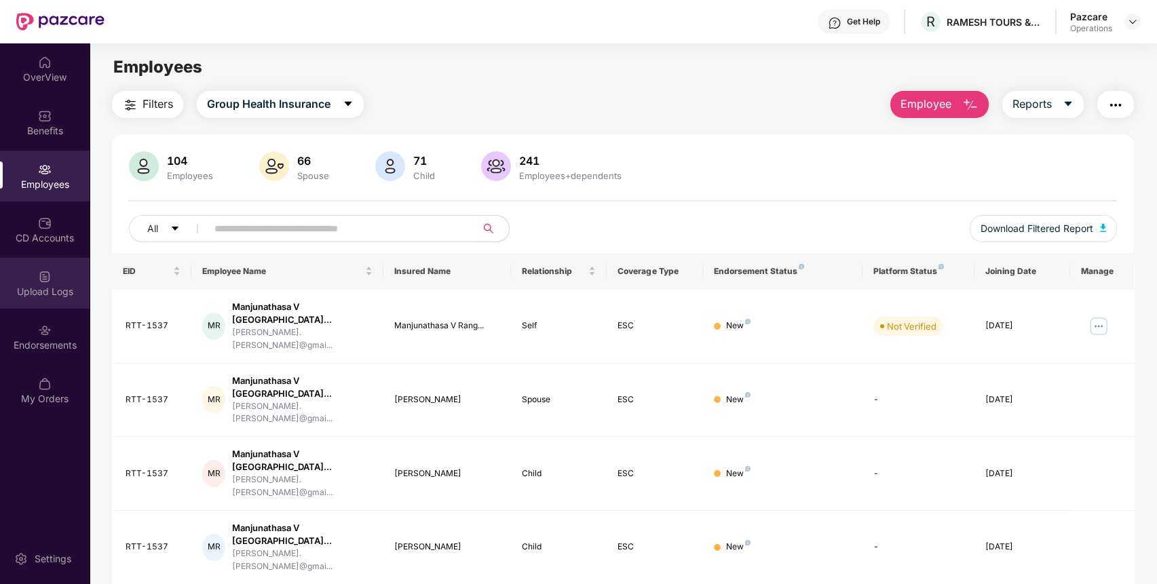
click at [50, 270] on img at bounding box center [45, 277] width 14 height 14
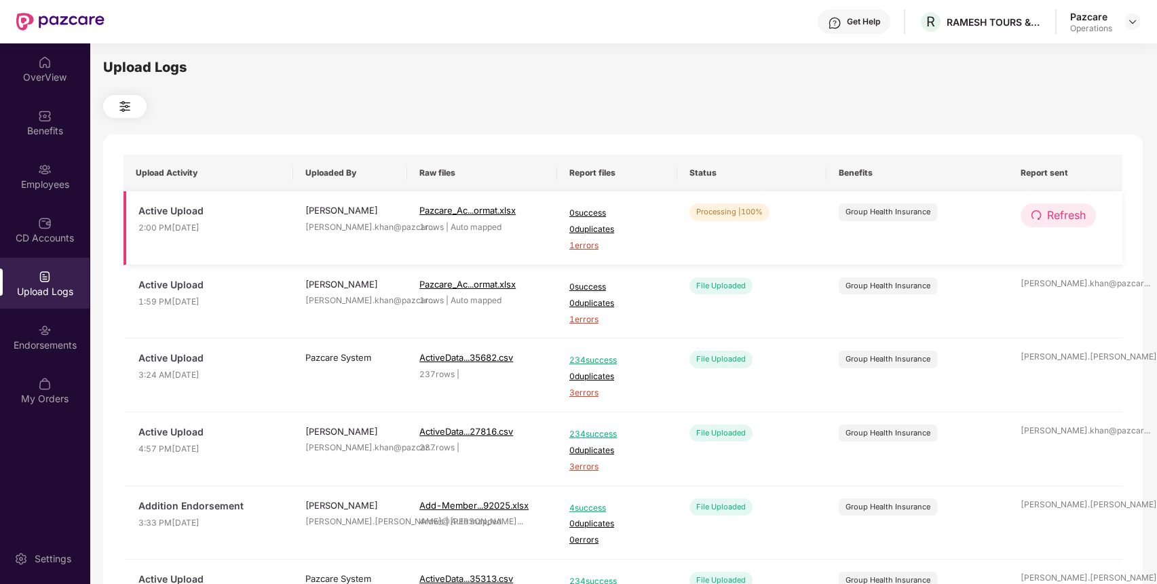
click at [1070, 212] on span "Refresh" at bounding box center [1066, 215] width 39 height 17
click at [586, 244] on span "1 errors" at bounding box center [617, 246] width 96 height 13
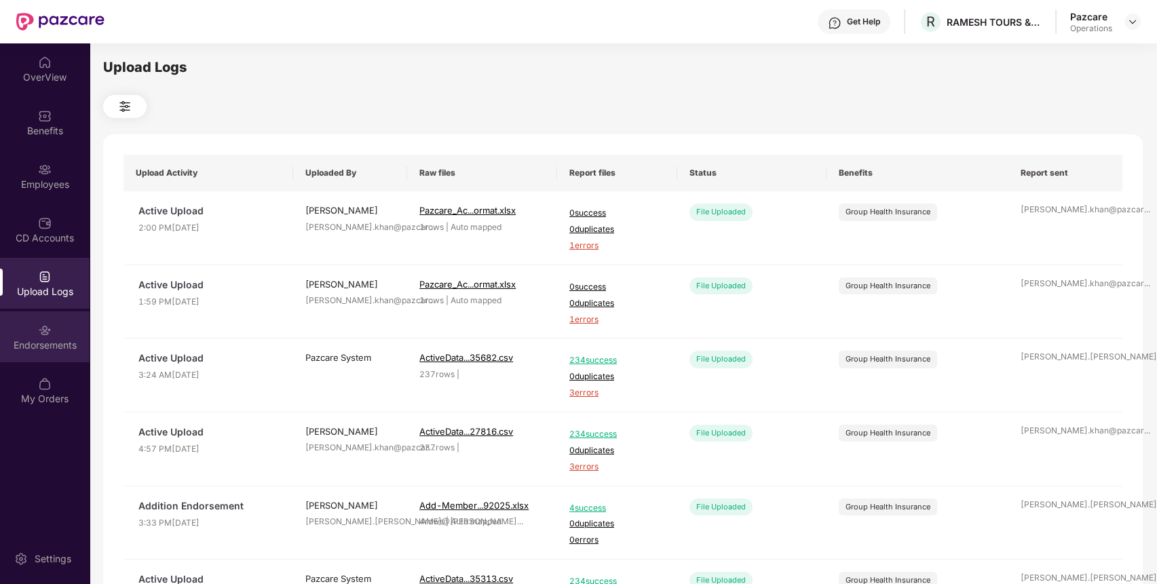
click at [38, 326] on img at bounding box center [45, 331] width 14 height 14
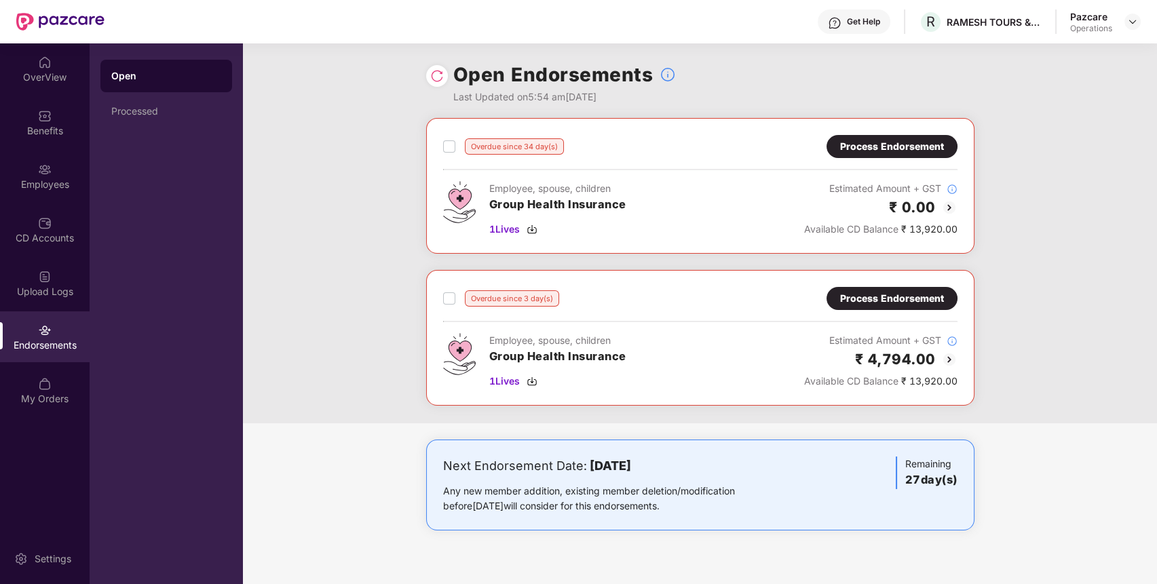
click at [912, 151] on div "Process Endorsement" at bounding box center [892, 146] width 104 height 15
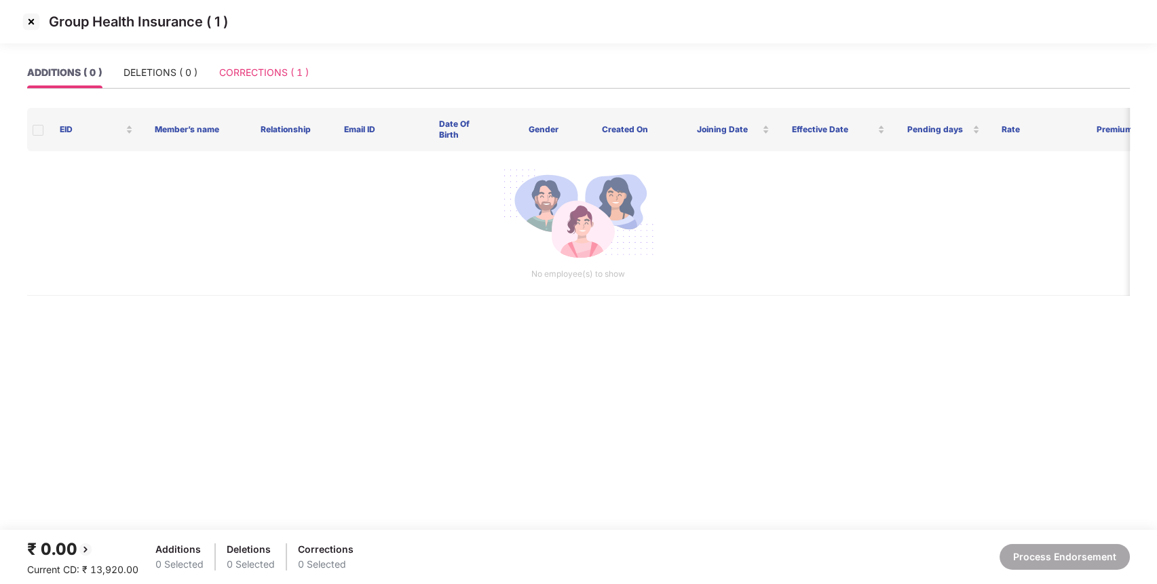
click at [307, 64] on div "CORRECTIONS ( 1 )" at bounding box center [264, 72] width 90 height 31
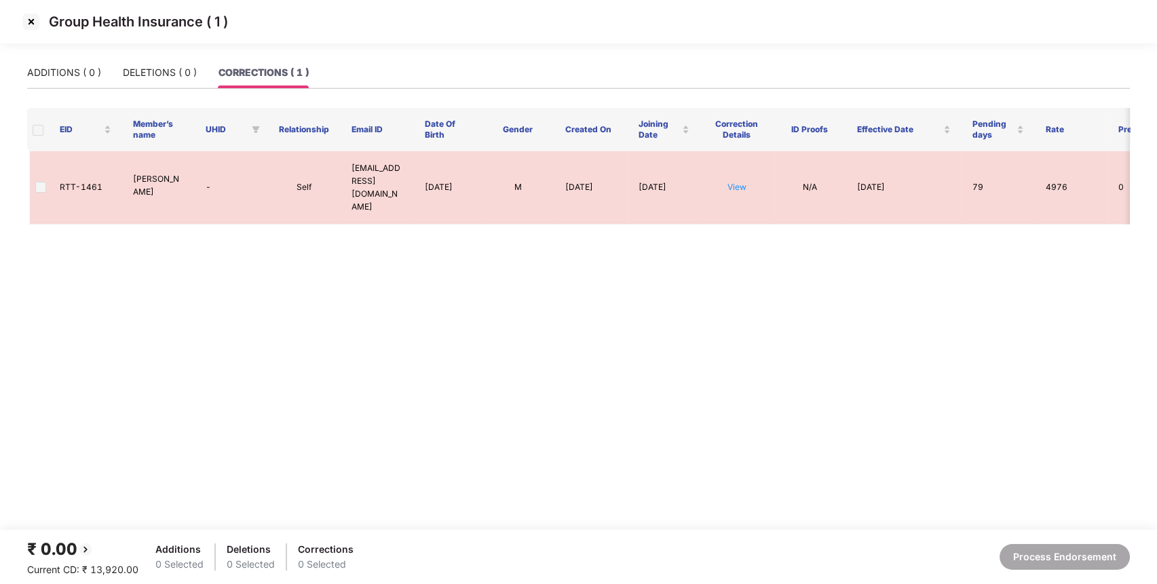
click at [31, 21] on img at bounding box center [31, 22] width 22 height 22
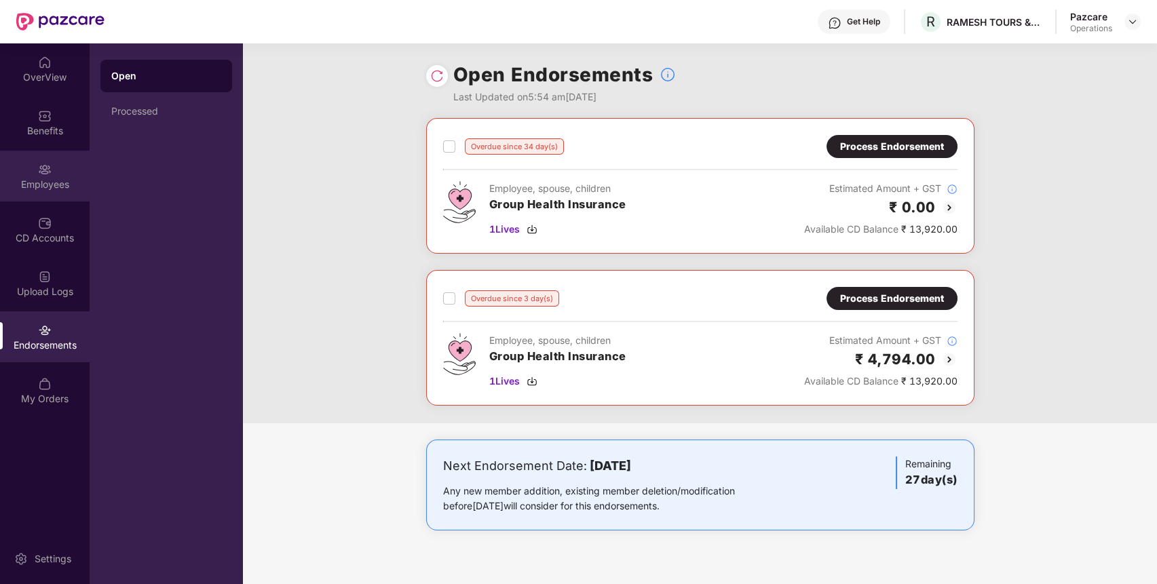
click at [55, 189] on div "Employees" at bounding box center [45, 185] width 90 height 14
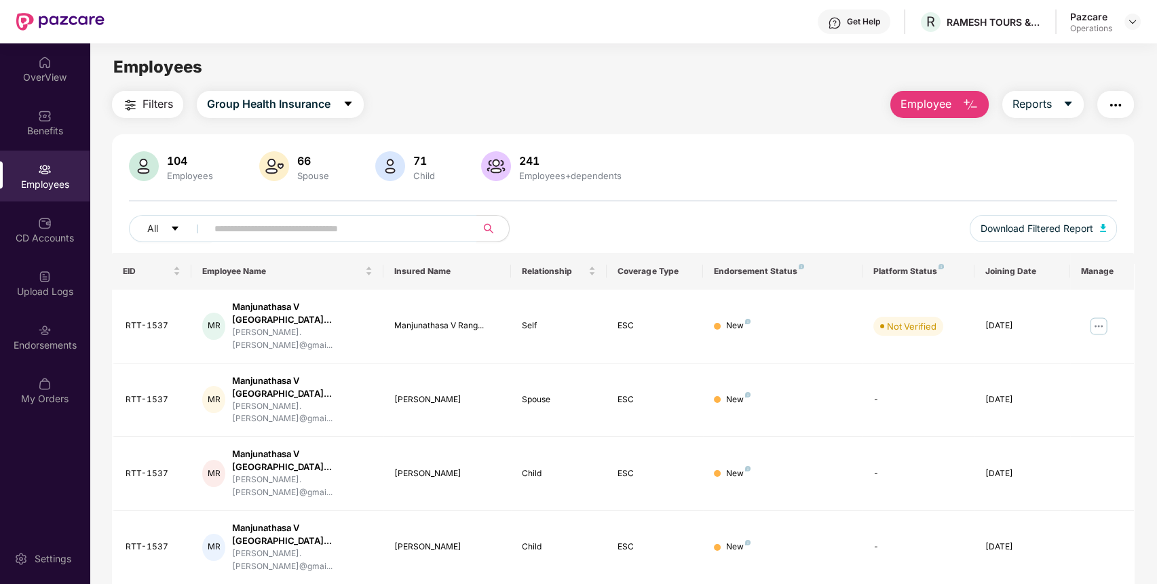
click at [378, 227] on input "text" at bounding box center [336, 229] width 244 height 20
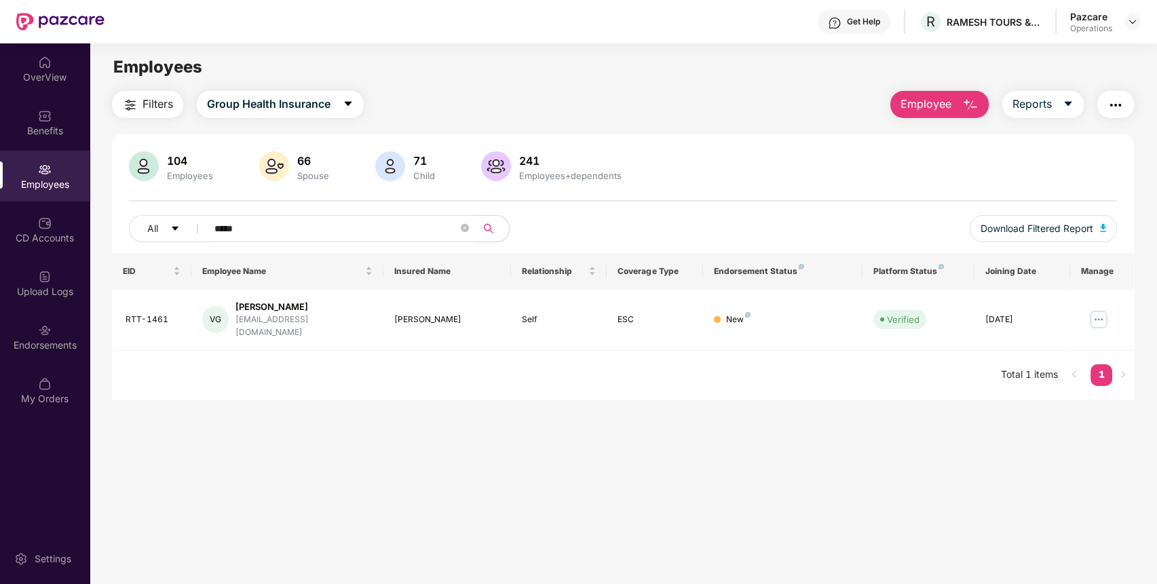
type input "*****"
click at [1111, 105] on img "button" at bounding box center [1116, 105] width 16 height 16
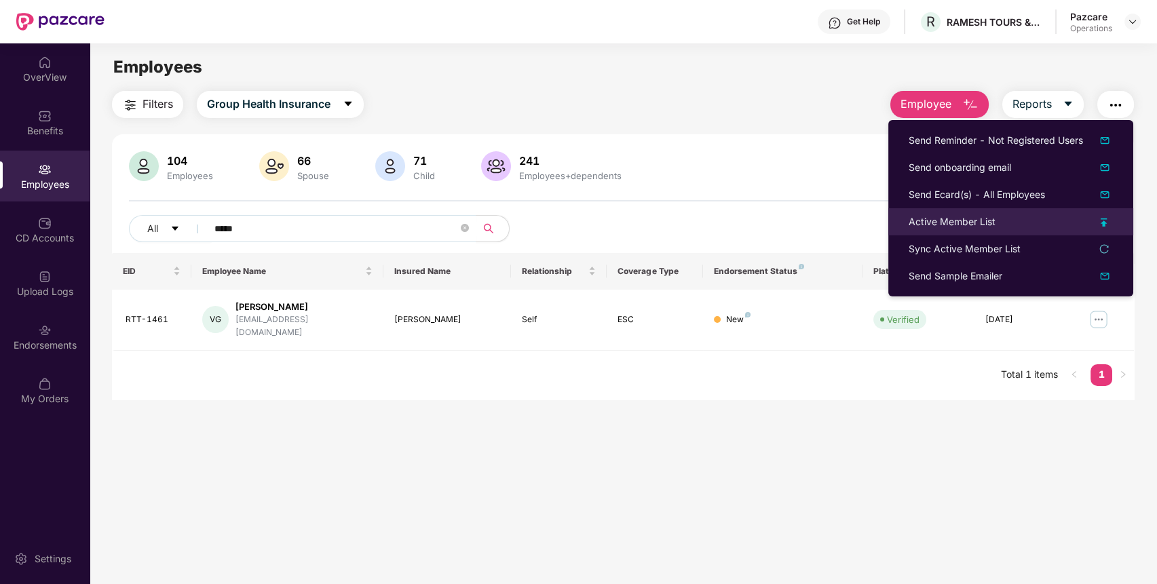
click at [1040, 219] on div "Active Member List" at bounding box center [1011, 221] width 204 height 15
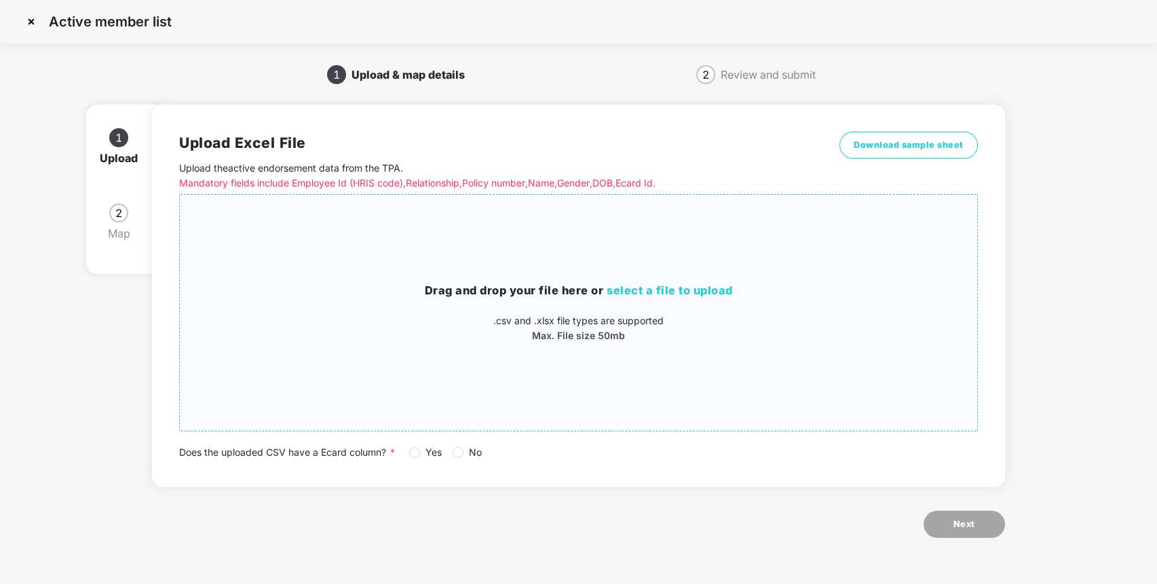
click at [689, 293] on span "select a file to upload" at bounding box center [670, 291] width 126 height 14
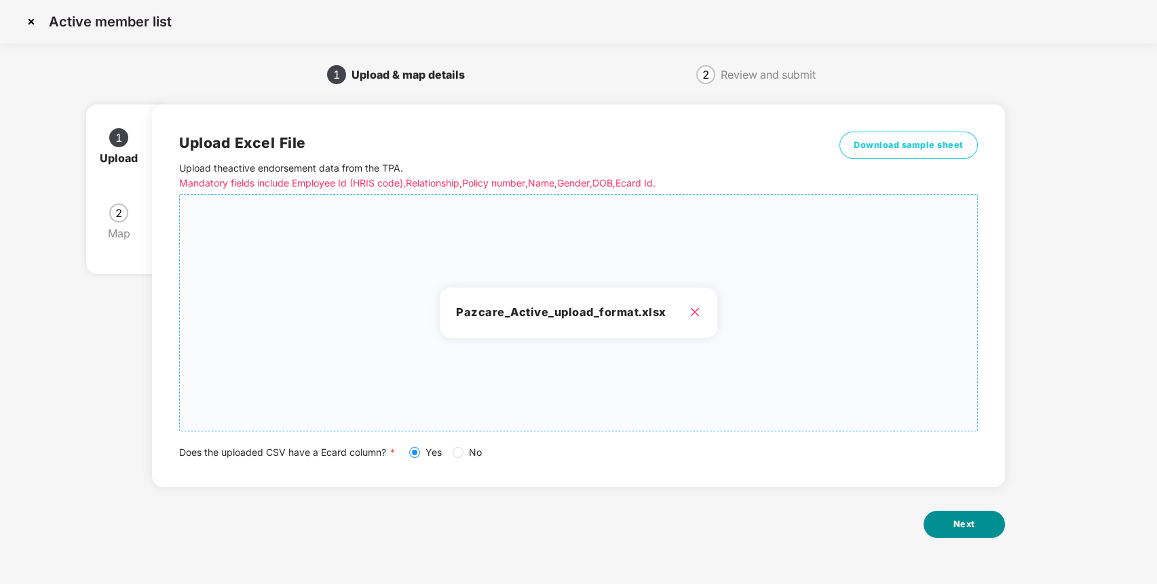
click at [983, 524] on button "Next" at bounding box center [964, 524] width 81 height 27
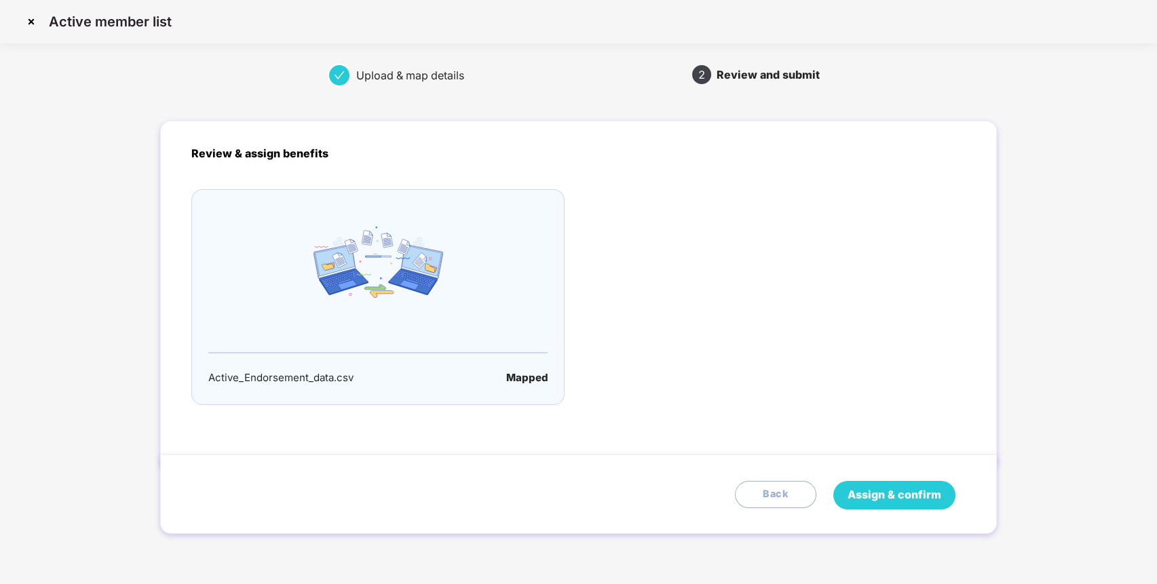
click at [874, 496] on span "Assign & confirm" at bounding box center [895, 495] width 94 height 17
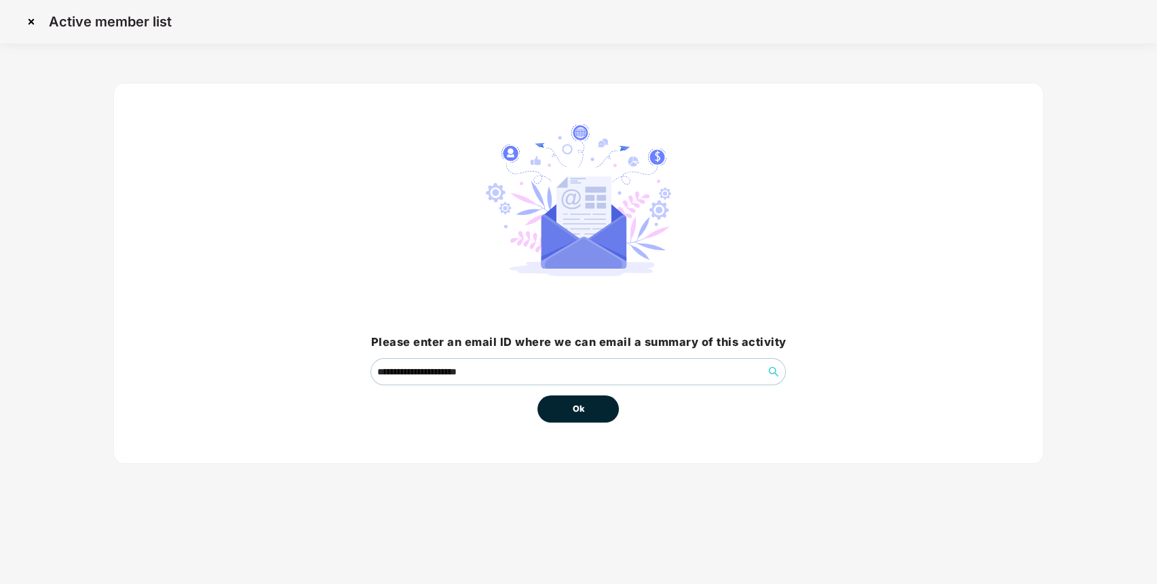
click at [569, 406] on button "Ok" at bounding box center [578, 409] width 81 height 27
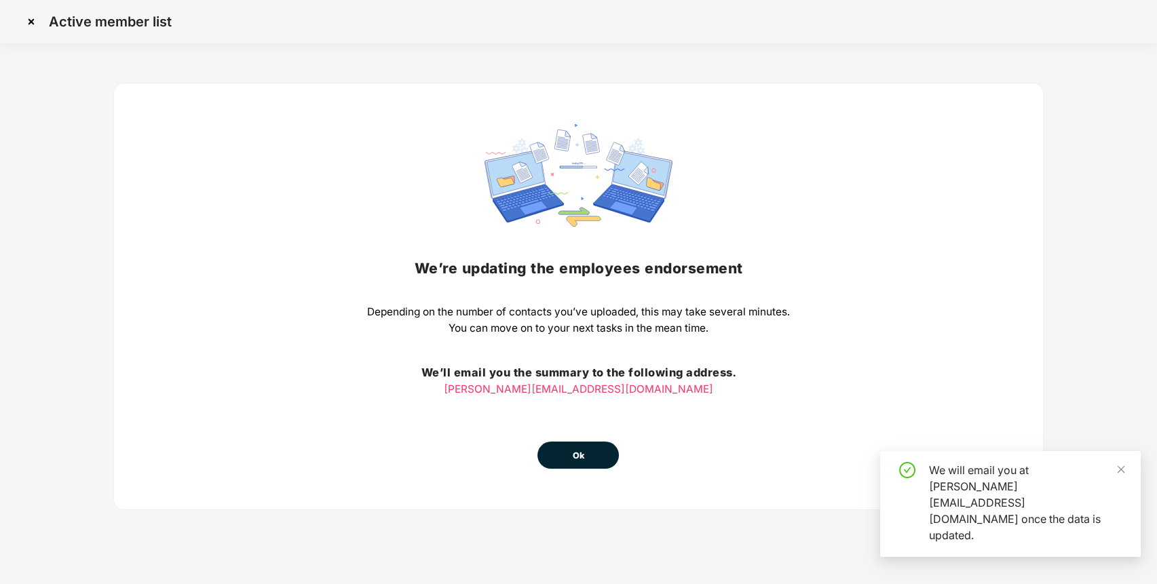
click at [597, 458] on button "Ok" at bounding box center [578, 455] width 81 height 27
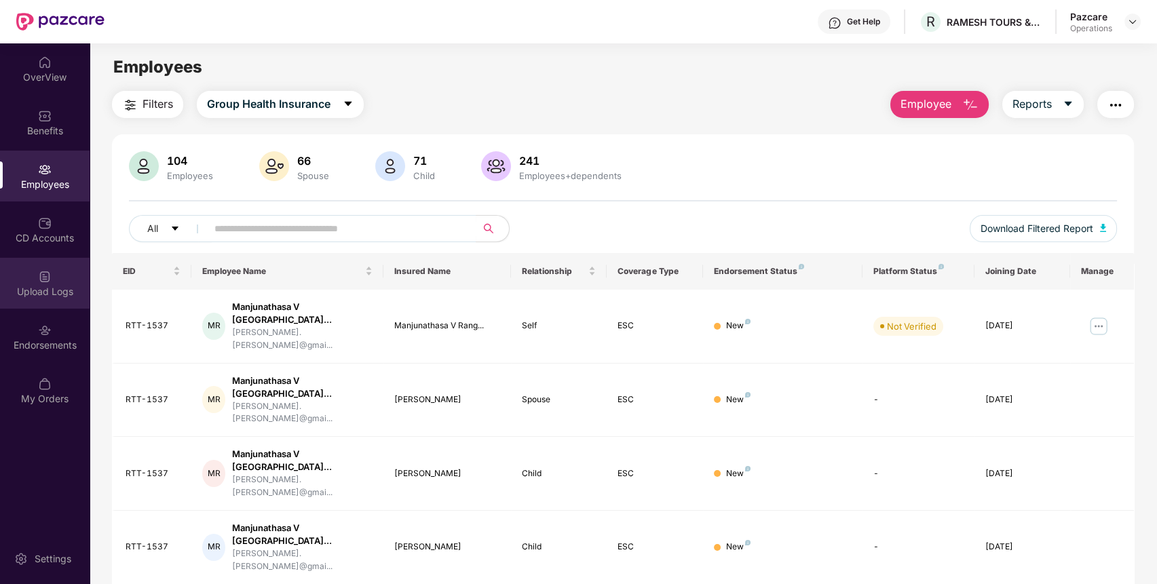
click at [40, 271] on img at bounding box center [45, 277] width 14 height 14
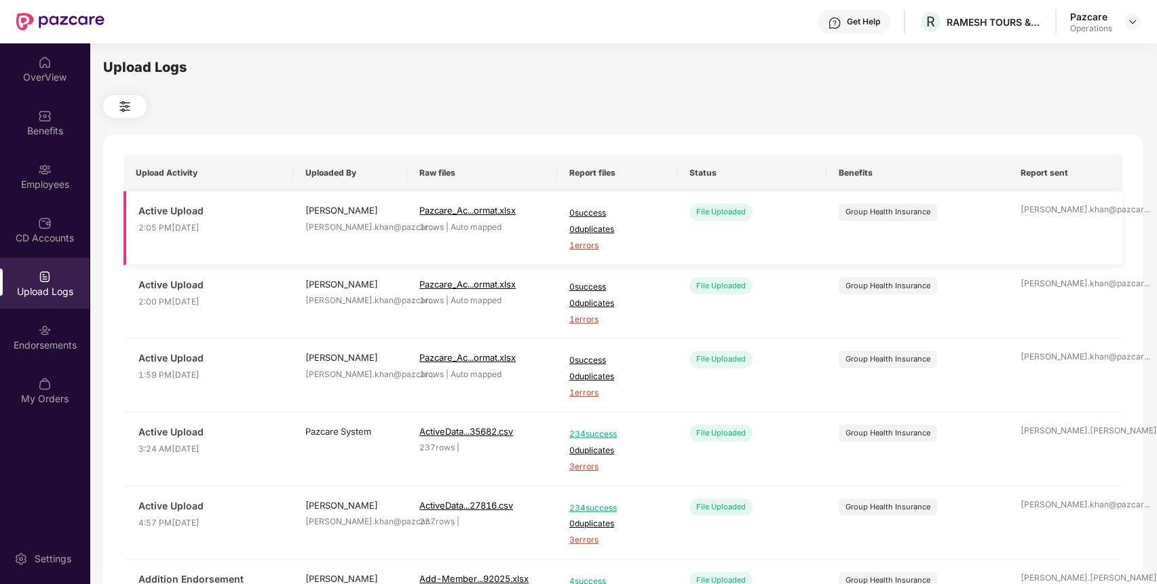
click at [578, 248] on span "1 errors" at bounding box center [617, 246] width 96 height 13
click at [41, 346] on div "Endorsements" at bounding box center [45, 346] width 90 height 14
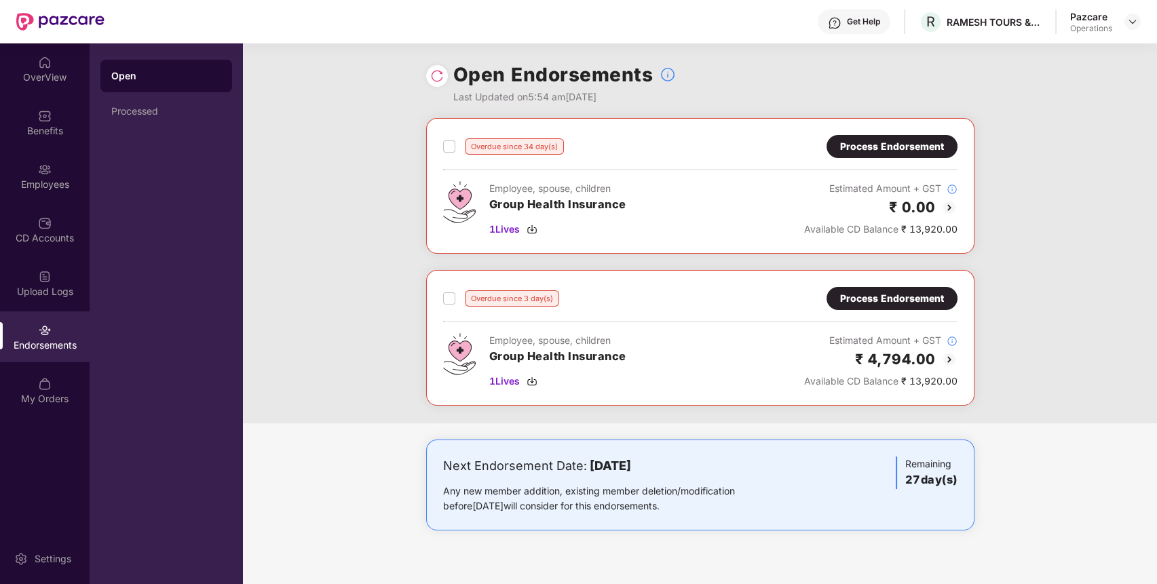
click at [937, 147] on div "Process Endorsement" at bounding box center [892, 146] width 104 height 15
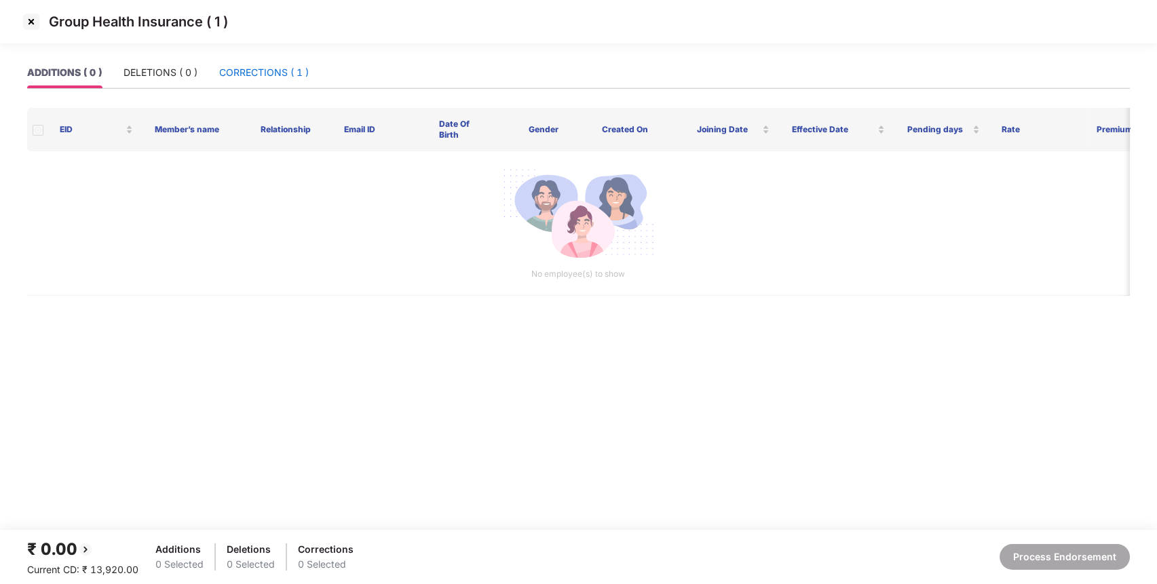
click at [277, 77] on div "CORRECTIONS ( 1 )" at bounding box center [264, 72] width 90 height 15
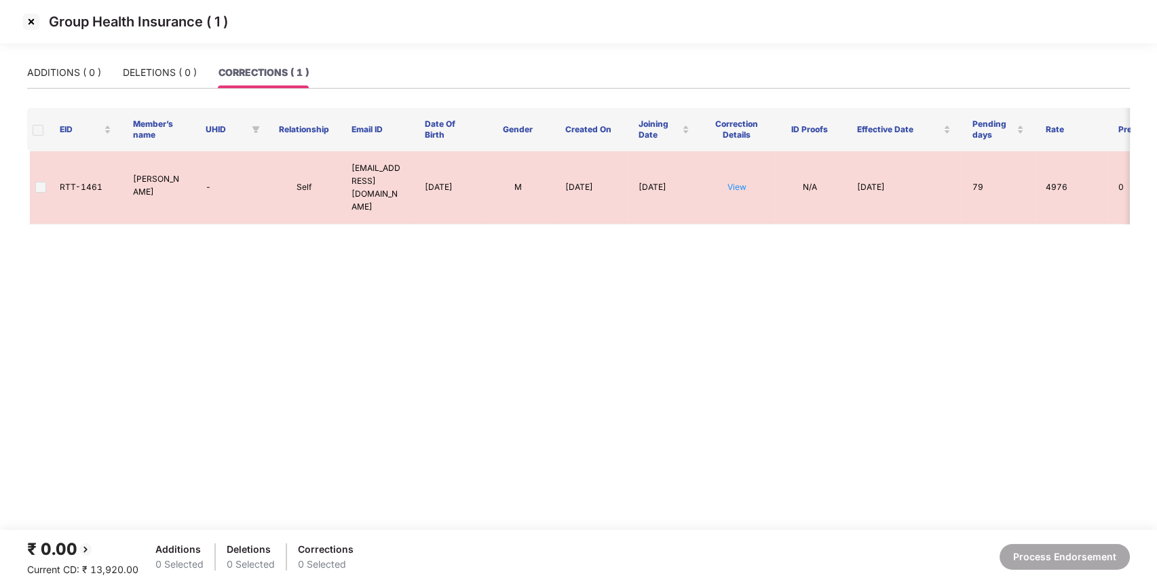
click at [33, 22] on img at bounding box center [31, 22] width 22 height 22
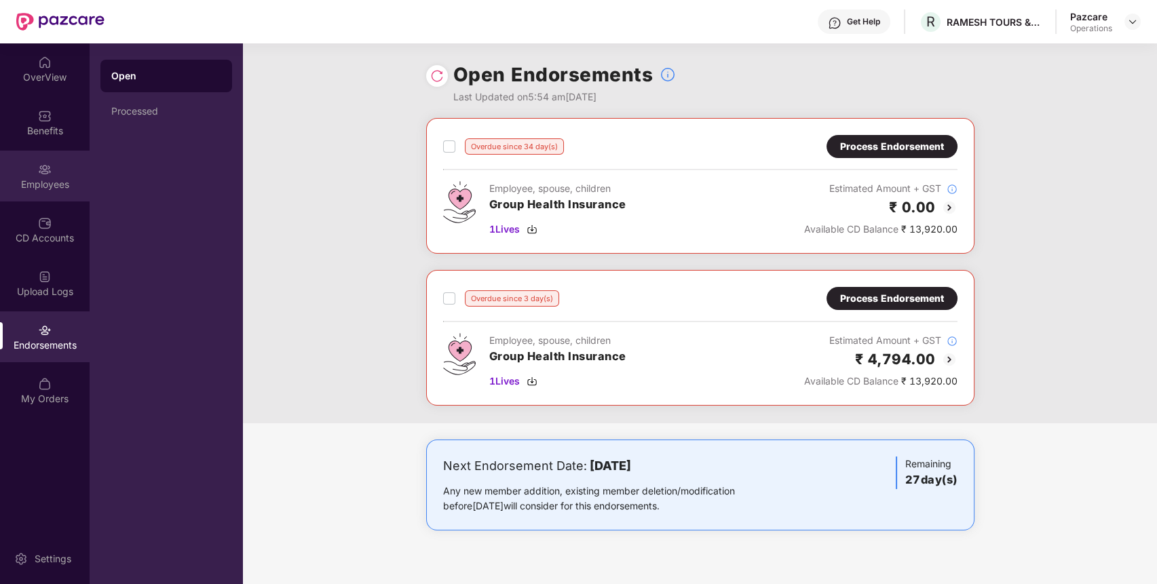
click at [49, 168] on img at bounding box center [45, 170] width 14 height 14
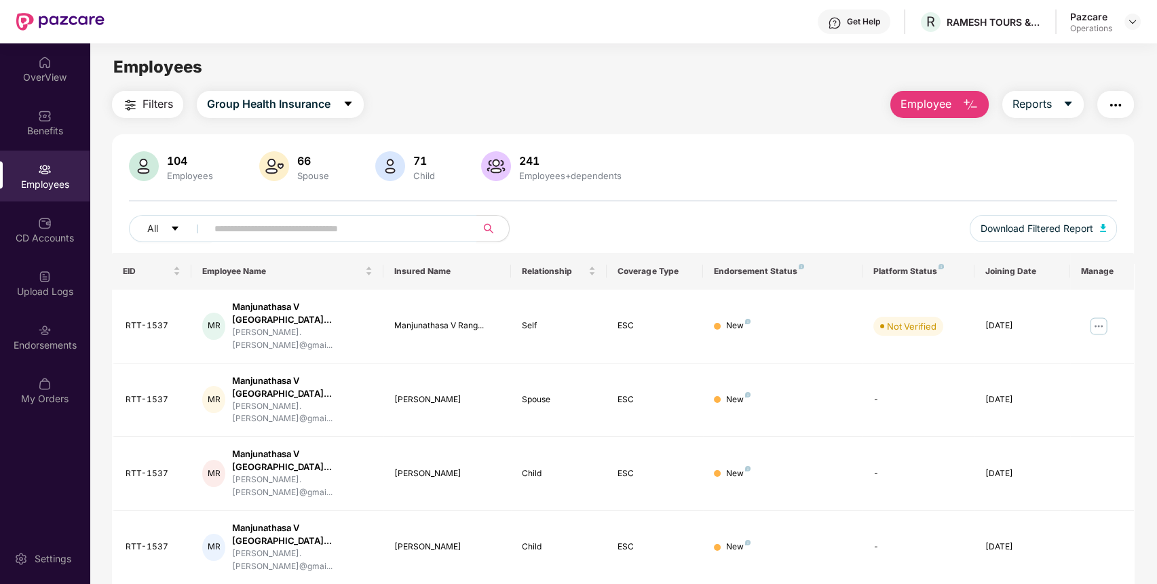
click at [352, 233] on input "text" at bounding box center [336, 229] width 244 height 20
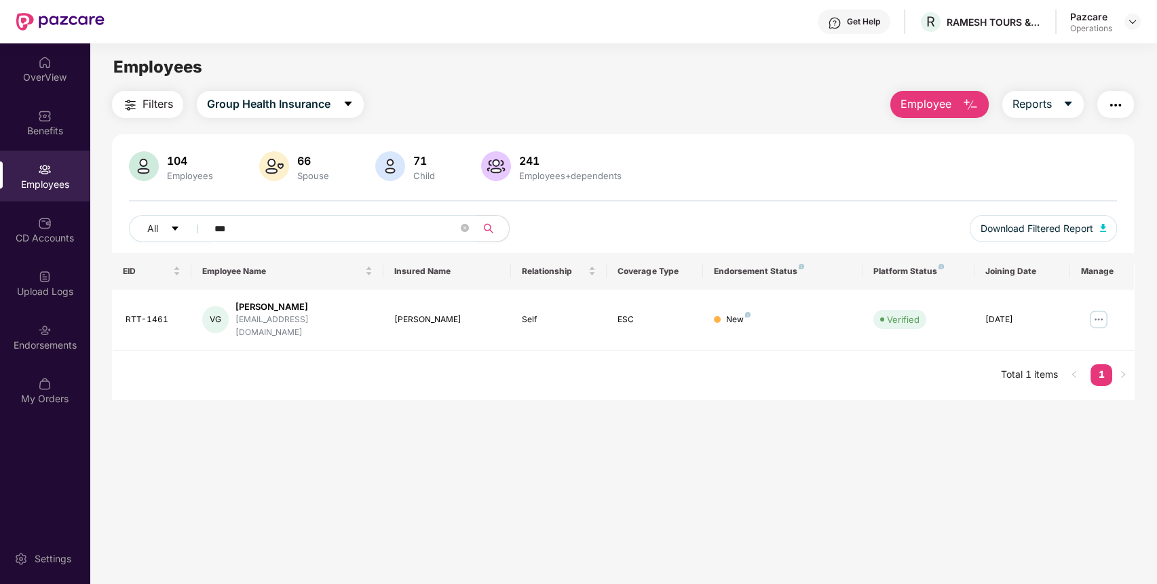
type input "***"
click at [340, 375] on div "EID Employee Name Insured Name Relationship Coverage Type Endorsement Status Pl…" at bounding box center [623, 326] width 1023 height 147
click at [797, 343] on div "EID Employee Name Insured Name Relationship Coverage Type Endorsement Status Pl…" at bounding box center [623, 326] width 1023 height 147
click at [38, 337] on div "Endorsements" at bounding box center [45, 337] width 90 height 51
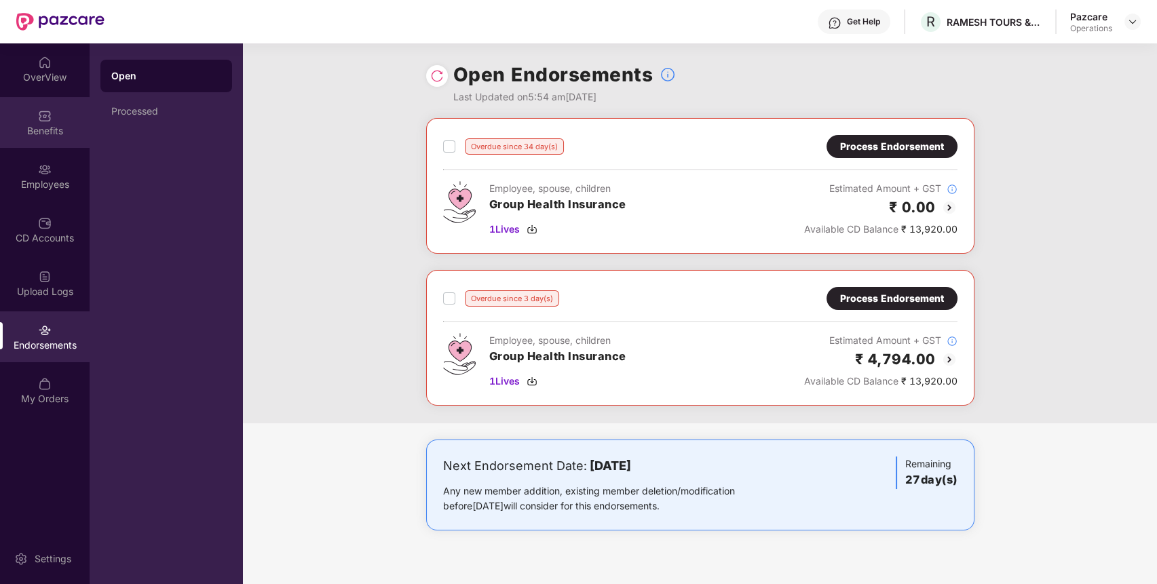
click at [22, 119] on div "Benefits" at bounding box center [45, 122] width 90 height 51
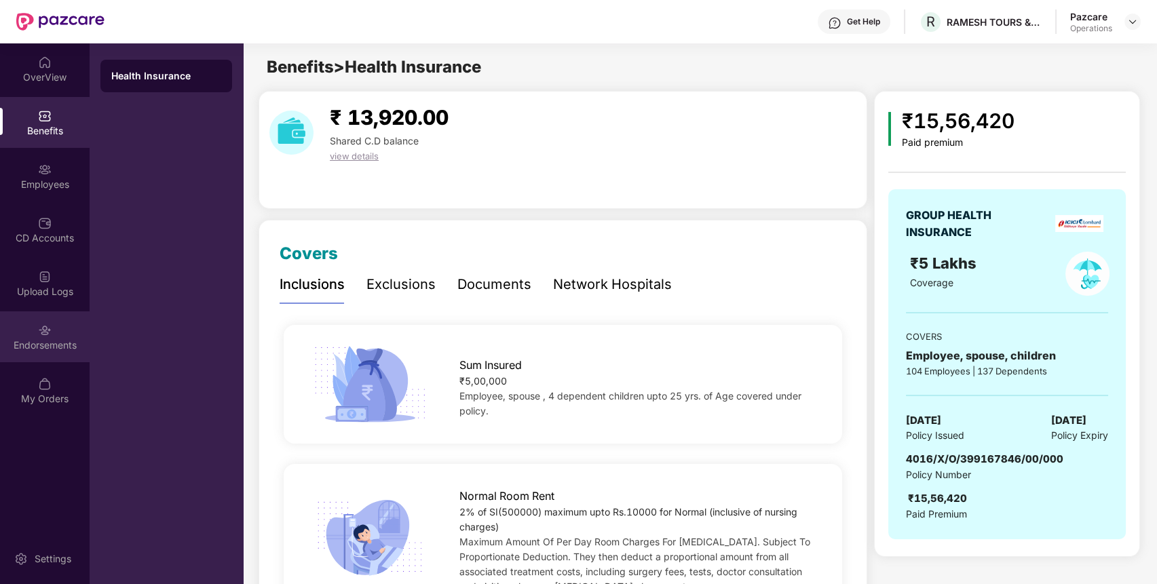
click at [58, 351] on div "Endorsements" at bounding box center [45, 346] width 90 height 14
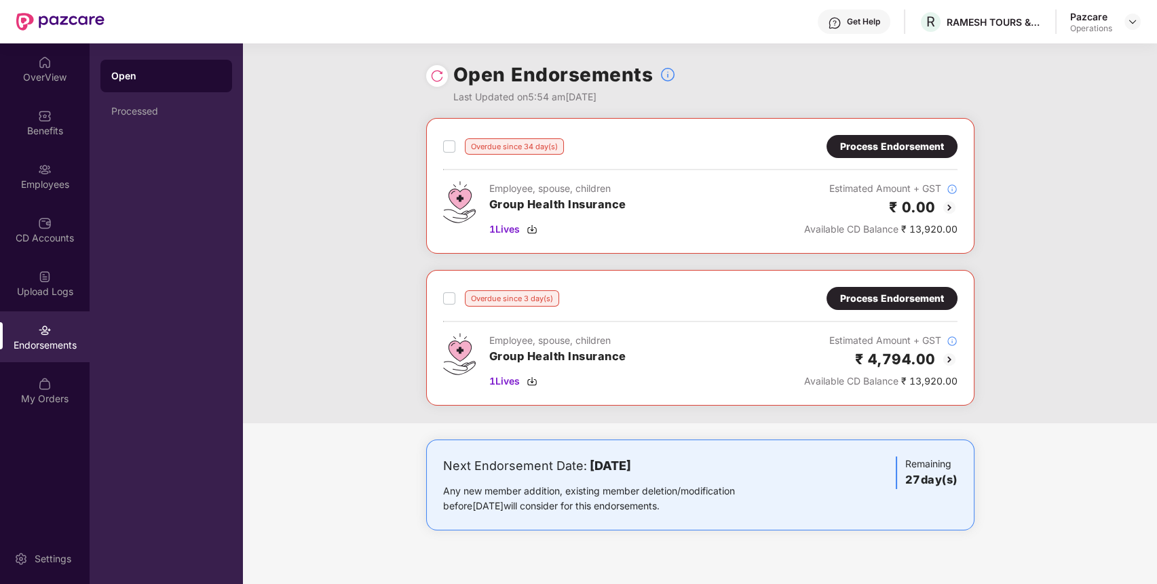
click at [920, 299] on div "Process Endorsement" at bounding box center [892, 298] width 104 height 15
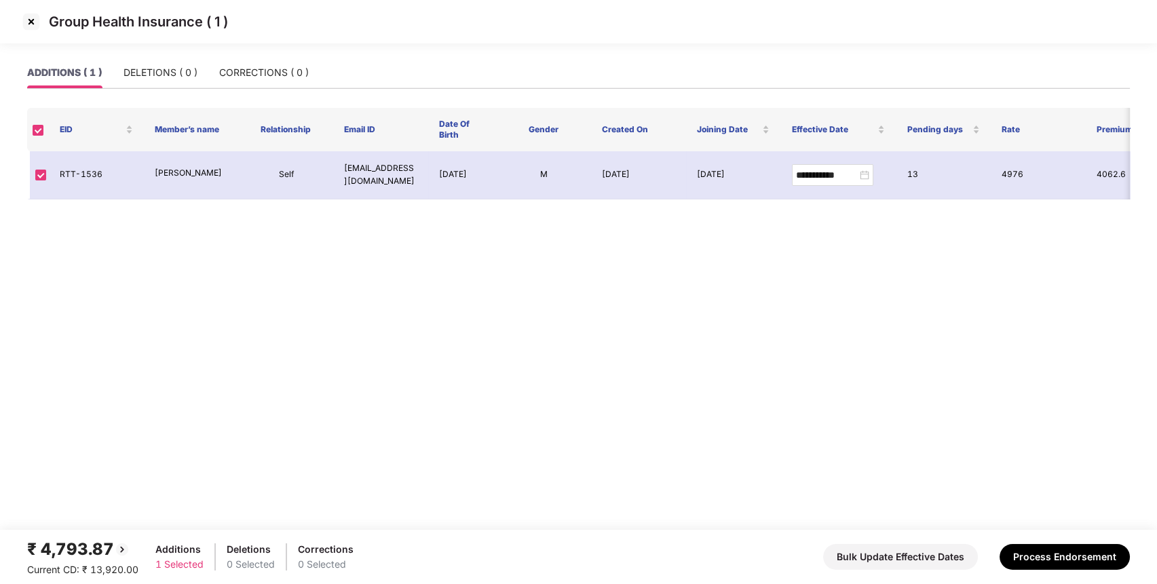
click at [35, 22] on img at bounding box center [31, 22] width 22 height 22
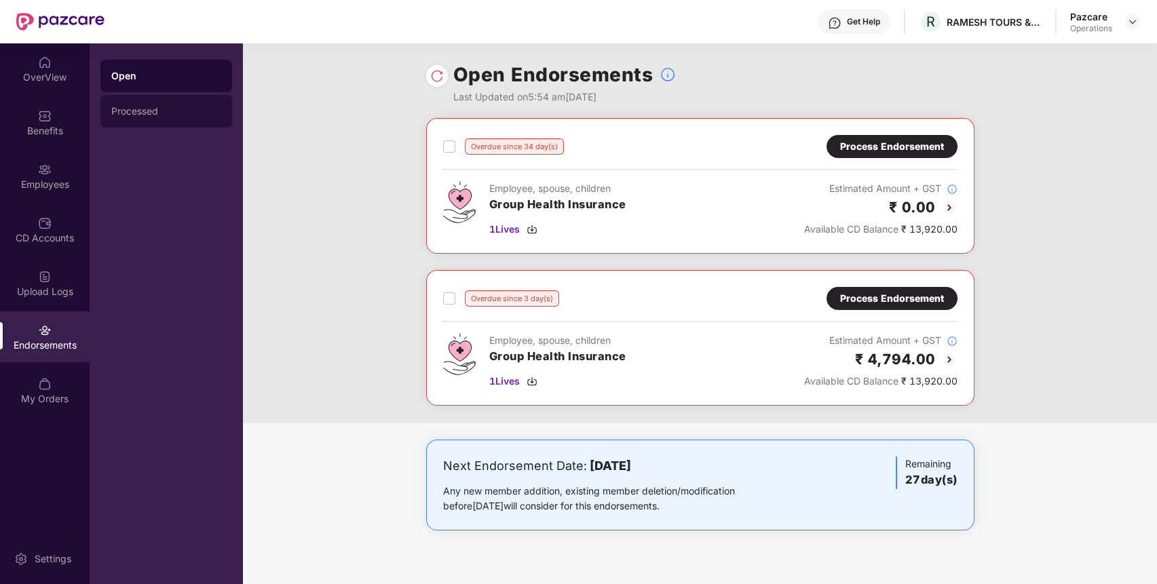
click at [141, 119] on div "Processed" at bounding box center [166, 111] width 132 height 33
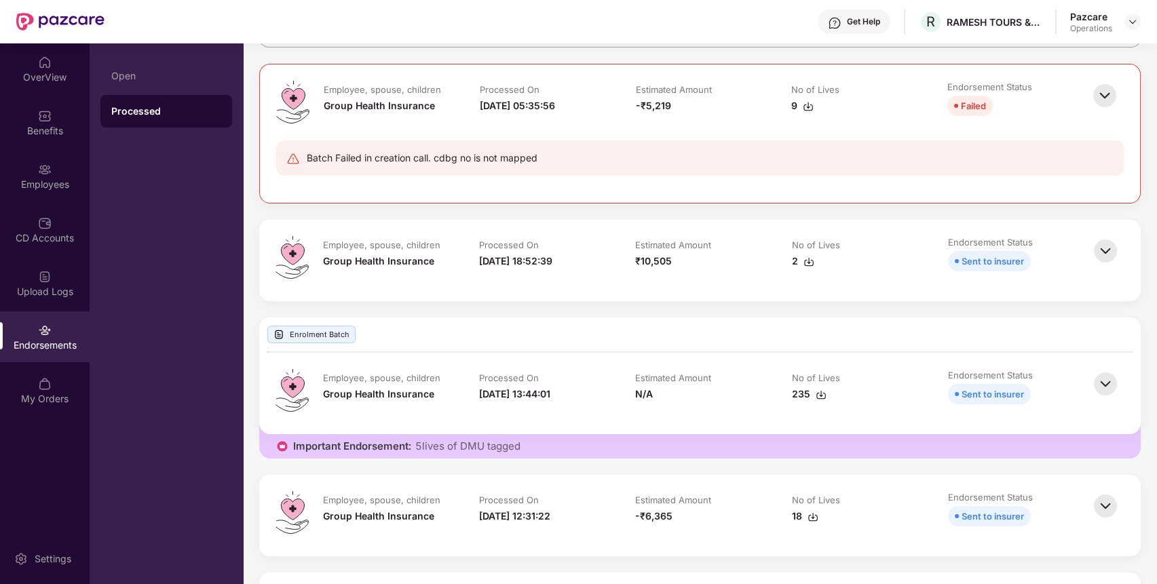
scroll to position [145, 0]
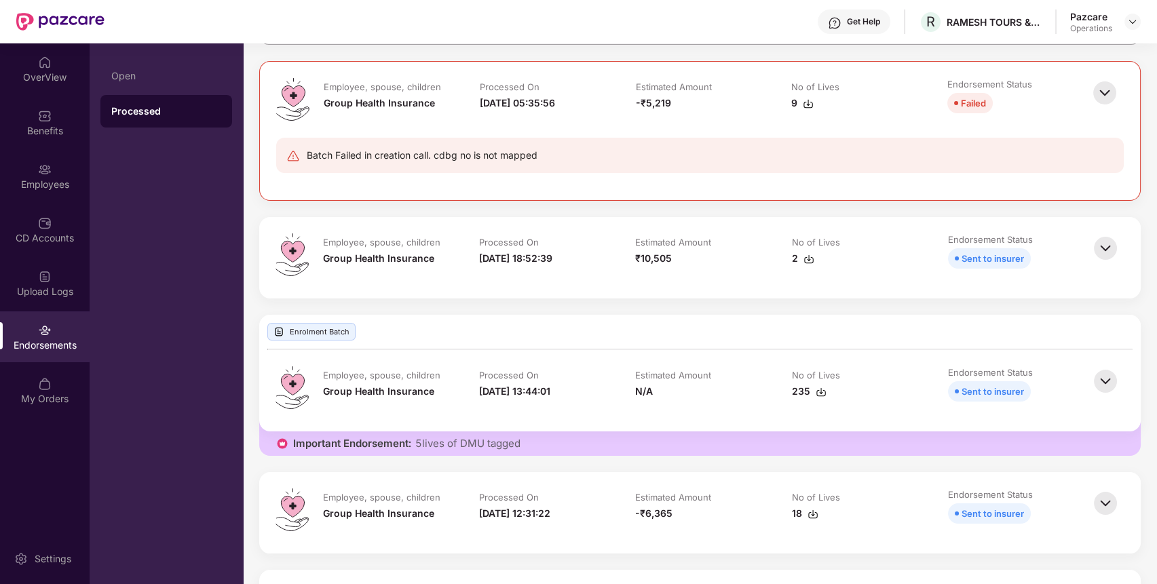
click at [817, 390] on img at bounding box center [821, 392] width 11 height 11
click at [53, 187] on div "Employees" at bounding box center [45, 185] width 90 height 14
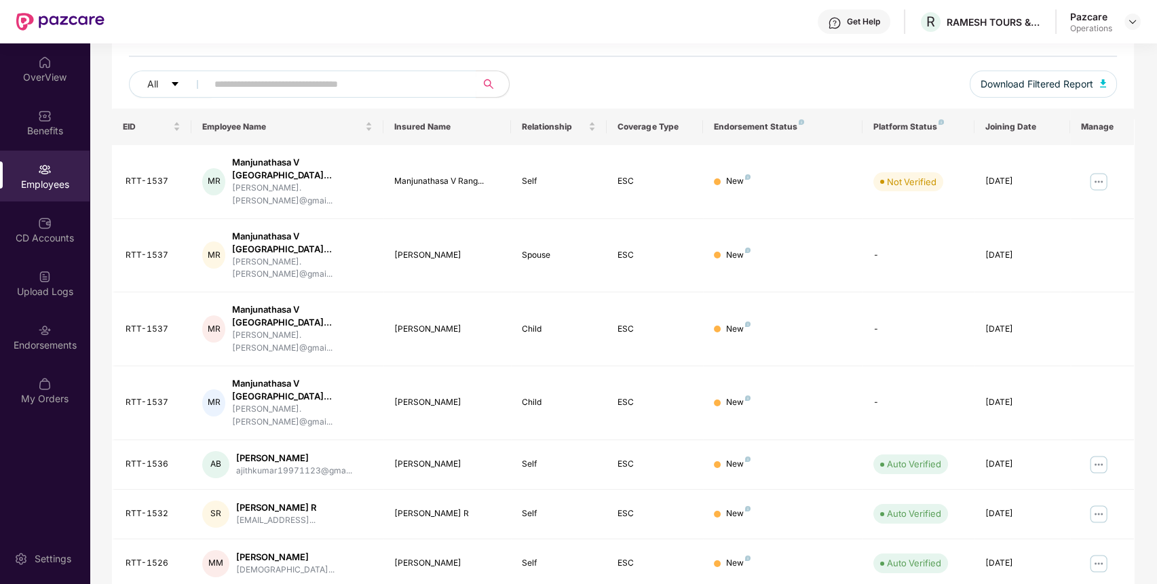
scroll to position [0, 0]
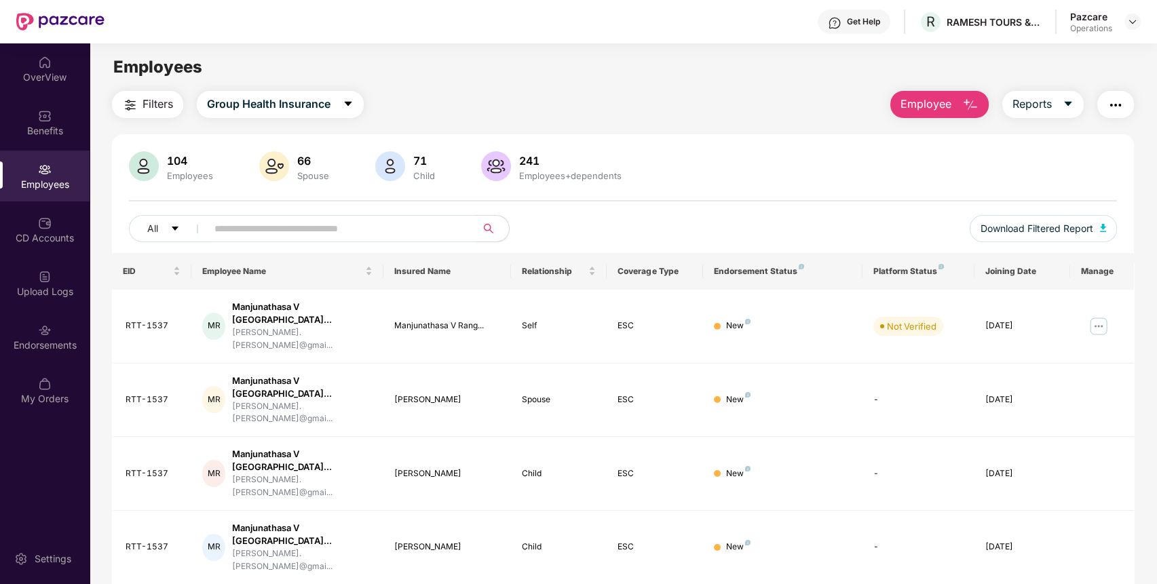
click at [1129, 105] on button "button" at bounding box center [1116, 104] width 37 height 27
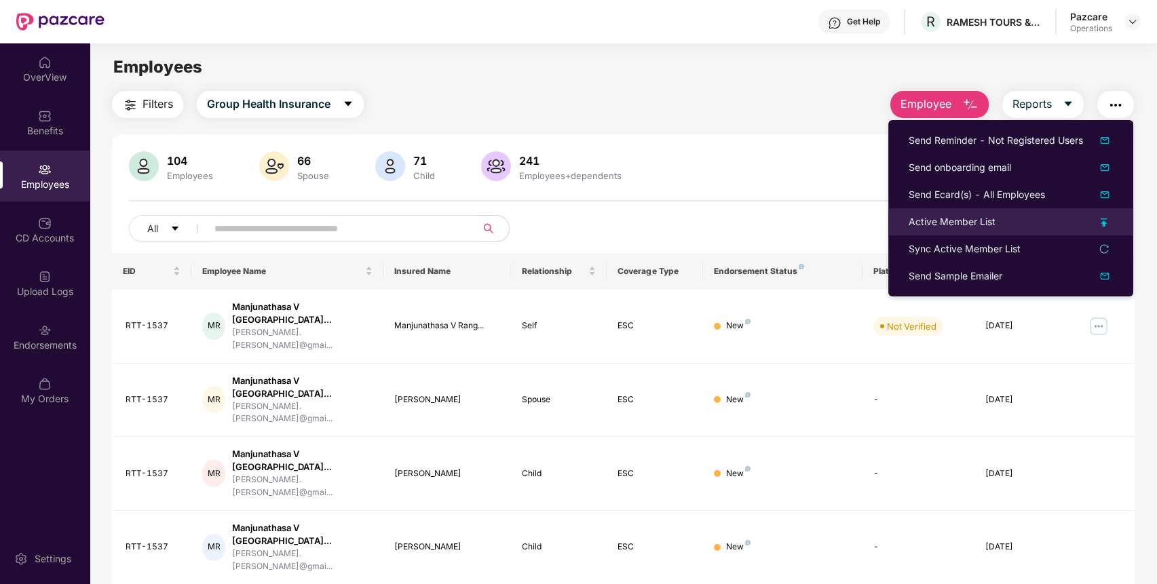
click at [950, 228] on div "Active Member List" at bounding box center [952, 221] width 87 height 15
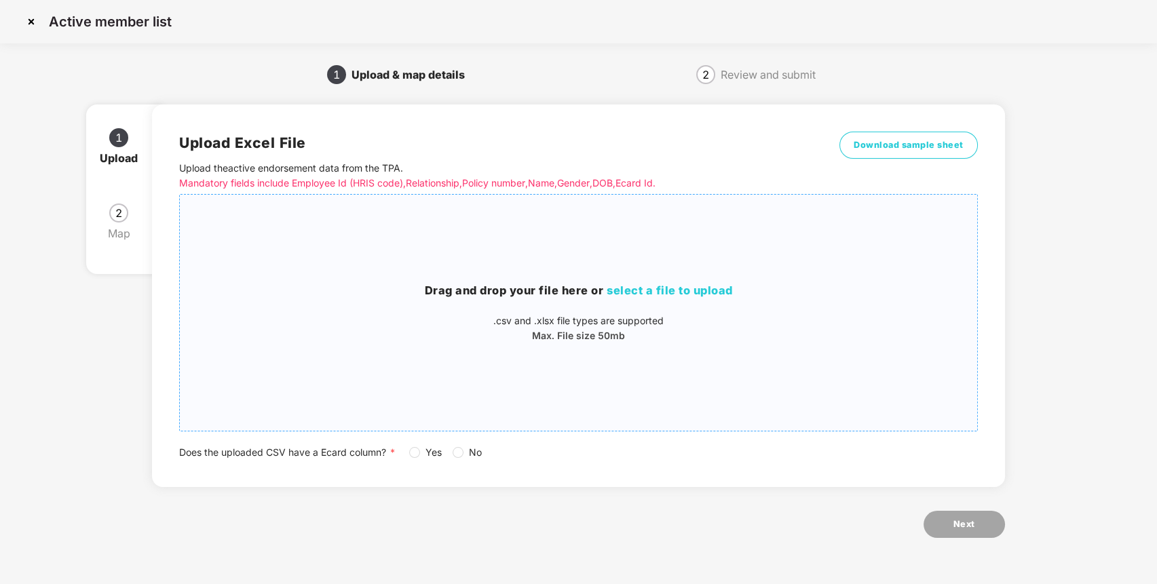
click at [676, 299] on h3 "Drag and drop your file here or select a file to upload" at bounding box center [579, 291] width 798 height 18
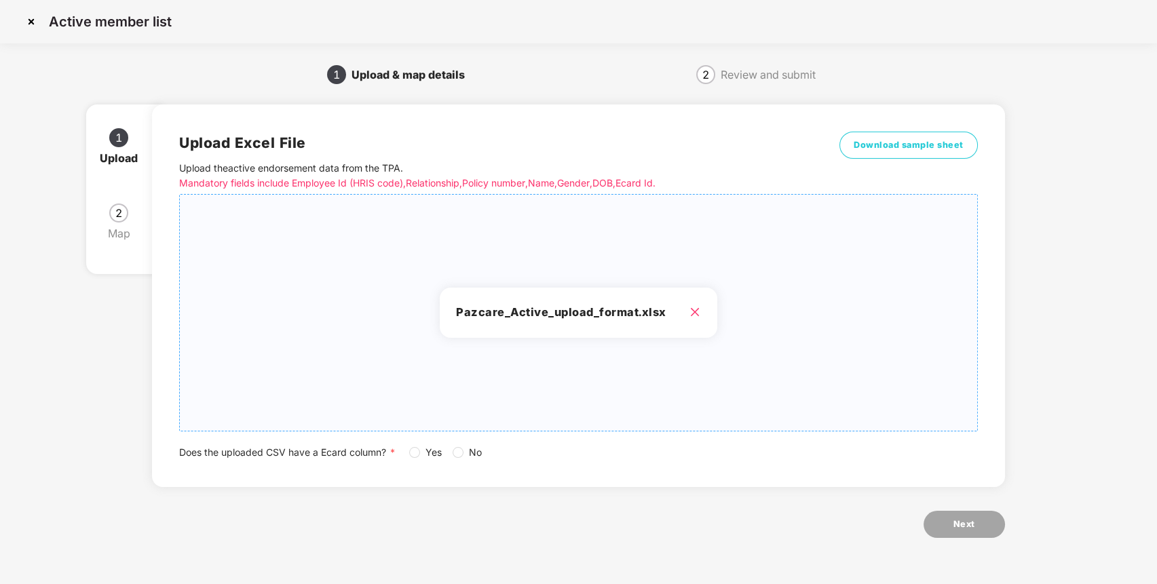
click at [424, 452] on span "Yes" at bounding box center [433, 452] width 27 height 15
click at [983, 526] on button "Next" at bounding box center [964, 524] width 81 height 27
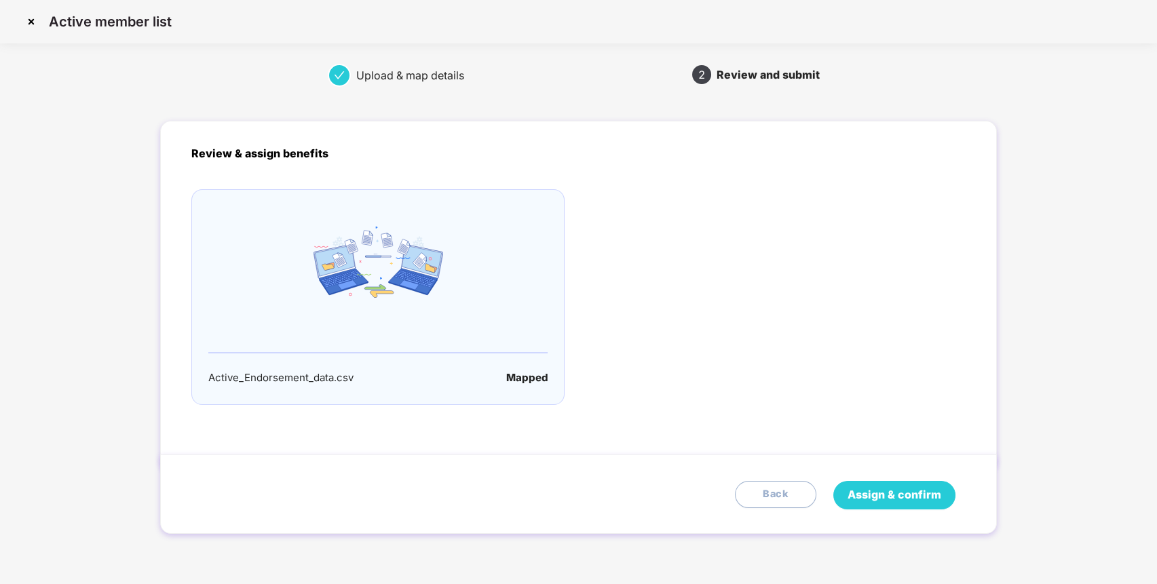
click at [916, 491] on span "Assign & confirm" at bounding box center [895, 495] width 94 height 17
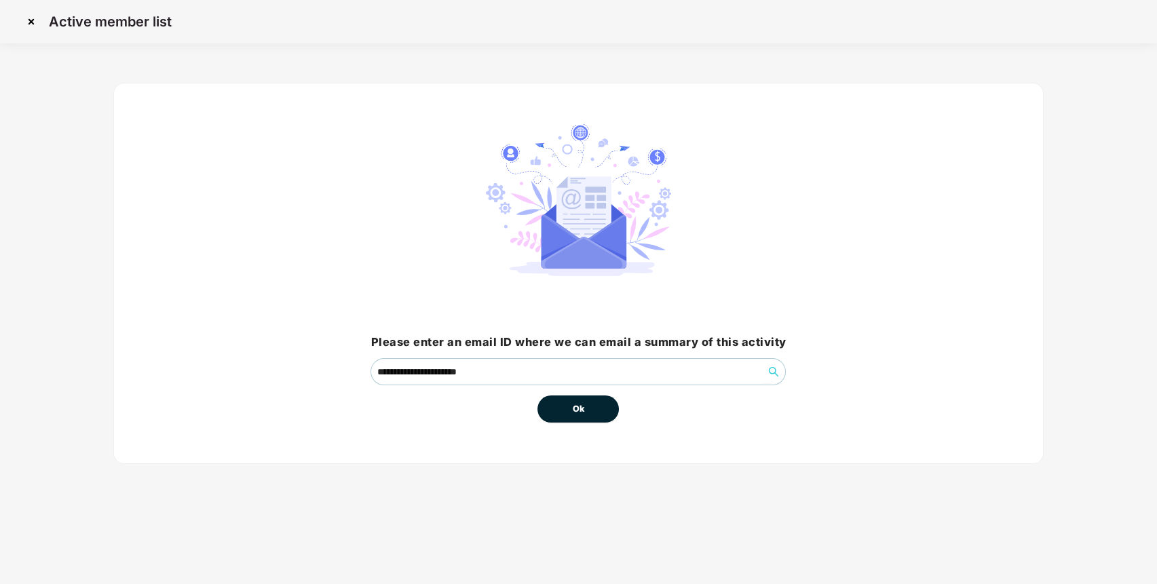
click at [593, 416] on button "Ok" at bounding box center [578, 409] width 81 height 27
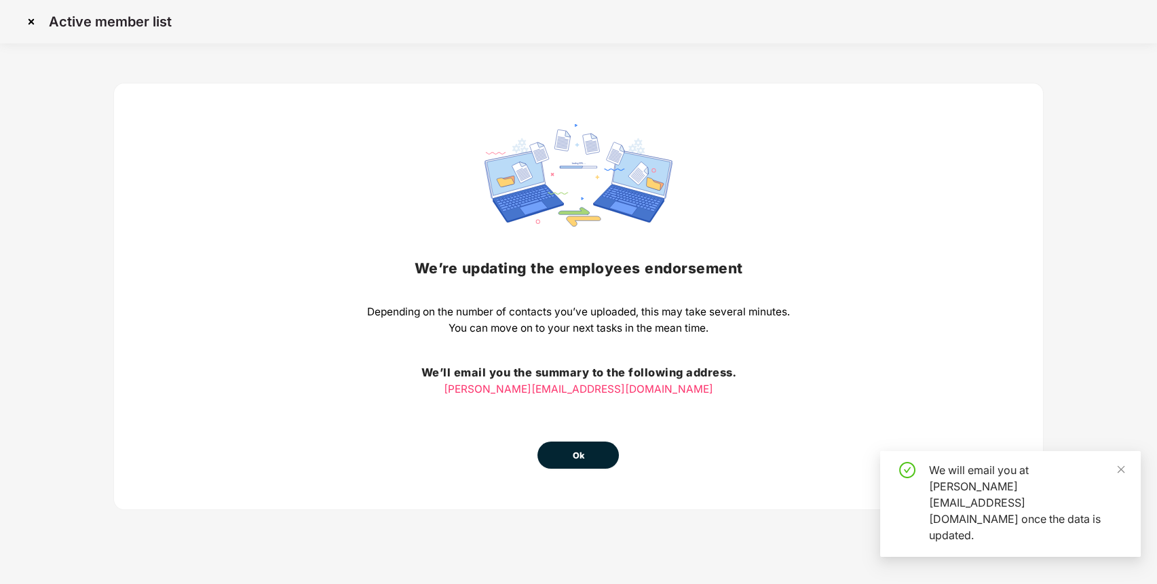
click at [586, 457] on button "Ok" at bounding box center [578, 455] width 81 height 27
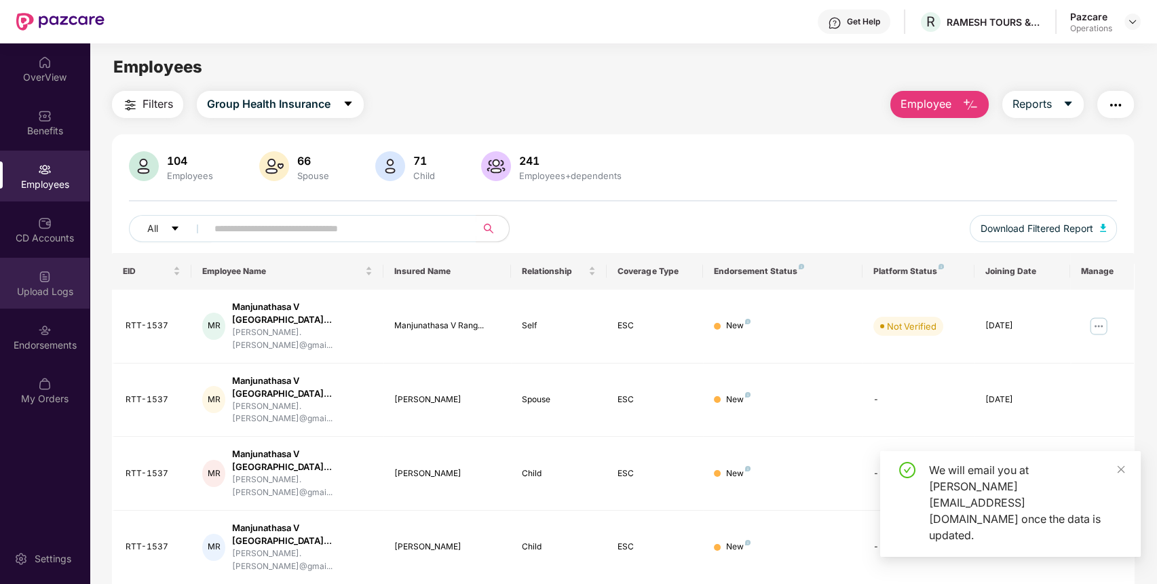
click at [38, 291] on div "Upload Logs" at bounding box center [45, 292] width 90 height 14
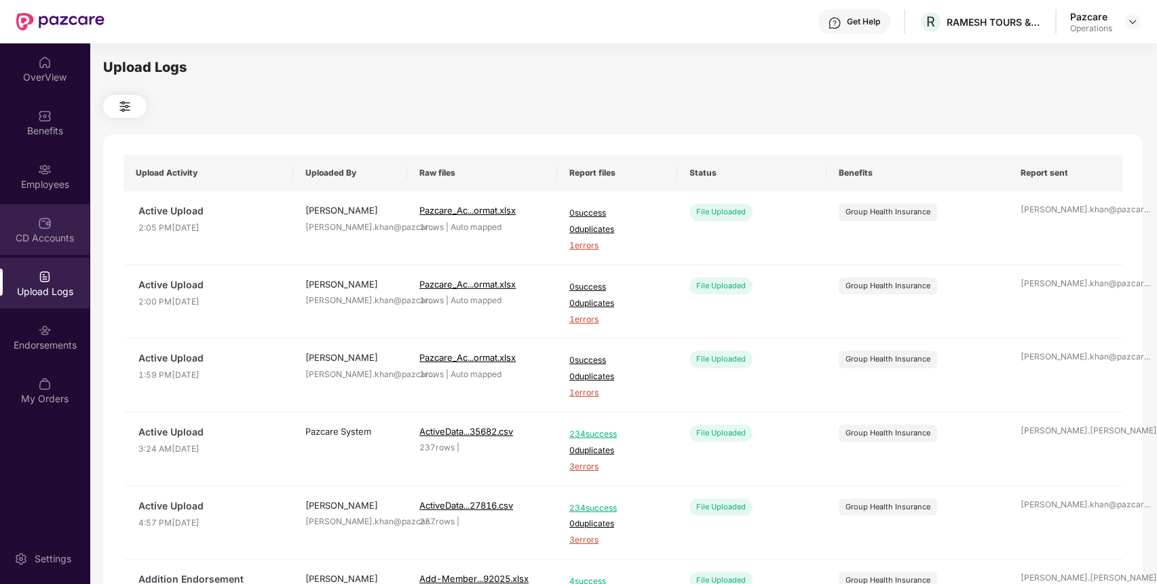
click at [58, 227] on div "CD Accounts" at bounding box center [45, 229] width 90 height 51
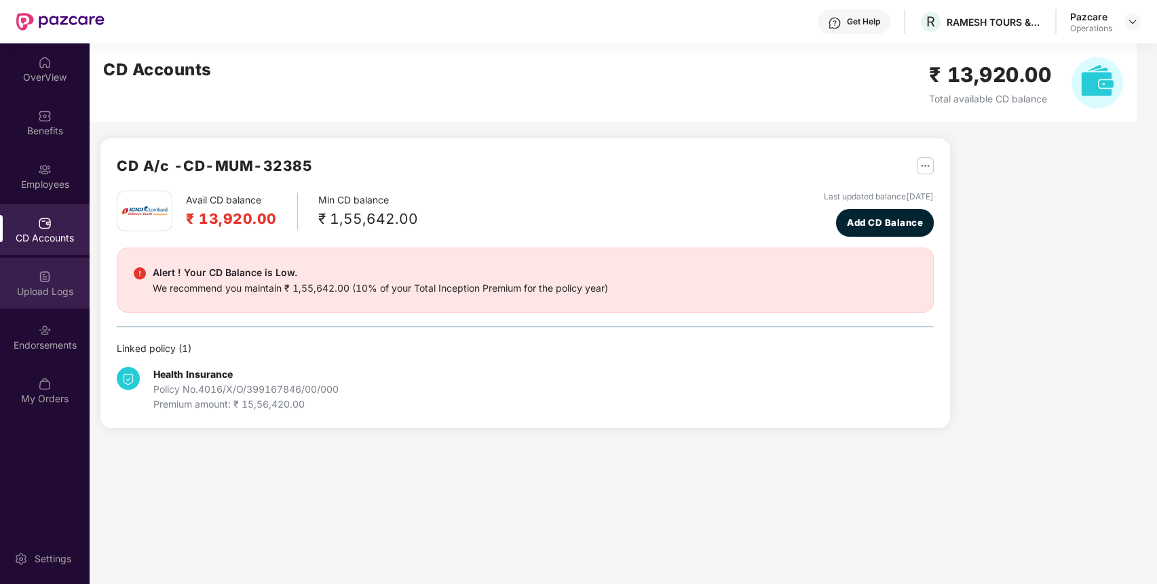
click at [52, 282] on div "Upload Logs" at bounding box center [45, 283] width 90 height 51
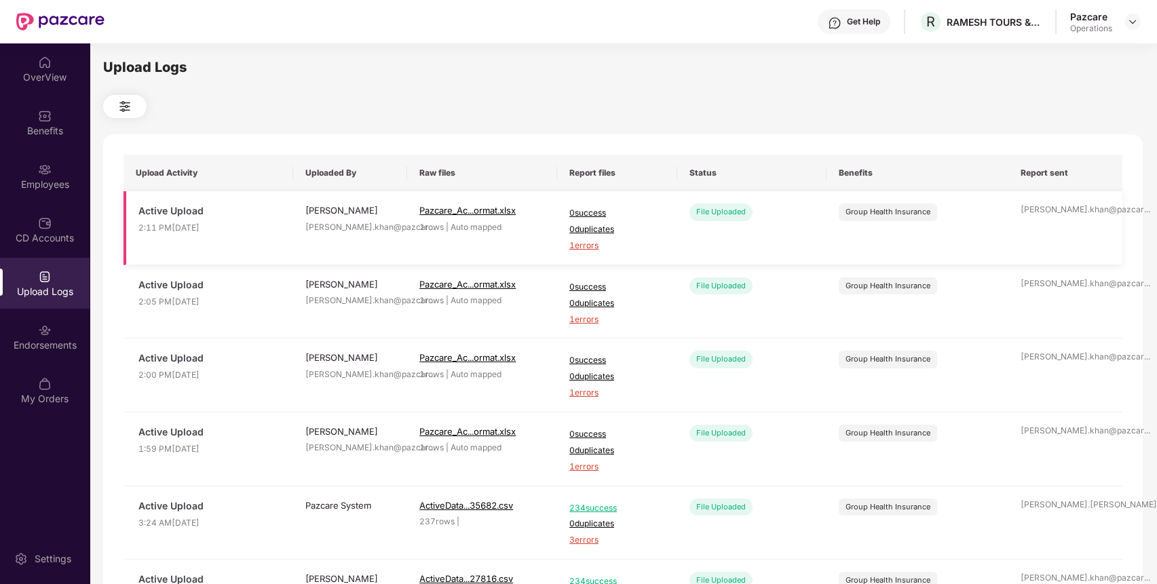
click at [597, 242] on span "1 errors" at bounding box center [617, 246] width 96 height 13
click at [47, 330] on img at bounding box center [45, 331] width 14 height 14
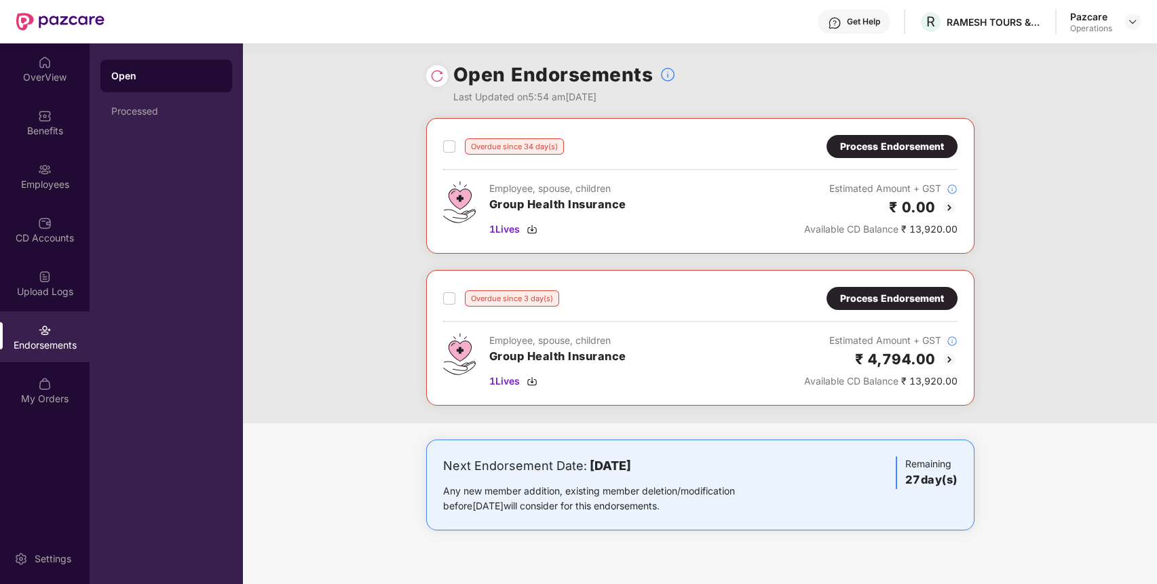
click at [918, 295] on div "Process Endorsement" at bounding box center [892, 298] width 104 height 15
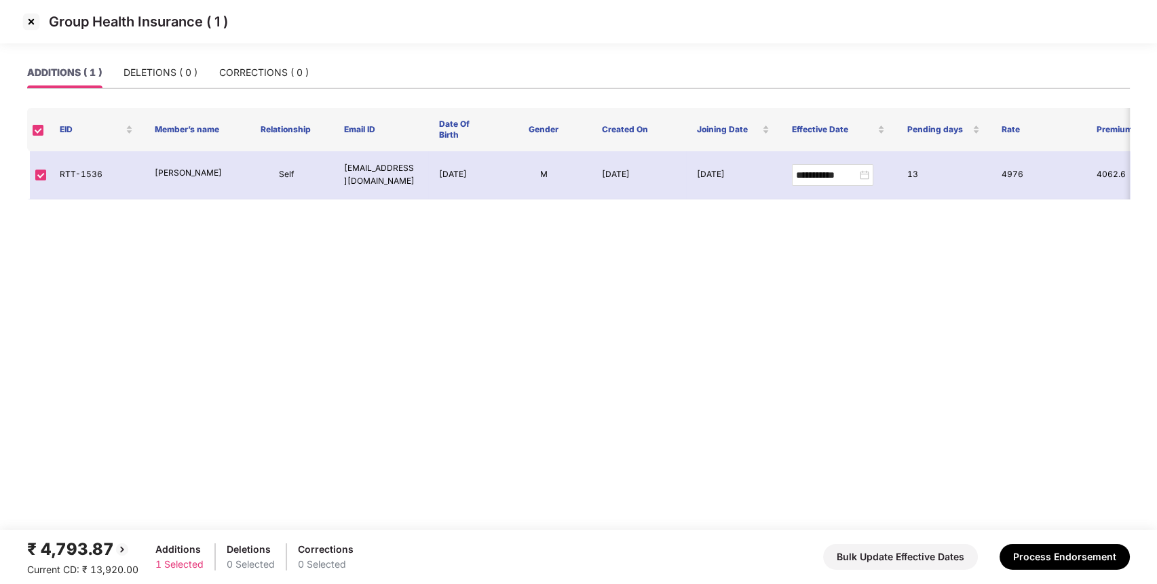
click at [30, 20] on img at bounding box center [31, 22] width 22 height 22
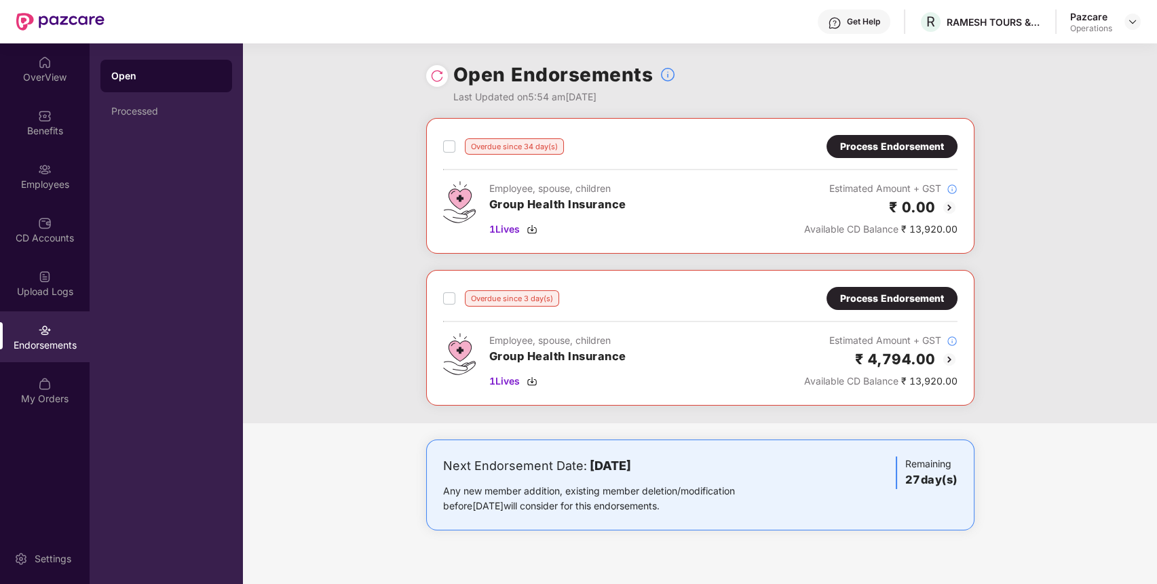
click at [899, 294] on div "Process Endorsement" at bounding box center [892, 298] width 104 height 15
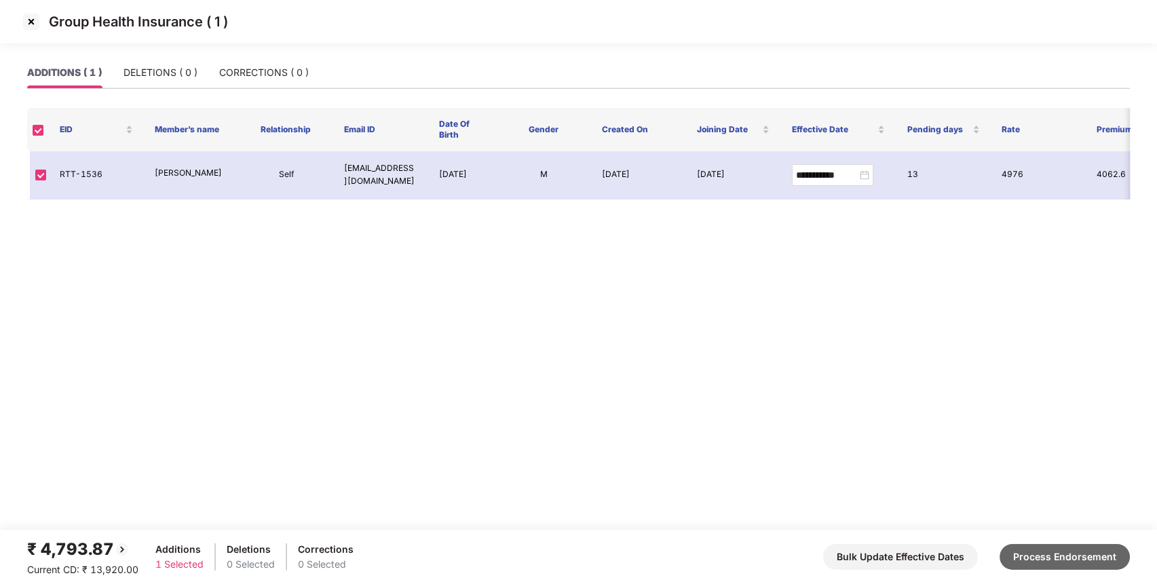
click at [1055, 554] on button "Process Endorsement" at bounding box center [1065, 557] width 130 height 26
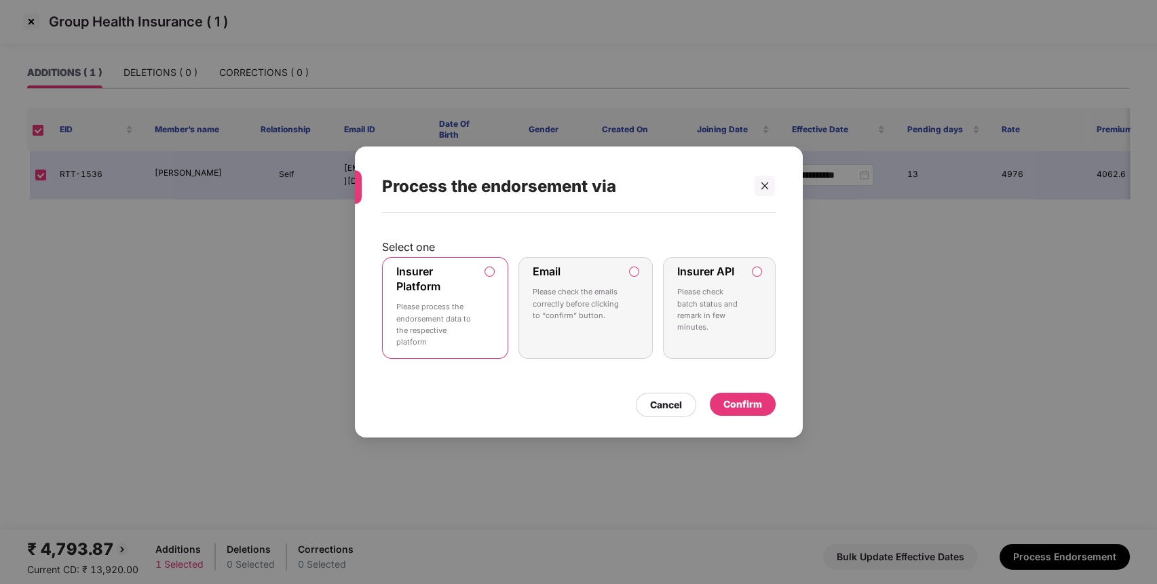
click at [722, 290] on p "Please check batch status and remark in few minutes." at bounding box center [709, 309] width 64 height 47
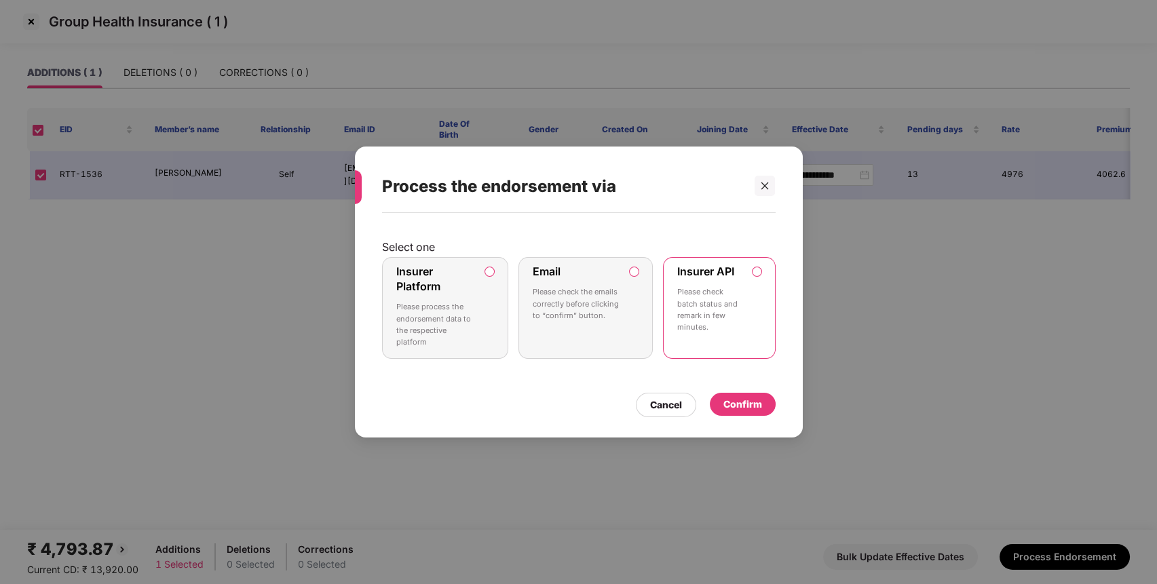
click at [756, 400] on div "Confirm" at bounding box center [743, 404] width 39 height 15
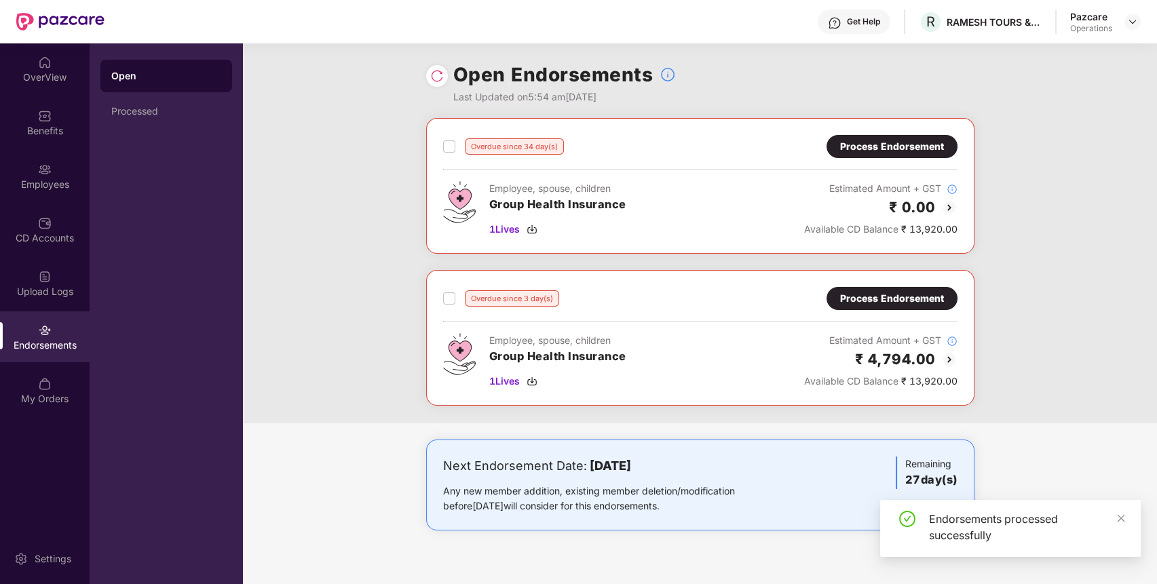
click at [436, 71] on img at bounding box center [437, 76] width 14 height 14
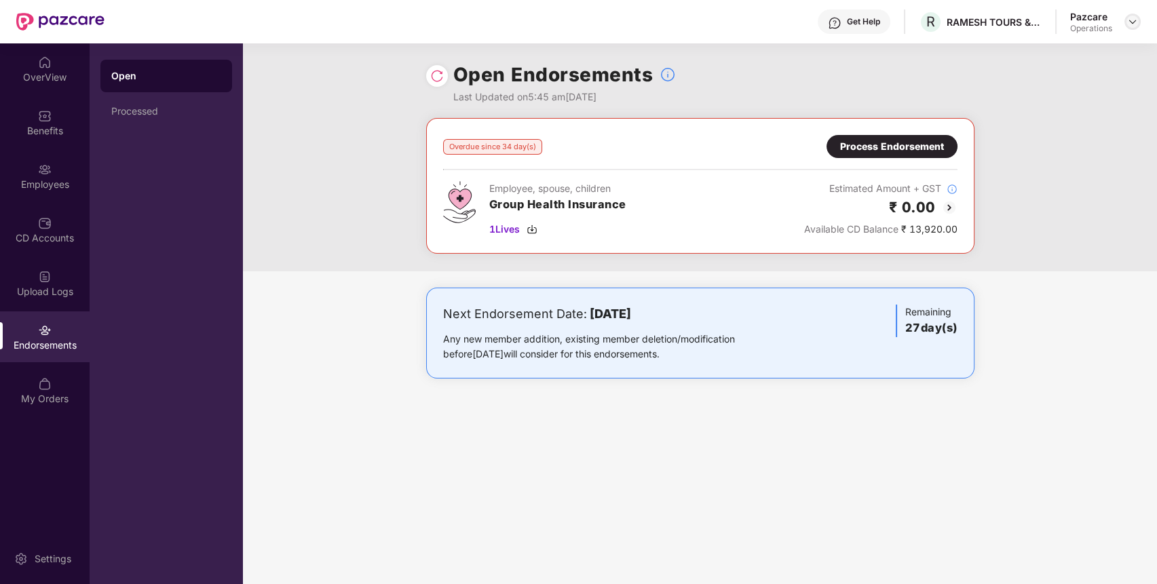
click at [1128, 26] on img at bounding box center [1132, 21] width 11 height 11
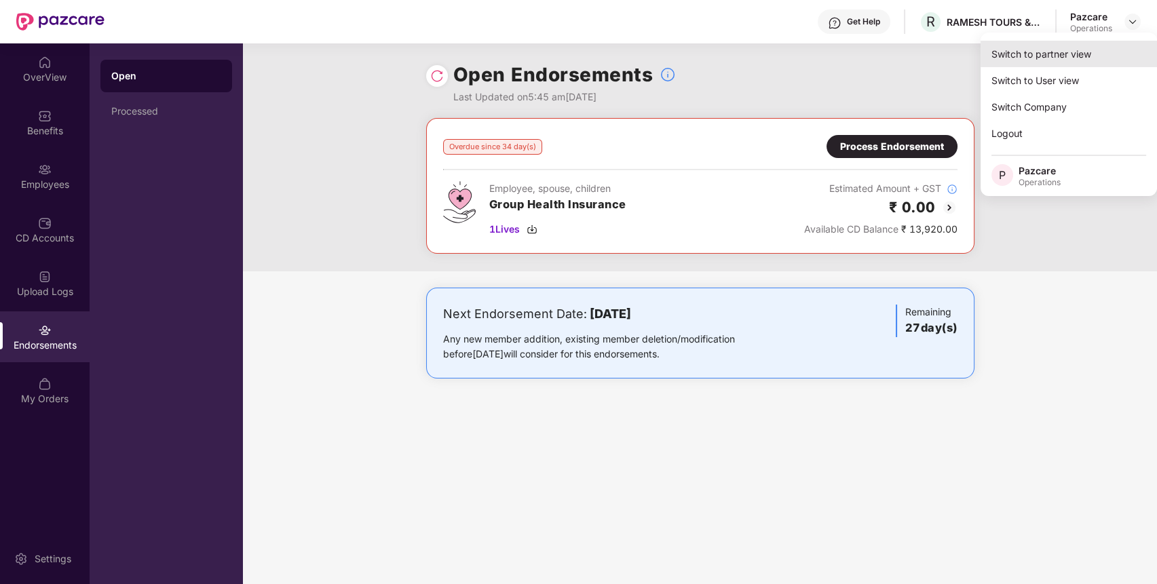
click at [1102, 48] on div "Switch to partner view" at bounding box center [1069, 54] width 176 height 26
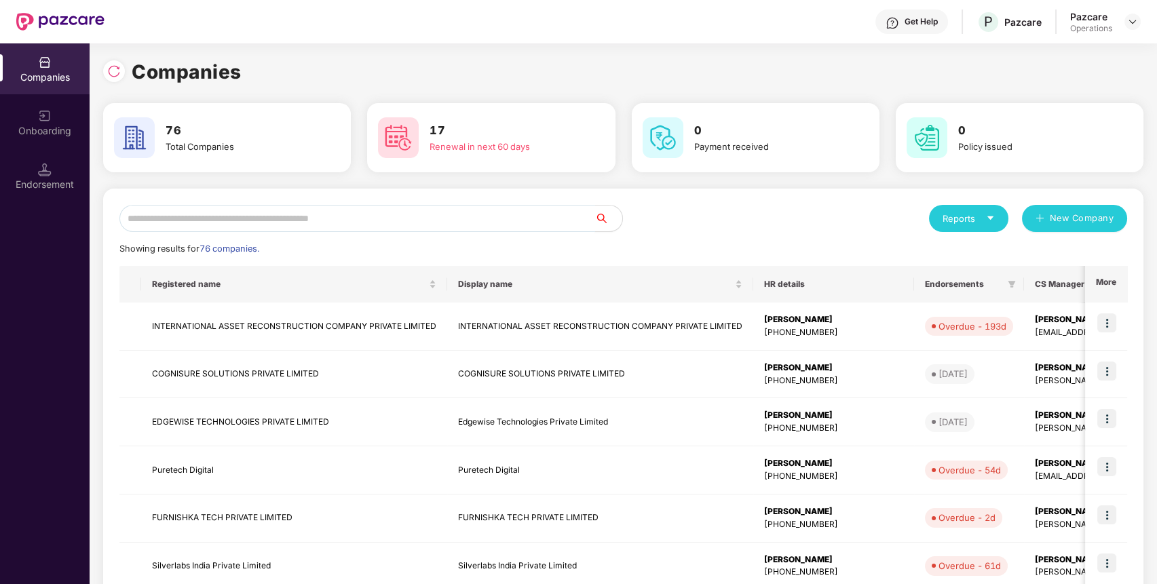
click at [569, 219] on input "text" at bounding box center [357, 218] width 476 height 27
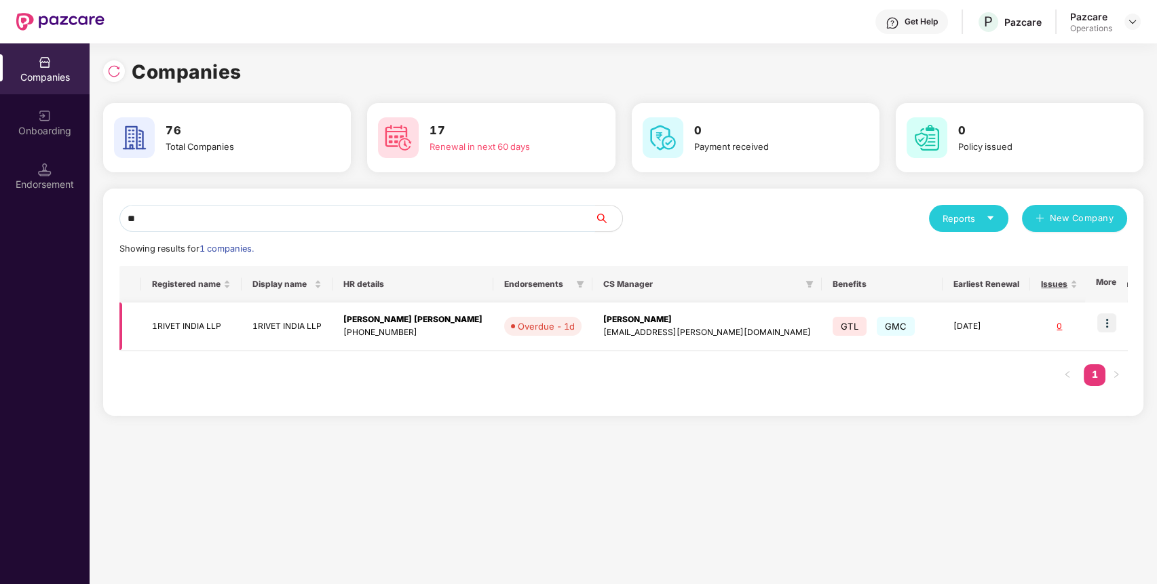
type input "**"
click at [1108, 314] on img at bounding box center [1107, 323] width 19 height 19
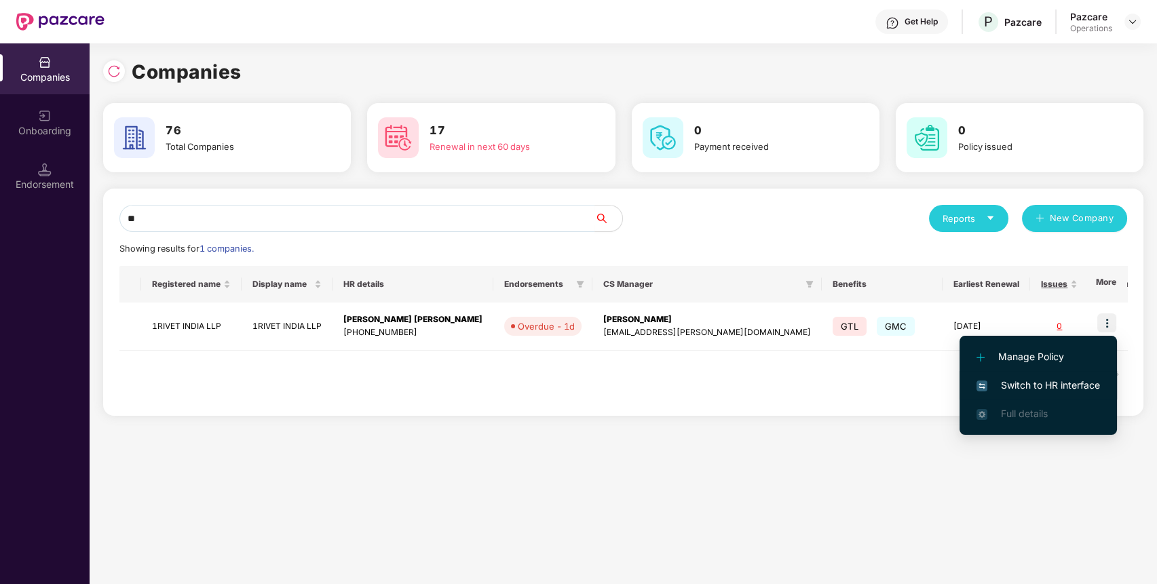
click at [1079, 386] on span "Switch to HR interface" at bounding box center [1039, 385] width 124 height 15
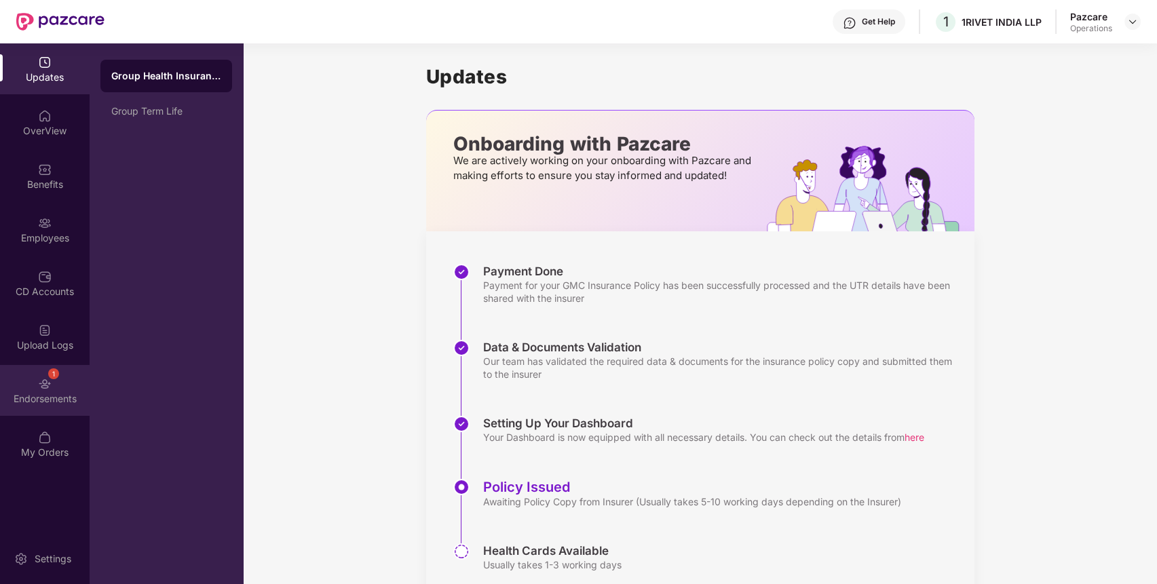
click at [52, 371] on div "1" at bounding box center [53, 374] width 11 height 11
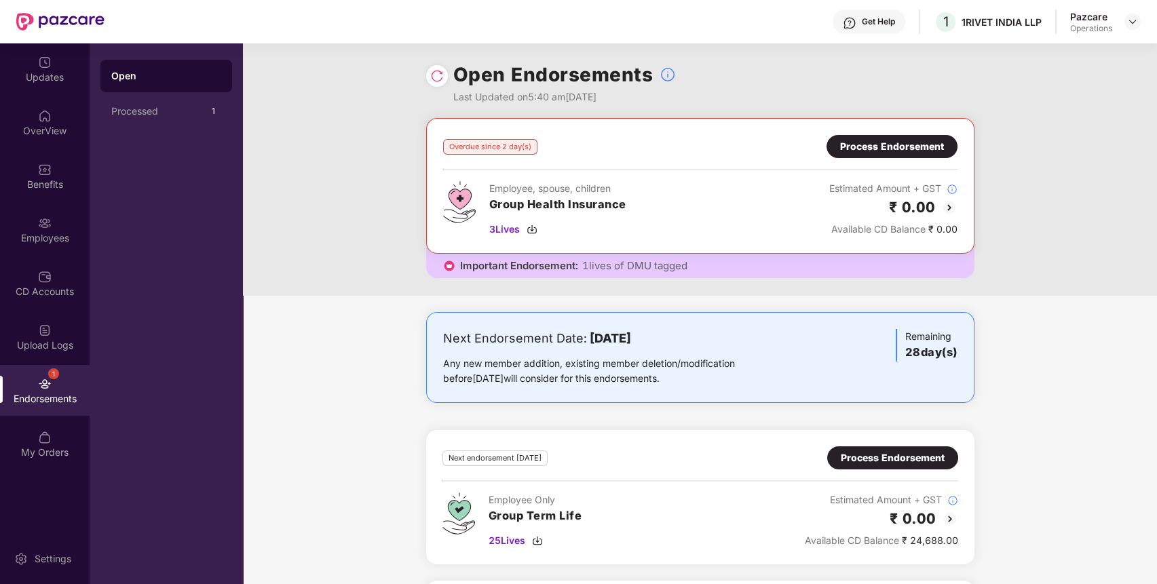
click at [846, 147] on div "Process Endorsement" at bounding box center [892, 146] width 104 height 15
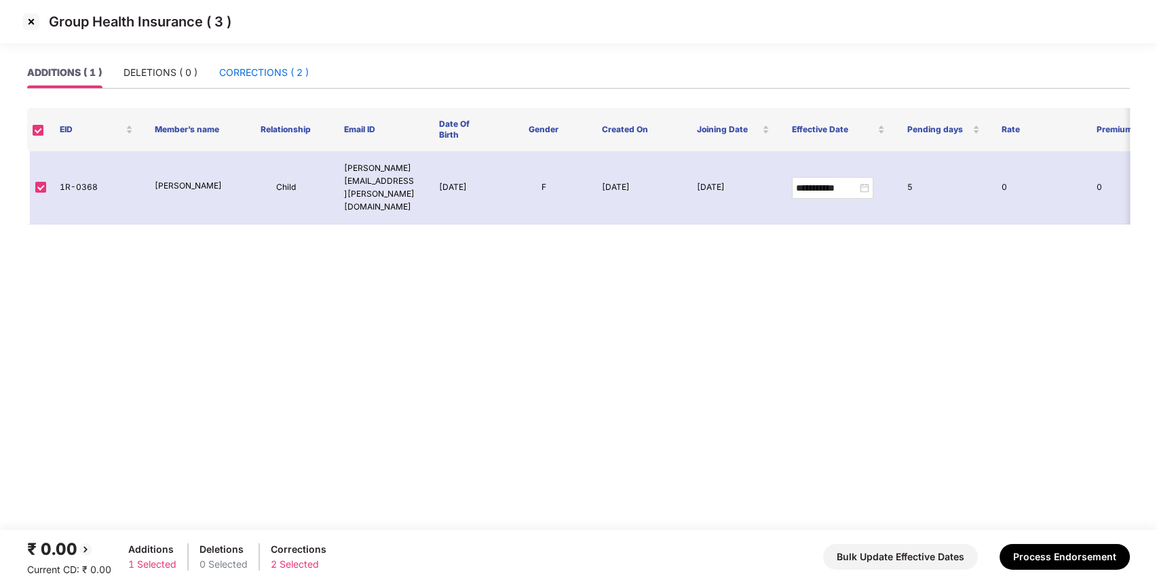
click at [257, 69] on div "CORRECTIONS ( 2 )" at bounding box center [264, 72] width 90 height 15
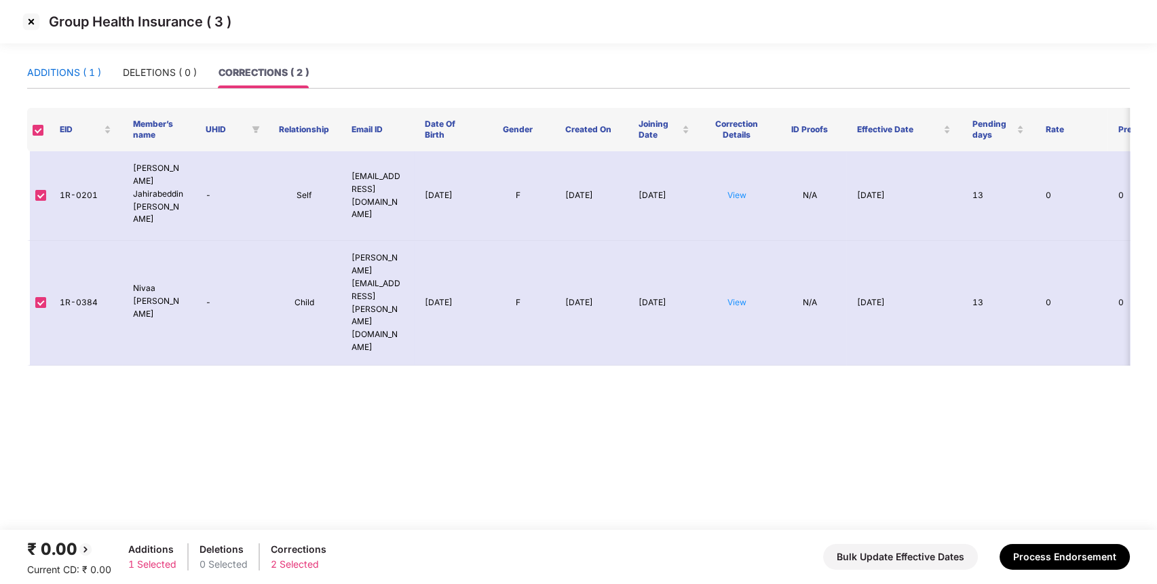
click at [77, 69] on div "ADDITIONS ( 1 )" at bounding box center [64, 72] width 74 height 15
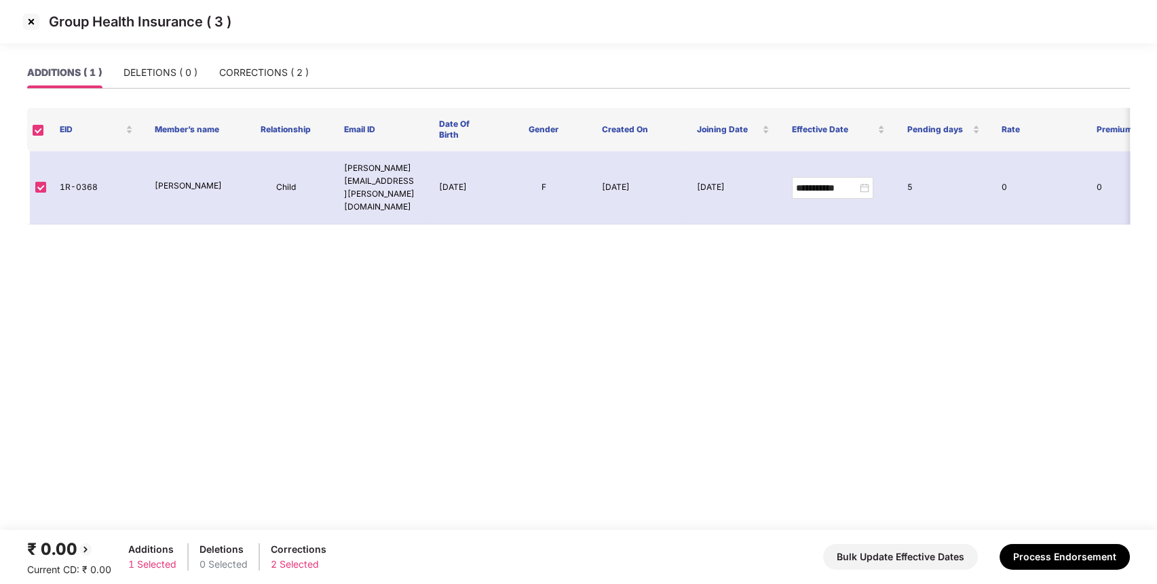
click at [33, 24] on img at bounding box center [31, 22] width 22 height 22
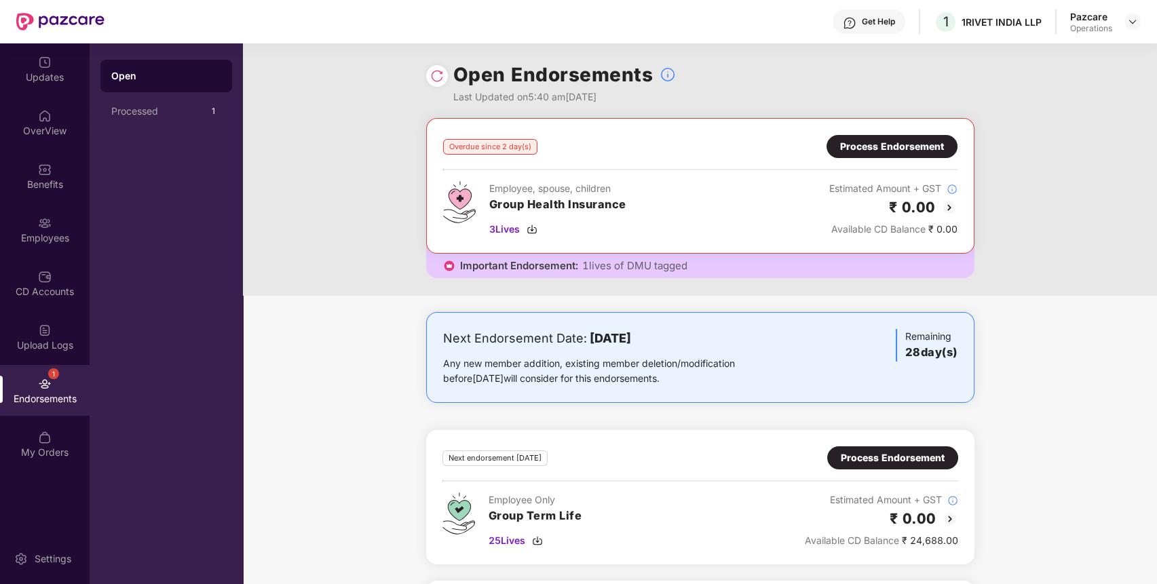
click at [883, 147] on div "Process Endorsement" at bounding box center [892, 146] width 104 height 15
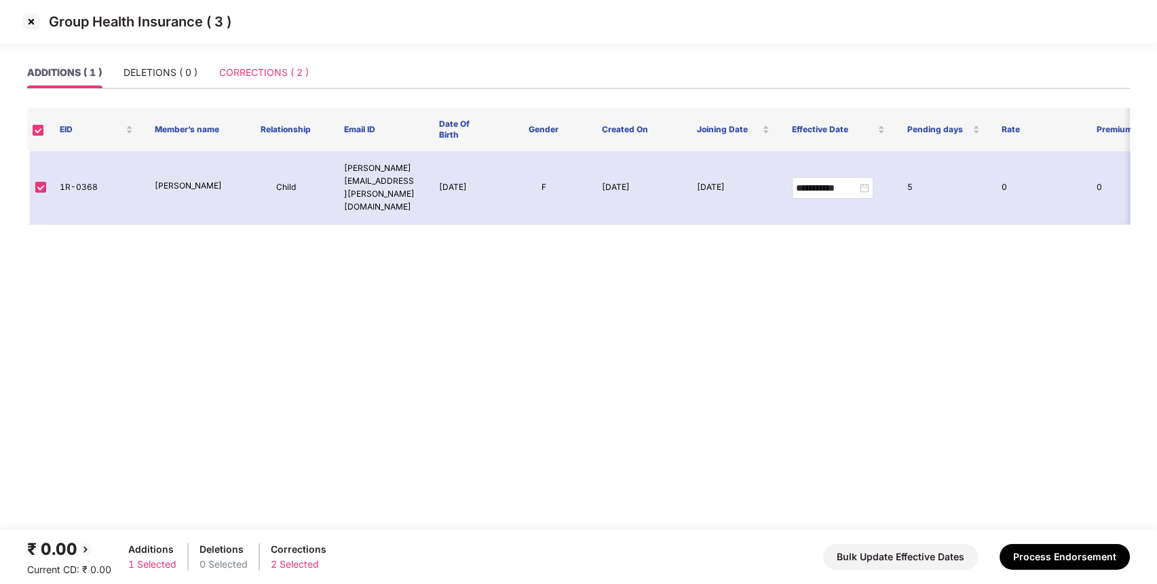
click at [277, 61] on div "CORRECTIONS ( 2 )" at bounding box center [264, 72] width 90 height 31
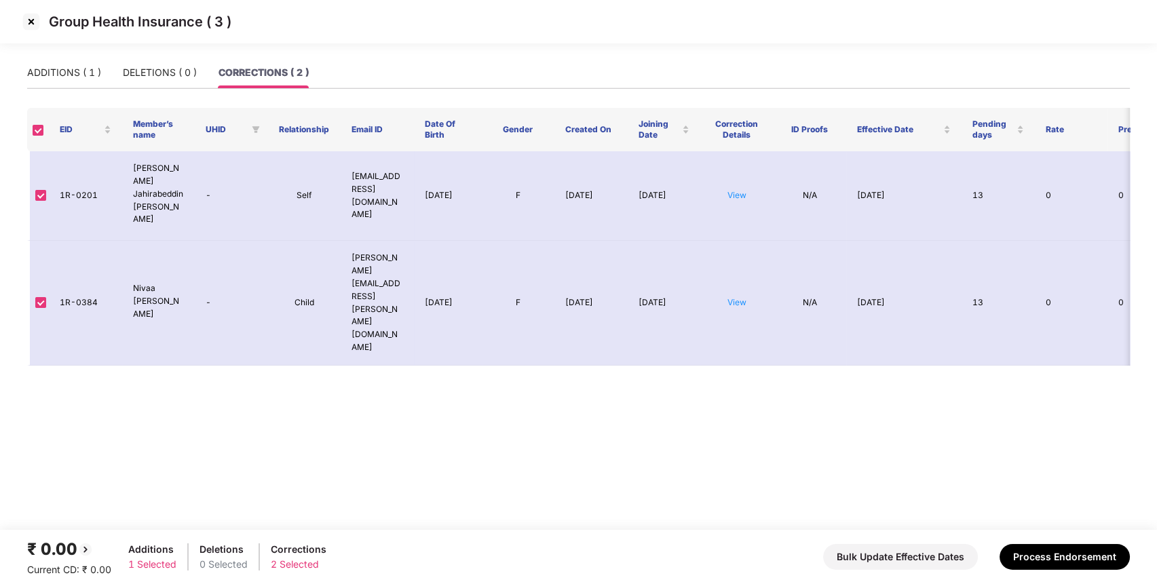
click at [33, 20] on img at bounding box center [31, 22] width 22 height 22
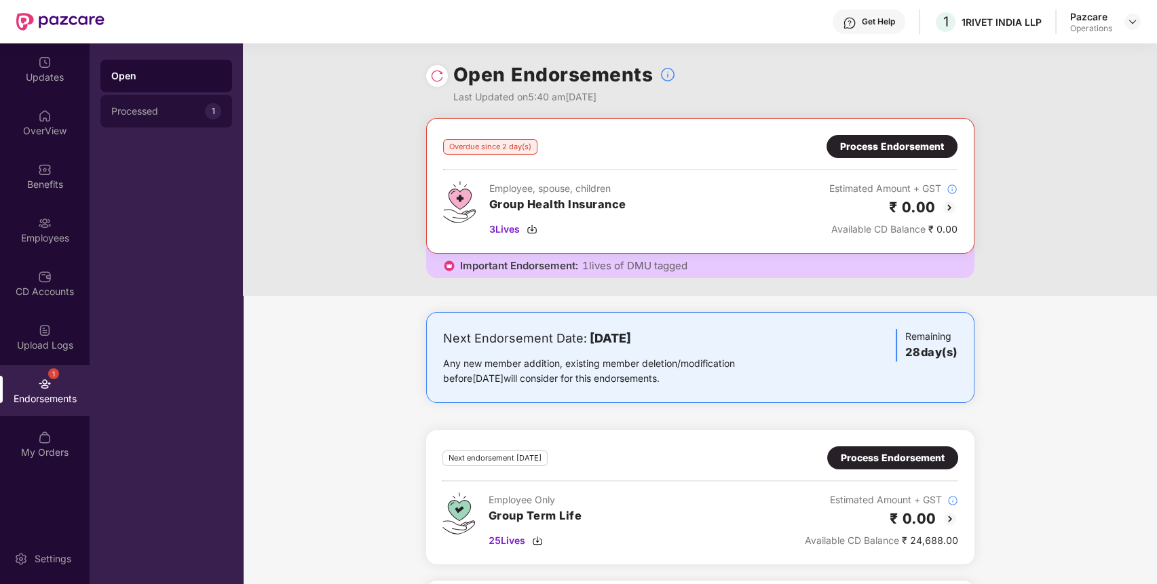
click at [184, 98] on div "Processed 1" at bounding box center [166, 111] width 132 height 33
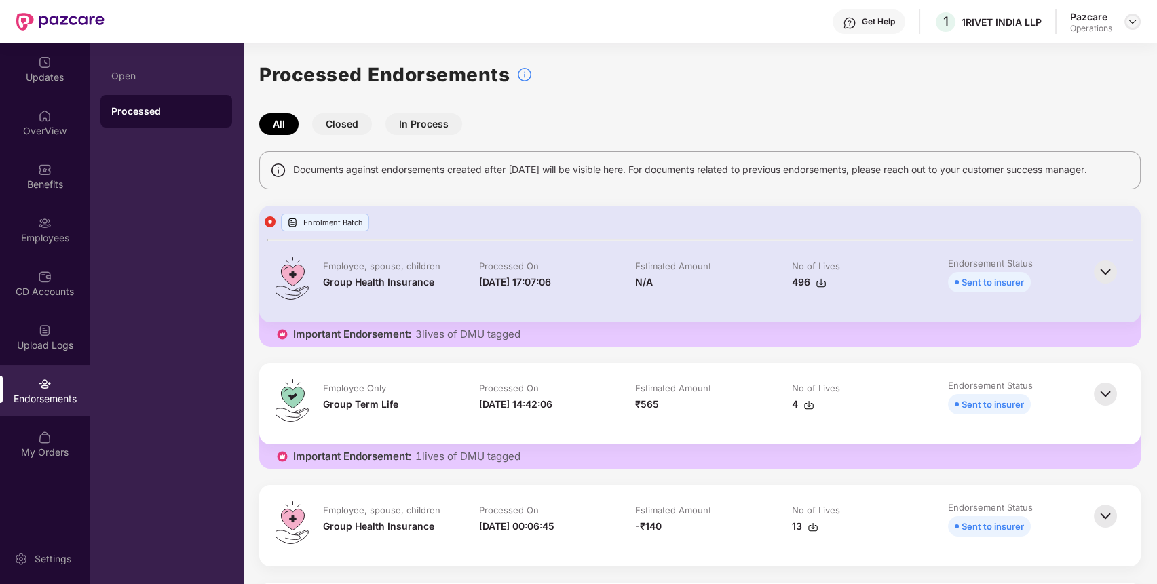
click at [1133, 21] on img at bounding box center [1132, 21] width 11 height 11
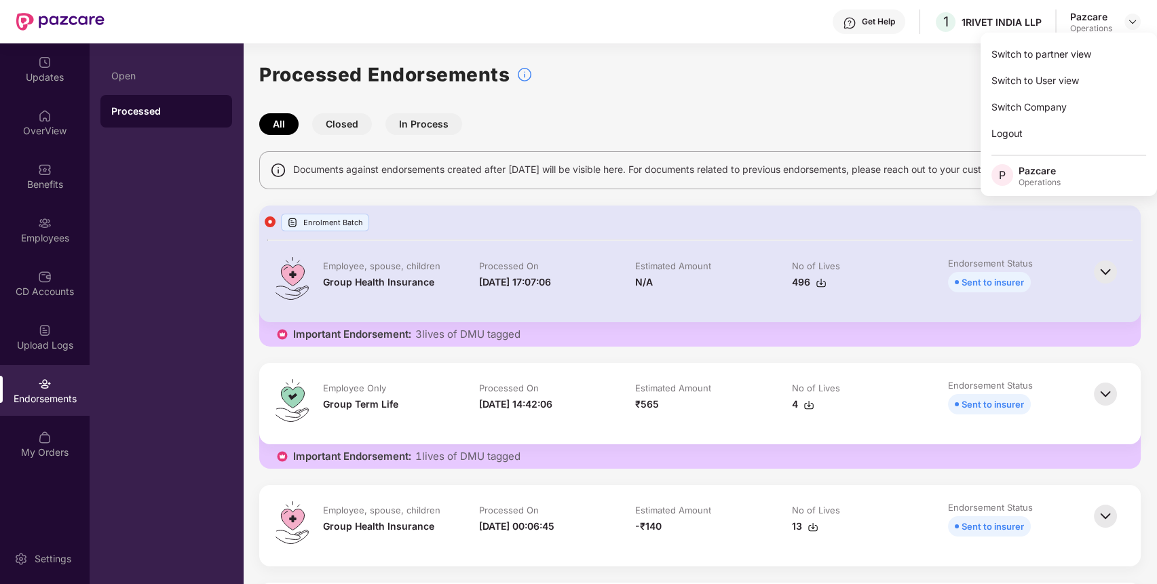
click at [1113, 39] on div "Switch to partner view Switch to User view Switch Company Logout P Pazcare Oper…" at bounding box center [1069, 115] width 176 height 164
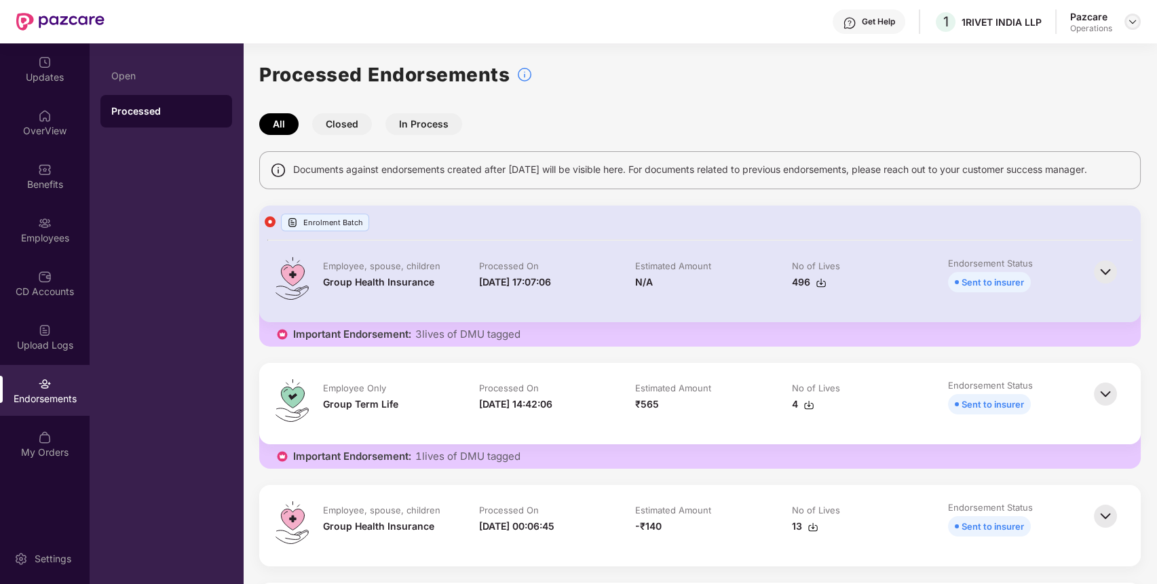
click at [1140, 19] on div at bounding box center [1133, 22] width 16 height 16
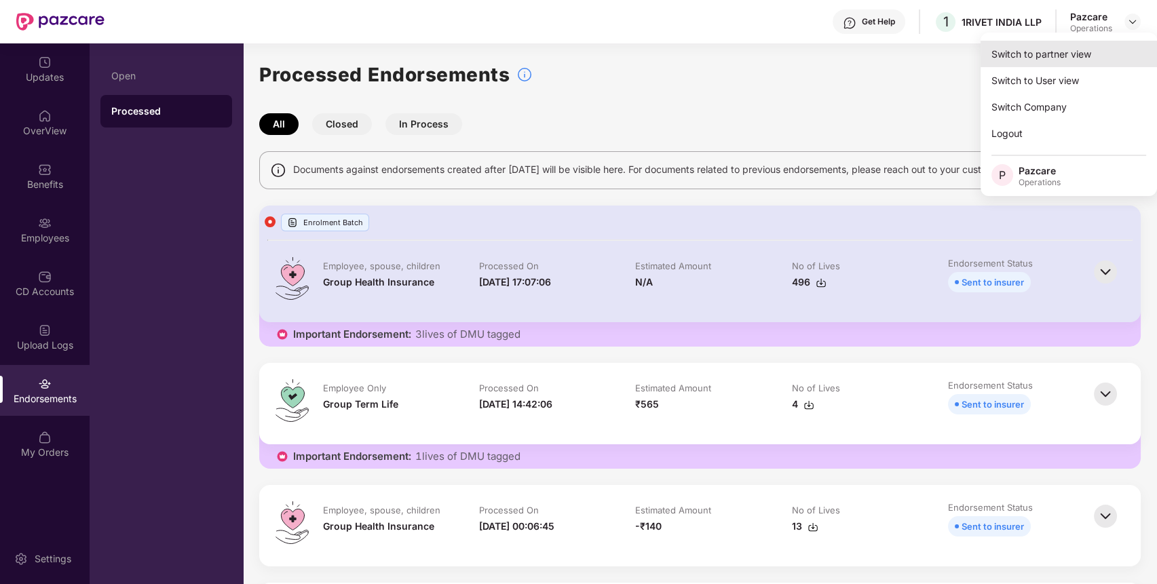
click at [1093, 61] on div "Switch to partner view" at bounding box center [1069, 54] width 176 height 26
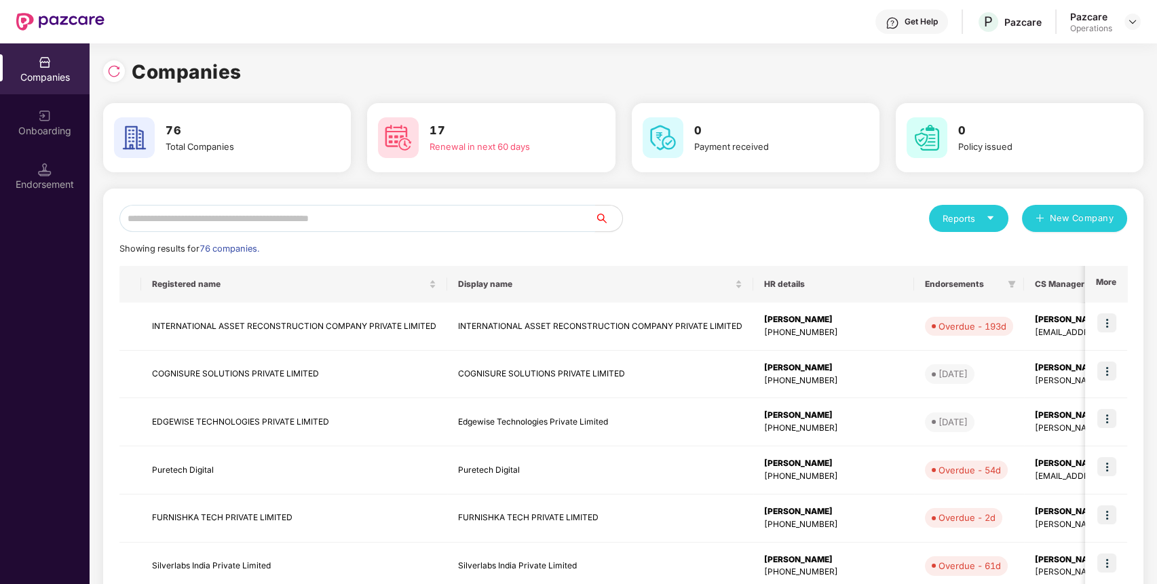
click at [519, 219] on input "text" at bounding box center [357, 218] width 476 height 27
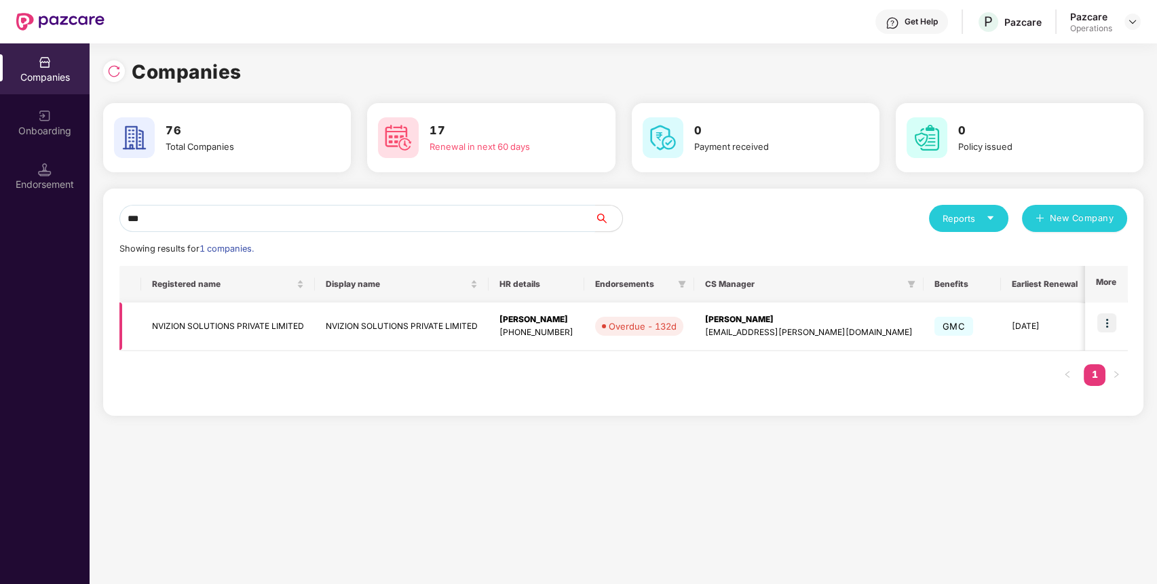
type input "***"
click at [1104, 320] on img at bounding box center [1107, 323] width 19 height 19
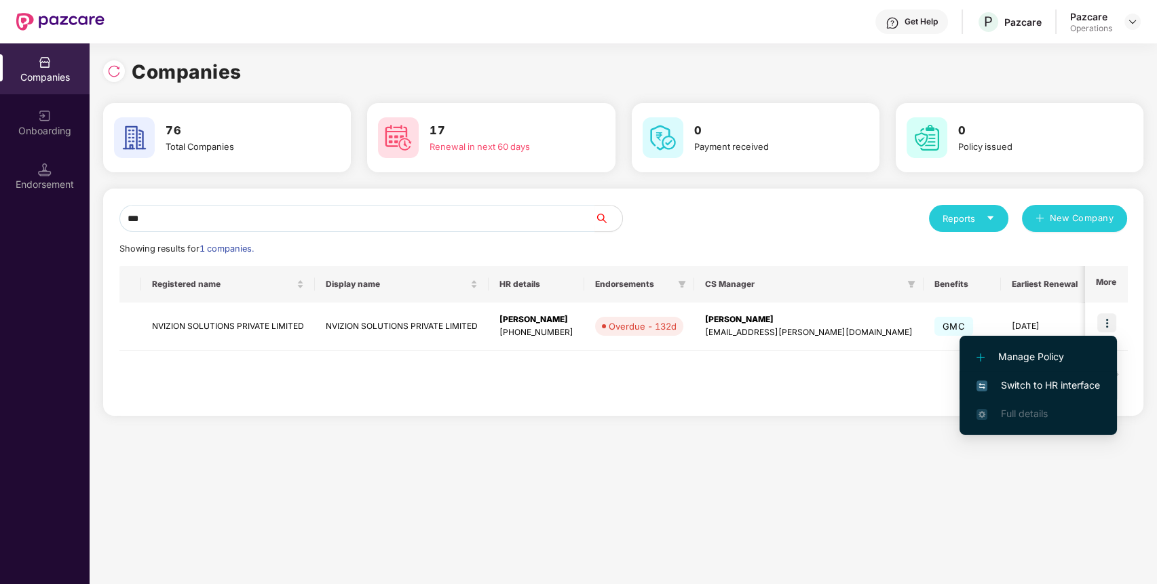
click at [1073, 387] on span "Switch to HR interface" at bounding box center [1039, 385] width 124 height 15
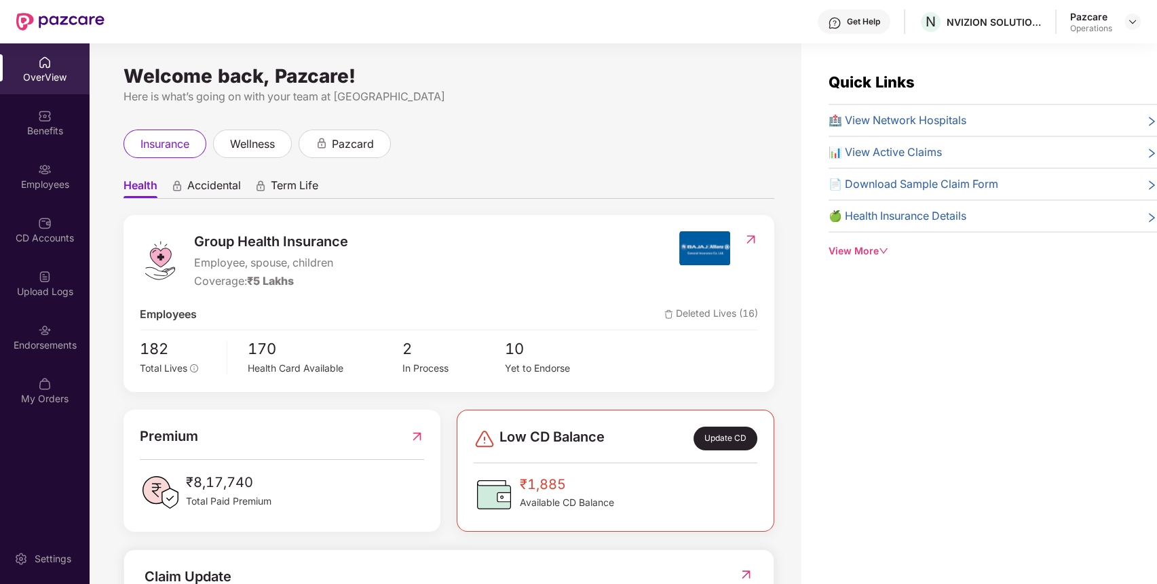
click at [46, 332] on img at bounding box center [45, 331] width 14 height 14
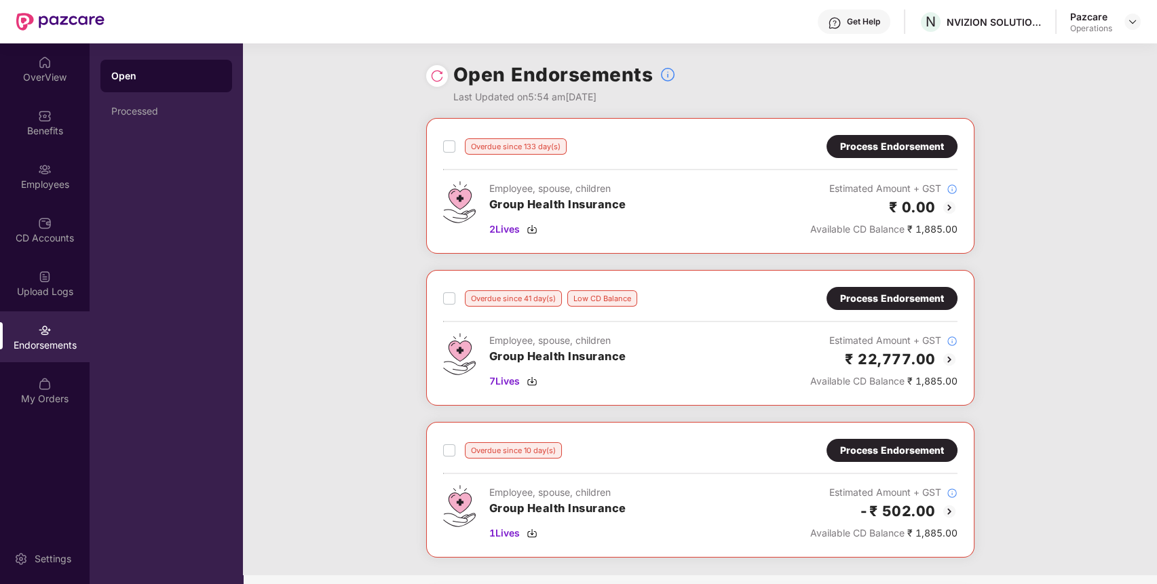
click at [865, 447] on div "Process Endorsement" at bounding box center [892, 450] width 104 height 15
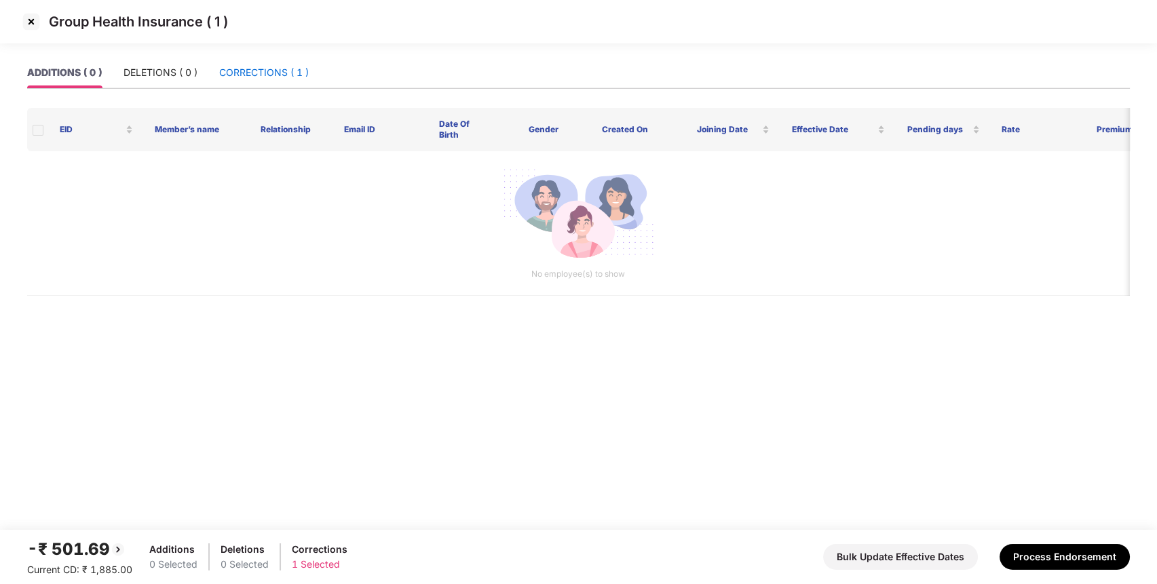
click at [267, 77] on div "CORRECTIONS ( 1 )" at bounding box center [264, 72] width 90 height 15
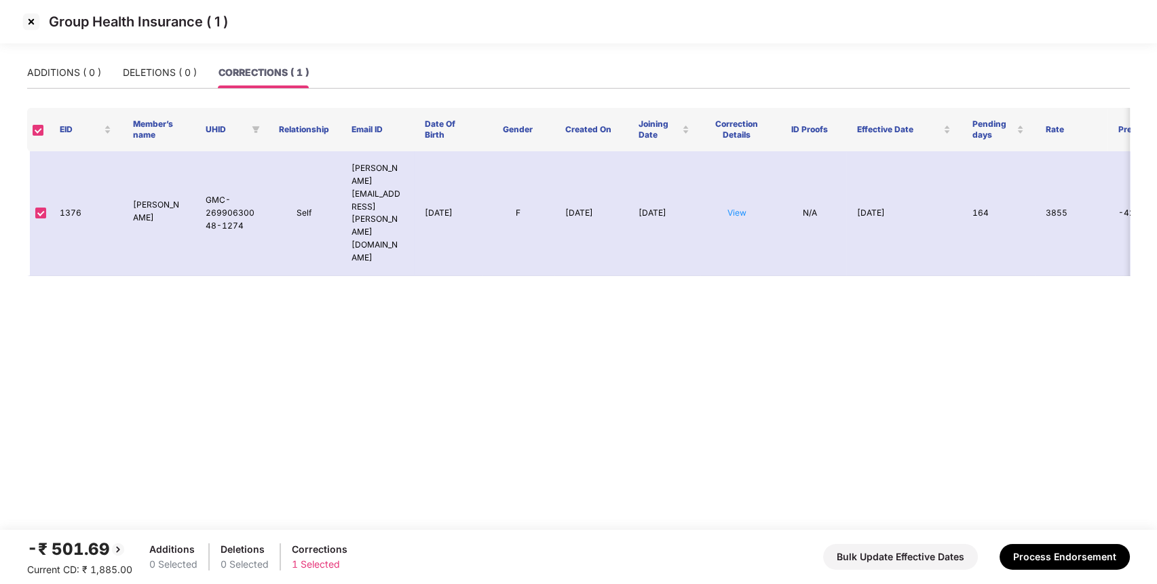
click at [31, 18] on img at bounding box center [31, 22] width 22 height 22
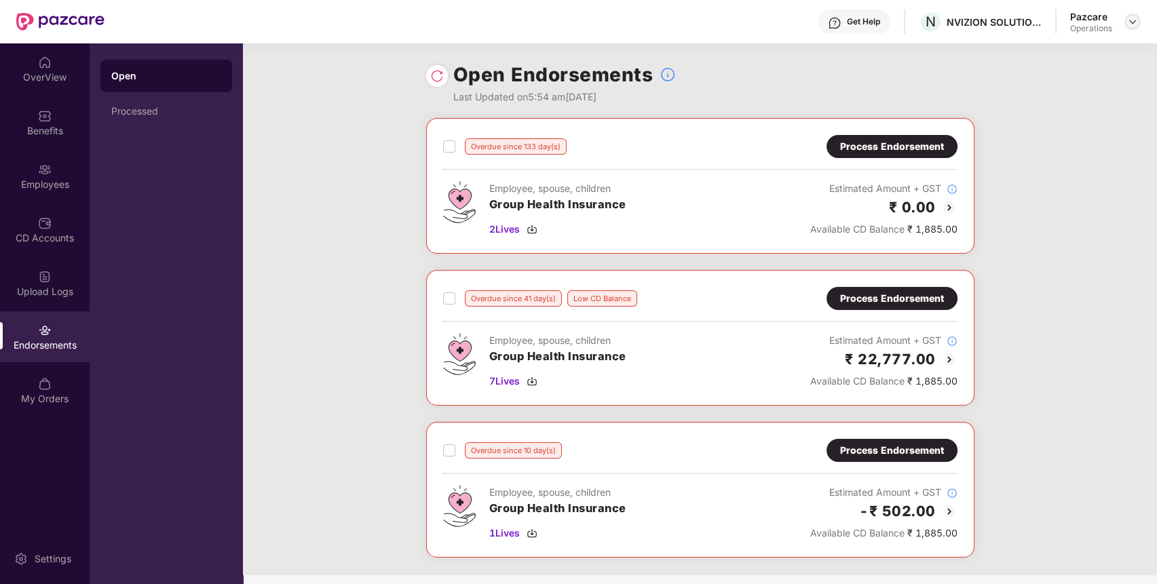
click at [1136, 25] on img at bounding box center [1132, 21] width 11 height 11
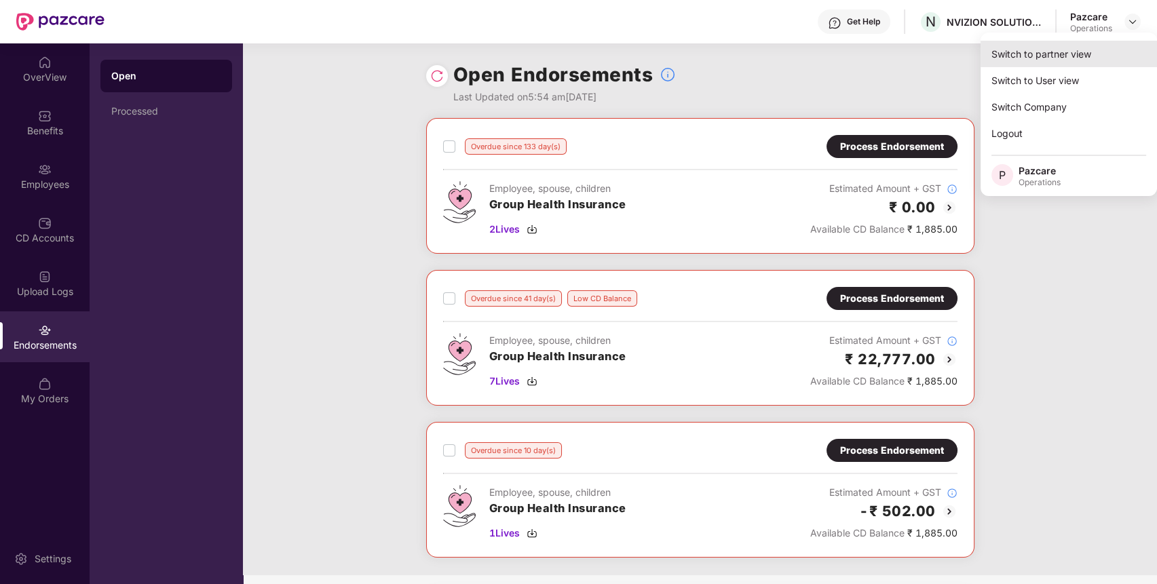
click at [1049, 49] on div "Switch to partner view" at bounding box center [1069, 54] width 176 height 26
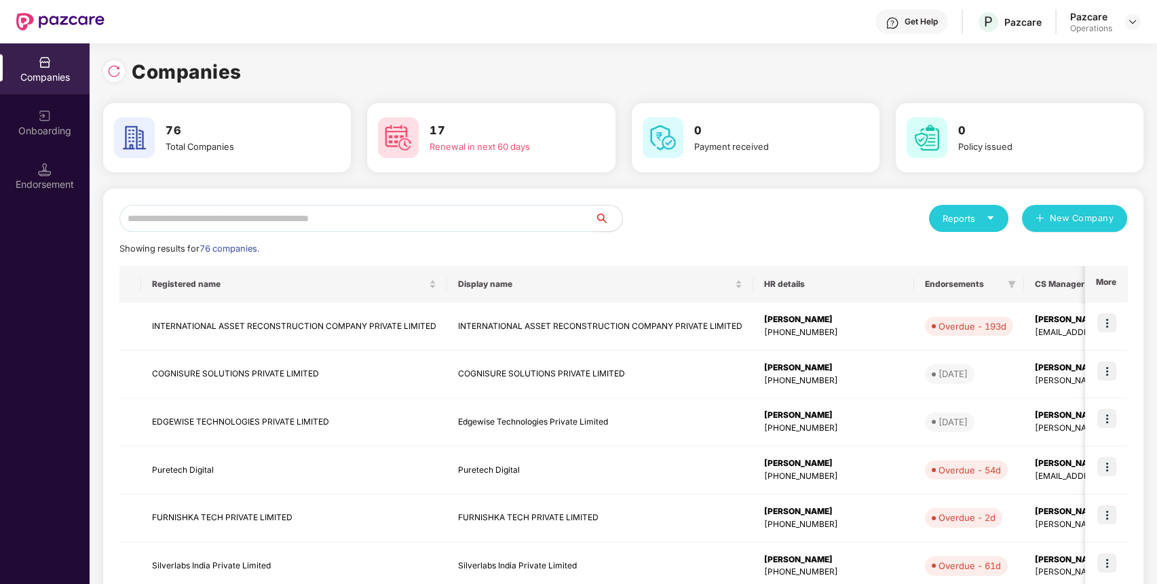
click at [572, 223] on input "text" at bounding box center [357, 218] width 476 height 27
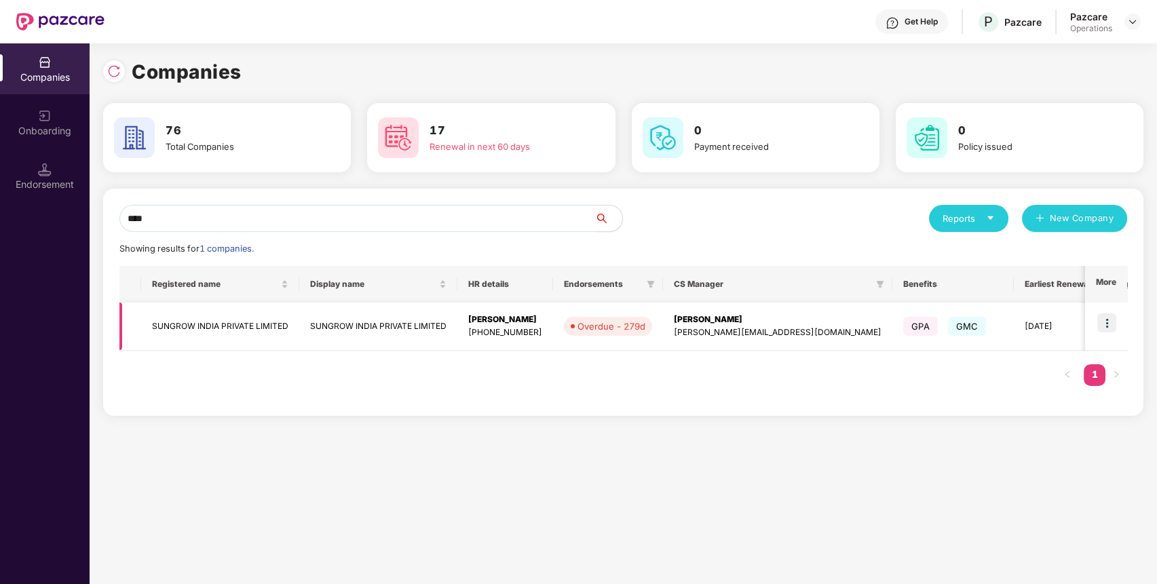
type input "****"
click at [1108, 325] on img at bounding box center [1107, 323] width 19 height 19
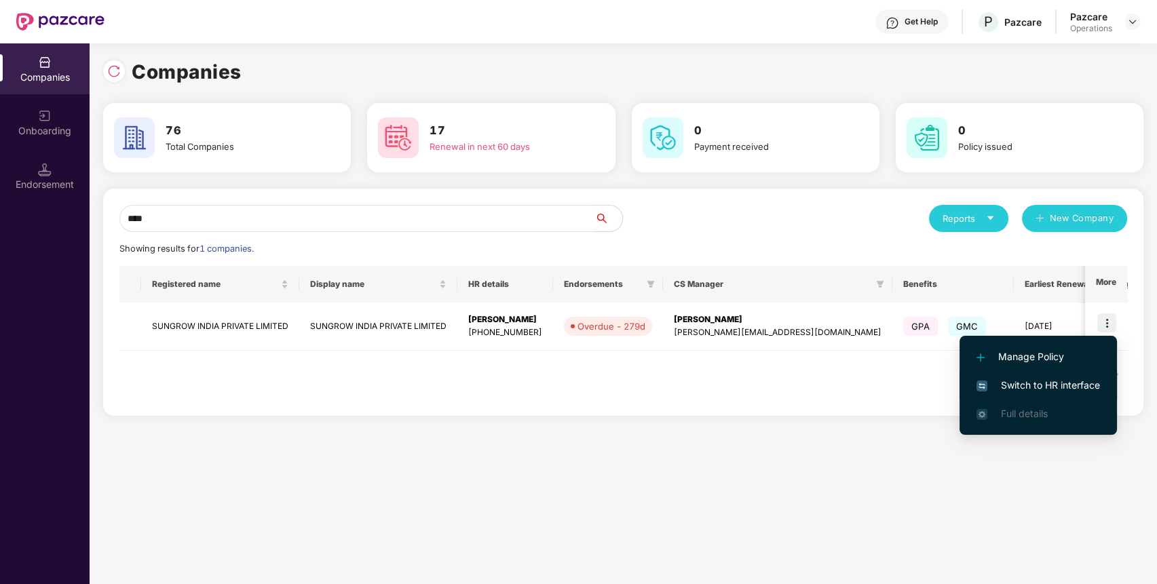
click at [1054, 393] on li "Switch to HR interface" at bounding box center [1038, 385] width 157 height 29
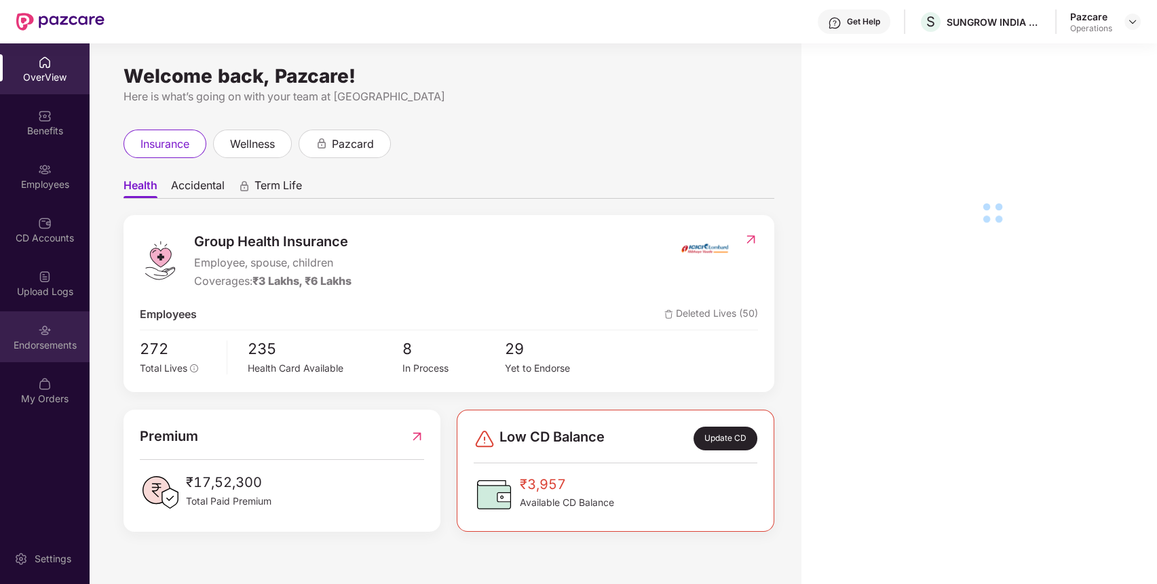
click at [59, 339] on div "Endorsements" at bounding box center [45, 346] width 90 height 14
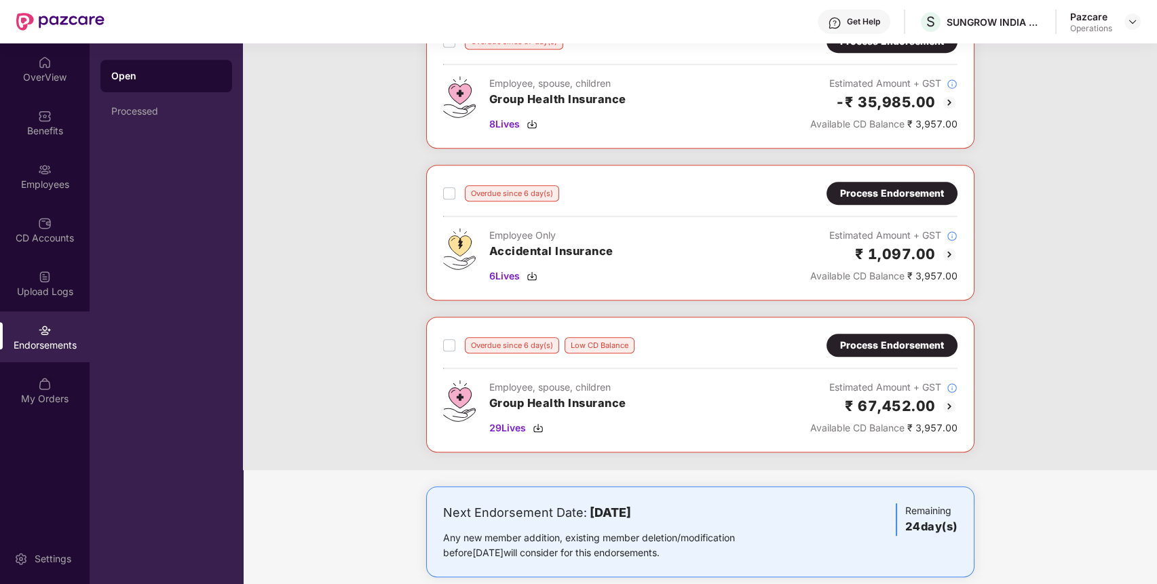
scroll to position [1570, 0]
click at [863, 188] on div "Process Endorsement" at bounding box center [892, 194] width 104 height 15
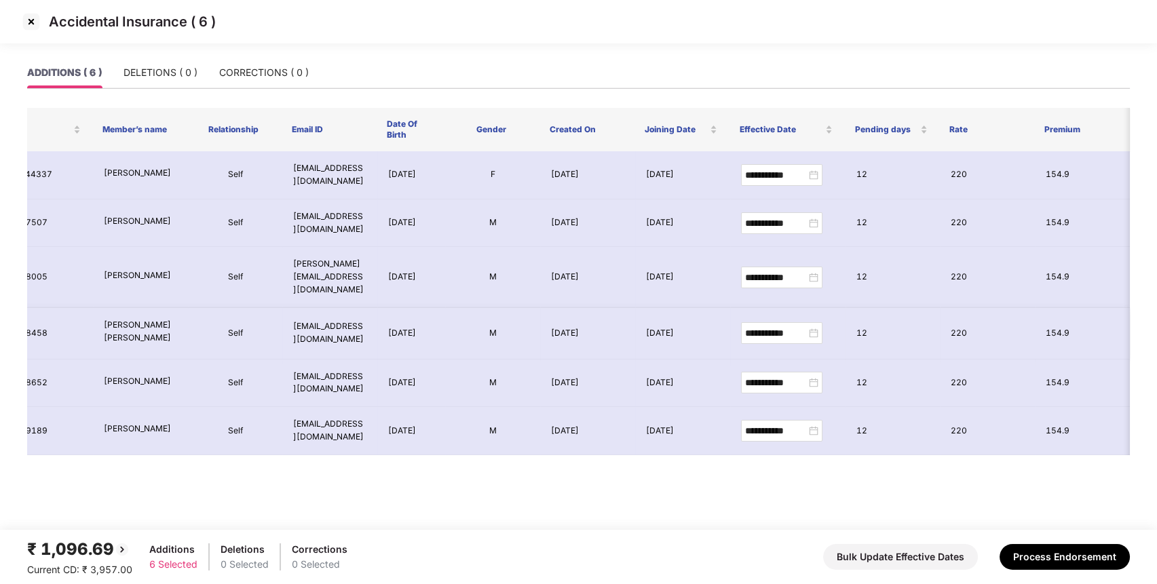
scroll to position [0, 0]
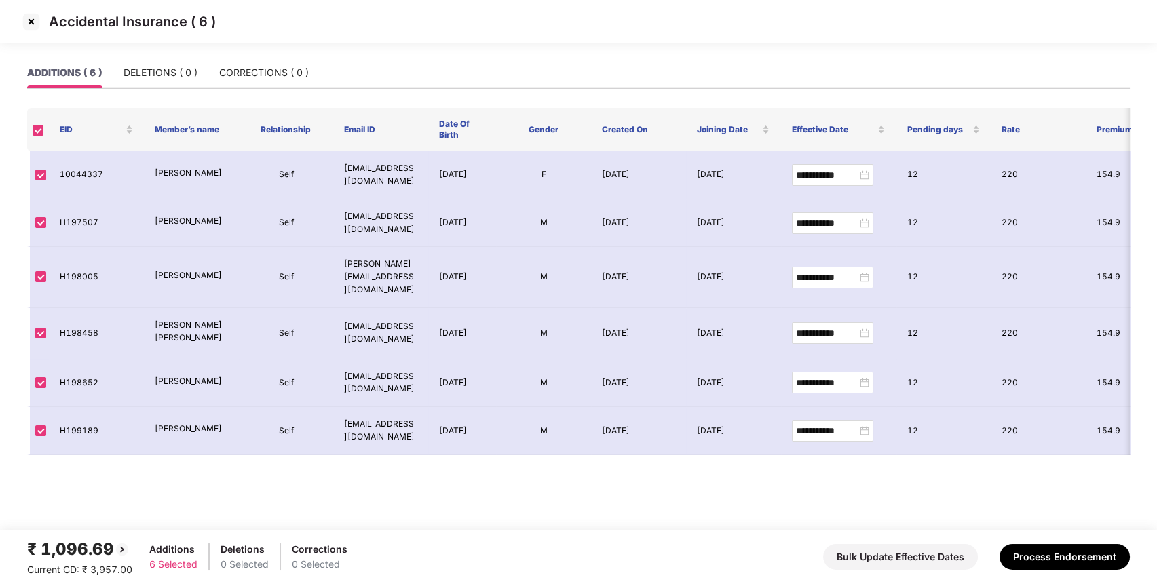
click at [36, 20] on img at bounding box center [31, 22] width 22 height 22
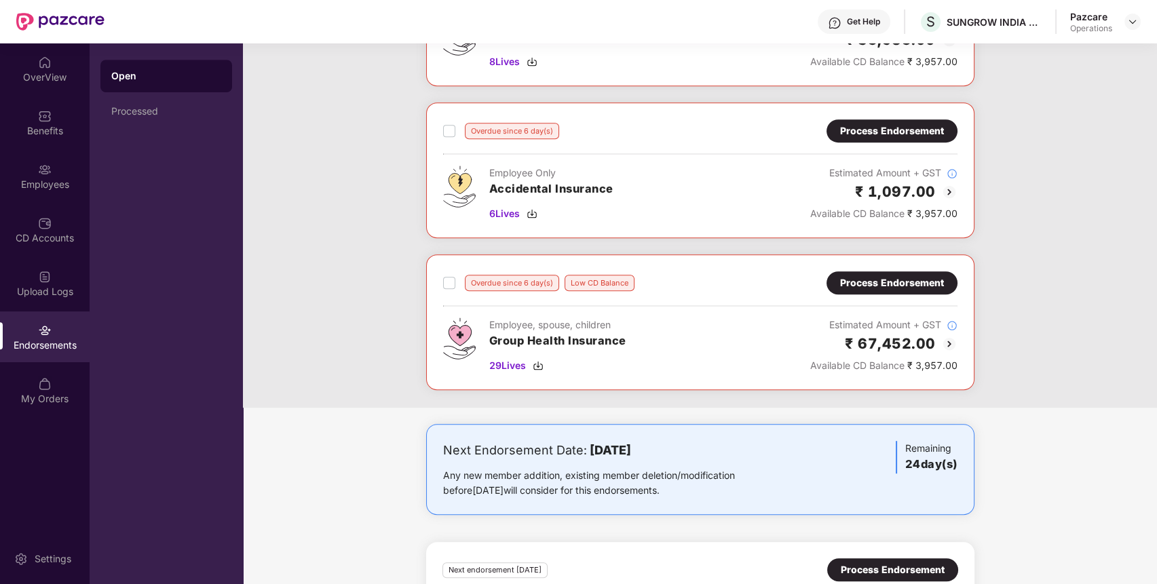
scroll to position [1561, 0]
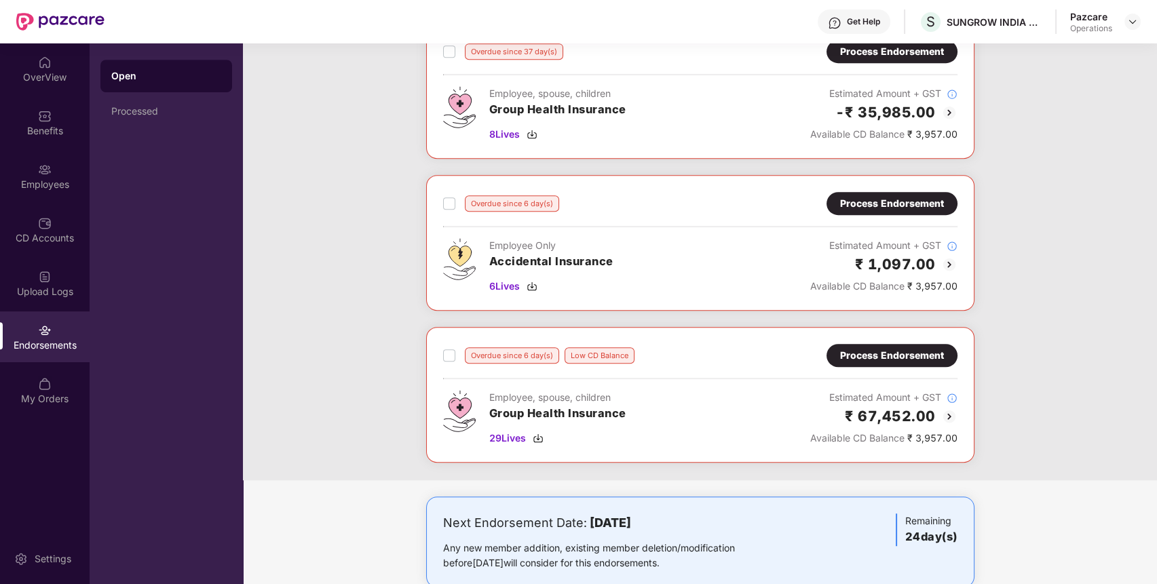
click at [888, 359] on div "Process Endorsement" at bounding box center [892, 355] width 131 height 23
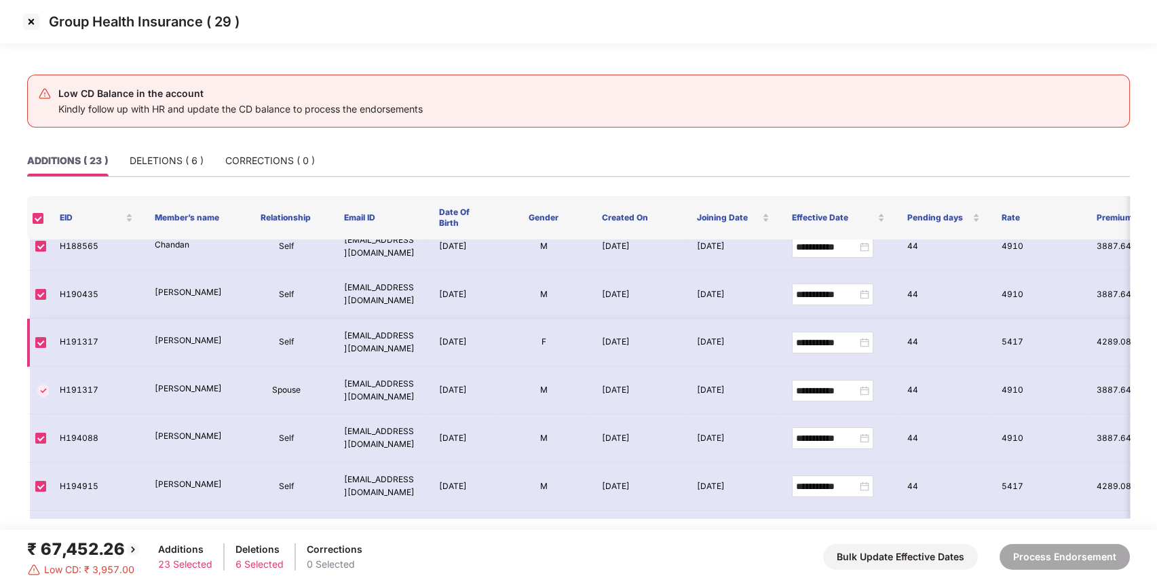
scroll to position [0, 0]
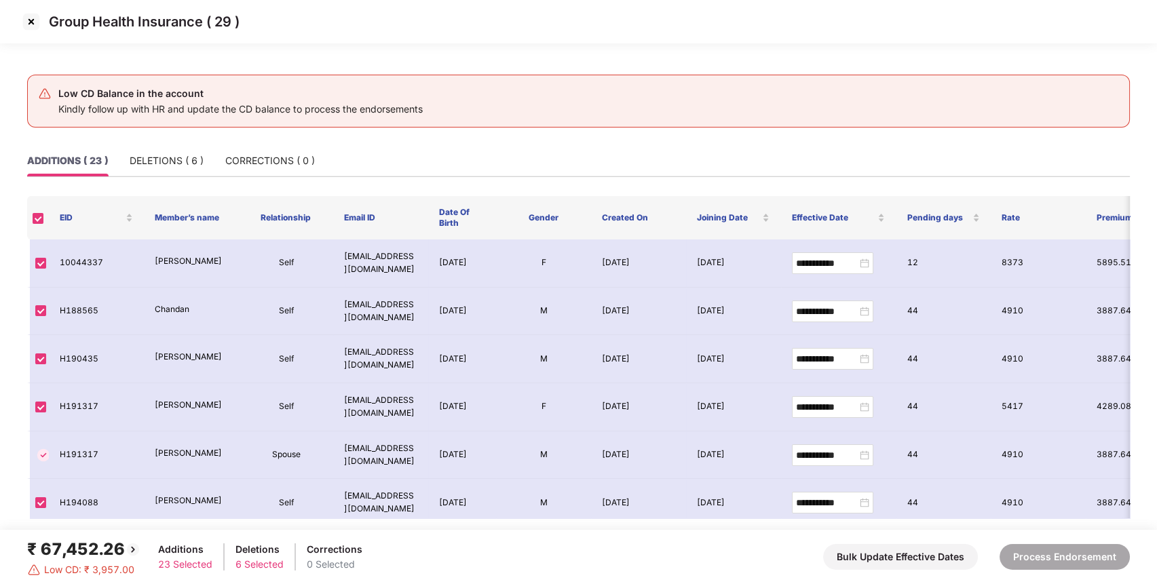
click at [37, 29] on img at bounding box center [31, 22] width 22 height 22
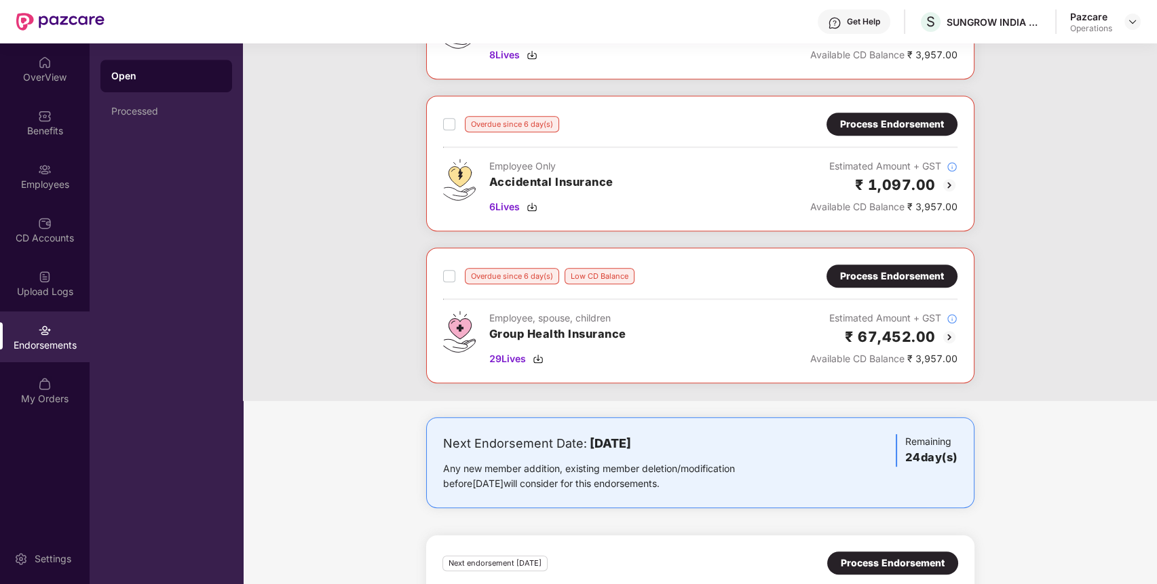
scroll to position [1639, 0]
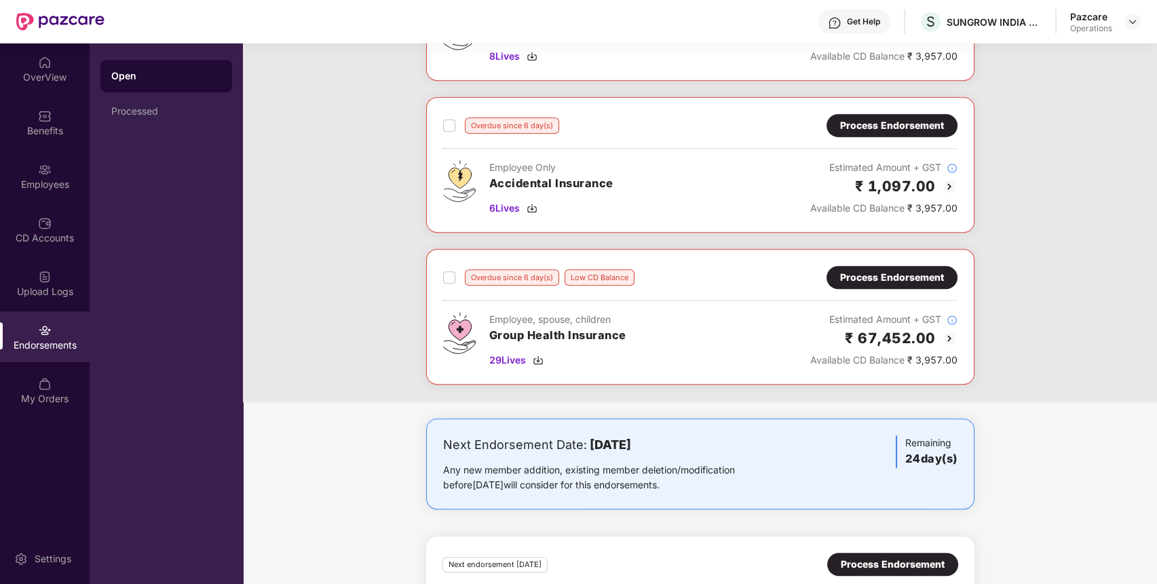
click at [890, 120] on div "Process Endorsement" at bounding box center [892, 125] width 104 height 15
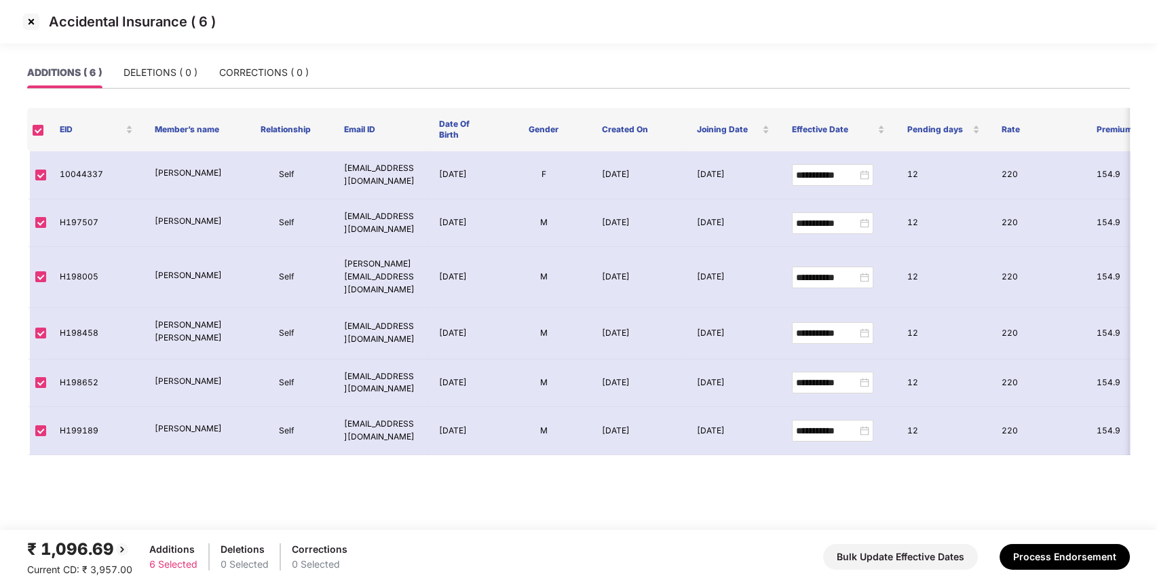
click at [24, 29] on img at bounding box center [31, 22] width 22 height 22
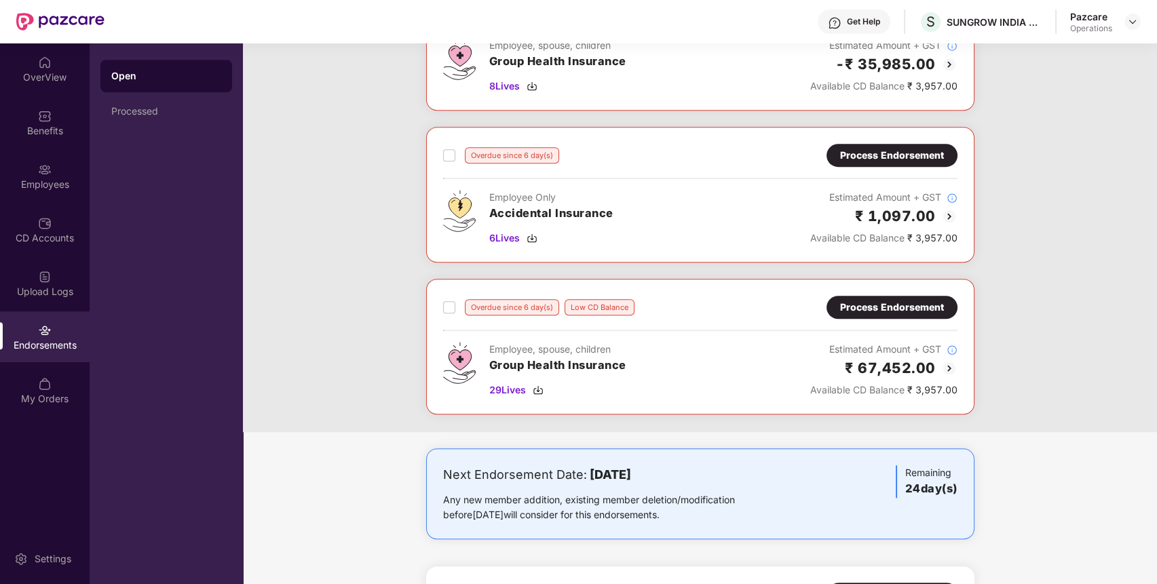
scroll to position [1550, 0]
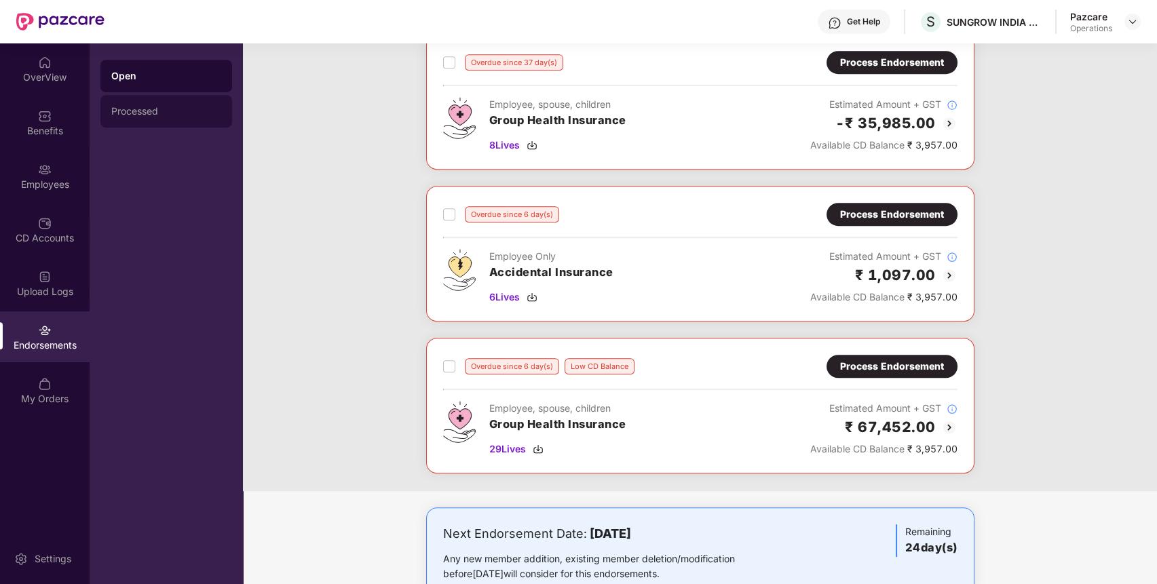
click at [190, 109] on div "Processed" at bounding box center [166, 111] width 110 height 11
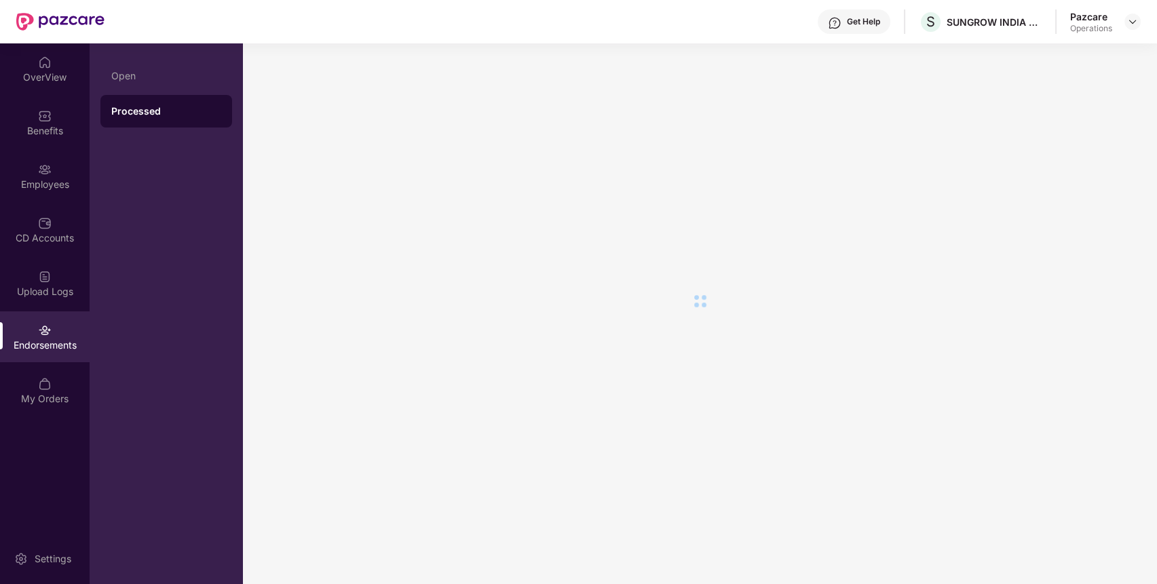
scroll to position [0, 0]
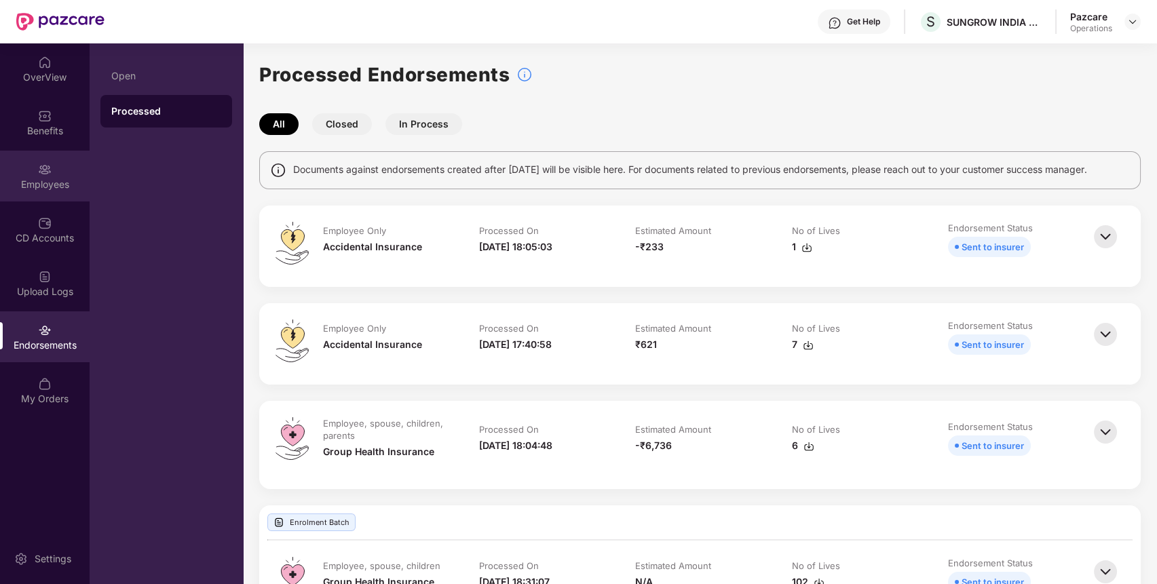
click at [40, 190] on div "Employees" at bounding box center [45, 185] width 90 height 14
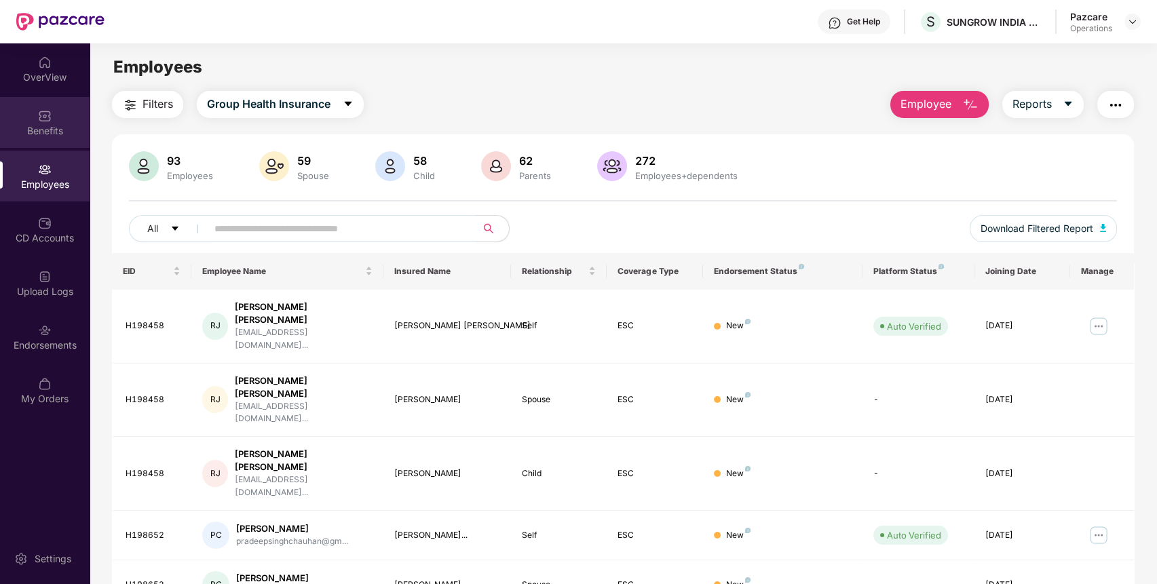
click at [47, 121] on img at bounding box center [45, 116] width 14 height 14
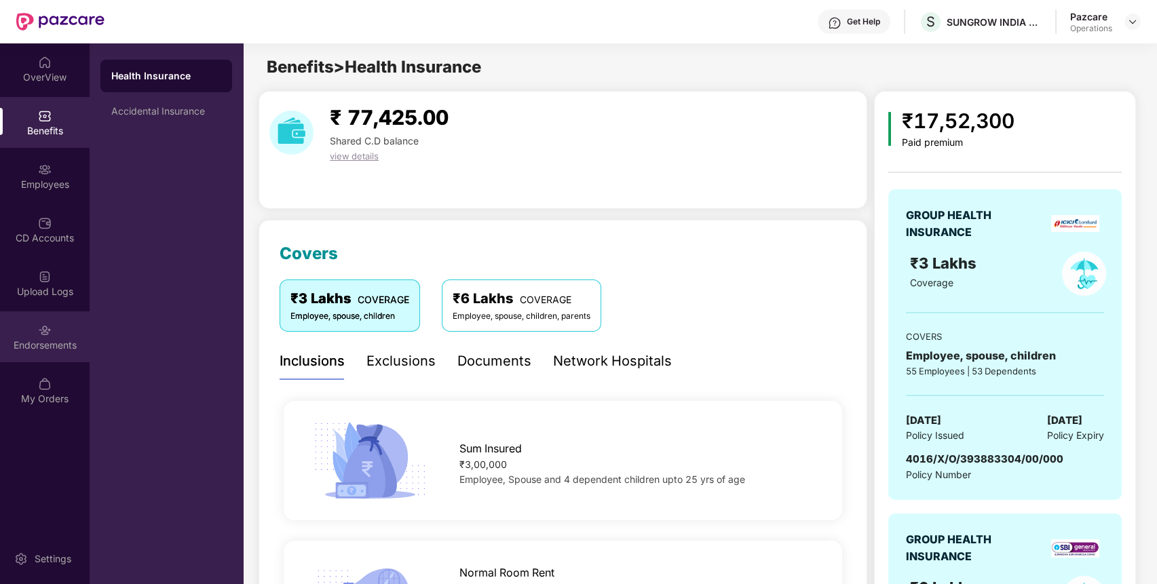
click at [67, 335] on div "Endorsements" at bounding box center [45, 337] width 90 height 51
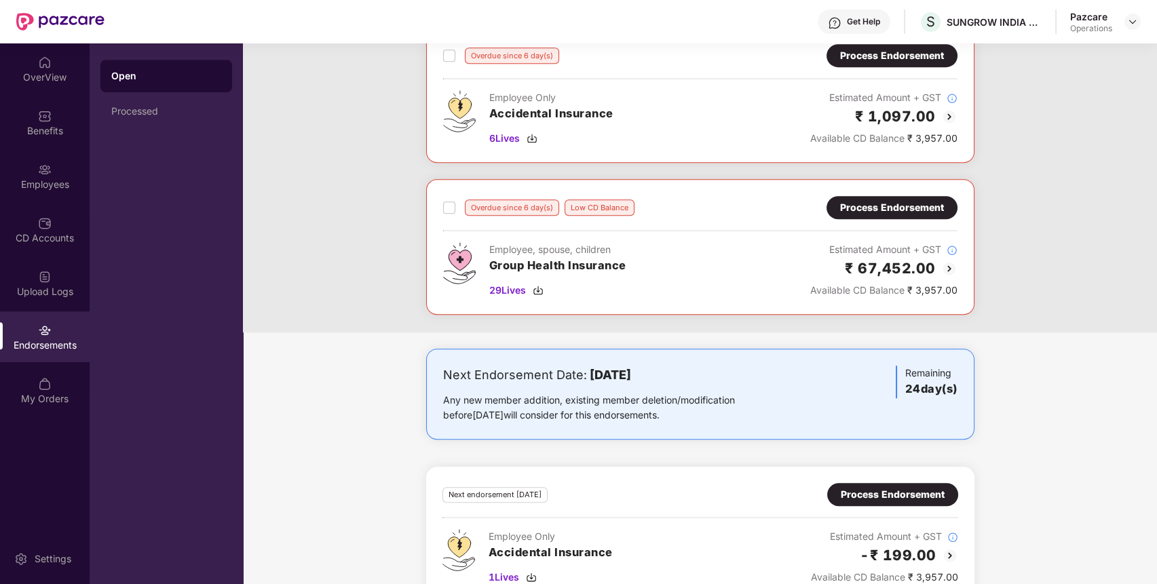
scroll to position [1493, 0]
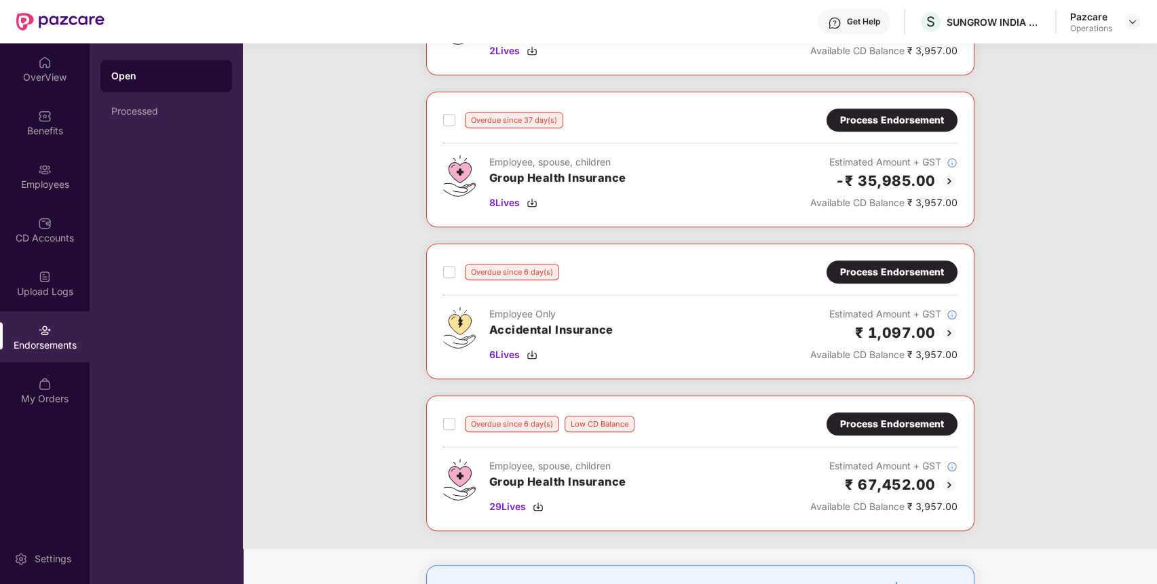
click at [901, 265] on div "Process Endorsement" at bounding box center [892, 272] width 104 height 15
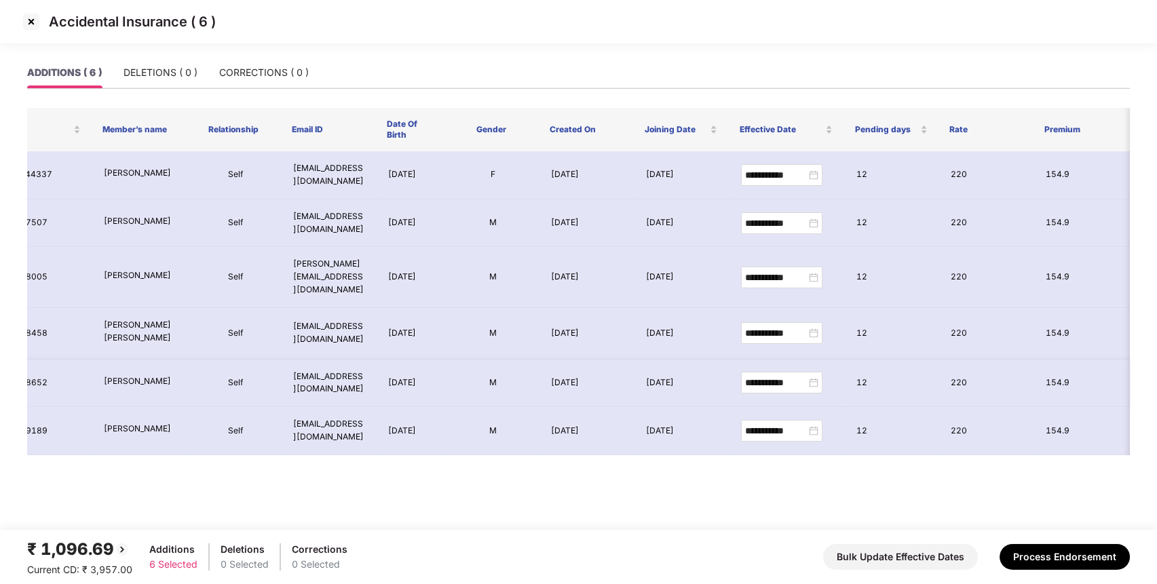
scroll to position [0, 0]
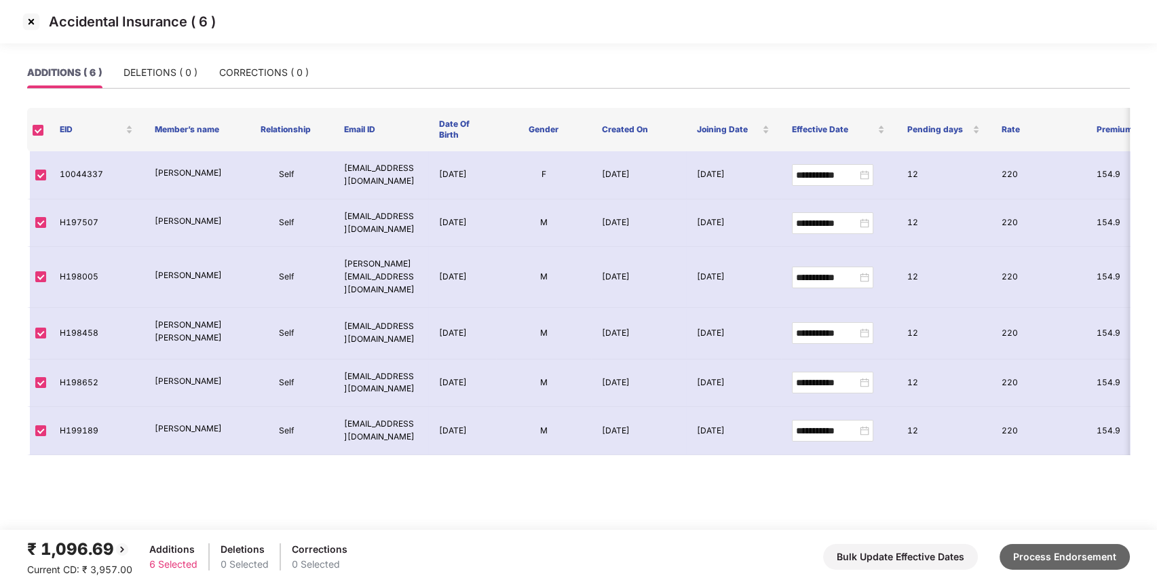
click at [1071, 562] on button "Process Endorsement" at bounding box center [1065, 557] width 130 height 26
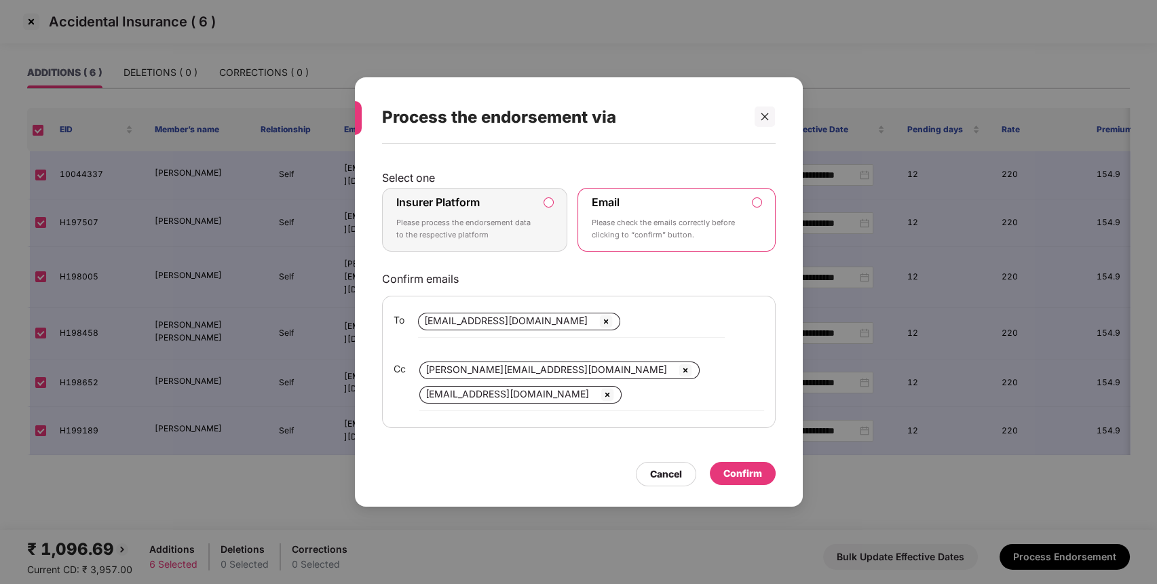
click at [495, 208] on div "Insurer Platform Please process the endorsement data to the respective platform" at bounding box center [465, 219] width 138 height 49
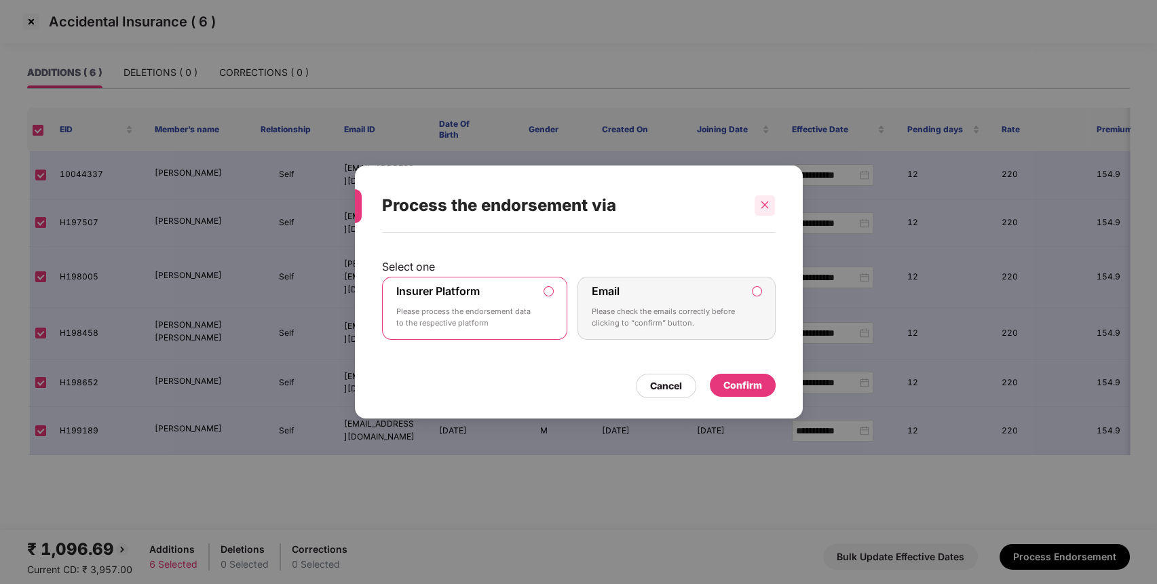
click at [758, 212] on div at bounding box center [765, 205] width 20 height 20
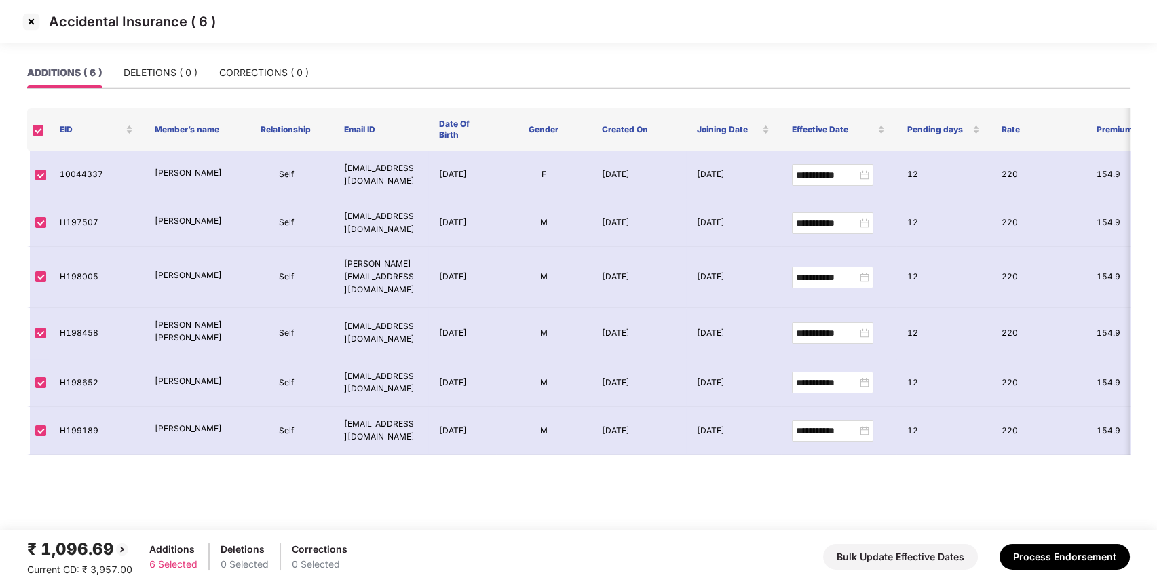
click at [27, 16] on img at bounding box center [31, 22] width 22 height 22
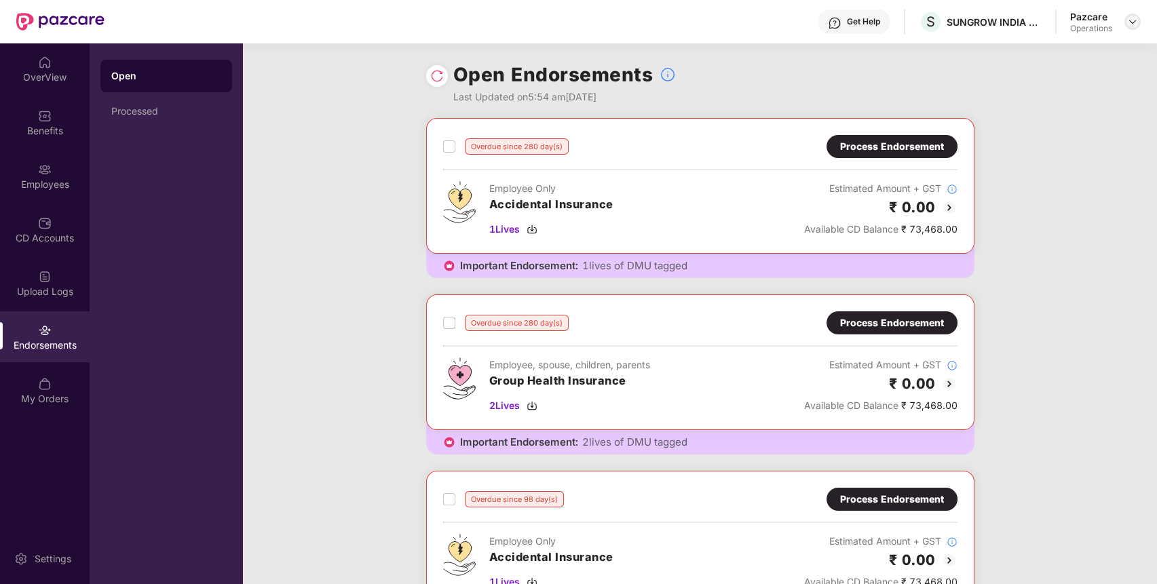
click at [1134, 24] on img at bounding box center [1132, 21] width 11 height 11
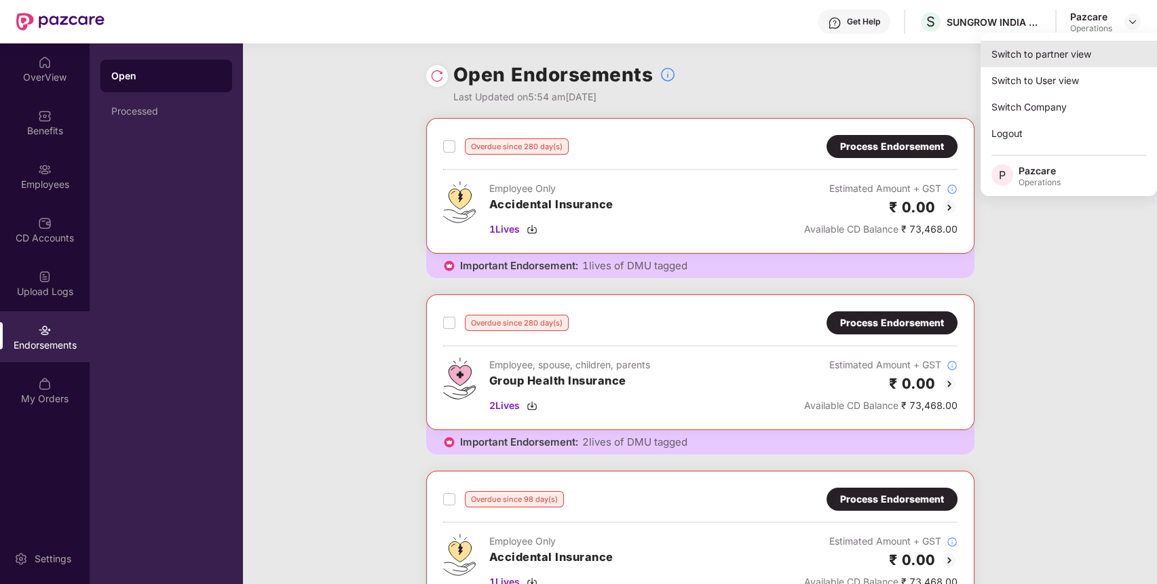
click at [1102, 54] on div "Switch to partner view" at bounding box center [1069, 54] width 176 height 26
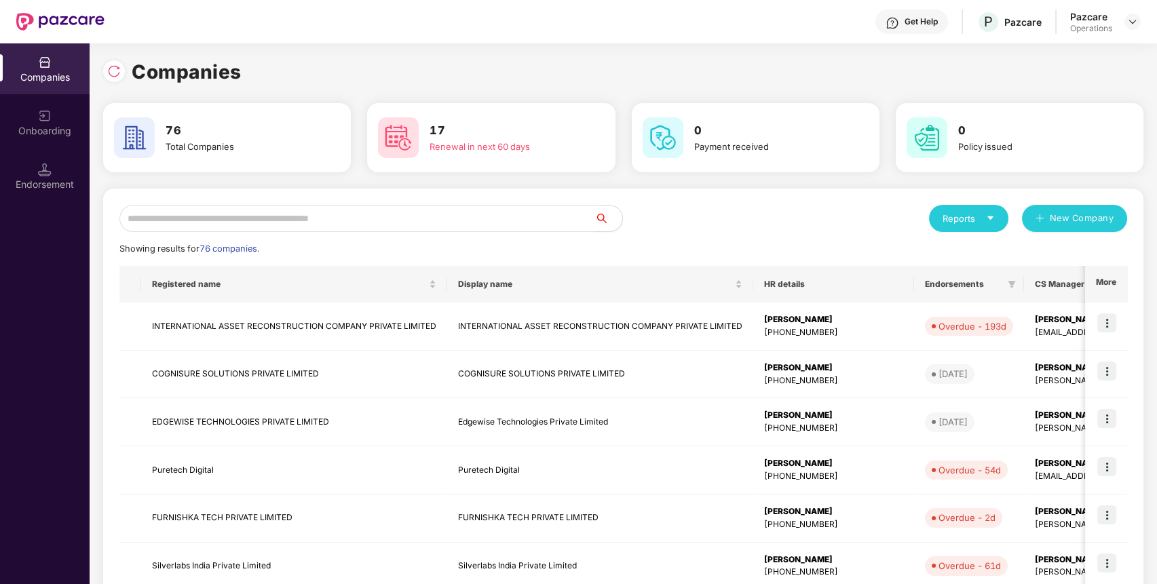
click at [561, 214] on input "text" at bounding box center [357, 218] width 476 height 27
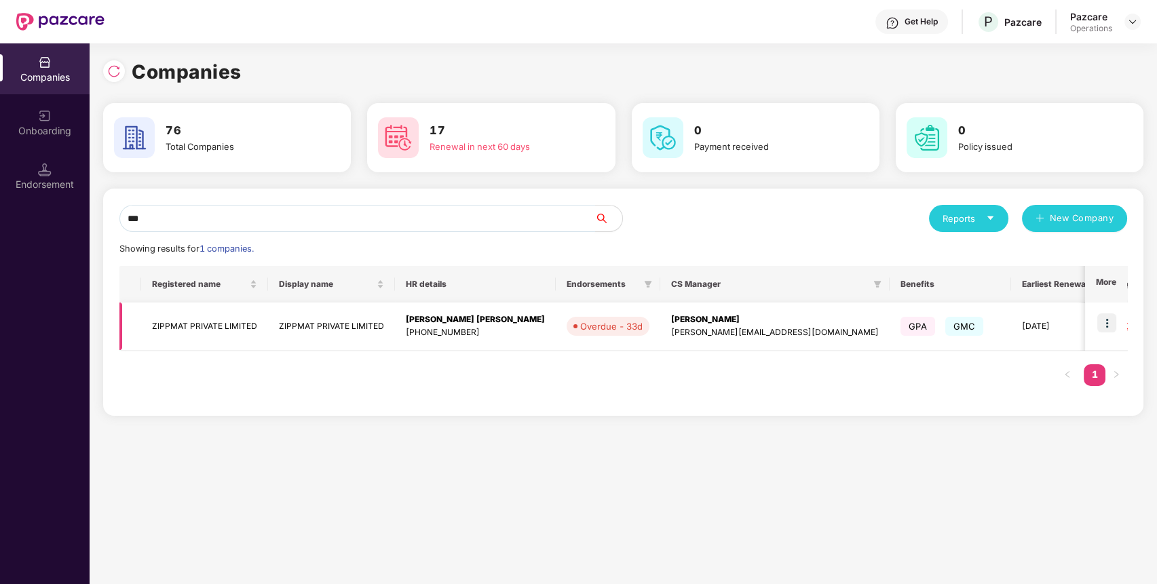
type input "***"
click at [1114, 326] on img at bounding box center [1107, 323] width 19 height 19
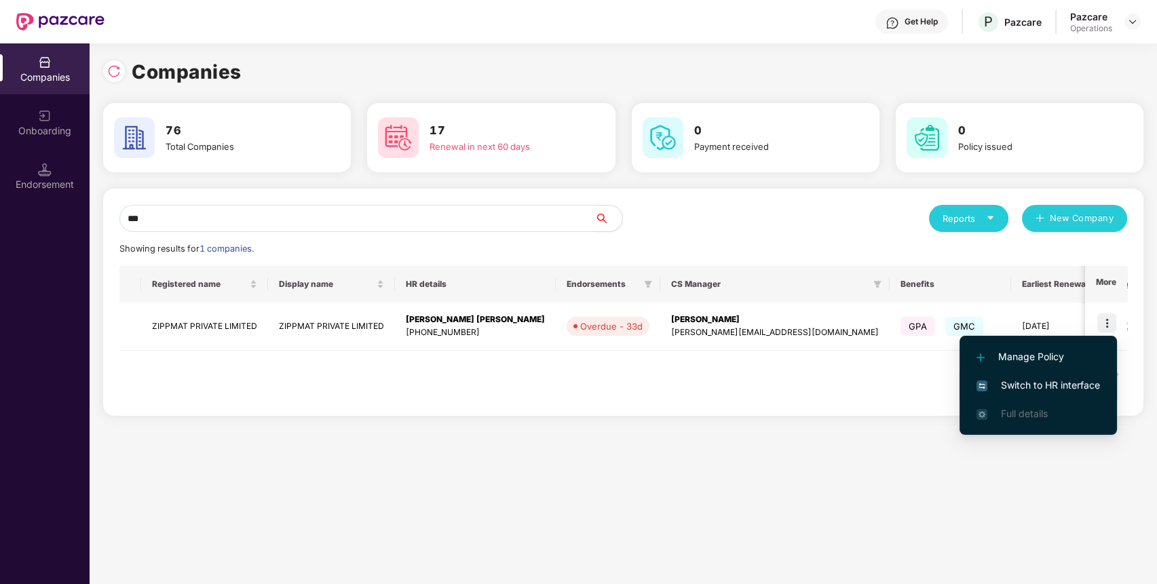
click at [1059, 386] on span "Switch to HR interface" at bounding box center [1039, 385] width 124 height 15
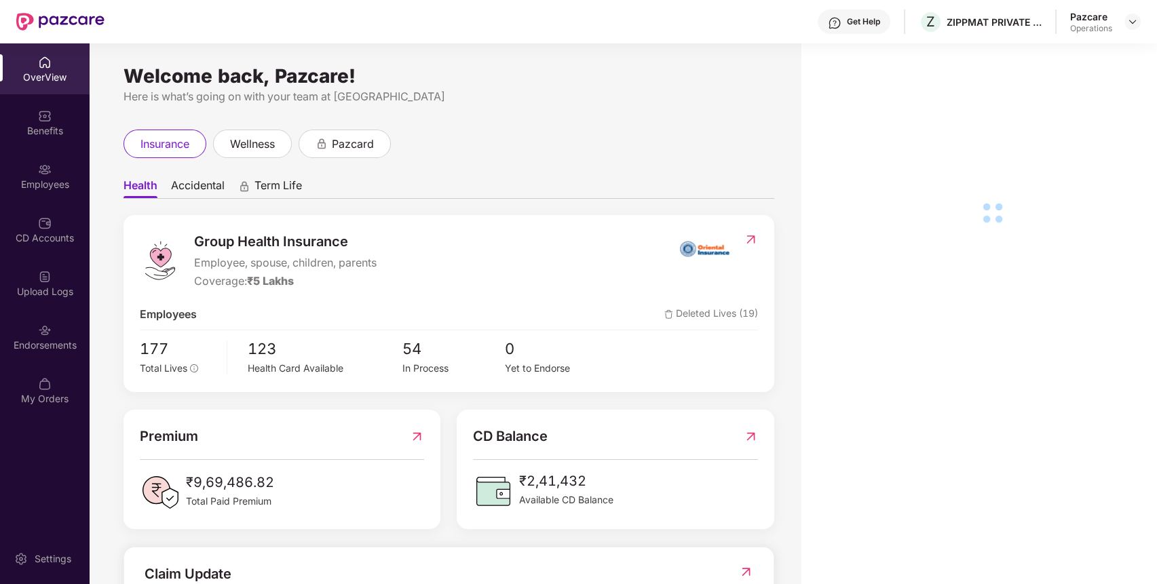
click at [54, 345] on div "Endorsements" at bounding box center [45, 346] width 90 height 14
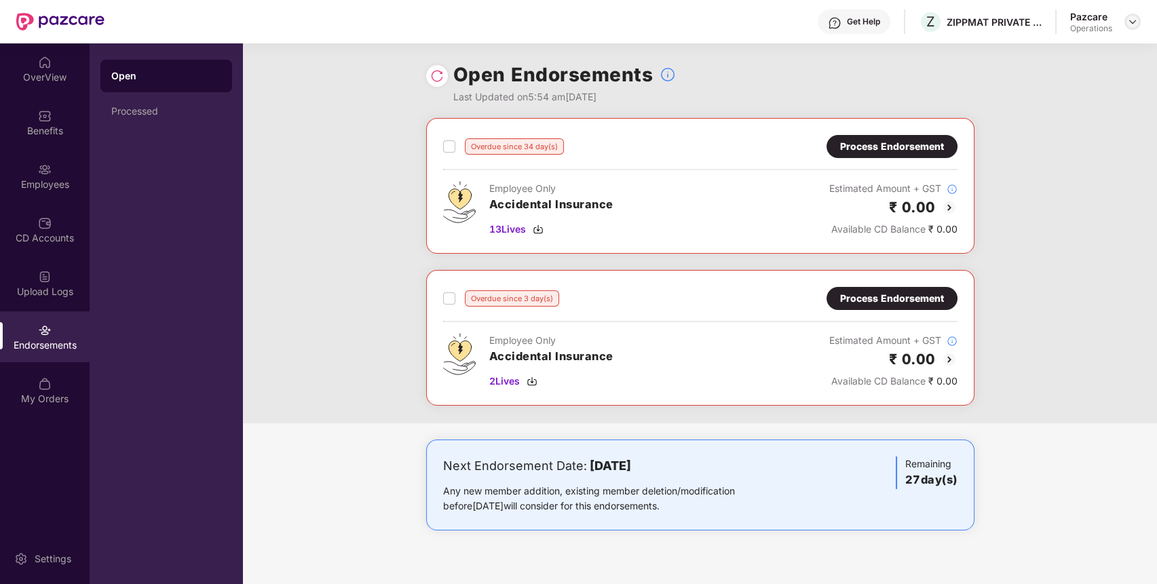
click at [1129, 20] on img at bounding box center [1132, 21] width 11 height 11
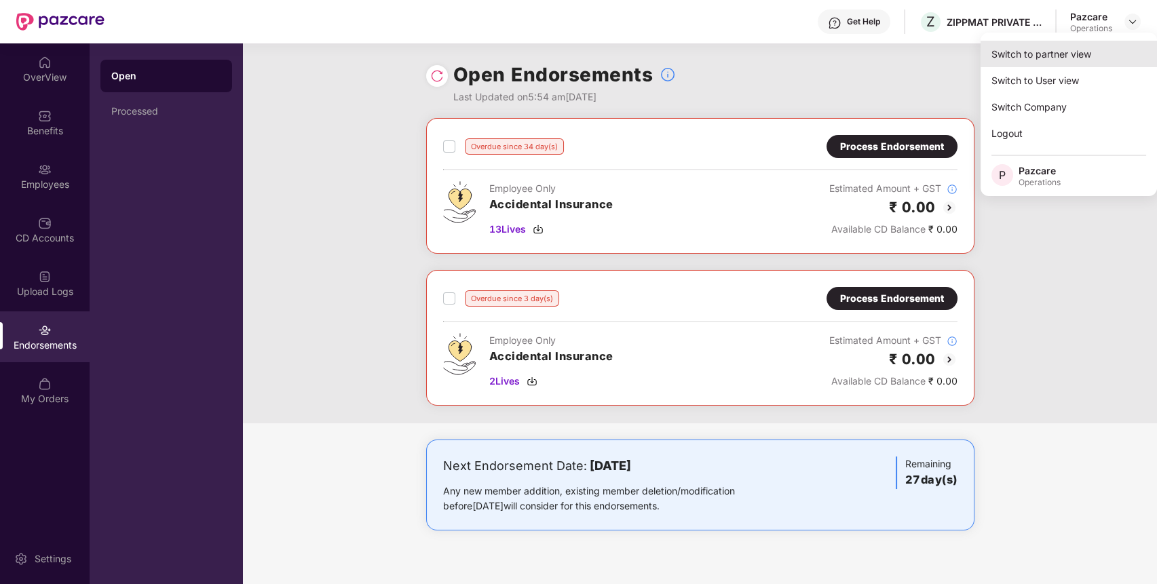
click at [1091, 64] on div "Switch to partner view" at bounding box center [1069, 54] width 176 height 26
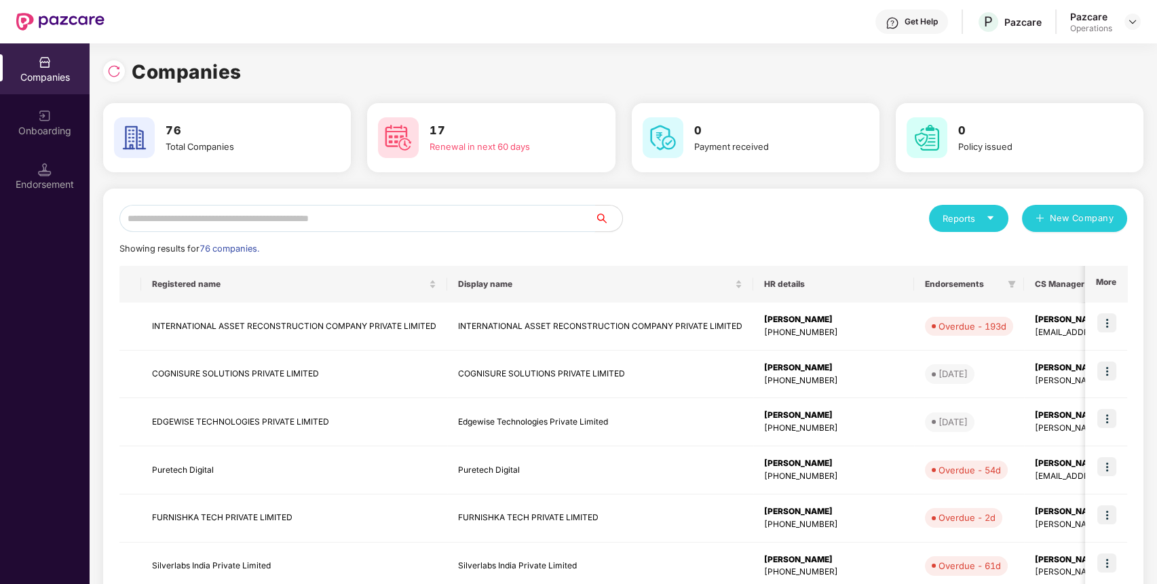
click at [547, 215] on input "text" at bounding box center [357, 218] width 476 height 27
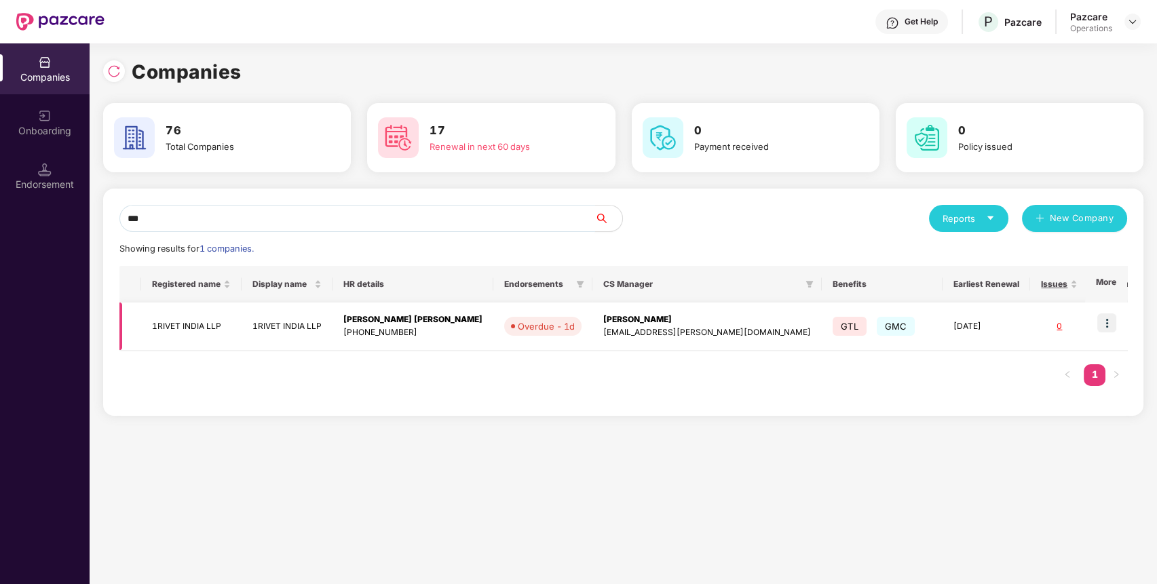
type input "***"
click at [1113, 316] on img at bounding box center [1107, 323] width 19 height 19
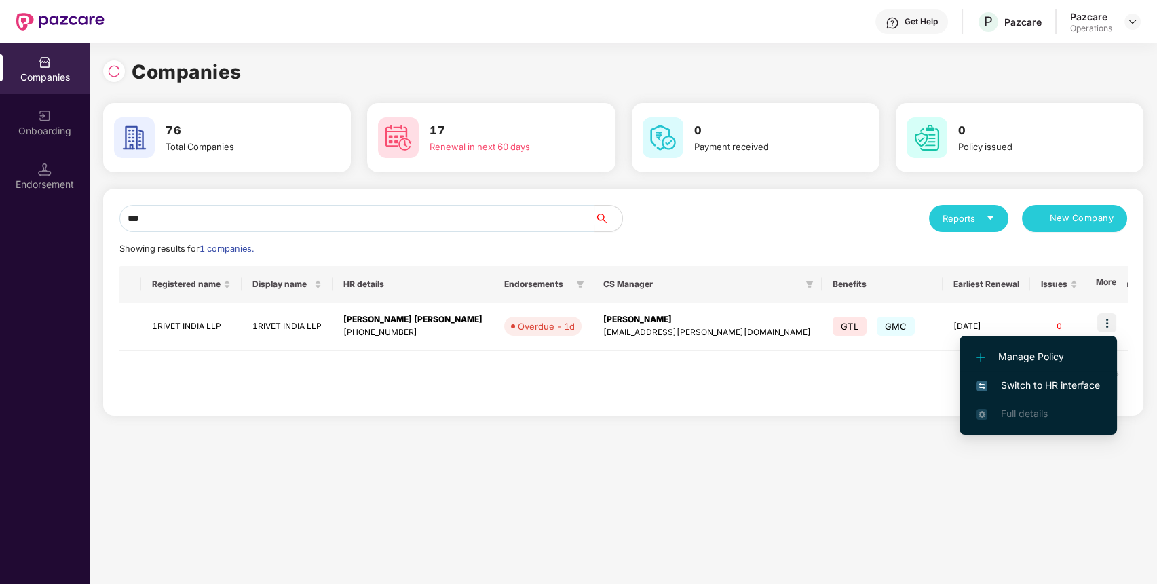
click at [1064, 380] on span "Switch to HR interface" at bounding box center [1039, 385] width 124 height 15
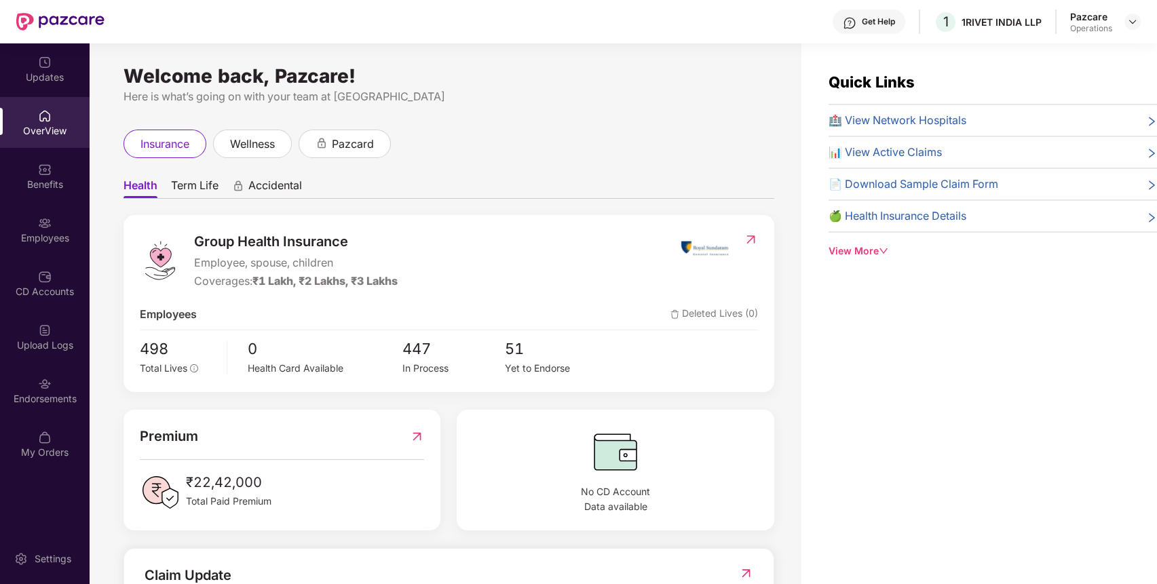
click at [56, 389] on div "Endorsements" at bounding box center [45, 390] width 90 height 51
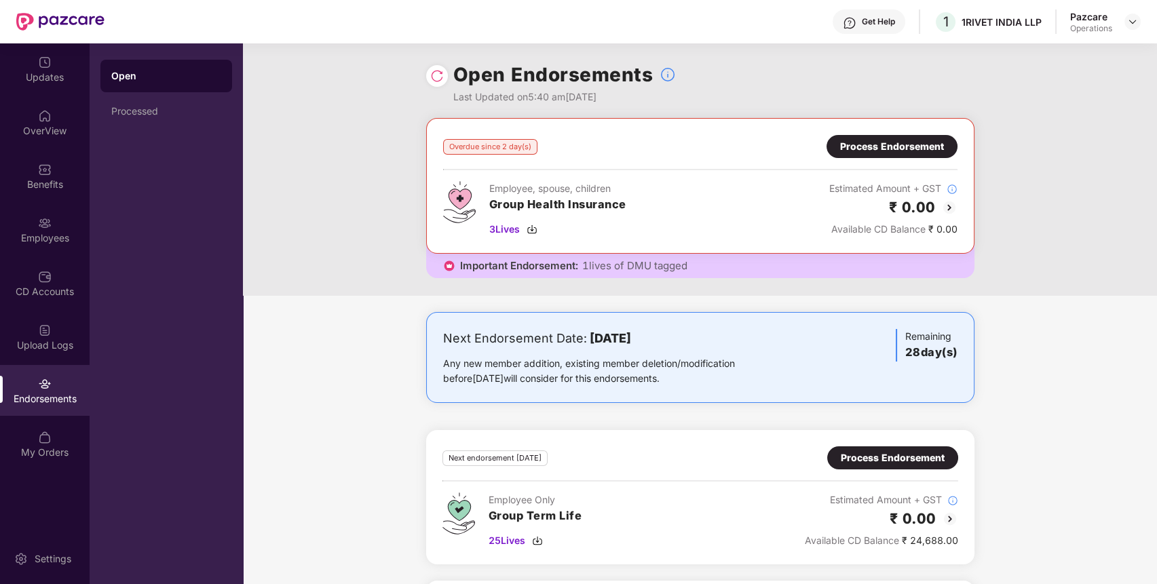
click at [901, 147] on div "Process Endorsement" at bounding box center [892, 146] width 104 height 15
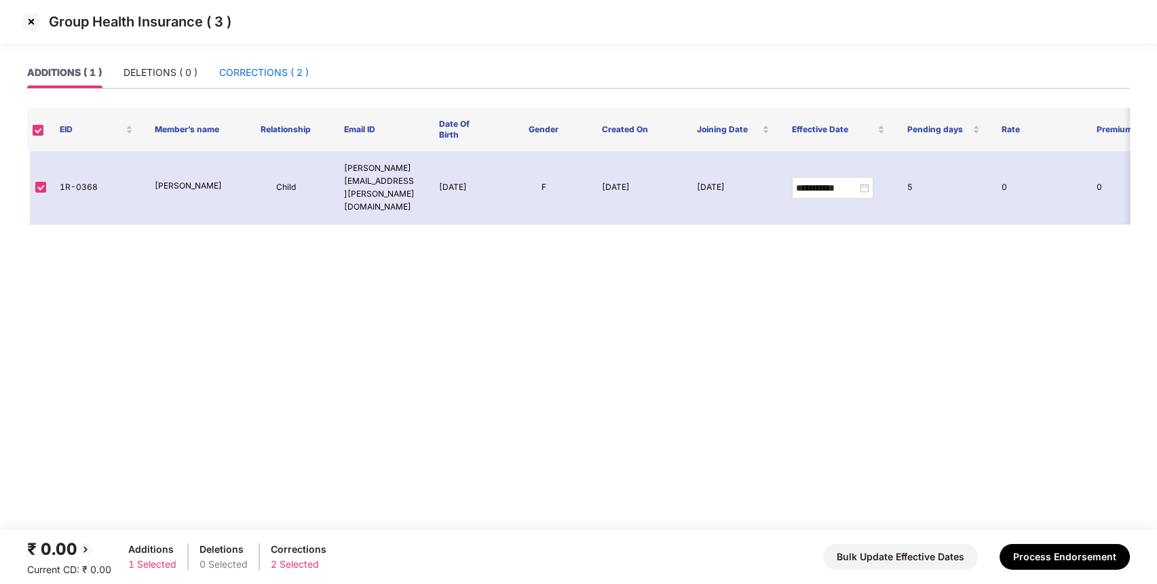
click at [292, 76] on div "CORRECTIONS ( 2 )" at bounding box center [264, 72] width 90 height 15
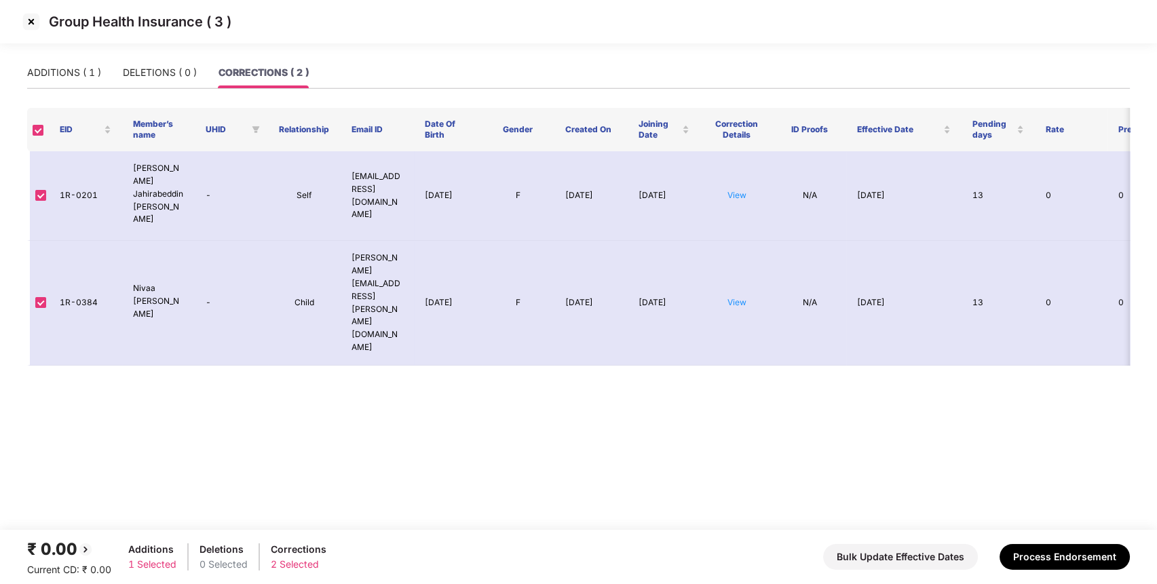
click at [36, 20] on img at bounding box center [31, 22] width 22 height 22
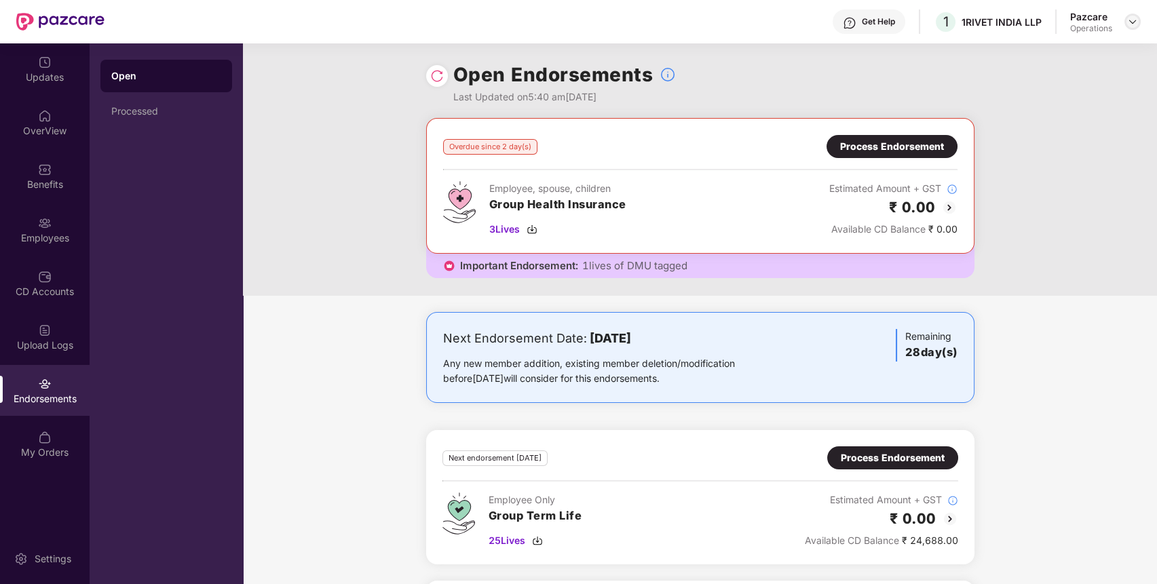
click at [1135, 22] on img at bounding box center [1132, 21] width 11 height 11
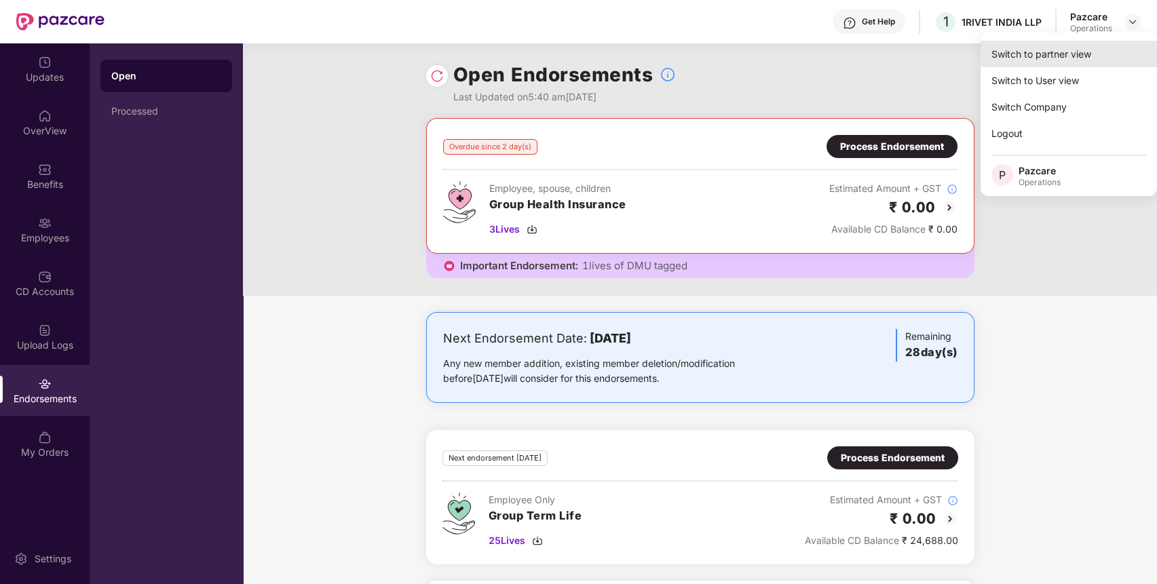
click at [1092, 52] on div "Switch to partner view" at bounding box center [1069, 54] width 176 height 26
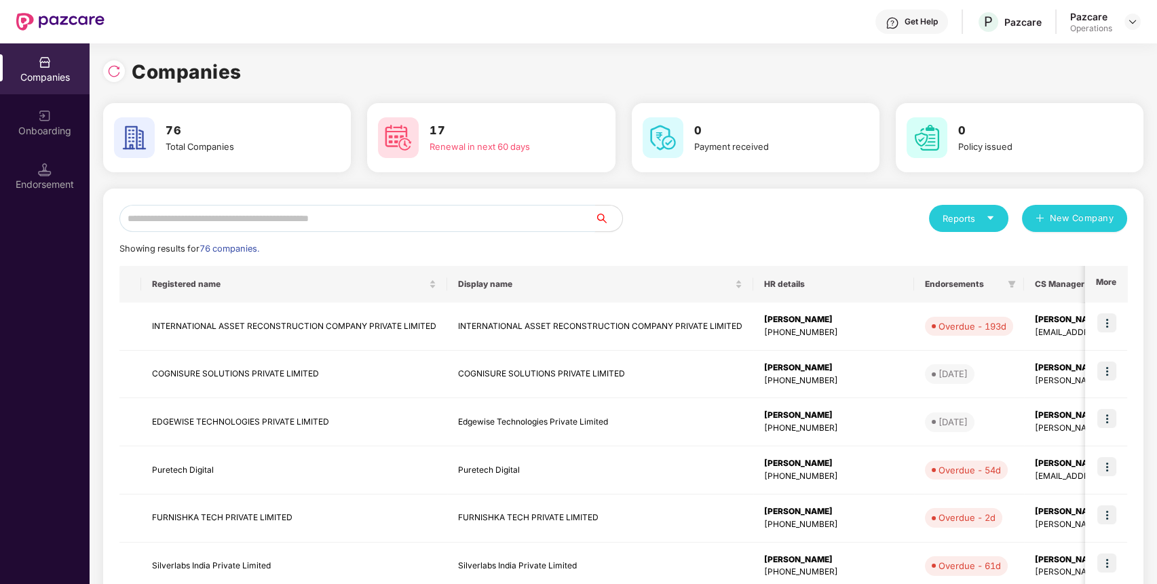
click at [584, 218] on input "text" at bounding box center [357, 218] width 476 height 27
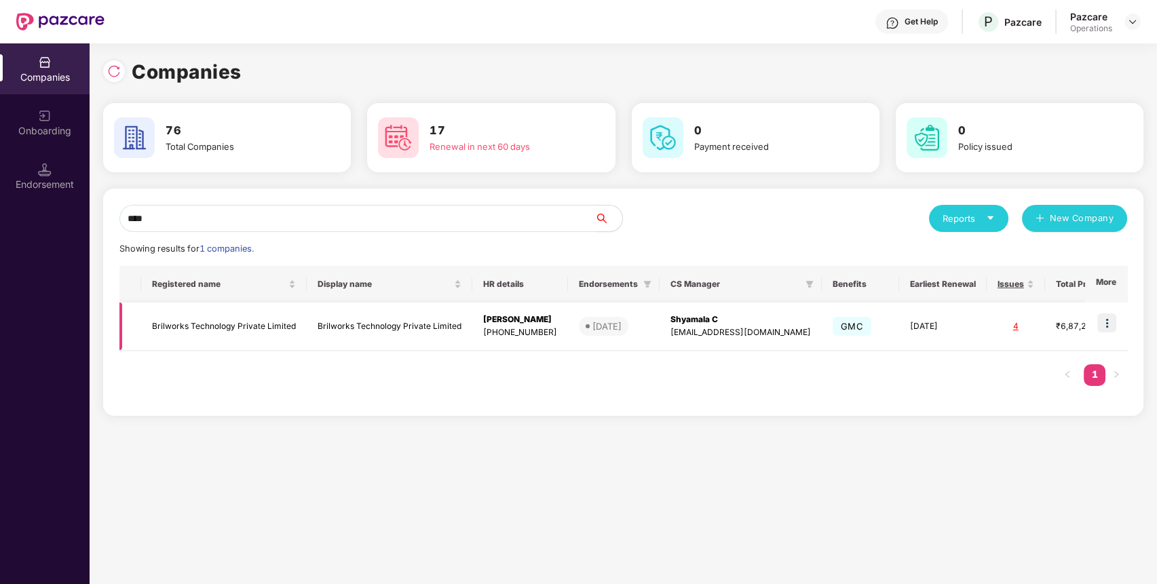
type input "****"
click at [1106, 321] on img at bounding box center [1107, 323] width 19 height 19
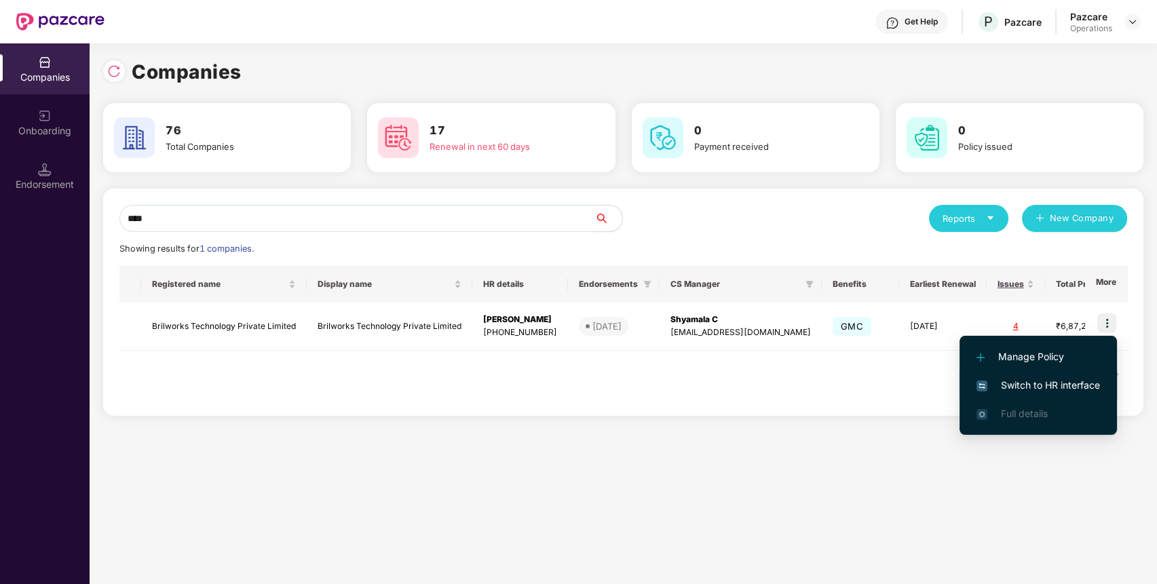
click at [1041, 386] on span "Switch to HR interface" at bounding box center [1039, 385] width 124 height 15
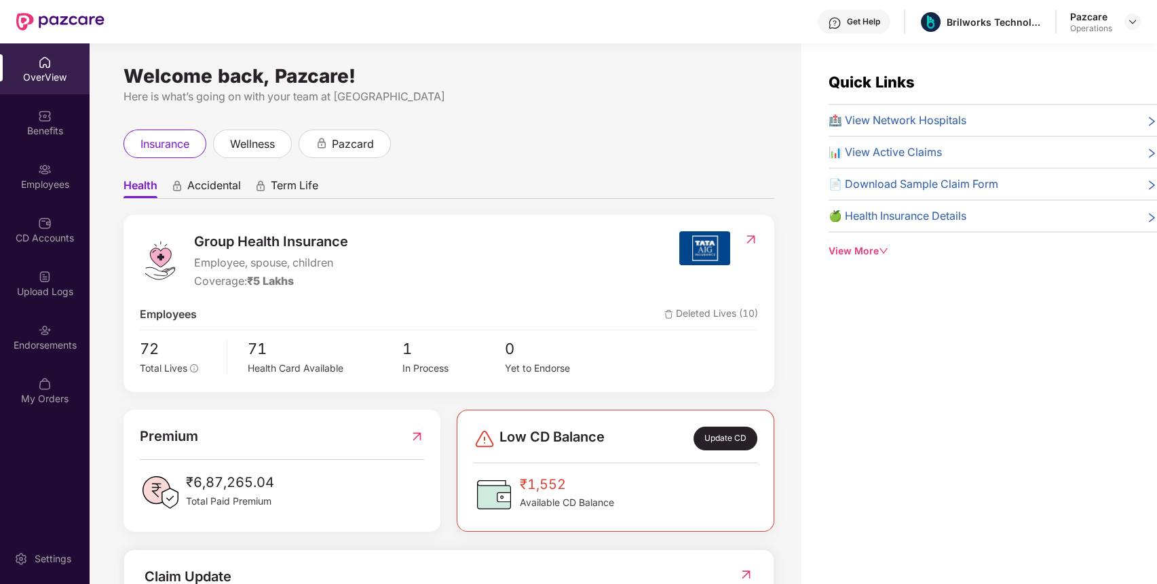
click at [42, 339] on div "Endorsements" at bounding box center [45, 346] width 90 height 14
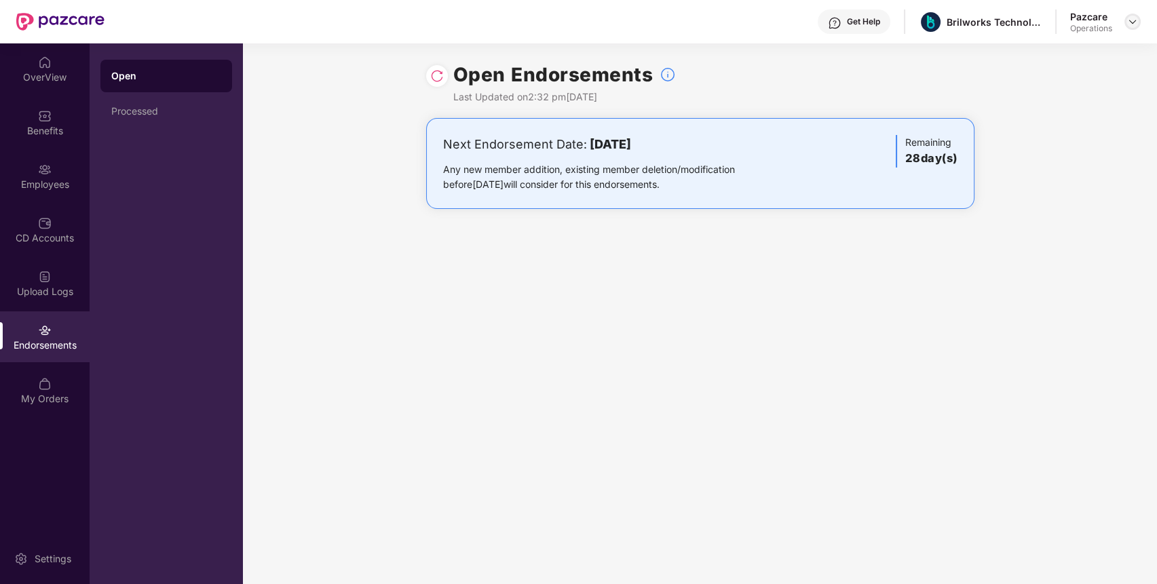
click at [1132, 14] on div at bounding box center [1133, 22] width 16 height 16
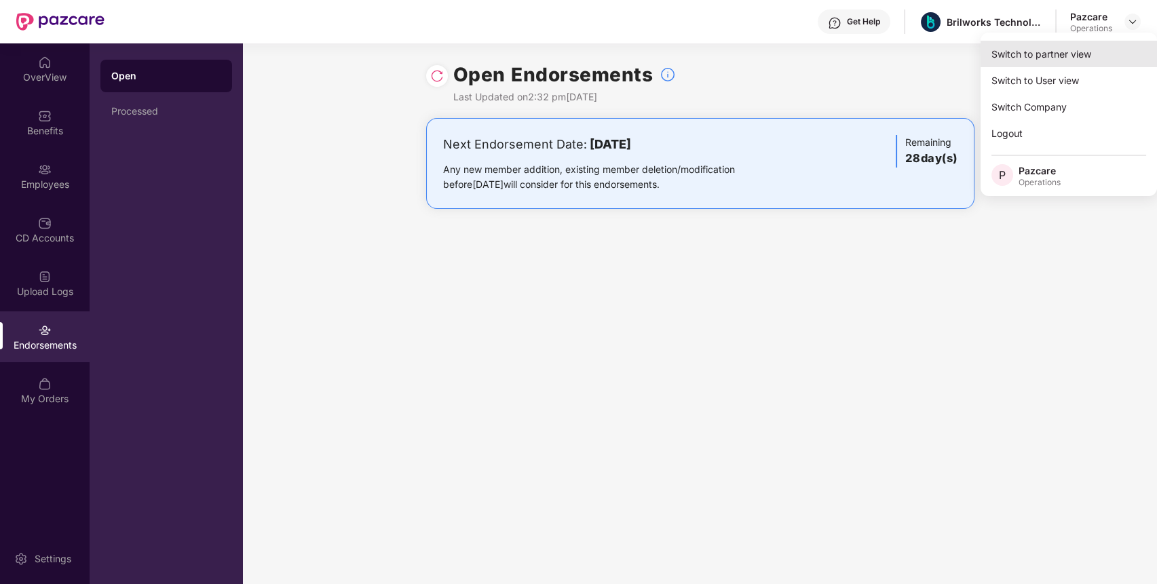
click at [1094, 62] on div "Switch to partner view" at bounding box center [1069, 54] width 176 height 26
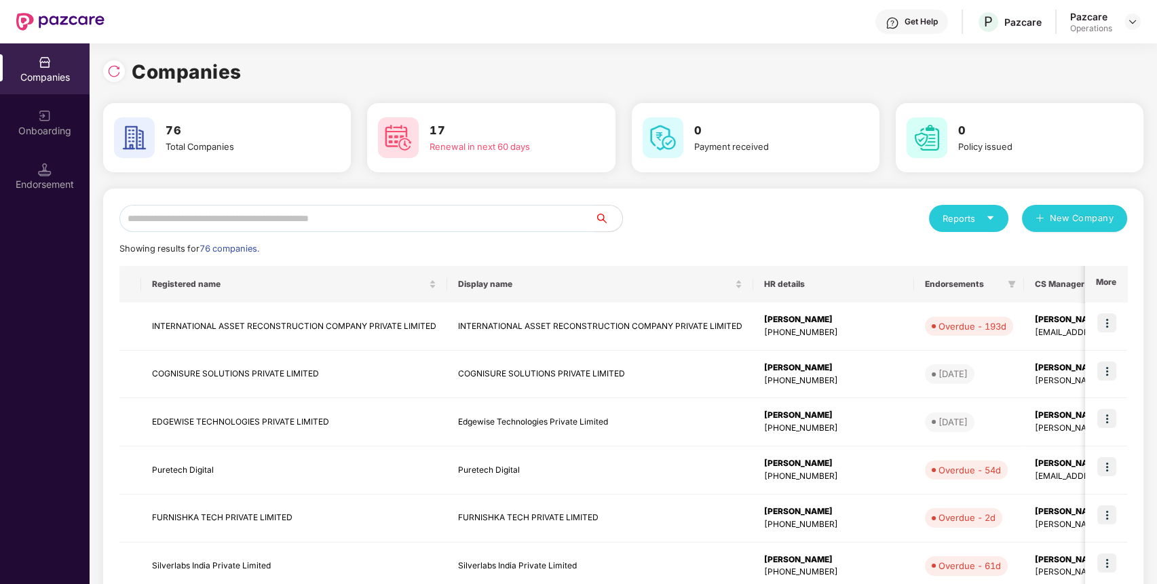
click at [518, 223] on input "text" at bounding box center [357, 218] width 476 height 27
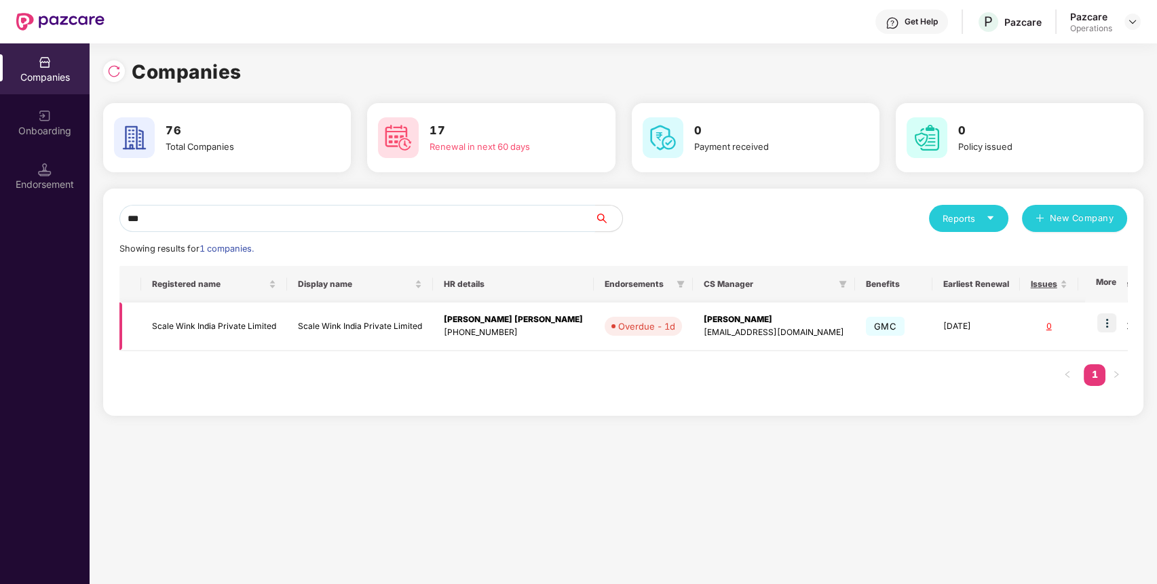
type input "***"
click at [1108, 320] on img at bounding box center [1107, 323] width 19 height 19
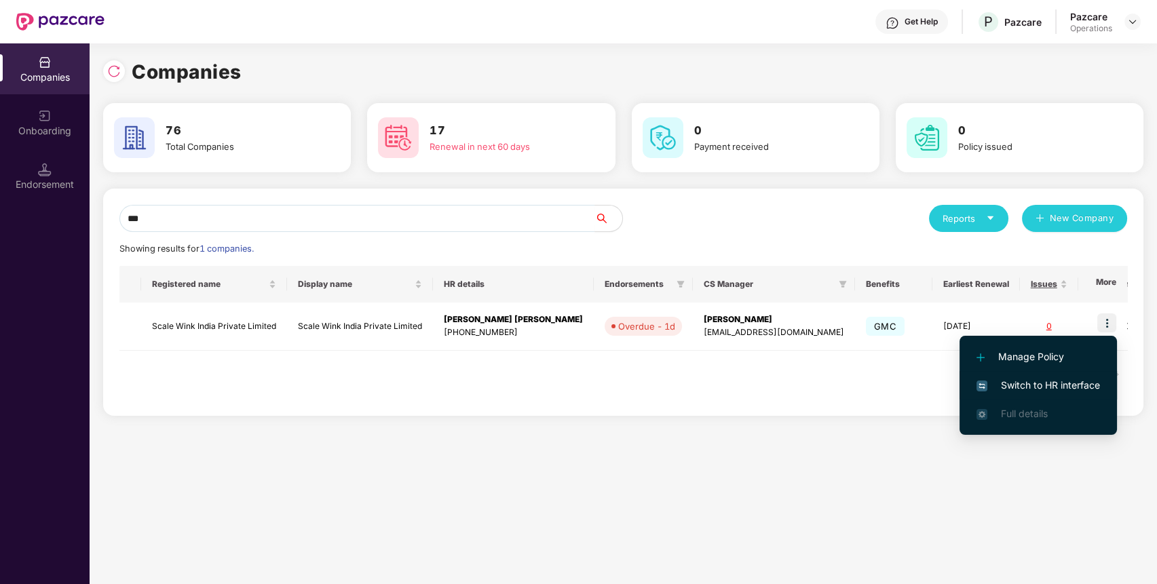
click at [1061, 383] on span "Switch to HR interface" at bounding box center [1039, 385] width 124 height 15
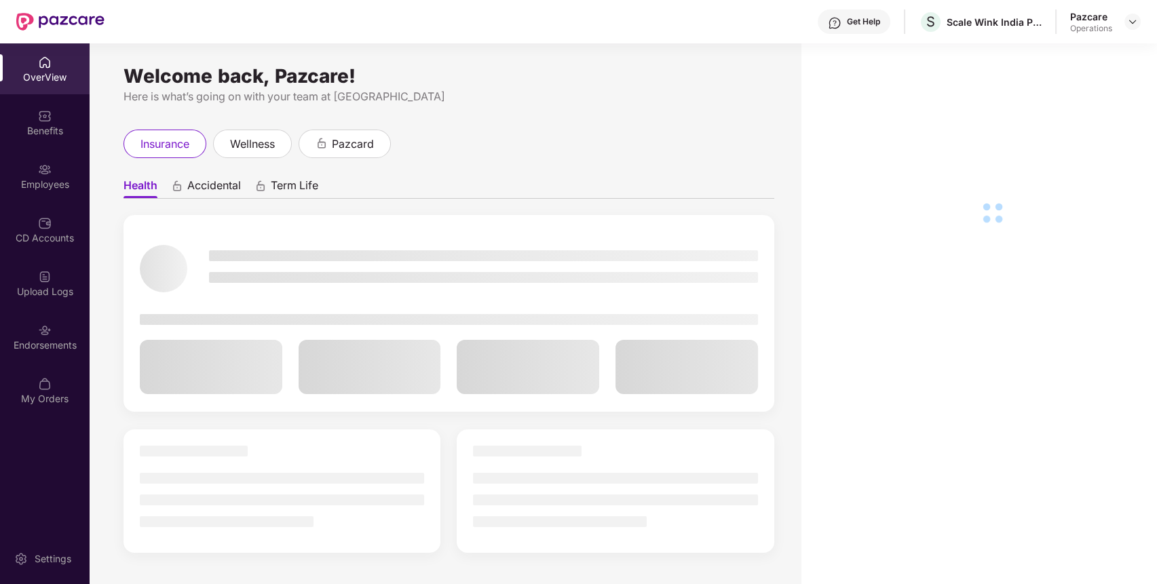
click at [50, 353] on div "Endorsements" at bounding box center [45, 337] width 90 height 51
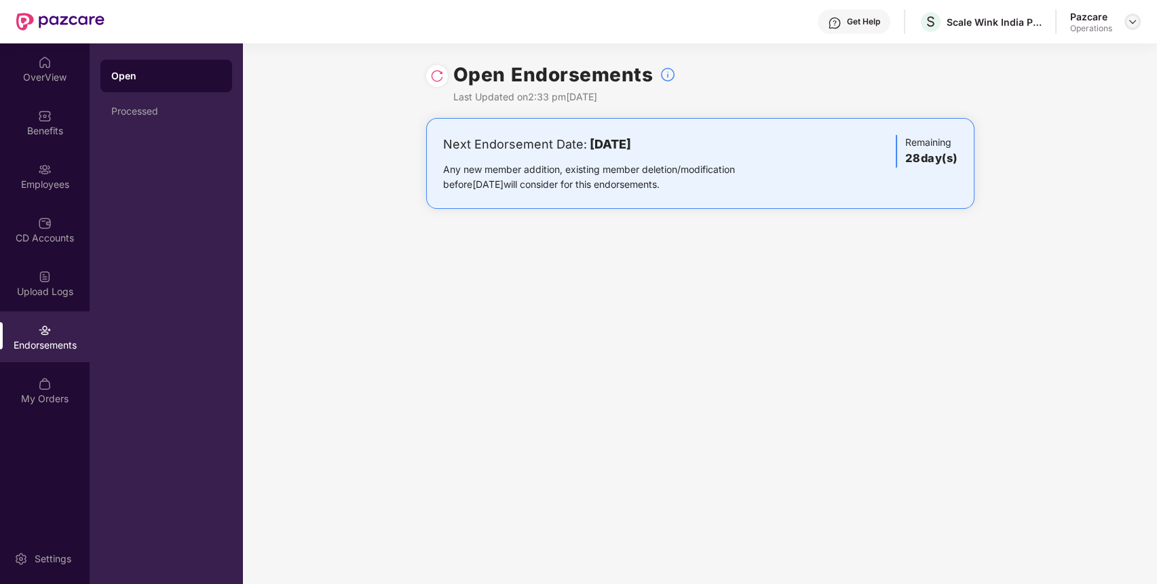
drag, startPoint x: 1132, startPoint y: 11, endPoint x: 1132, endPoint y: 21, distance: 10.2
click at [1132, 21] on div "Pazcare Operations" at bounding box center [1105, 22] width 71 height 24
click at [1132, 21] on img at bounding box center [1132, 21] width 11 height 11
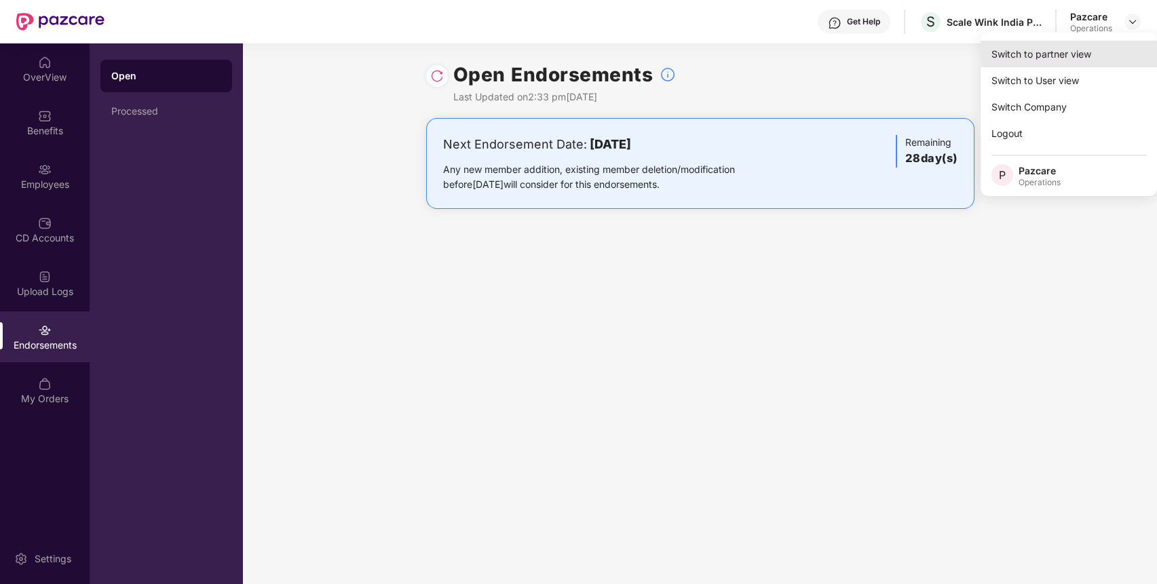
click at [1091, 43] on div "Switch to partner view" at bounding box center [1069, 54] width 176 height 26
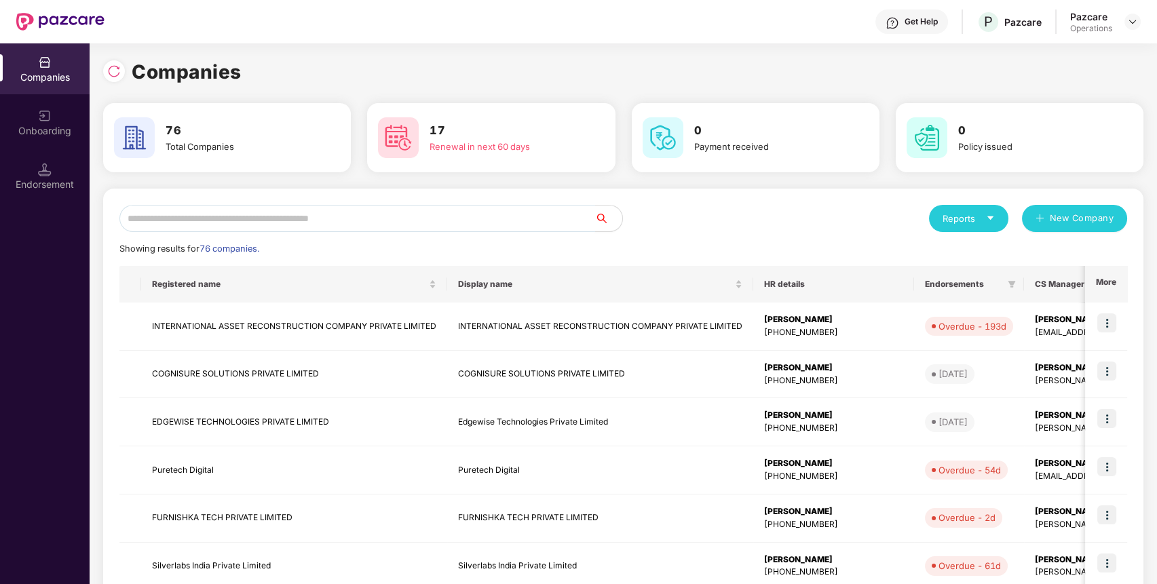
click at [525, 219] on input "text" at bounding box center [357, 218] width 476 height 27
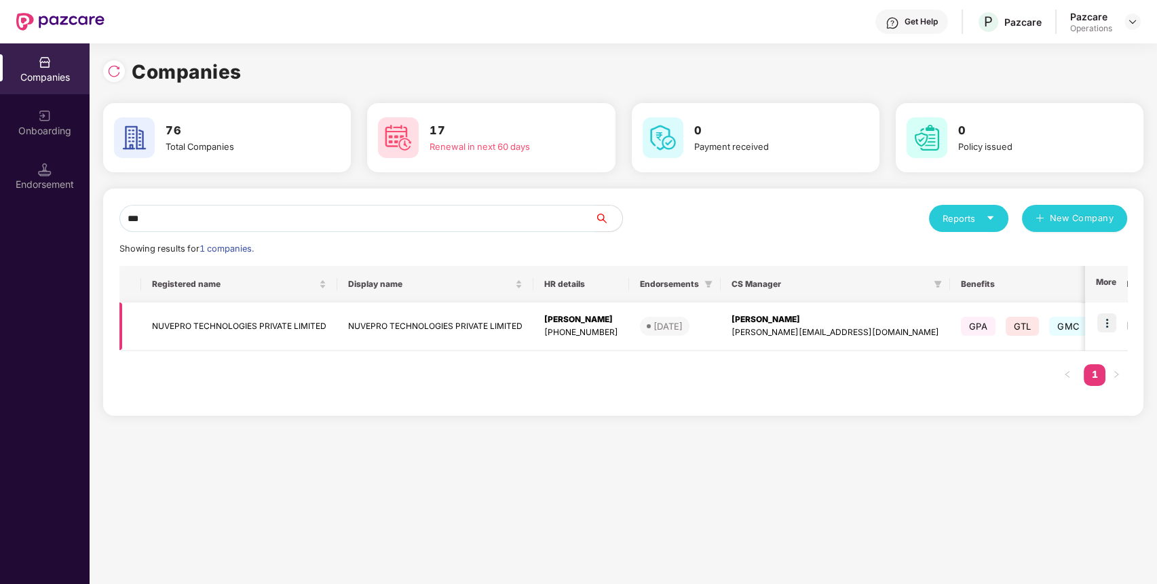
type input "***"
click at [1104, 326] on img at bounding box center [1107, 323] width 19 height 19
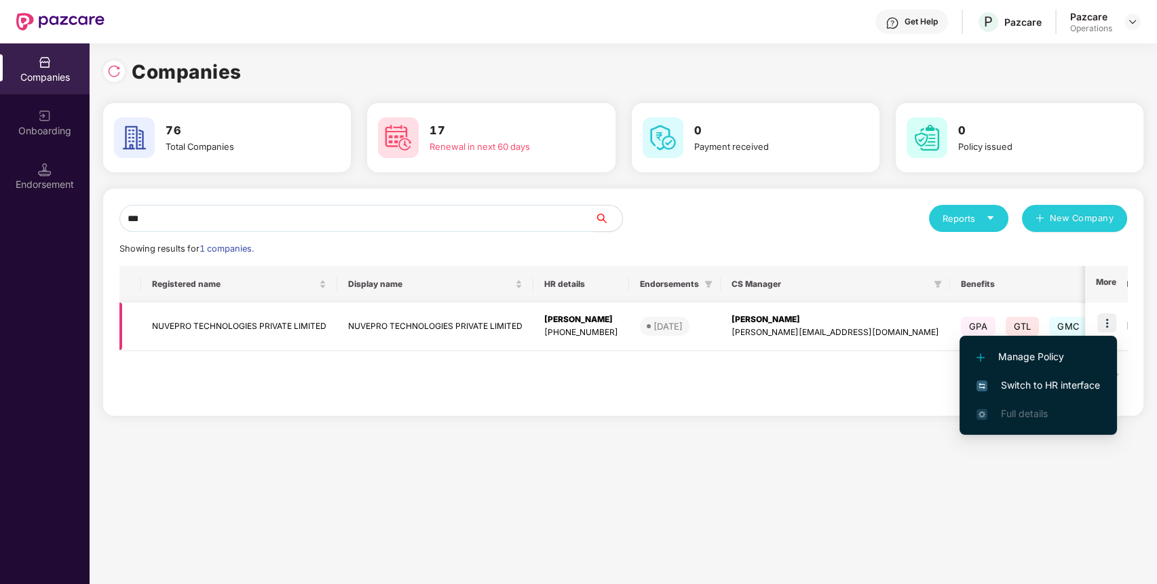
click at [1104, 326] on body "Get Help P Pazcare Pazcare Operations Companies Onboarding Endorsement Companie…" at bounding box center [578, 292] width 1157 height 584
click at [1078, 369] on li "Manage Policy" at bounding box center [1038, 357] width 157 height 29
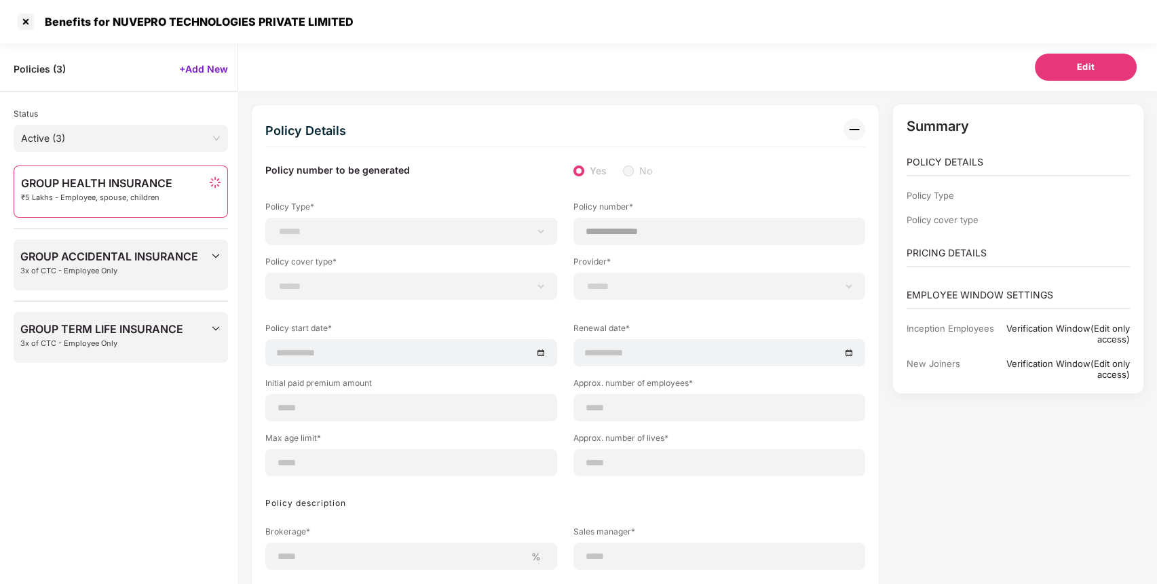
scroll to position [43, 0]
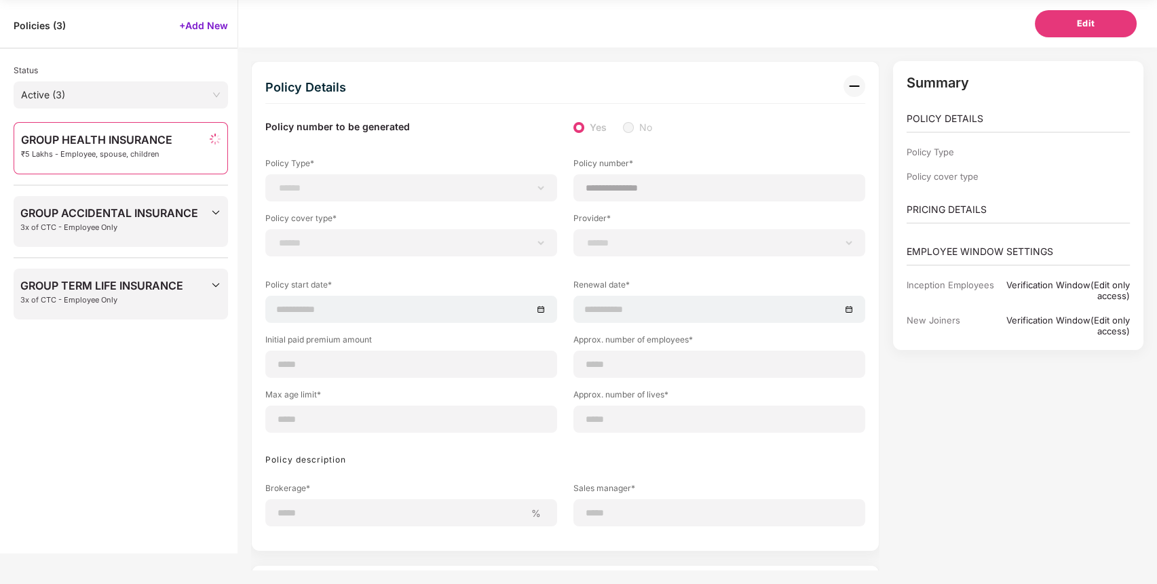
select select "**********"
select select "*"
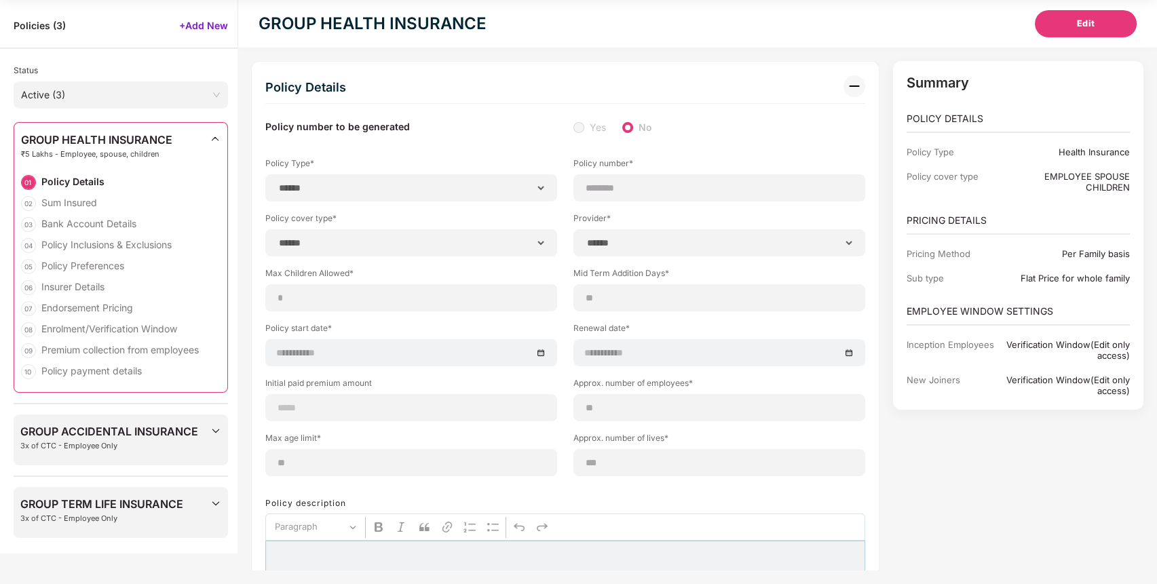
type input "********"
type input "**********"
type input "**"
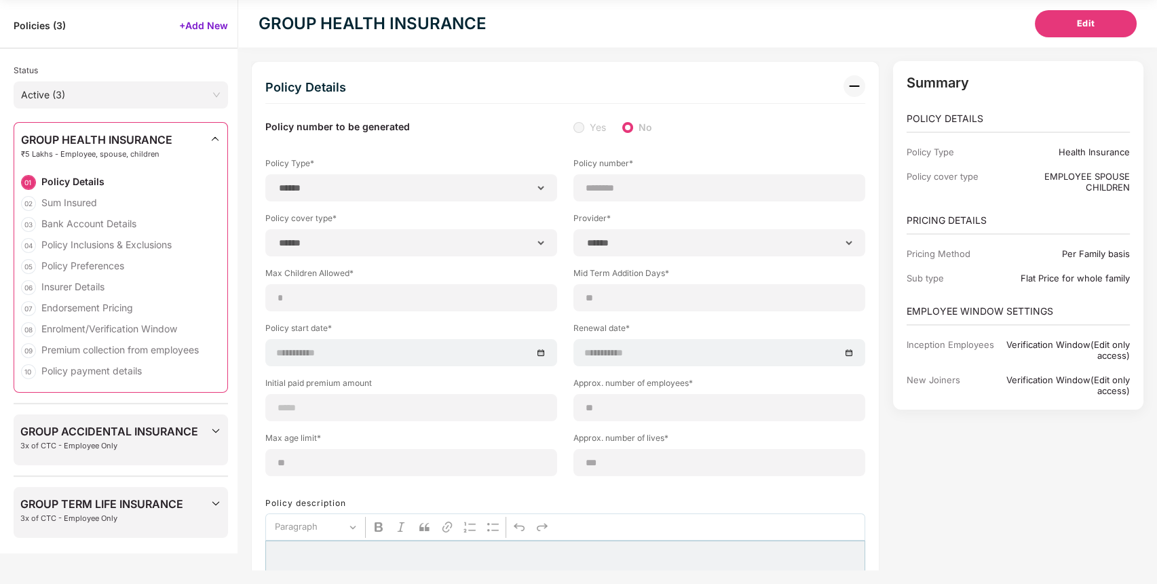
type input "***"
type input "*"
type input "**"
type input "******"
type input "**********"
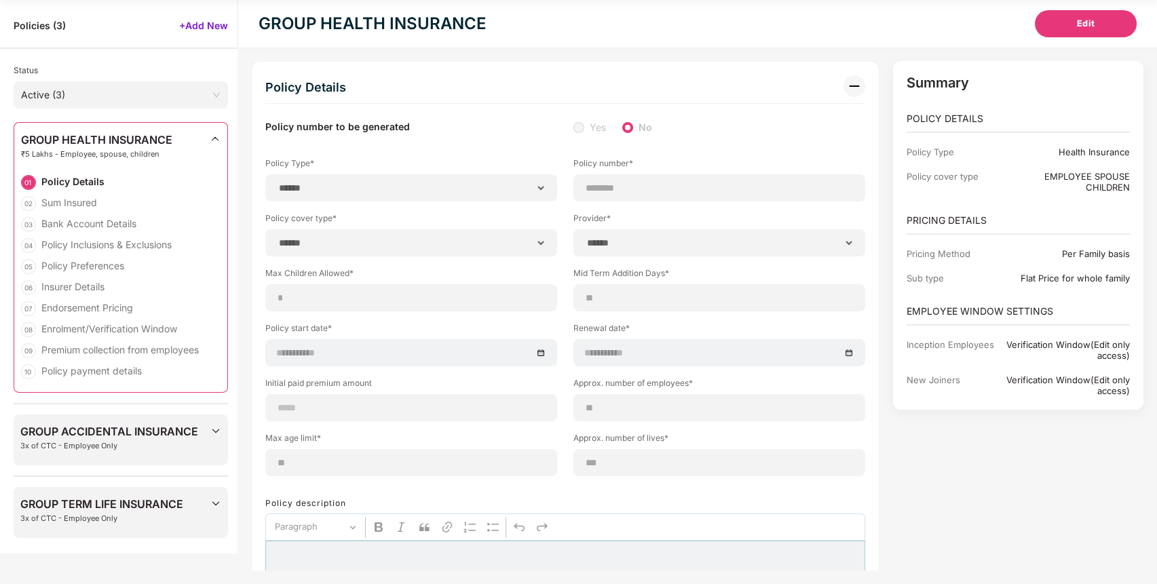
type input "**********"
type input "****"
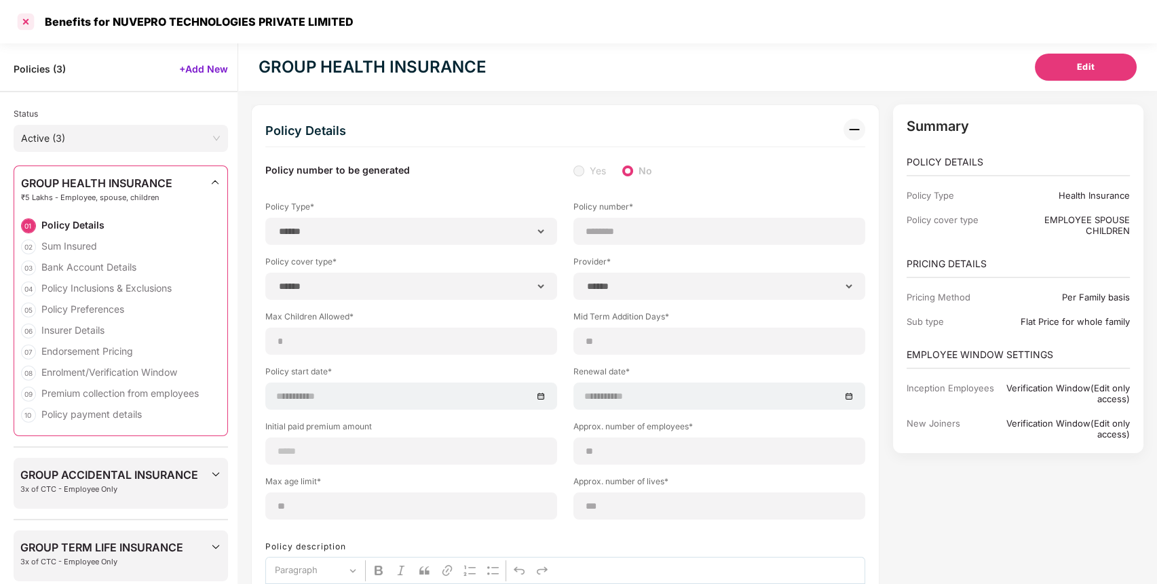
click at [26, 19] on div at bounding box center [26, 22] width 22 height 22
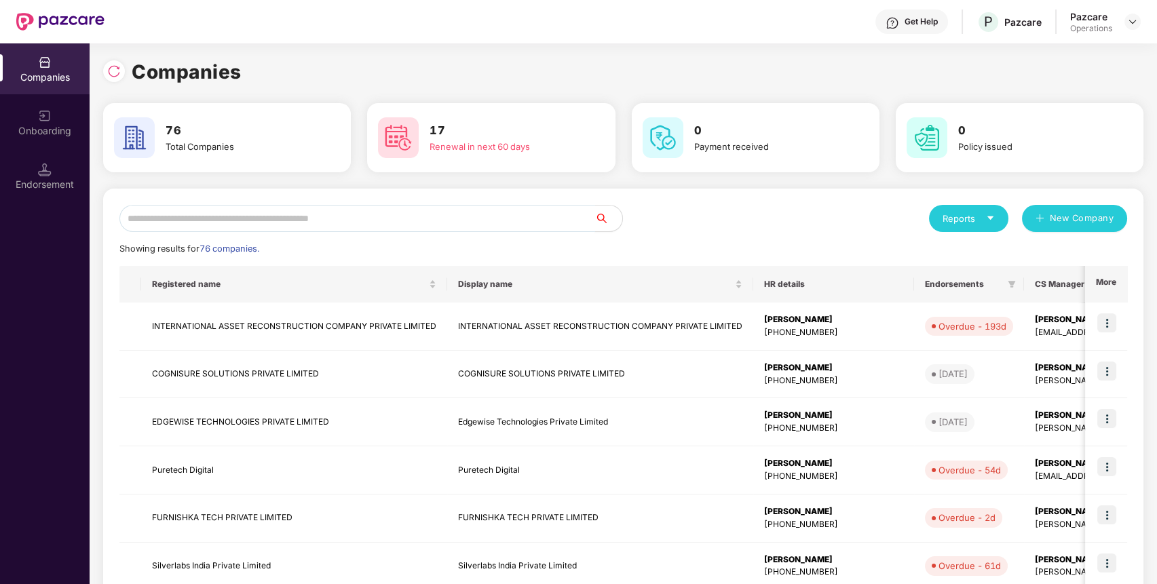
click at [549, 221] on input "text" at bounding box center [357, 218] width 476 height 27
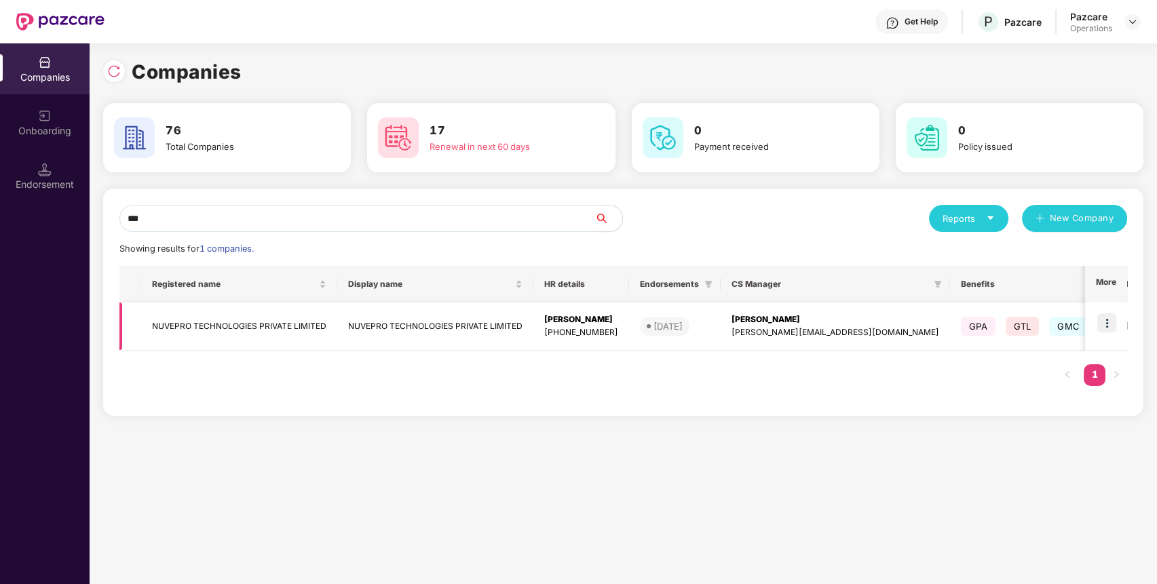
type input "***"
click at [1106, 323] on img at bounding box center [1107, 323] width 19 height 19
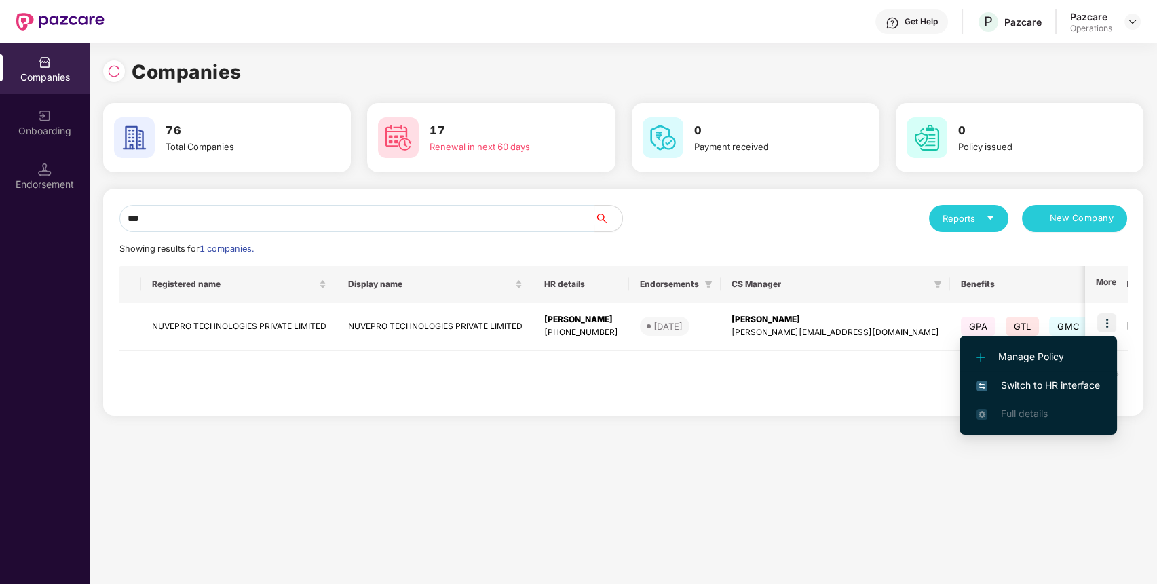
click at [1086, 380] on span "Switch to HR interface" at bounding box center [1039, 385] width 124 height 15
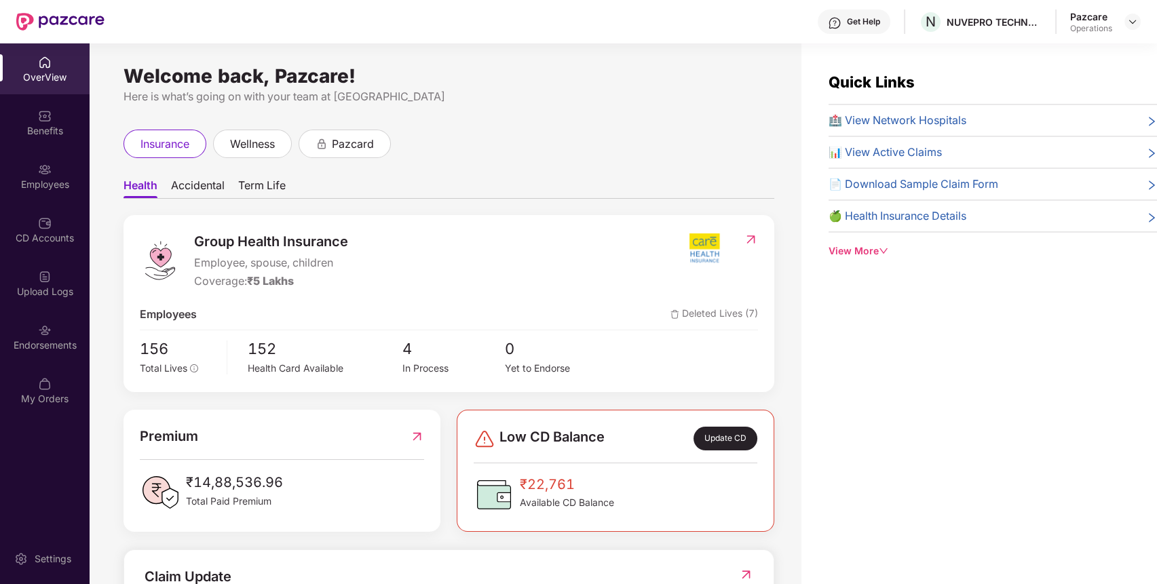
click at [36, 348] on div "Endorsements" at bounding box center [45, 346] width 90 height 14
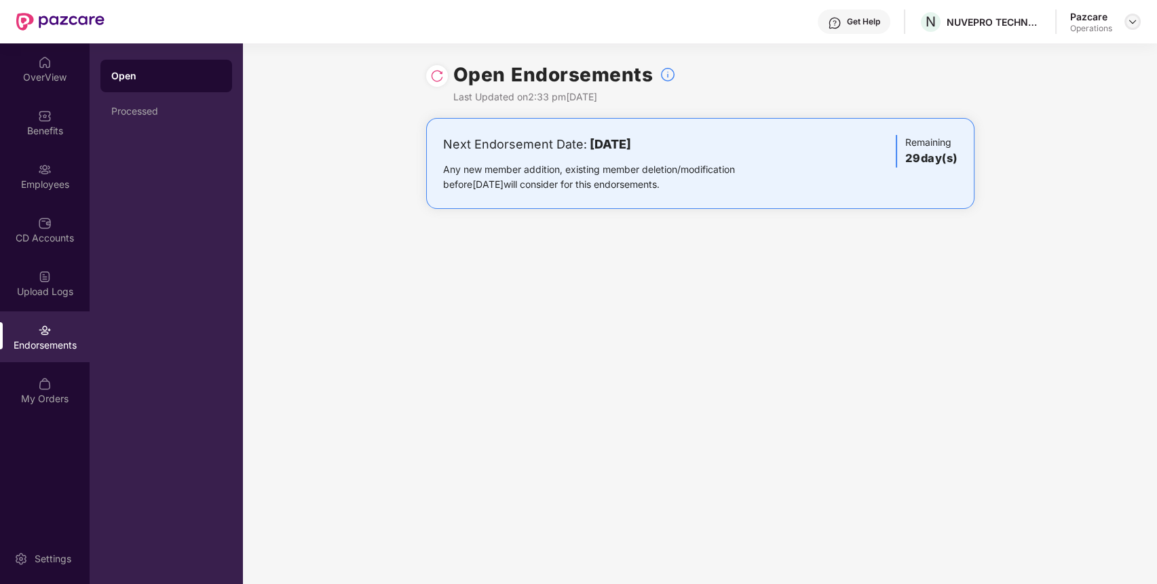
click at [1129, 19] on img at bounding box center [1132, 21] width 11 height 11
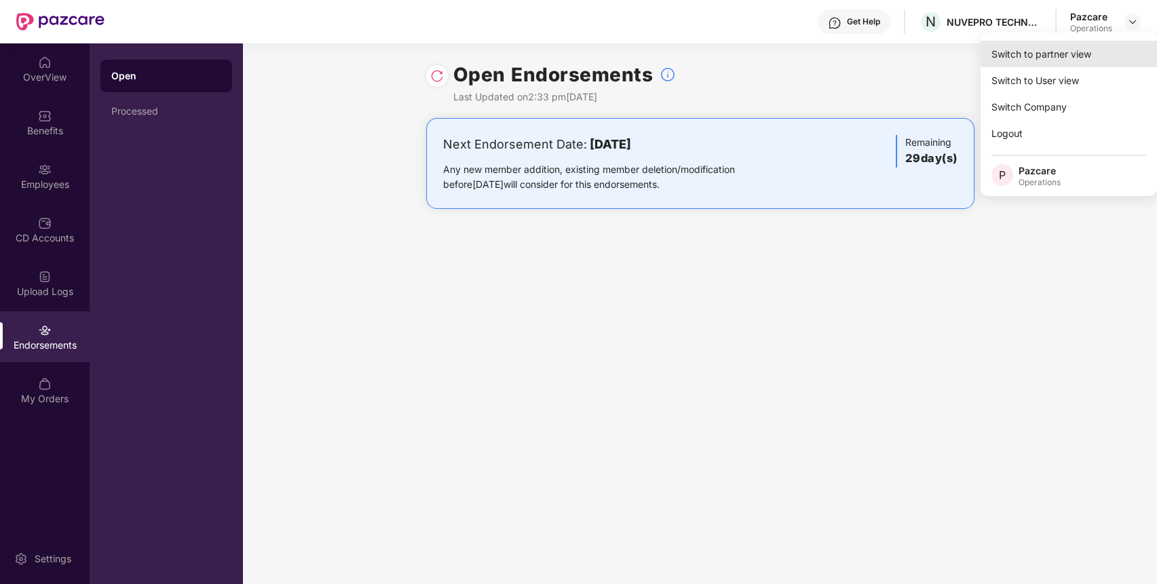
click at [1082, 45] on div "Switch to partner view" at bounding box center [1069, 54] width 176 height 26
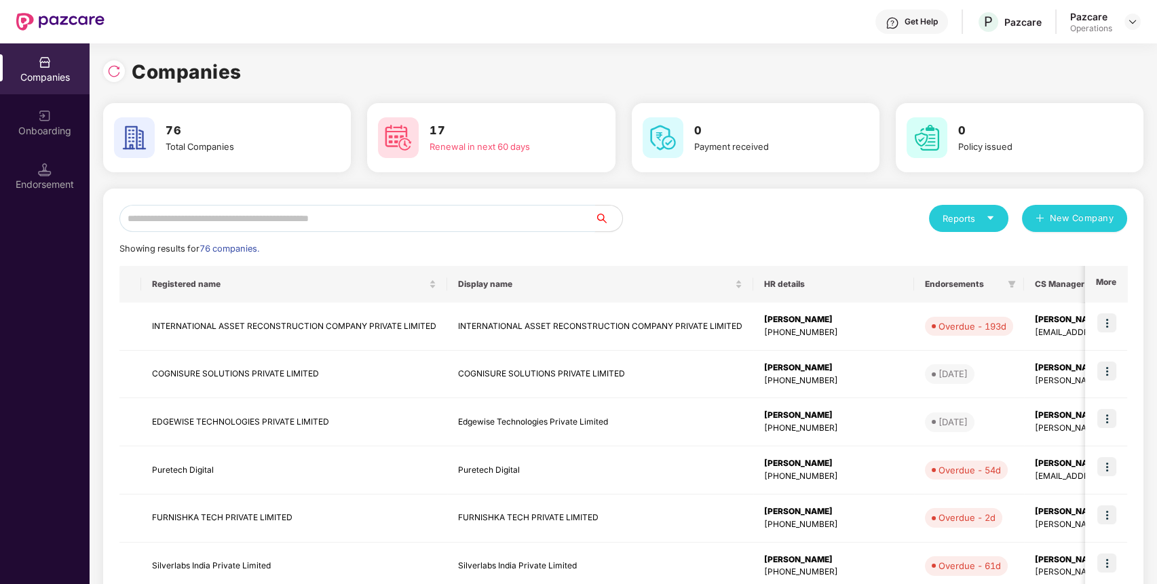
click at [485, 214] on input "text" at bounding box center [357, 218] width 476 height 27
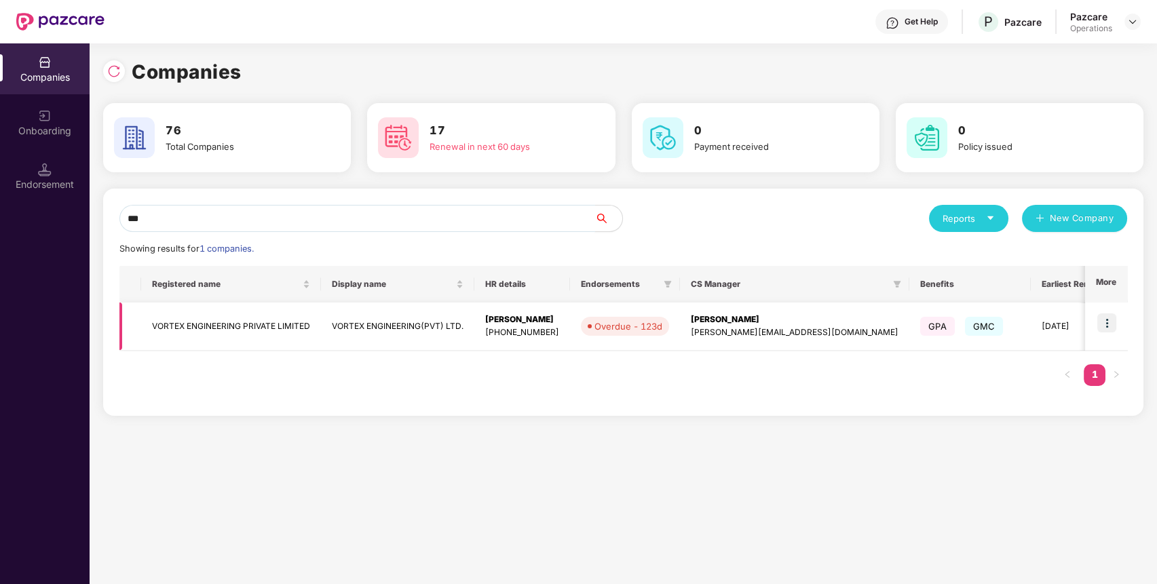
type input "***"
click at [1111, 326] on img at bounding box center [1107, 323] width 19 height 19
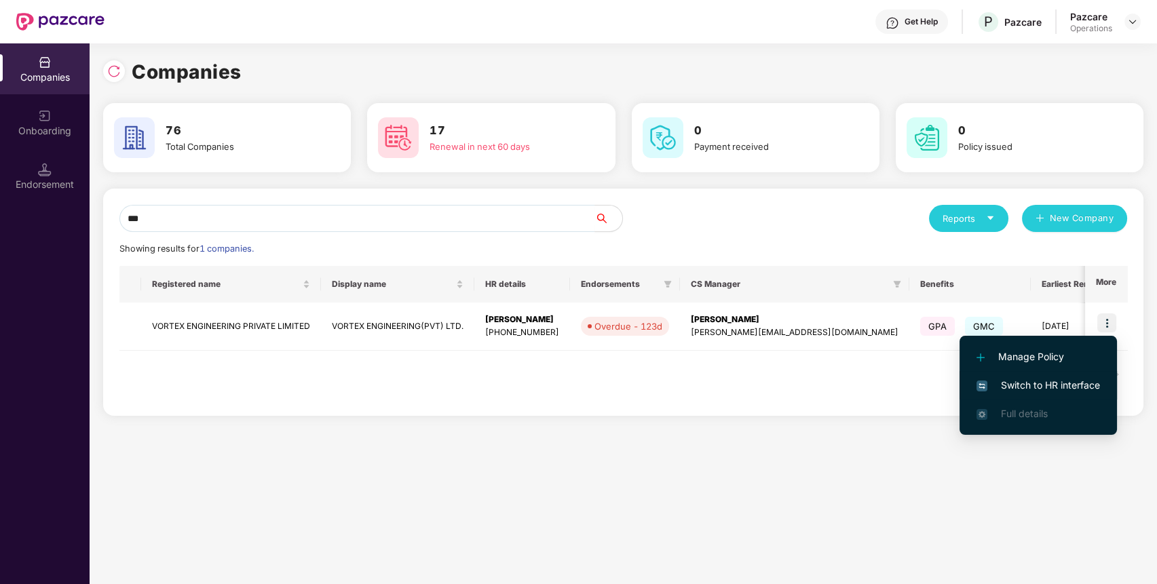
click at [1074, 385] on span "Switch to HR interface" at bounding box center [1039, 385] width 124 height 15
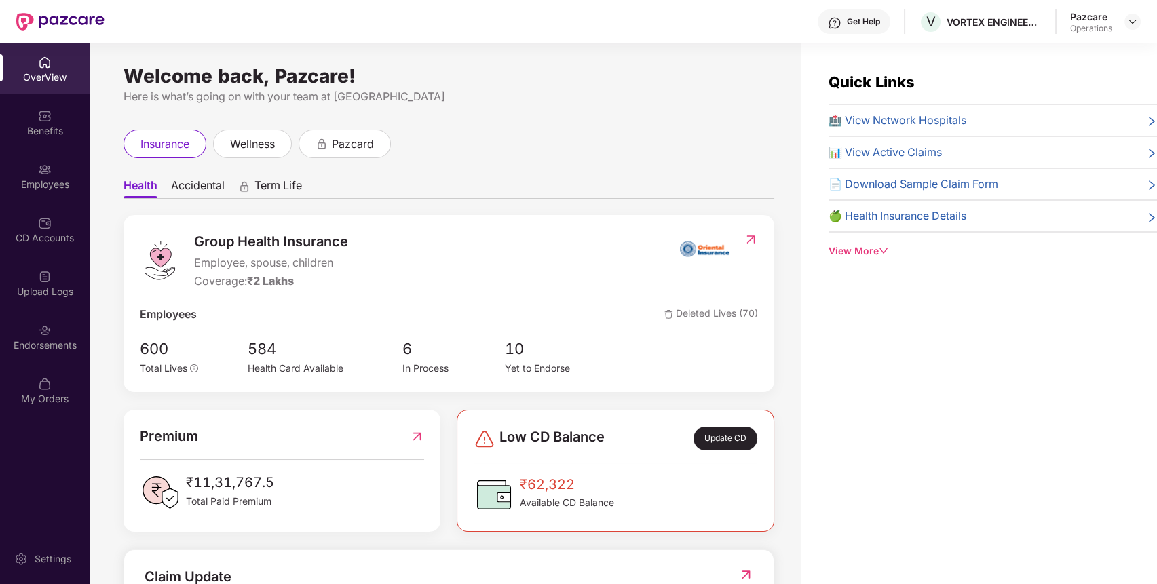
click at [39, 358] on div "Endorsements" at bounding box center [45, 337] width 90 height 51
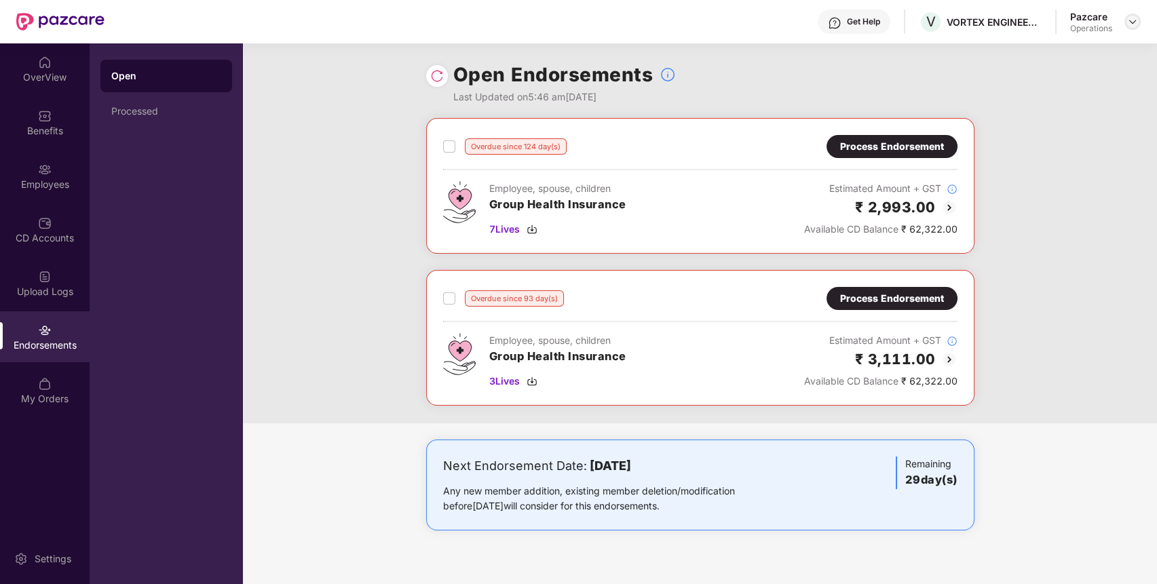
click at [1131, 21] on img at bounding box center [1132, 21] width 11 height 11
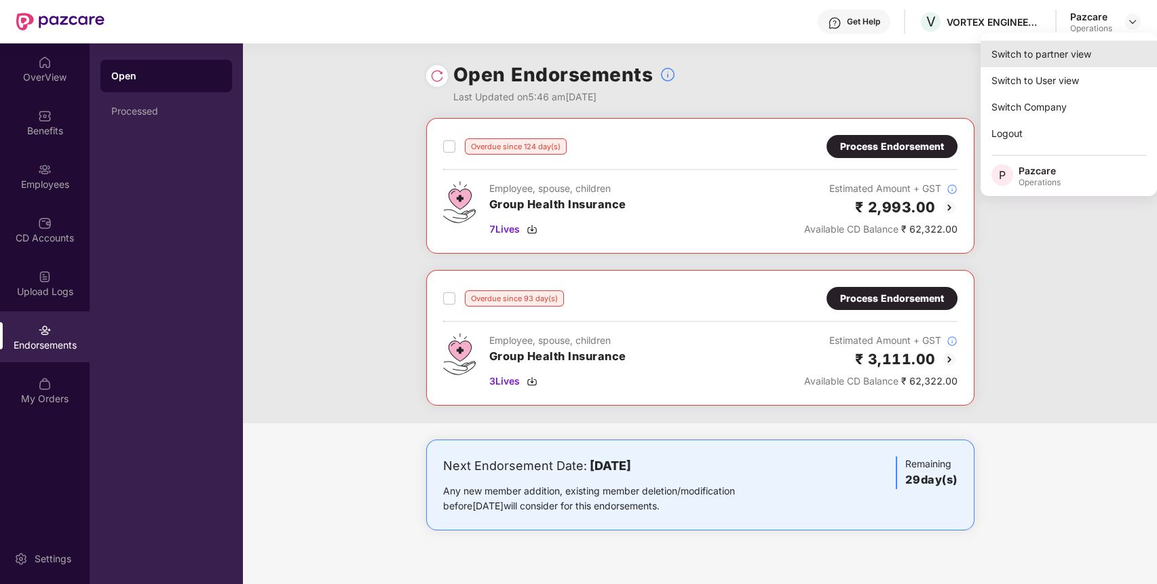
click at [1098, 48] on div "Switch to partner view" at bounding box center [1069, 54] width 176 height 26
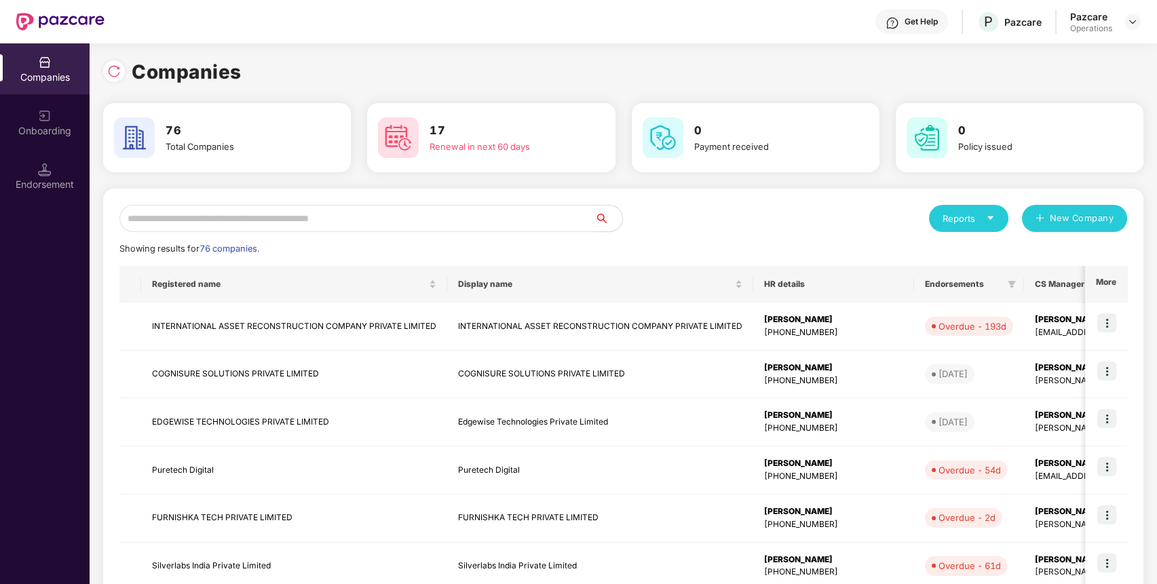
click at [571, 217] on input "text" at bounding box center [357, 218] width 476 height 27
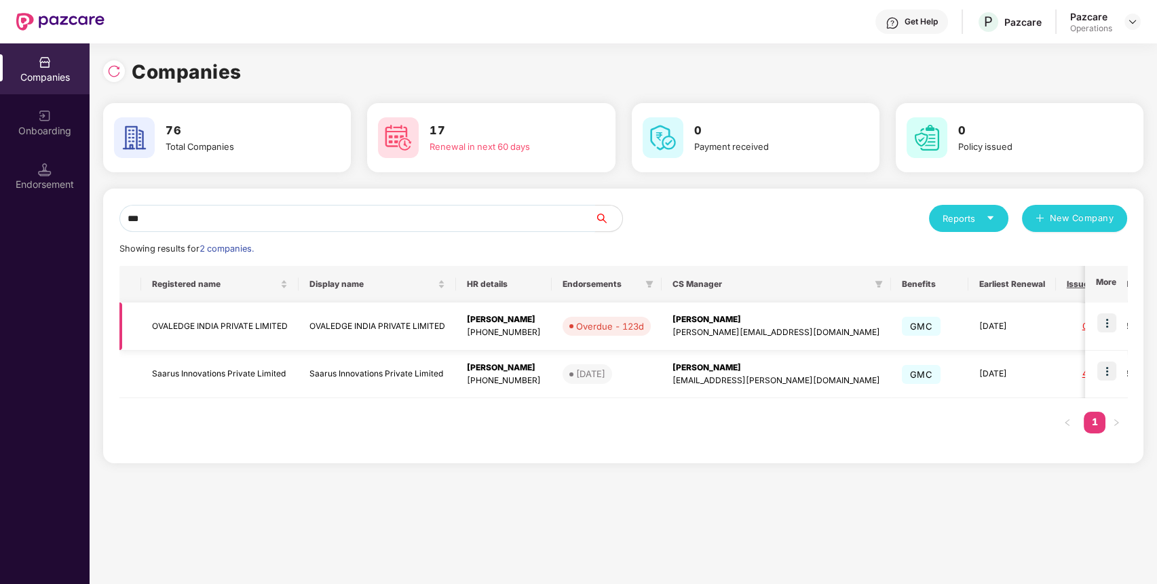
type input "***"
click at [1114, 326] on img at bounding box center [1107, 323] width 19 height 19
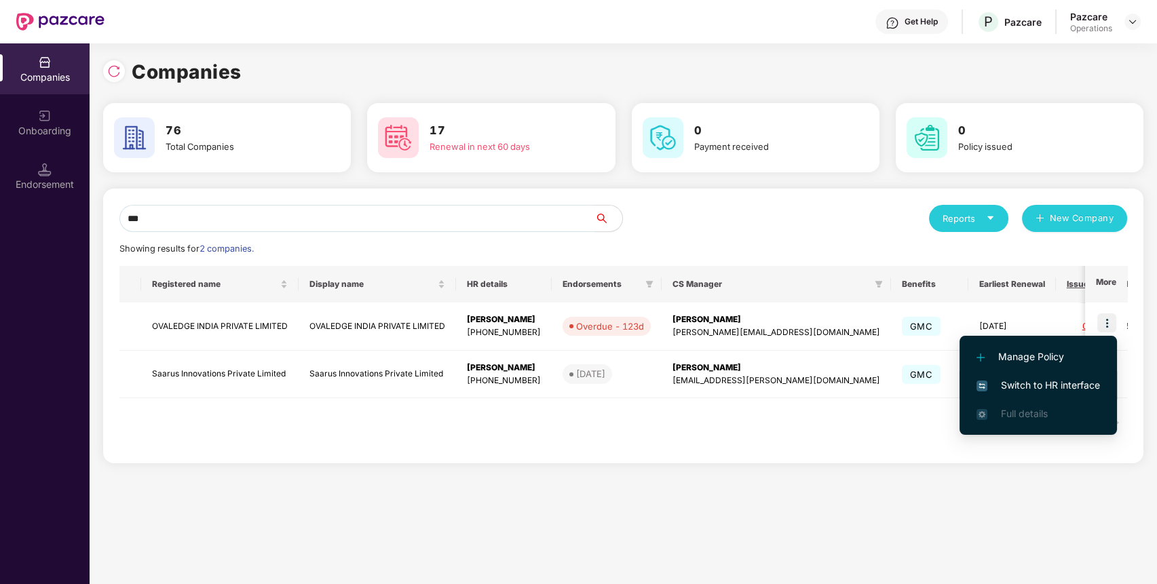
click at [1072, 386] on span "Switch to HR interface" at bounding box center [1039, 385] width 124 height 15
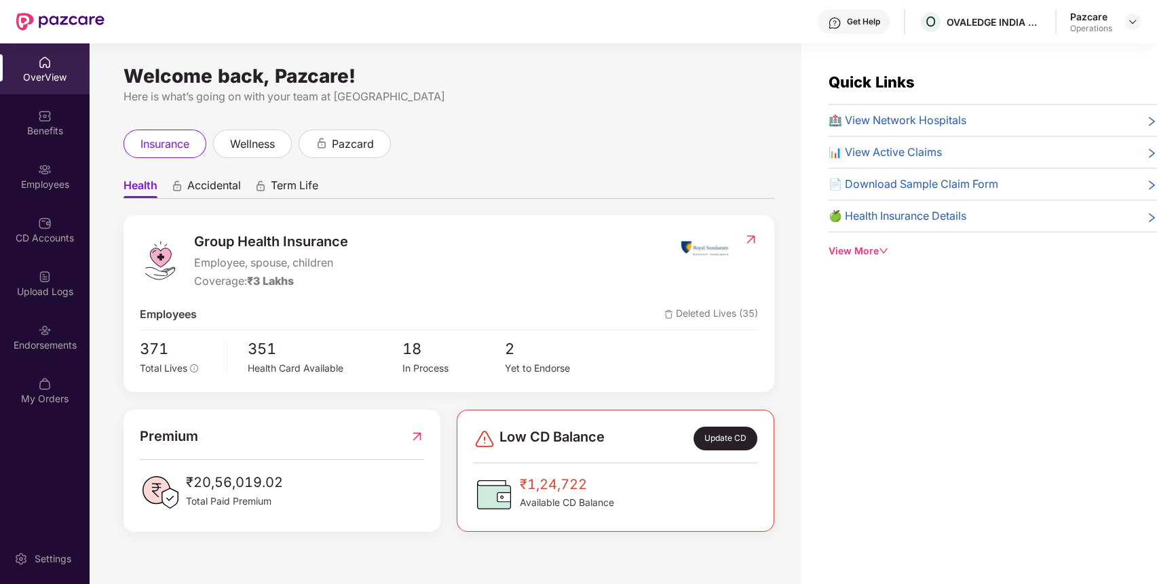
click at [43, 352] on div "Endorsements" at bounding box center [45, 346] width 90 height 14
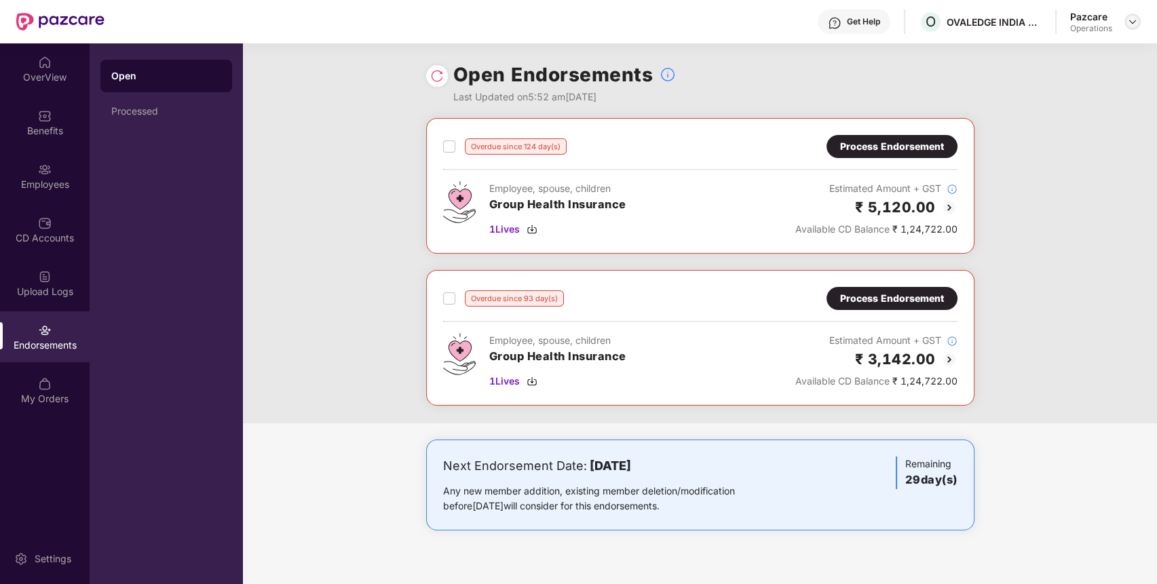
click at [1136, 22] on img at bounding box center [1132, 21] width 11 height 11
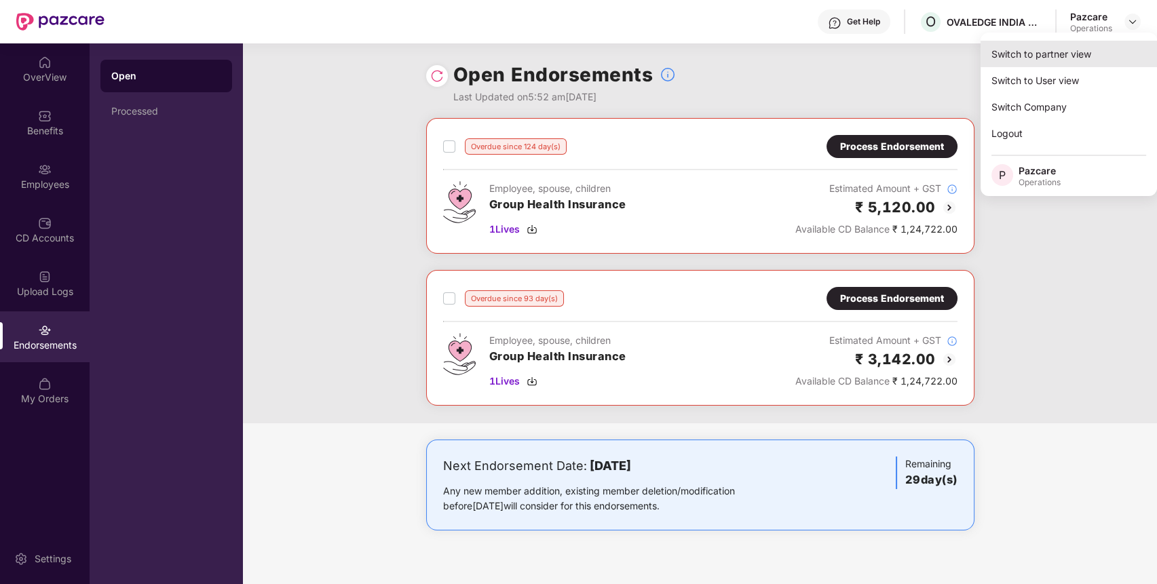
click at [1070, 62] on div "Switch to partner view" at bounding box center [1069, 54] width 176 height 26
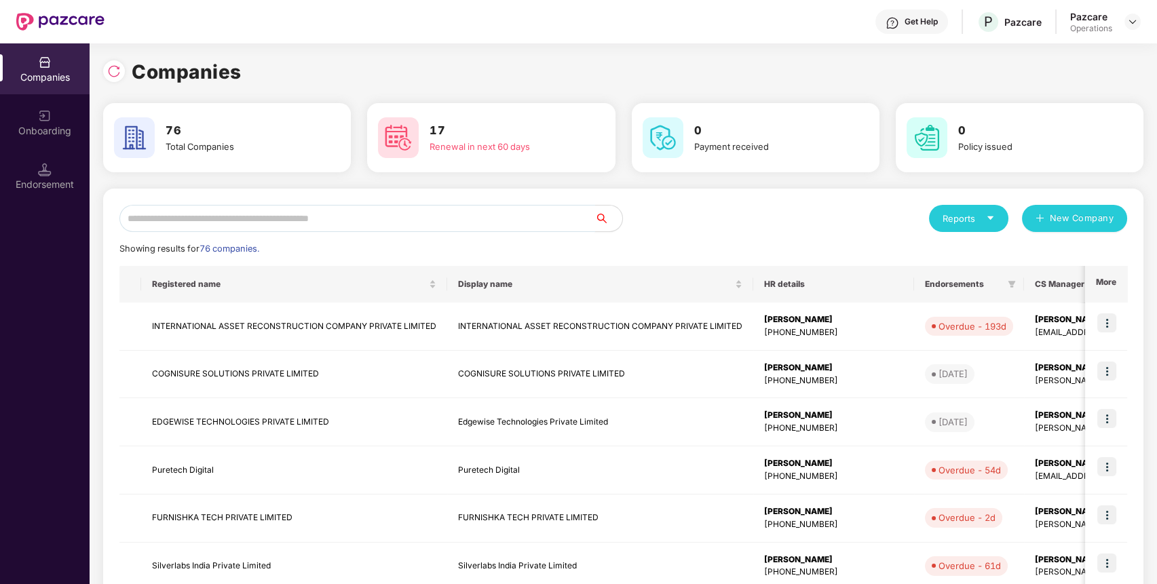
click at [547, 215] on input "text" at bounding box center [357, 218] width 476 height 27
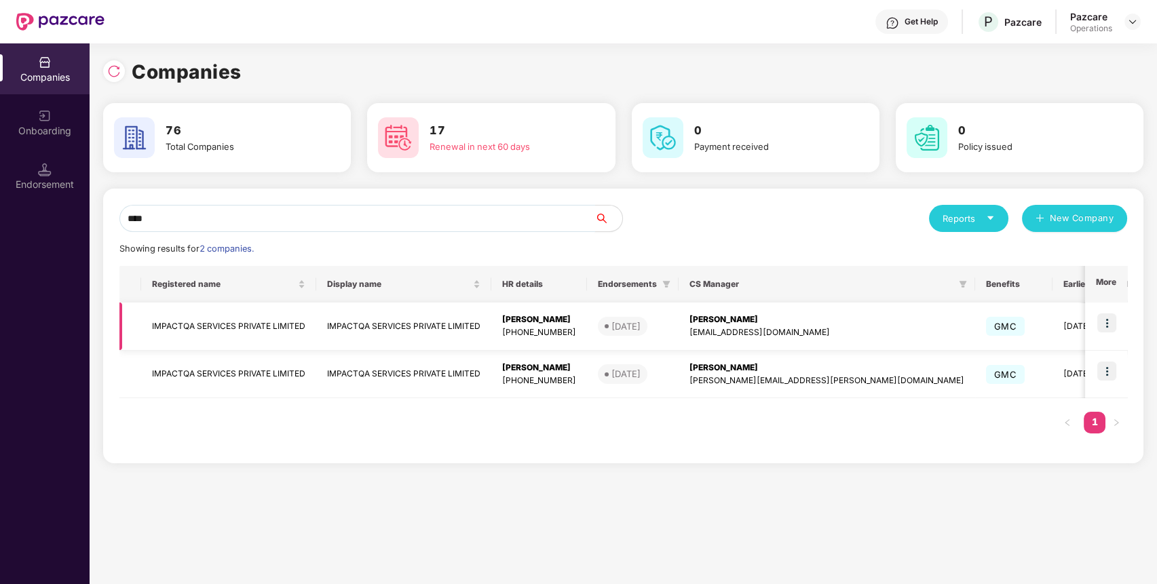
type input "****"
click at [1114, 322] on img at bounding box center [1107, 323] width 19 height 19
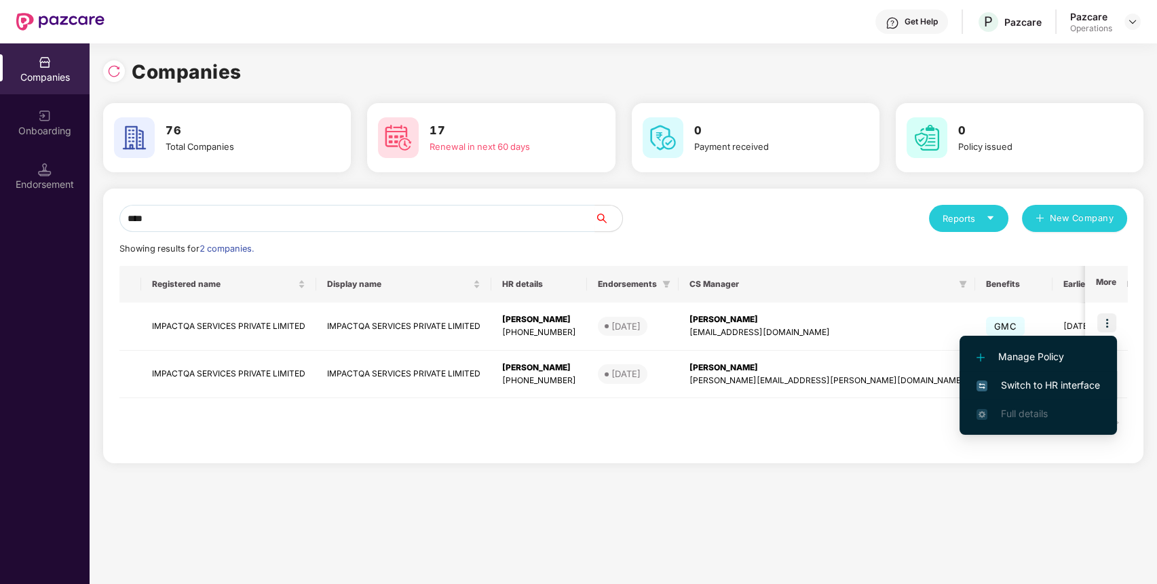
click at [1079, 386] on span "Switch to HR interface" at bounding box center [1039, 385] width 124 height 15
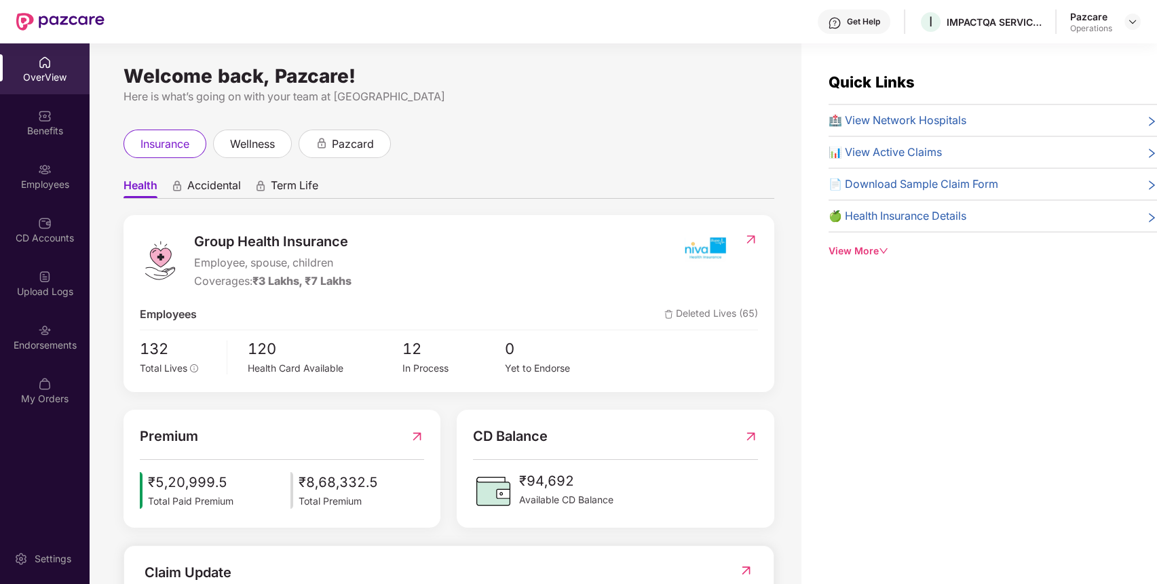
click at [34, 361] on div "Endorsements" at bounding box center [45, 337] width 90 height 51
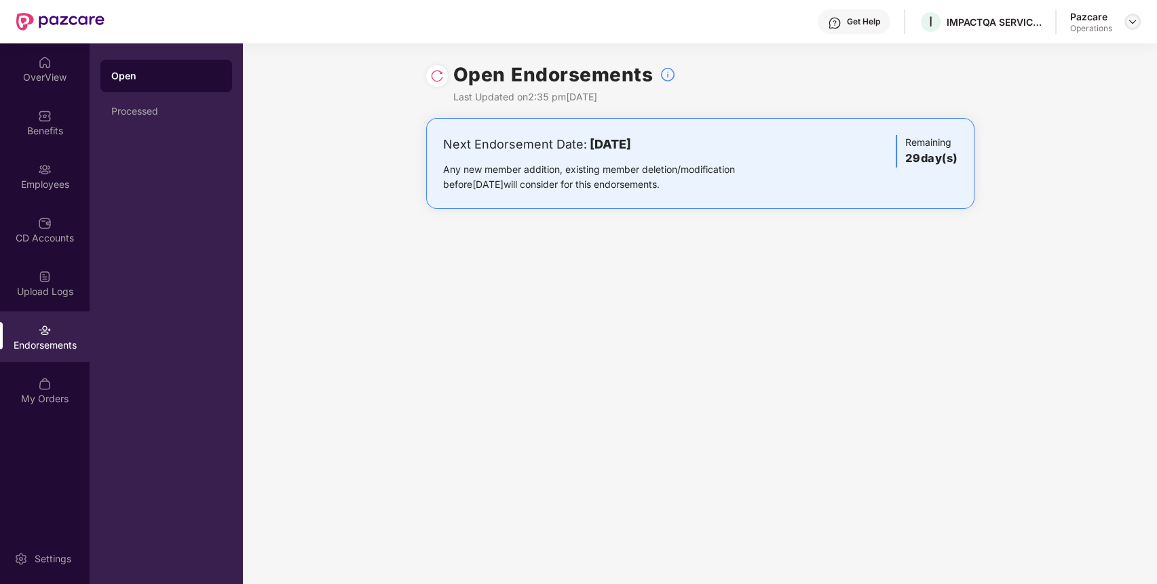
click at [1132, 23] on img at bounding box center [1132, 21] width 11 height 11
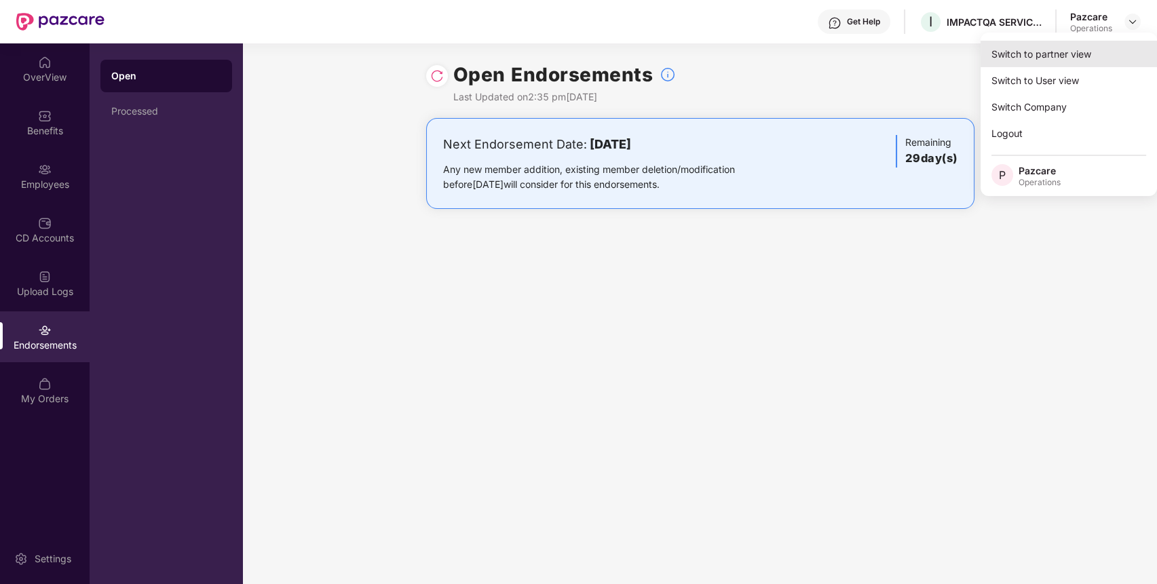
click at [1063, 56] on div "Switch to partner view" at bounding box center [1069, 54] width 176 height 26
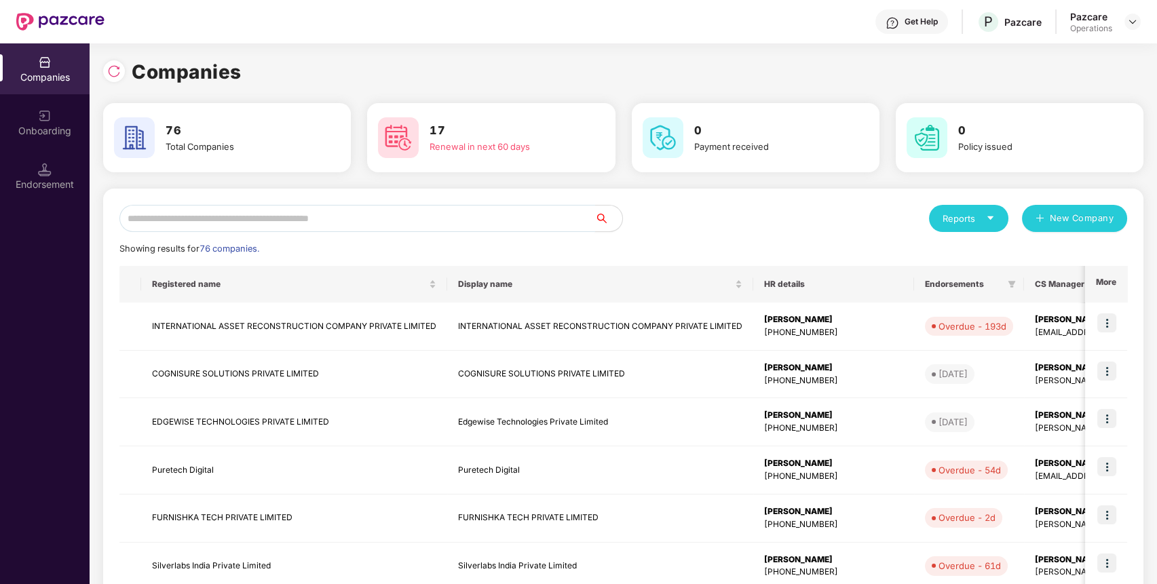
click at [561, 215] on input "text" at bounding box center [357, 218] width 476 height 27
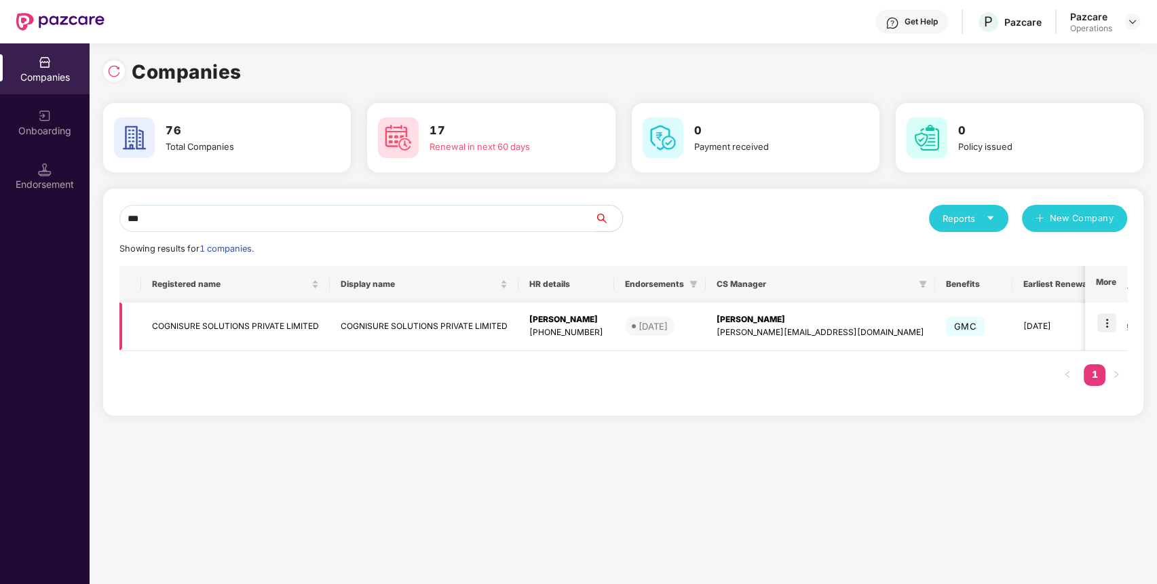
type input "***"
click at [1107, 320] on img at bounding box center [1107, 323] width 19 height 19
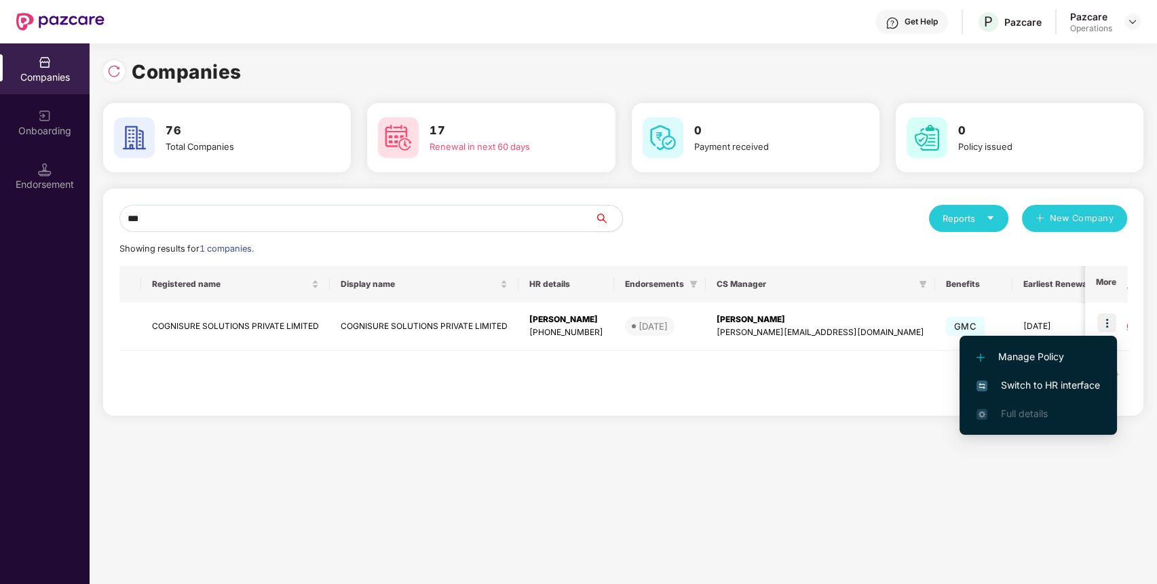
click at [1088, 386] on span "Switch to HR interface" at bounding box center [1039, 385] width 124 height 15
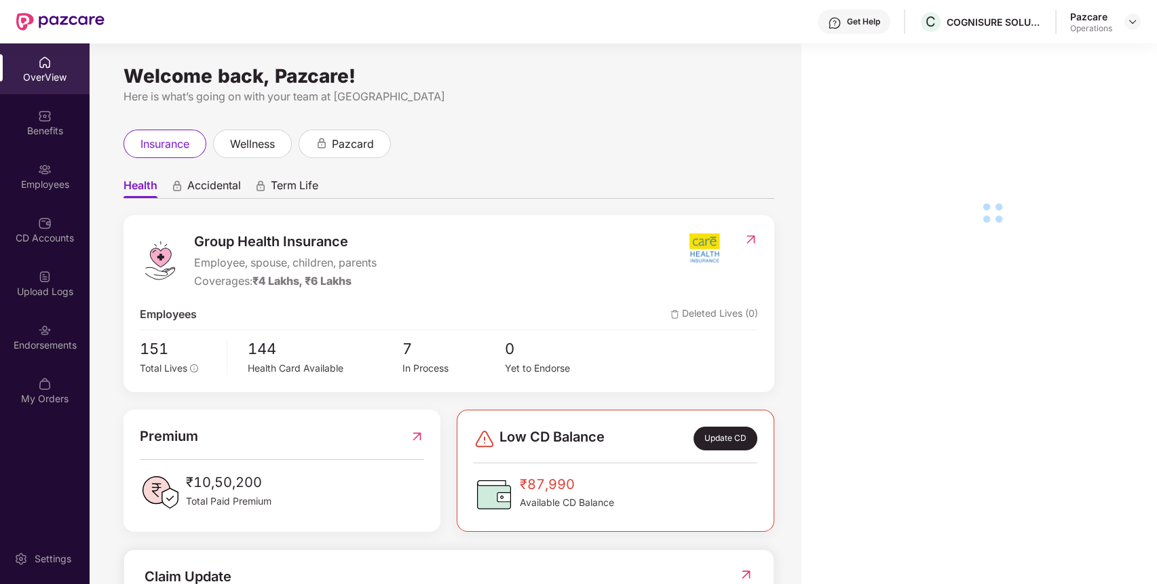
click at [29, 358] on div "Endorsements" at bounding box center [45, 337] width 90 height 51
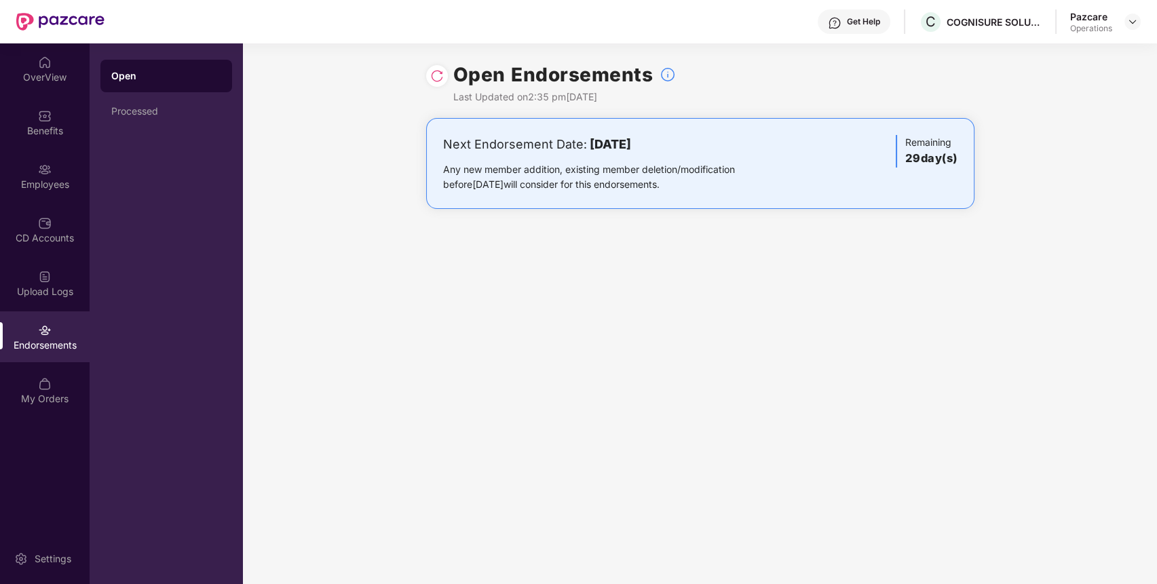
click at [29, 358] on div "Endorsements" at bounding box center [45, 337] width 90 height 51
click at [1129, 22] on img at bounding box center [1132, 21] width 11 height 11
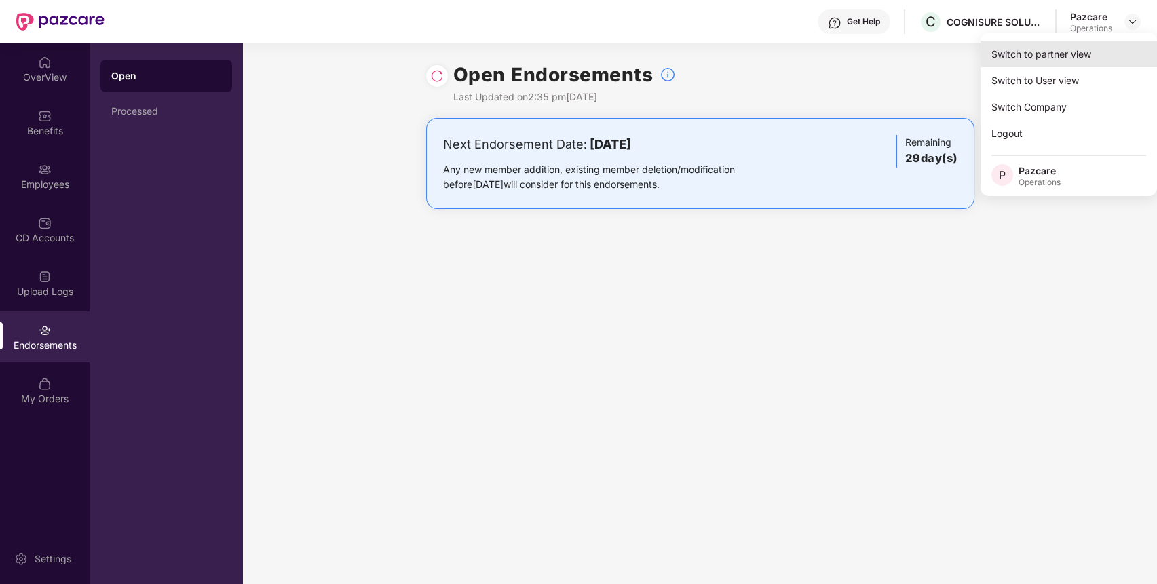
click at [1112, 51] on div "Switch to partner view" at bounding box center [1069, 54] width 176 height 26
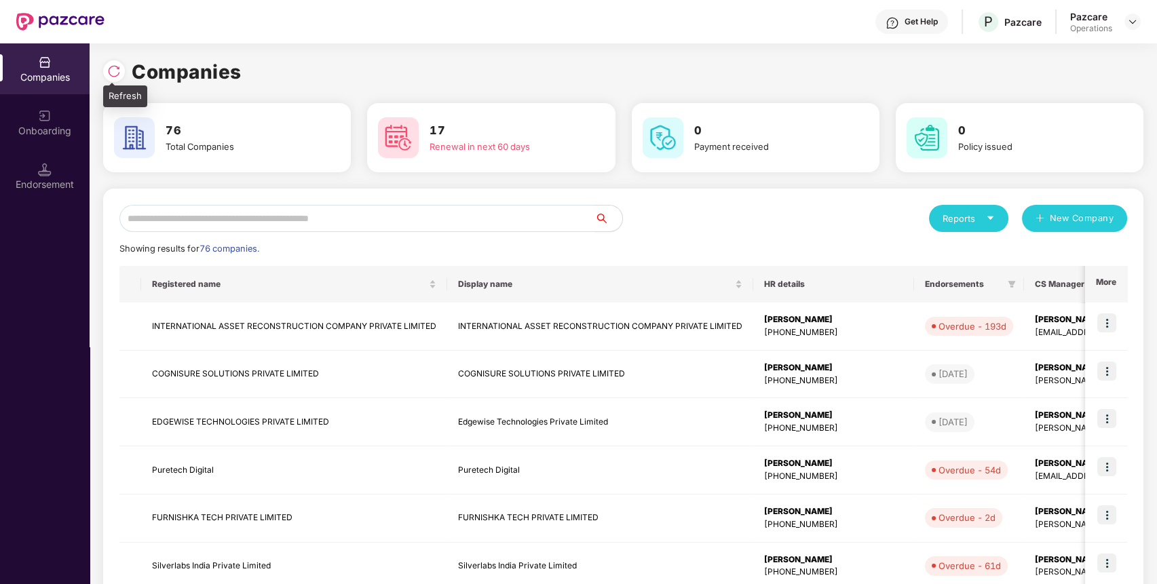
click at [118, 72] on img at bounding box center [114, 71] width 14 height 14
click at [402, 214] on input "text" at bounding box center [357, 218] width 476 height 27
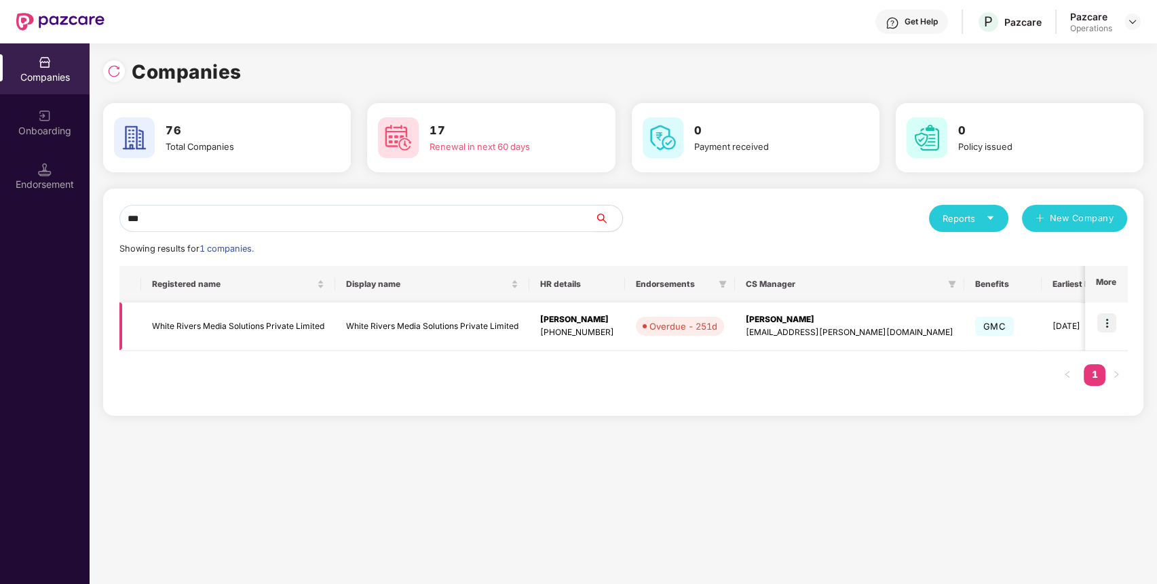
type input "***"
click at [1110, 325] on img at bounding box center [1107, 323] width 19 height 19
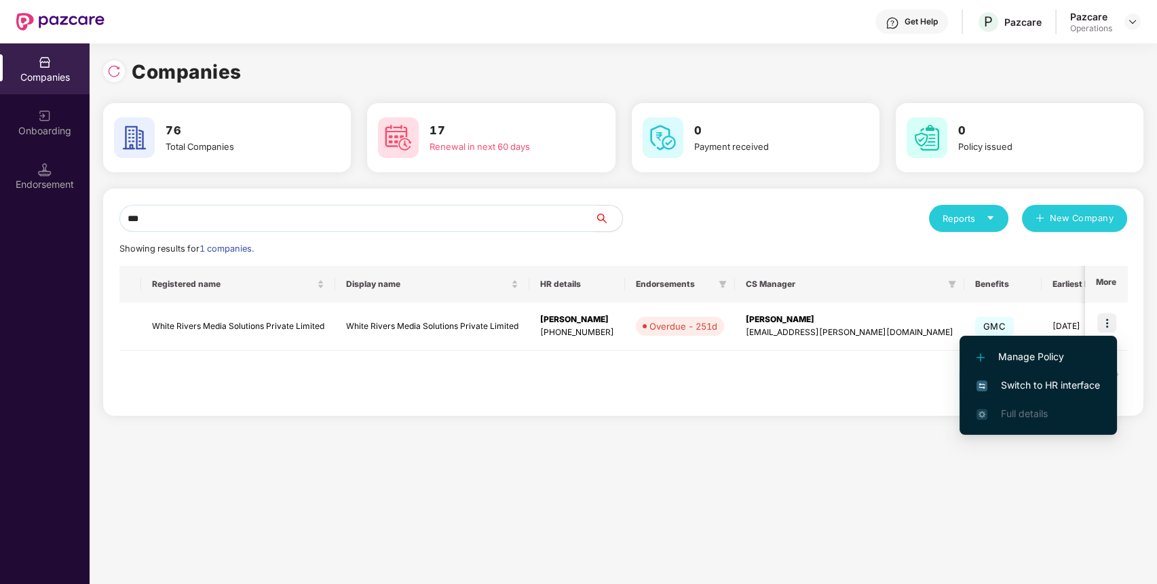
click at [1068, 386] on span "Switch to HR interface" at bounding box center [1039, 385] width 124 height 15
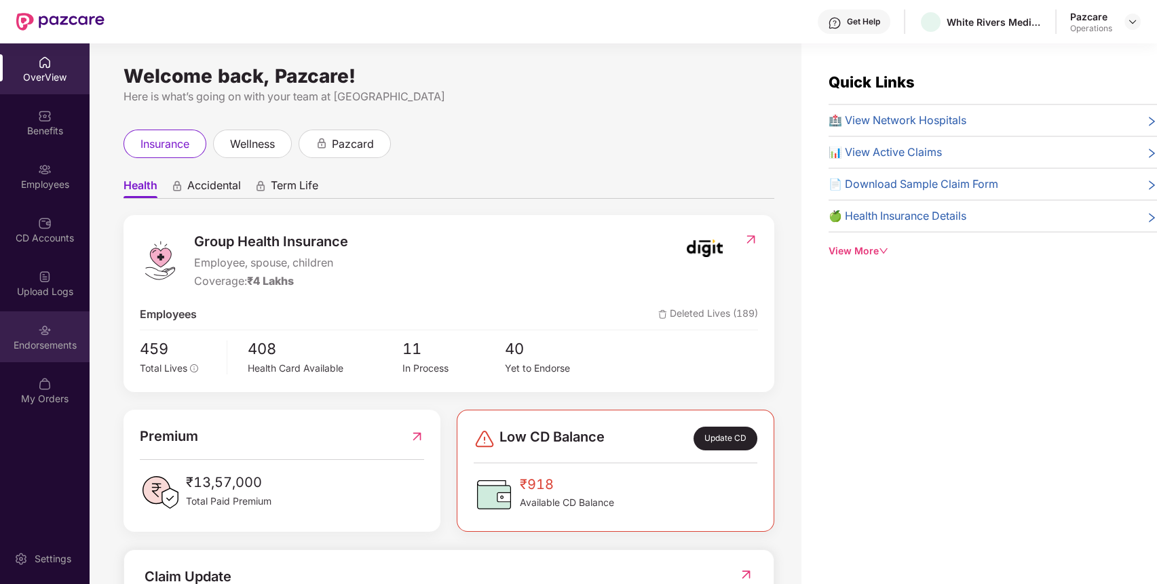
click at [60, 349] on div "Endorsements" at bounding box center [45, 346] width 90 height 14
